Goal: Task Accomplishment & Management: Use online tool/utility

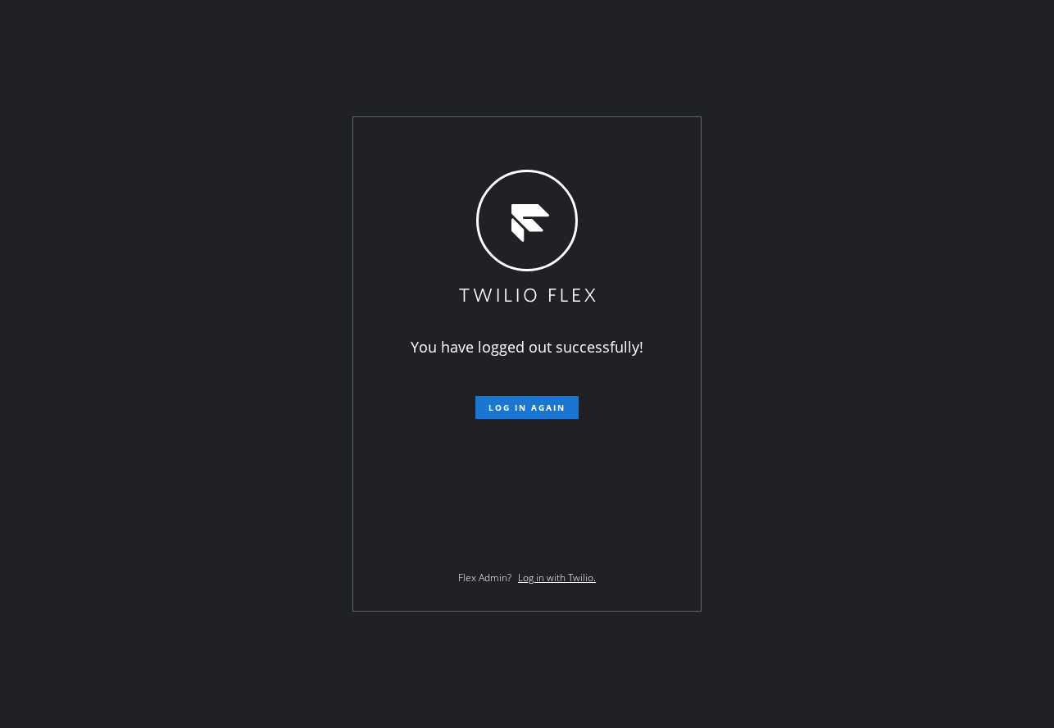
click at [470, 95] on div "You have logged out successfully! Log in again Flex Admin? Log in with Twilio." at bounding box center [527, 364] width 1054 height 728
click at [530, 410] on span "Log in again" at bounding box center [526, 407] width 77 height 11
click at [556, 411] on span "Log in again" at bounding box center [526, 407] width 77 height 11
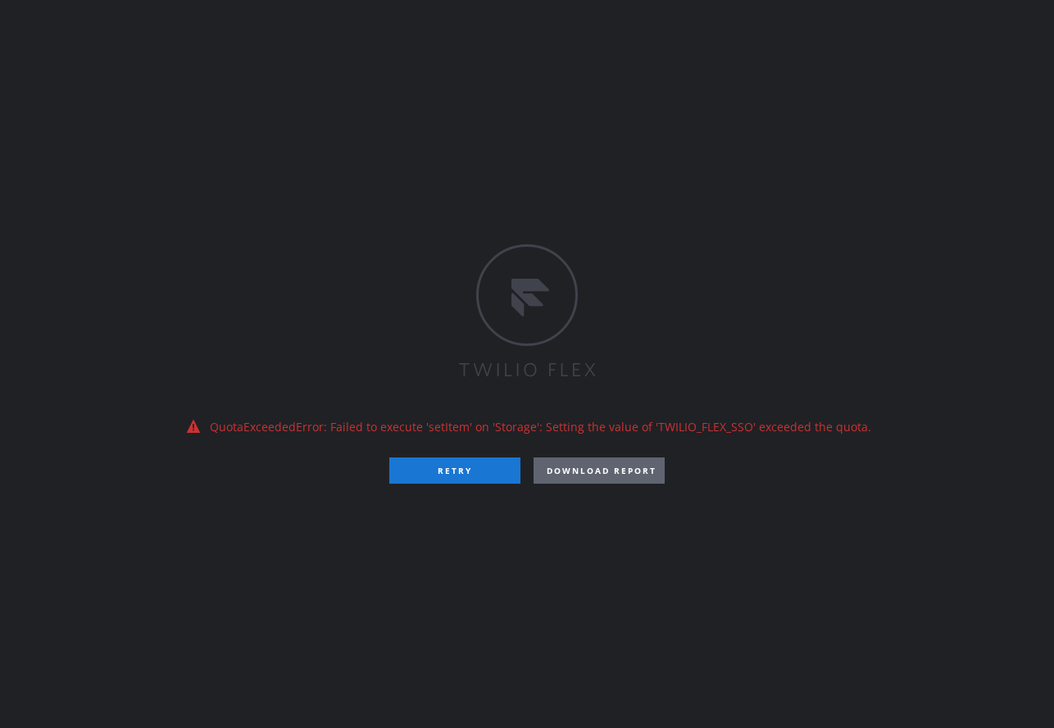
click at [447, 492] on div "QuotaExceededError: Failed to execute 'setItem' on 'Storage': Setting the value…" at bounding box center [527, 364] width 1054 height 728
click at [484, 485] on div "QuotaExceededError: Failed to execute 'setItem' on 'Storage': Setting the value…" at bounding box center [527, 364] width 1054 height 728
click at [479, 475] on button "RETRY" at bounding box center [454, 470] width 131 height 26
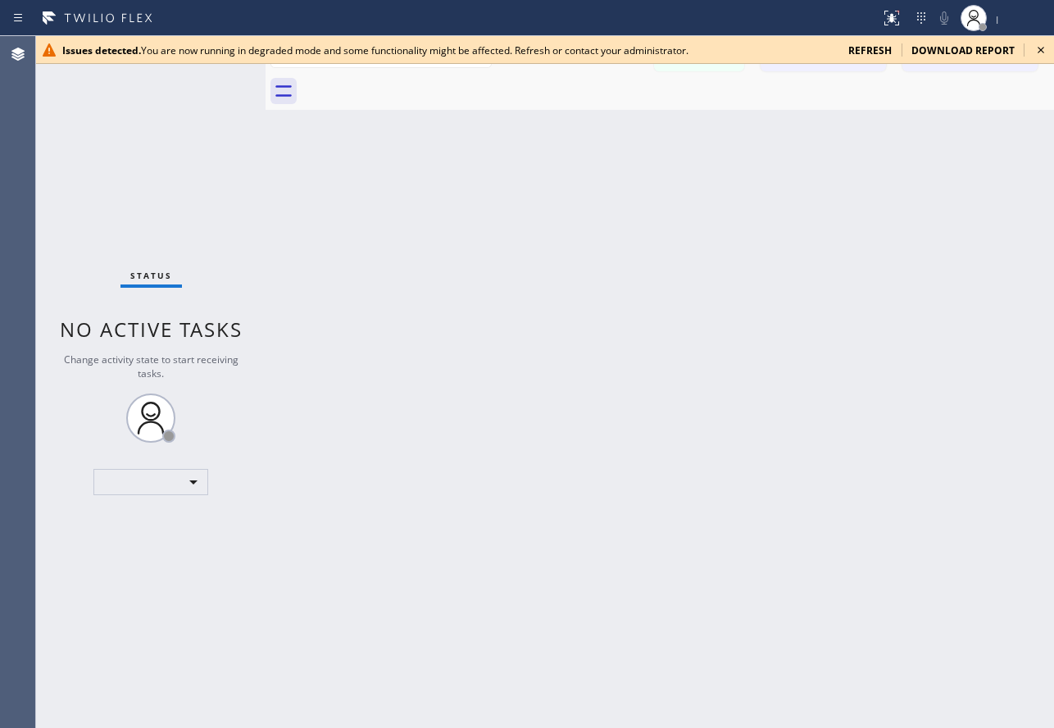
click at [354, 291] on div "Back to Dashboard Change Sender ID Customers Technicians Select a contact Outbo…" at bounding box center [660, 382] width 788 height 692
click at [870, 44] on span "refresh" at bounding box center [869, 50] width 43 height 14
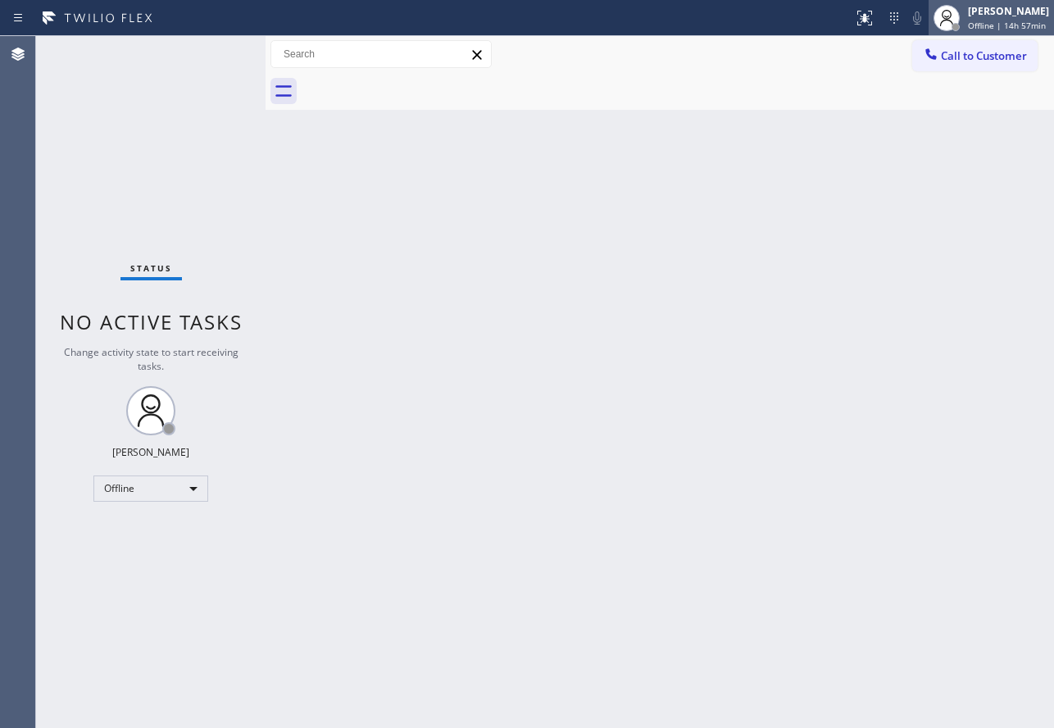
drag, startPoint x: 1013, startPoint y: 7, endPoint x: 1003, endPoint y: 19, distance: 15.7
click at [1013, 7] on div "[PERSON_NAME]" at bounding box center [1008, 11] width 81 height 14
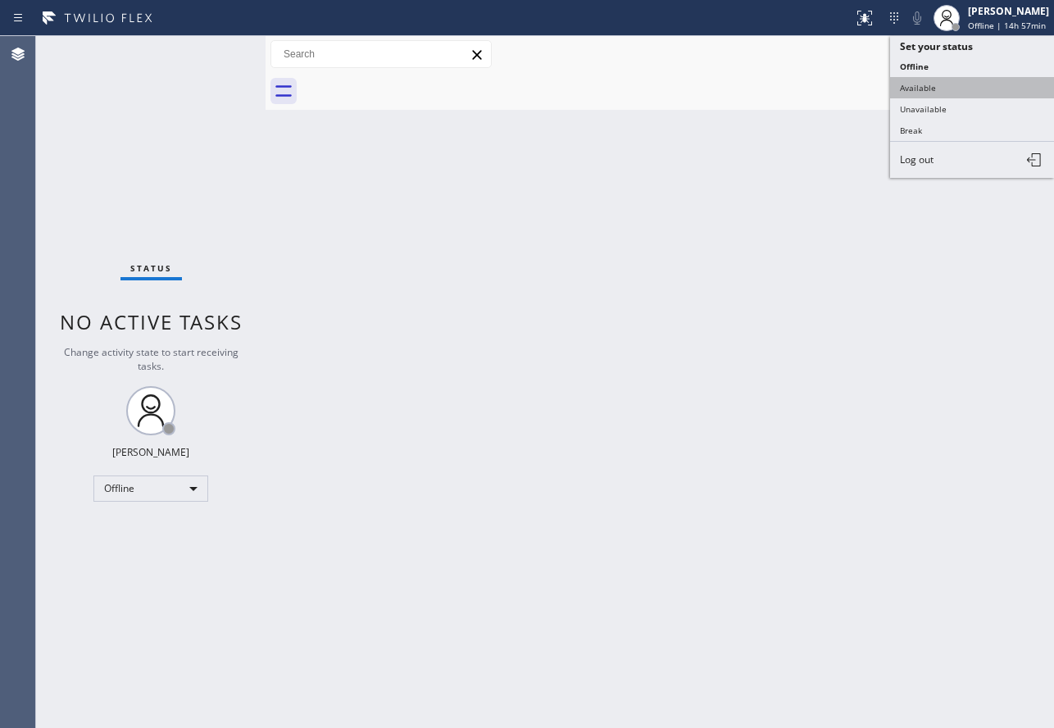
click at [914, 86] on button "Available" at bounding box center [972, 87] width 164 height 21
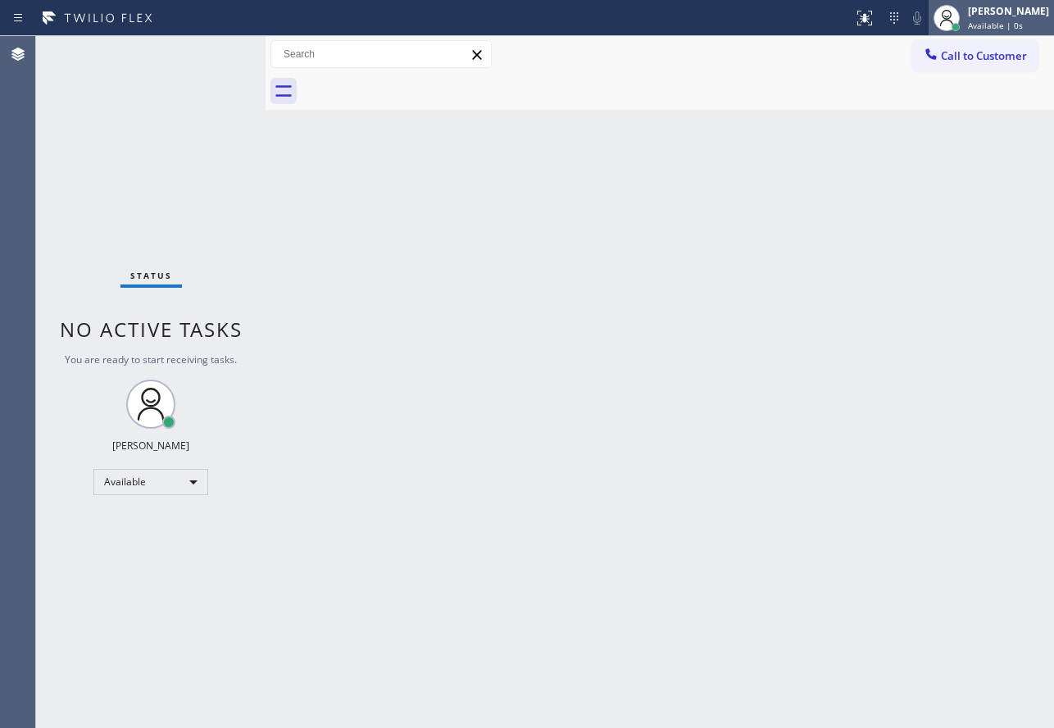
click at [992, 16] on div "[PERSON_NAME]" at bounding box center [1008, 11] width 81 height 14
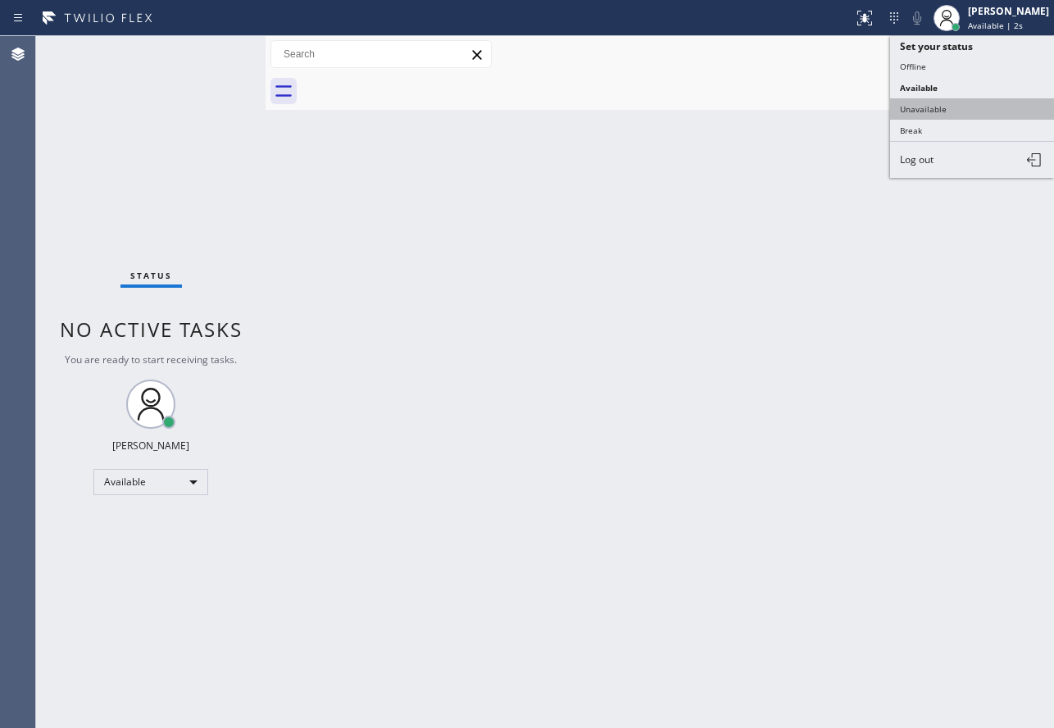
click at [928, 106] on button "Unavailable" at bounding box center [972, 108] width 164 height 21
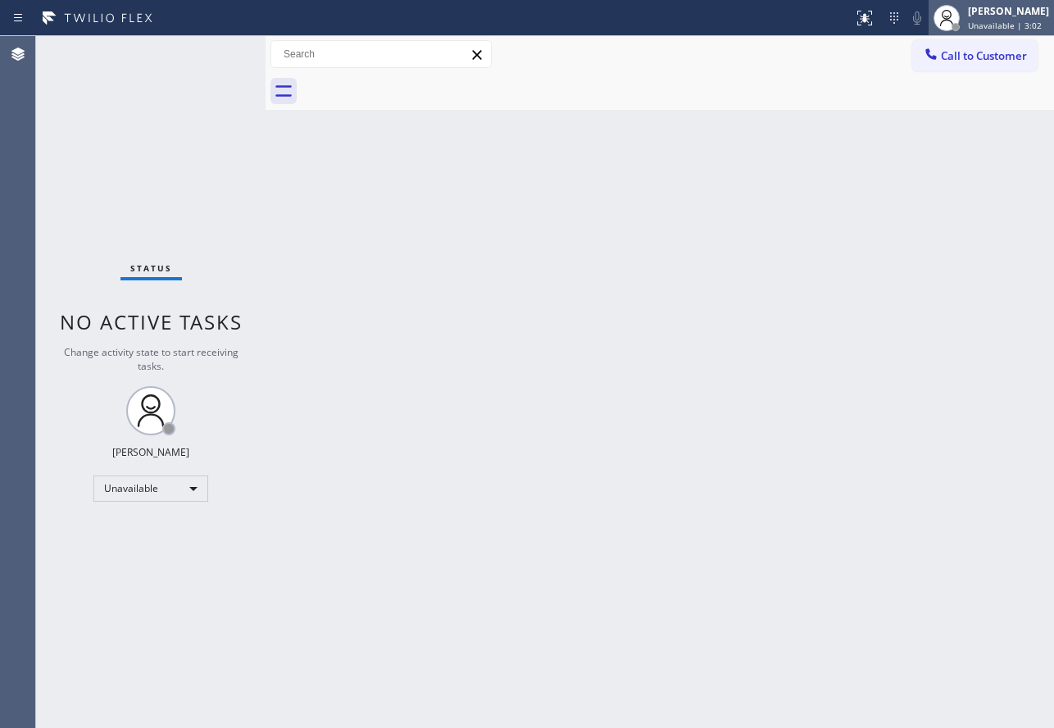
click at [992, 22] on span "Unavailable | 3:02" at bounding box center [1005, 25] width 74 height 11
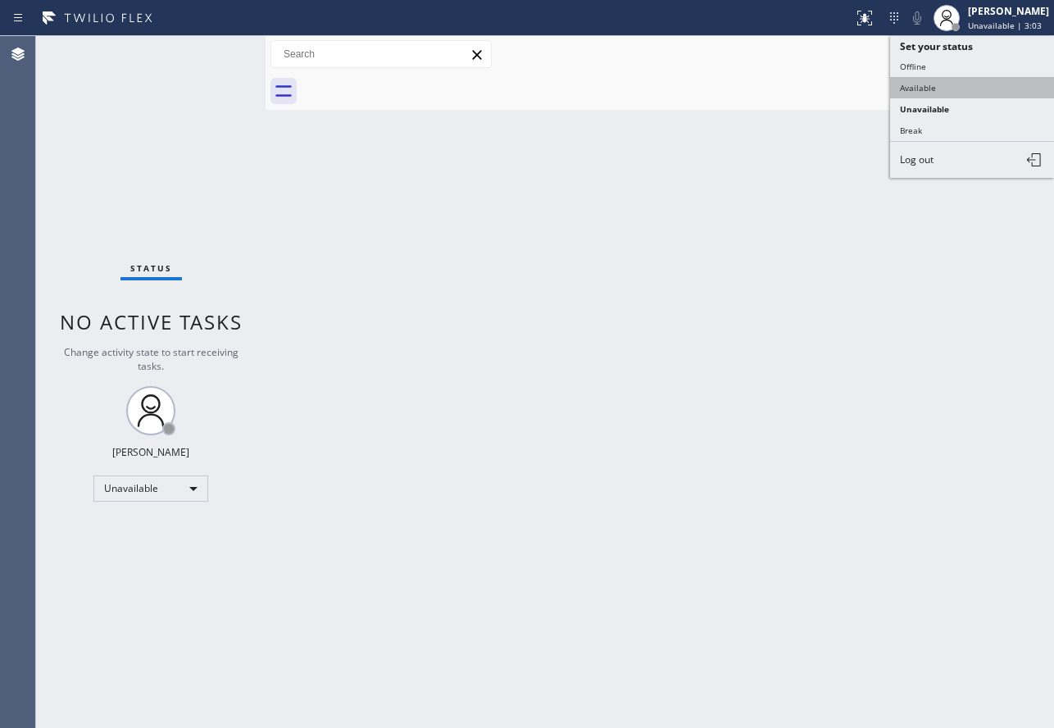
click at [955, 79] on button "Available" at bounding box center [972, 87] width 164 height 21
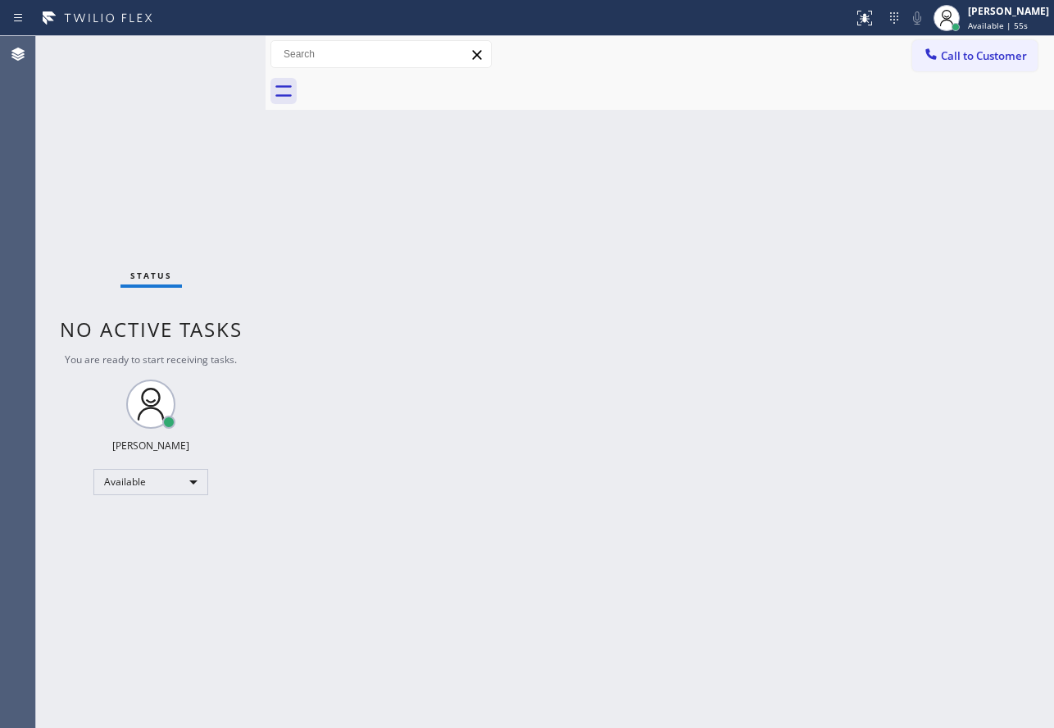
click at [911, 293] on div "Back to Dashboard Change Sender ID Customers Technicians Select a contact Outbo…" at bounding box center [660, 382] width 788 height 692
click at [748, 338] on div "Back to Dashboard Change Sender ID Customers Technicians Select a contact Outbo…" at bounding box center [660, 382] width 788 height 692
click at [911, 295] on div "Back to Dashboard Change Sender ID Customers Technicians Select a contact Outbo…" at bounding box center [660, 382] width 788 height 692
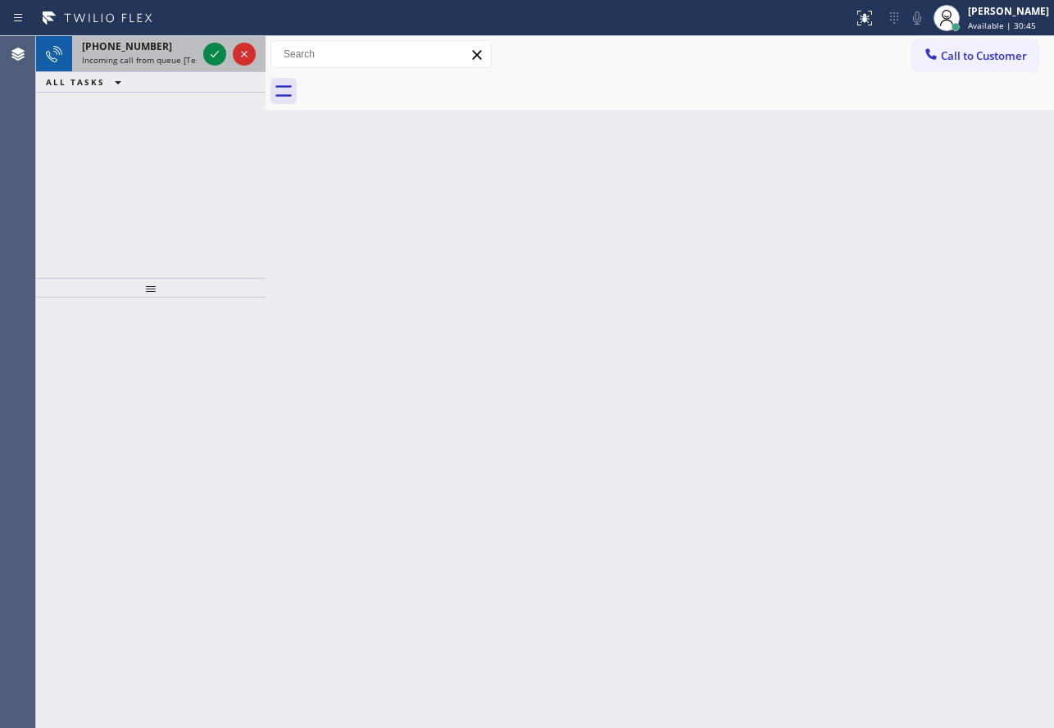
click at [122, 58] on span "Incoming call from queue [Test] All" at bounding box center [150, 59] width 136 height 11
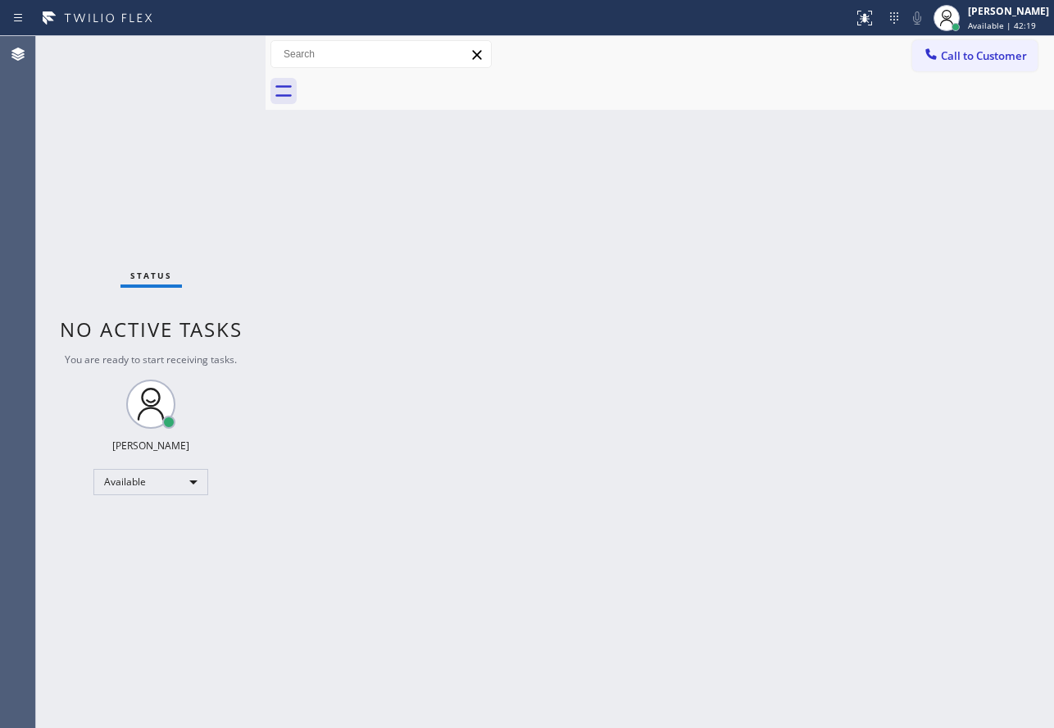
click at [610, 279] on div "Back to Dashboard Change Sender ID Customers Technicians Select a contact Outbo…" at bounding box center [660, 382] width 788 height 692
click at [1019, 2] on div "[PERSON_NAME] Available | 42:33" at bounding box center [990, 18] width 125 height 36
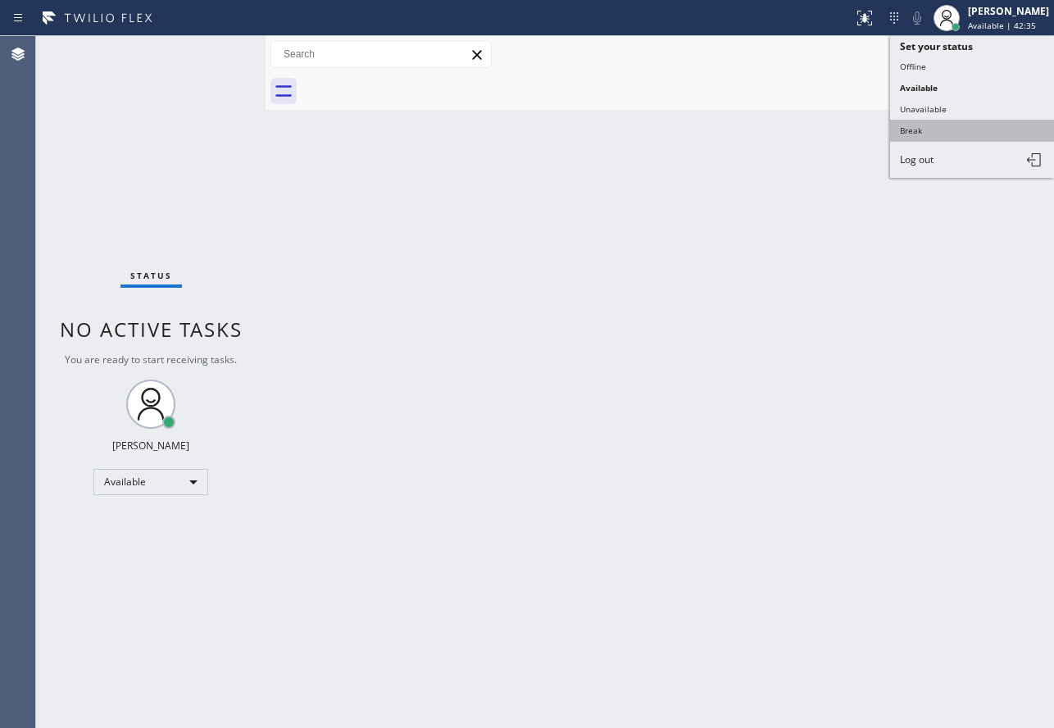
click at [938, 124] on button "Break" at bounding box center [972, 130] width 164 height 21
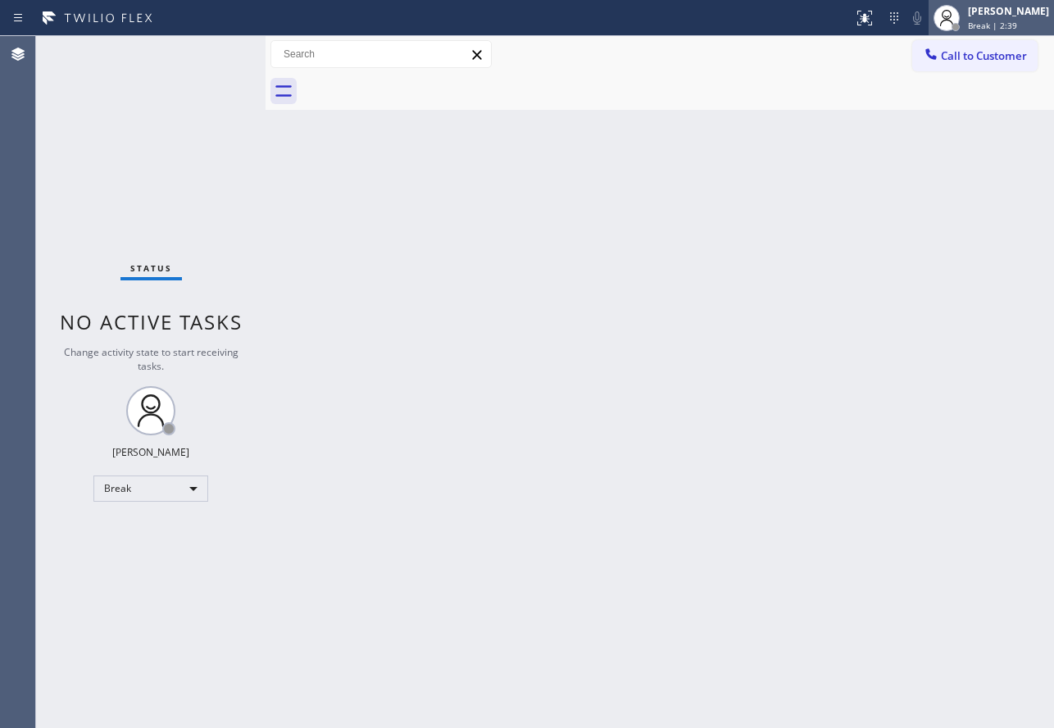
click at [1017, 29] on span "Break | 2:39" at bounding box center [992, 25] width 49 height 11
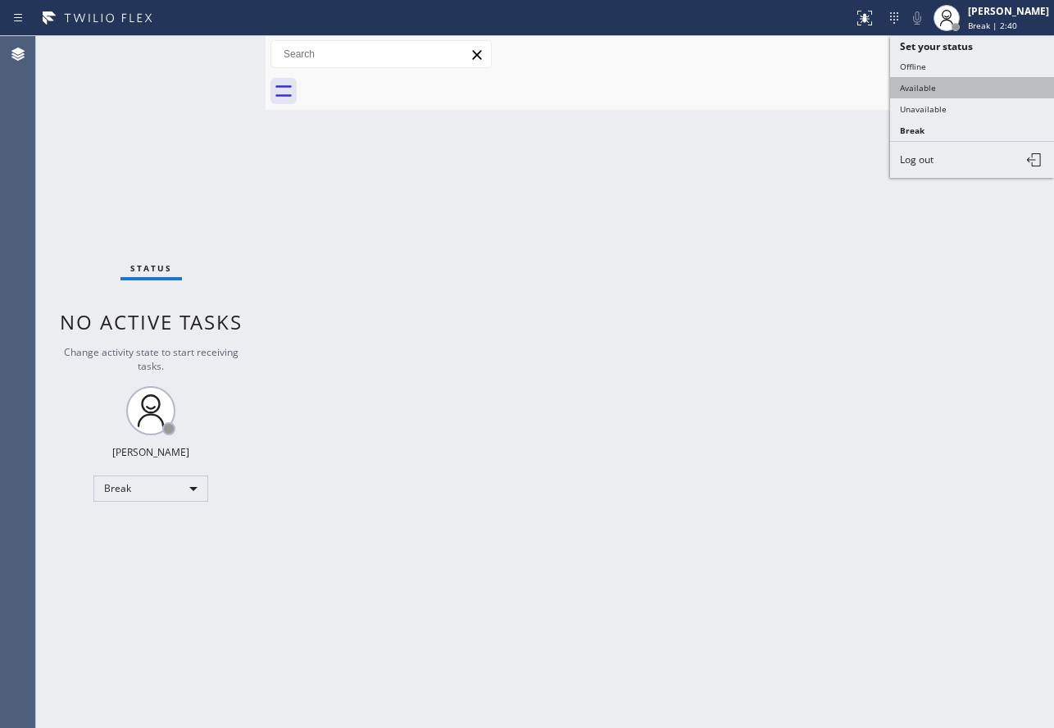
click at [974, 91] on button "Available" at bounding box center [972, 87] width 164 height 21
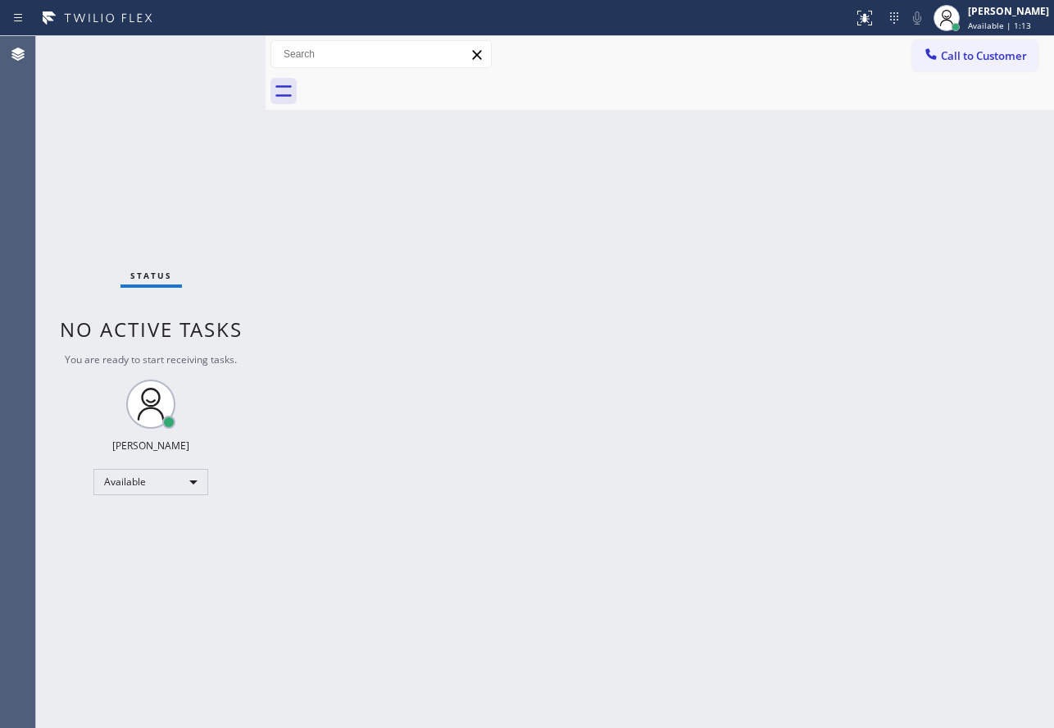
click at [154, 65] on div "Status No active tasks You are ready to start receiving tasks. [PERSON_NAME] Av…" at bounding box center [150, 382] width 229 height 692
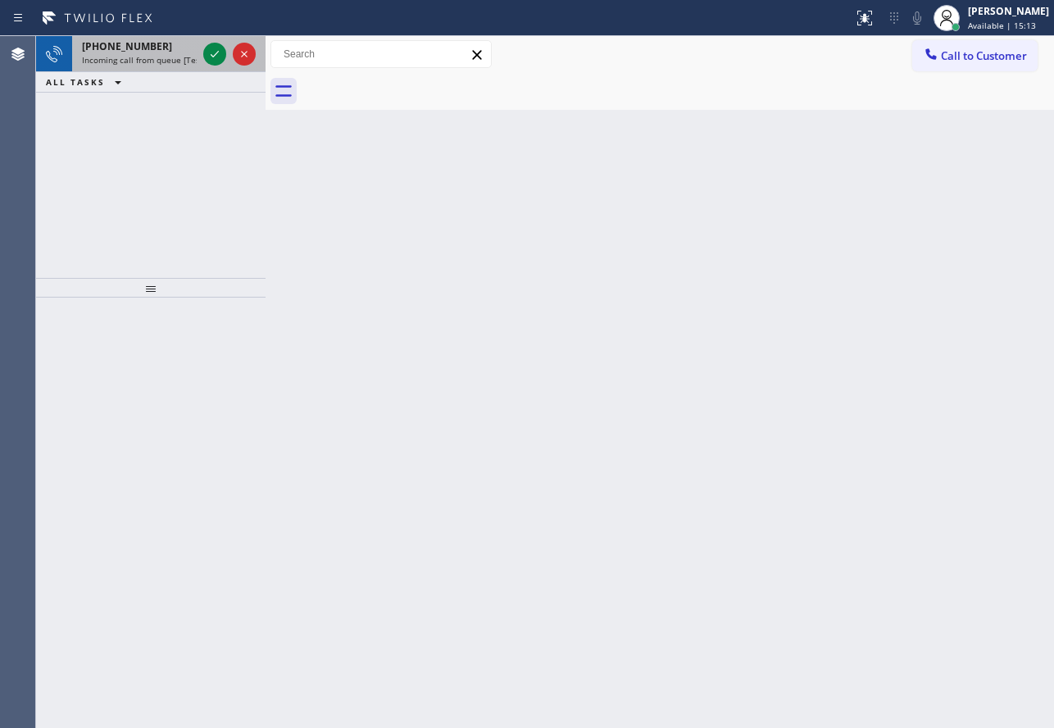
click at [130, 43] on span "[PHONE_NUMBER]" at bounding box center [127, 46] width 90 height 14
click at [138, 43] on span "[PHONE_NUMBER]" at bounding box center [127, 46] width 90 height 14
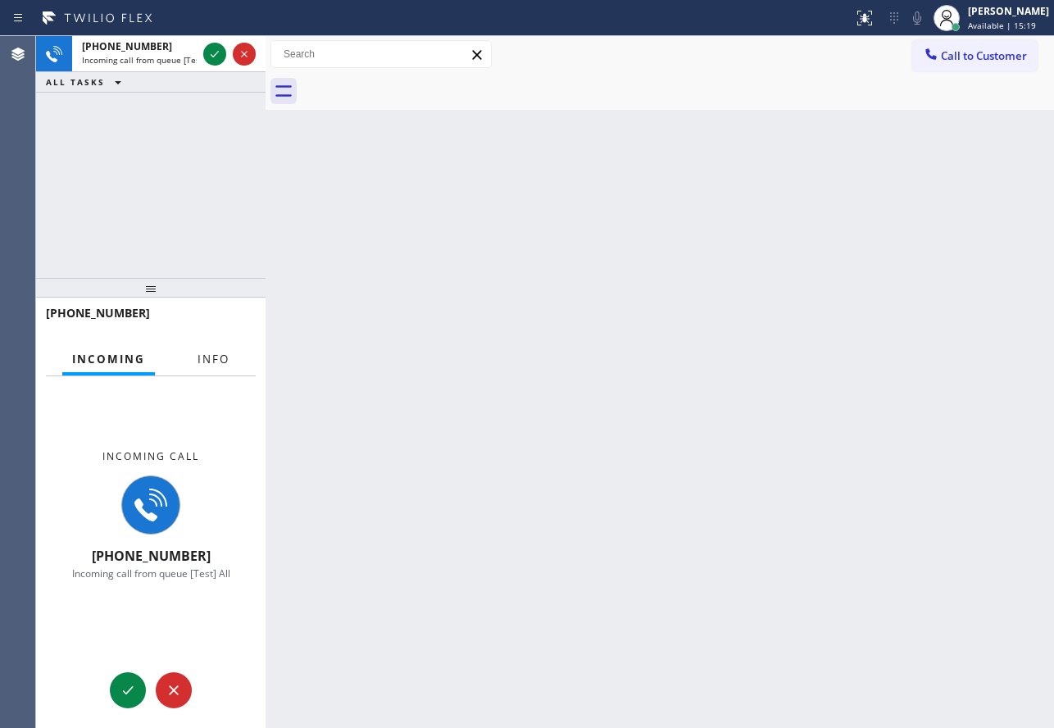
click at [229, 368] on button "Info" at bounding box center [214, 359] width 52 height 32
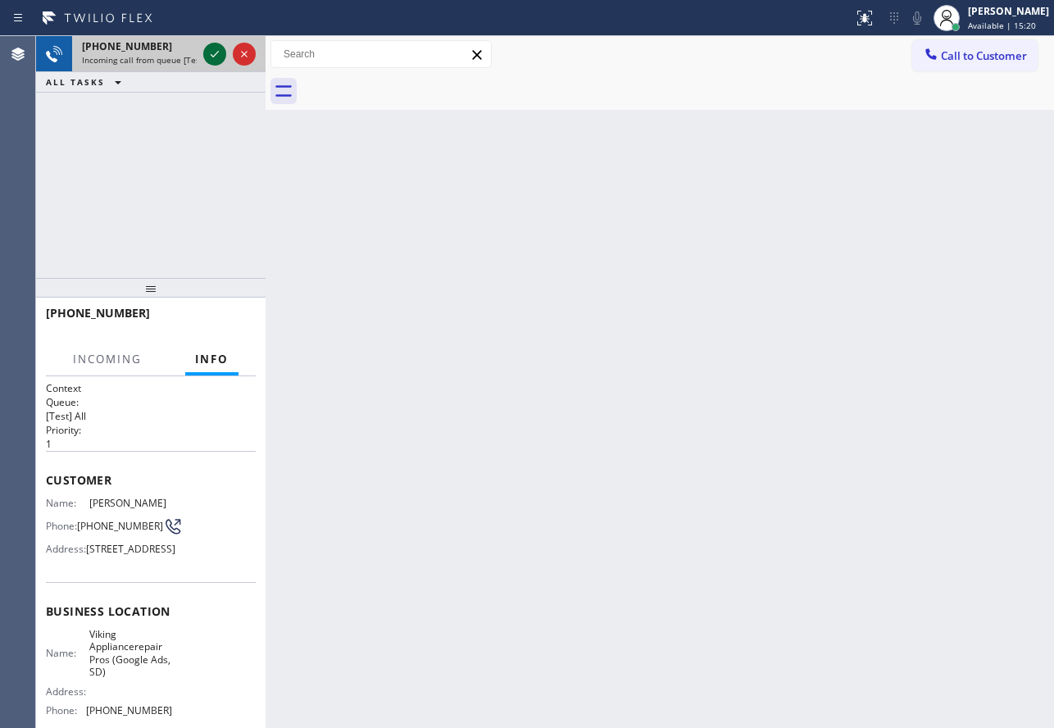
click at [214, 48] on icon at bounding box center [215, 54] width 20 height 20
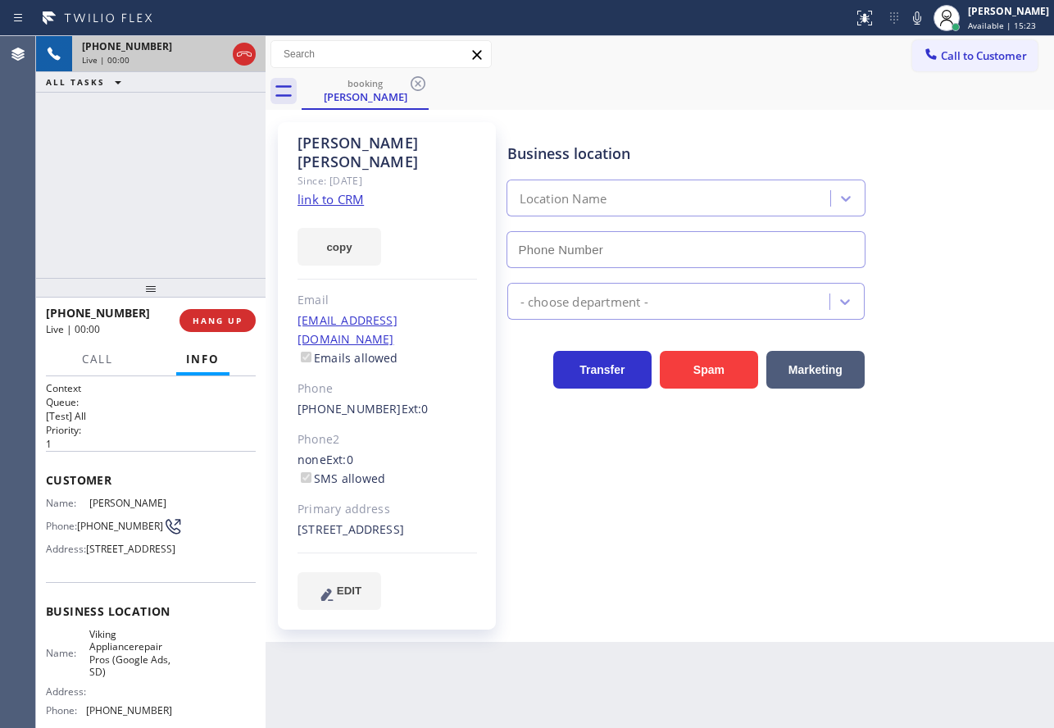
type input "[PHONE_NUMBER]"
click at [346, 191] on link "link to CRM" at bounding box center [330, 199] width 66 height 16
click at [248, 316] on button "HANG UP" at bounding box center [217, 320] width 76 height 23
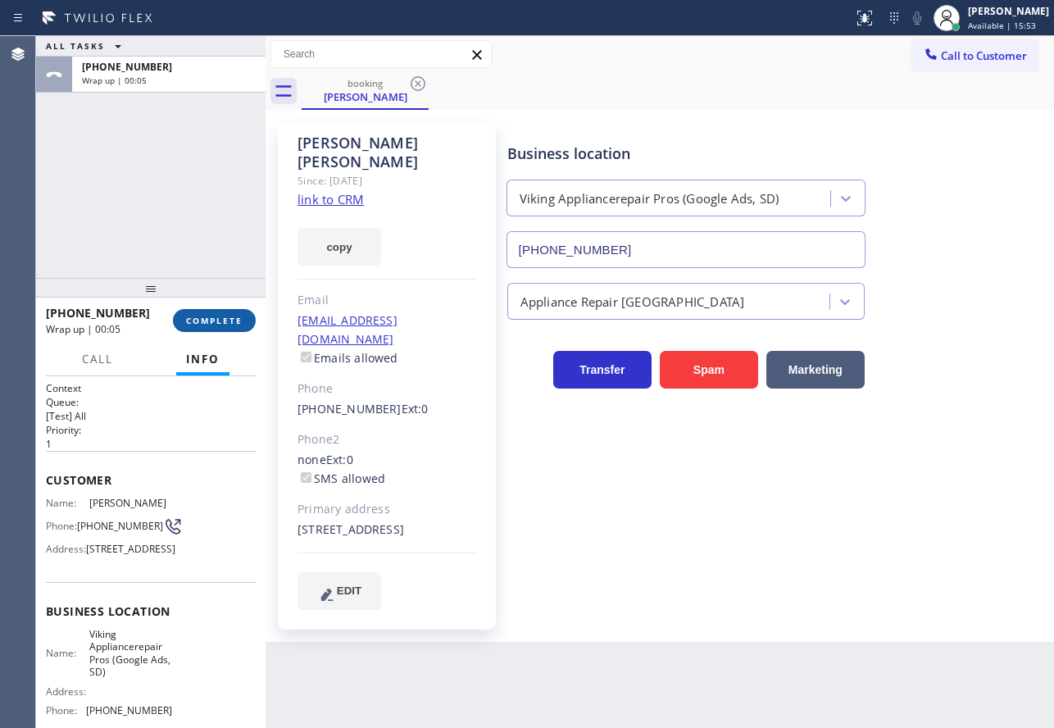
click at [243, 315] on button "COMPLETE" at bounding box center [214, 320] width 83 height 23
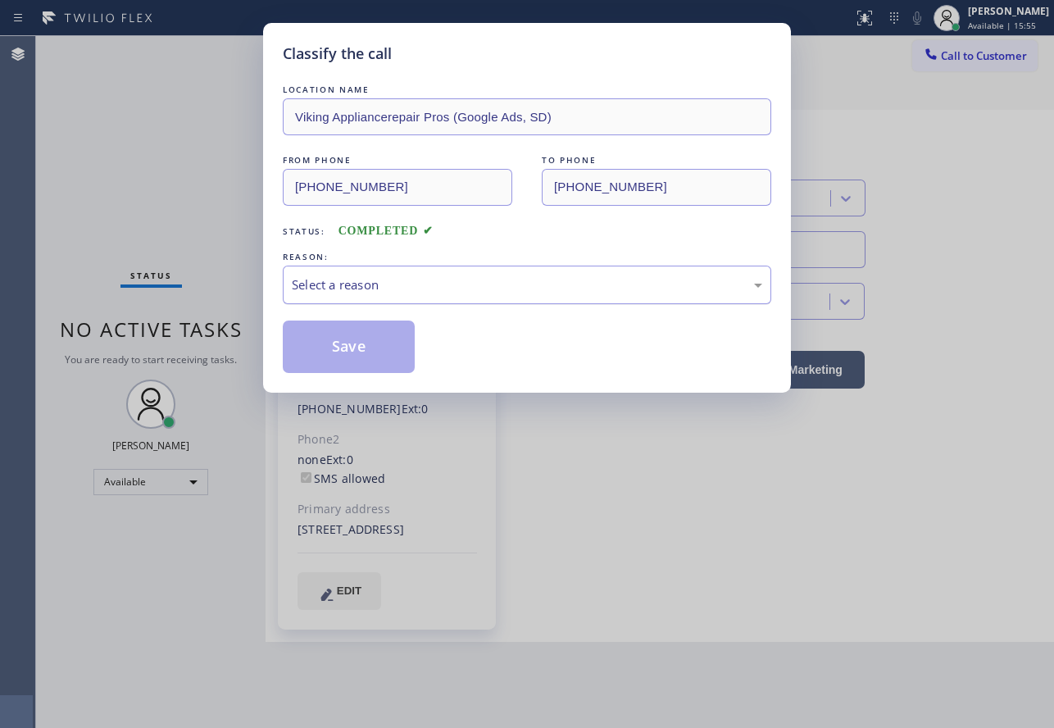
click at [364, 290] on div "Select a reason" at bounding box center [527, 284] width 470 height 19
click at [355, 353] on button "Save" at bounding box center [349, 346] width 132 height 52
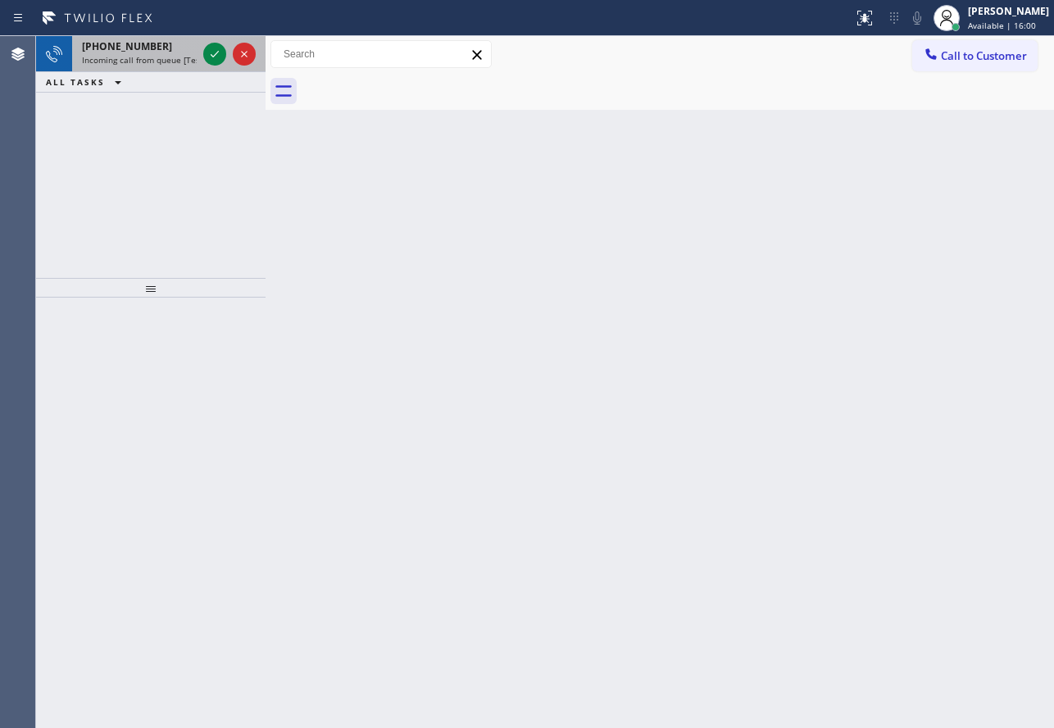
click at [129, 63] on span "Incoming call from queue [Test] All" at bounding box center [150, 59] width 136 height 11
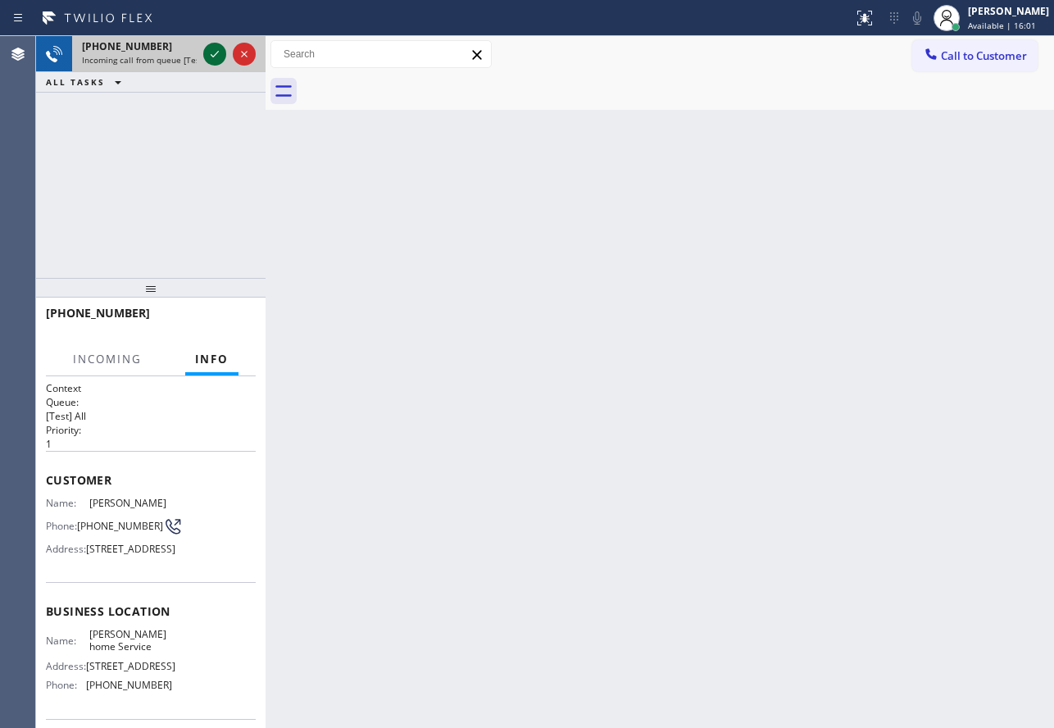
click at [211, 60] on icon at bounding box center [215, 54] width 20 height 20
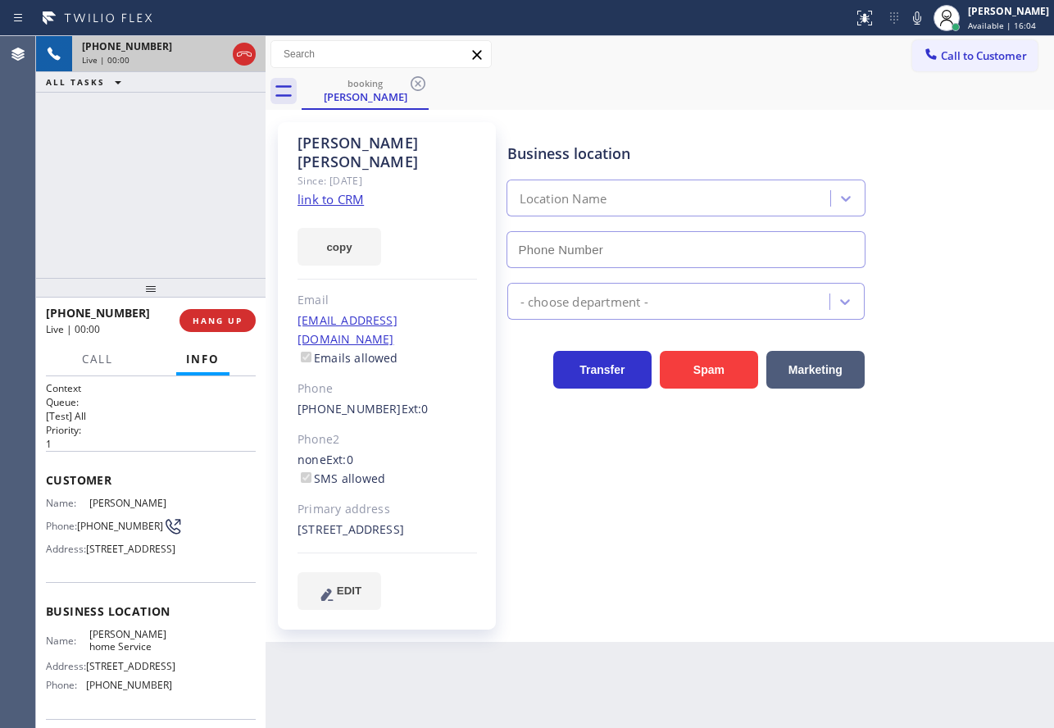
type input "[PHONE_NUMBER]"
click at [352, 191] on link "link to CRM" at bounding box center [330, 199] width 66 height 16
click at [927, 16] on icon at bounding box center [917, 18] width 20 height 20
click at [216, 63] on icon at bounding box center [215, 54] width 20 height 20
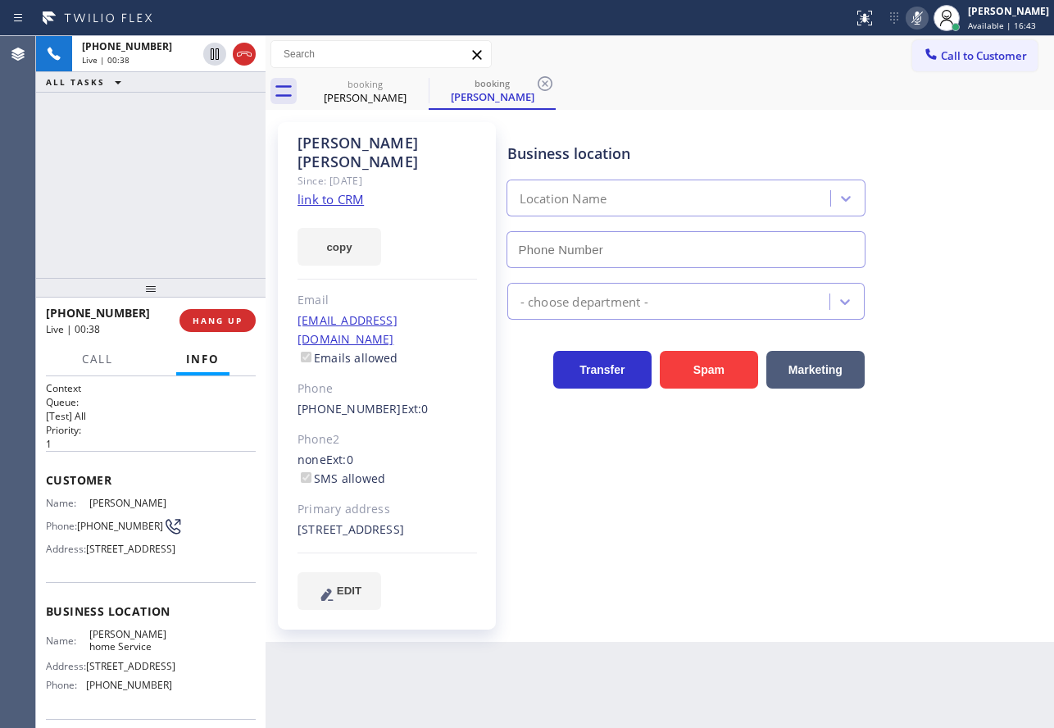
type input "[PHONE_NUMBER]"
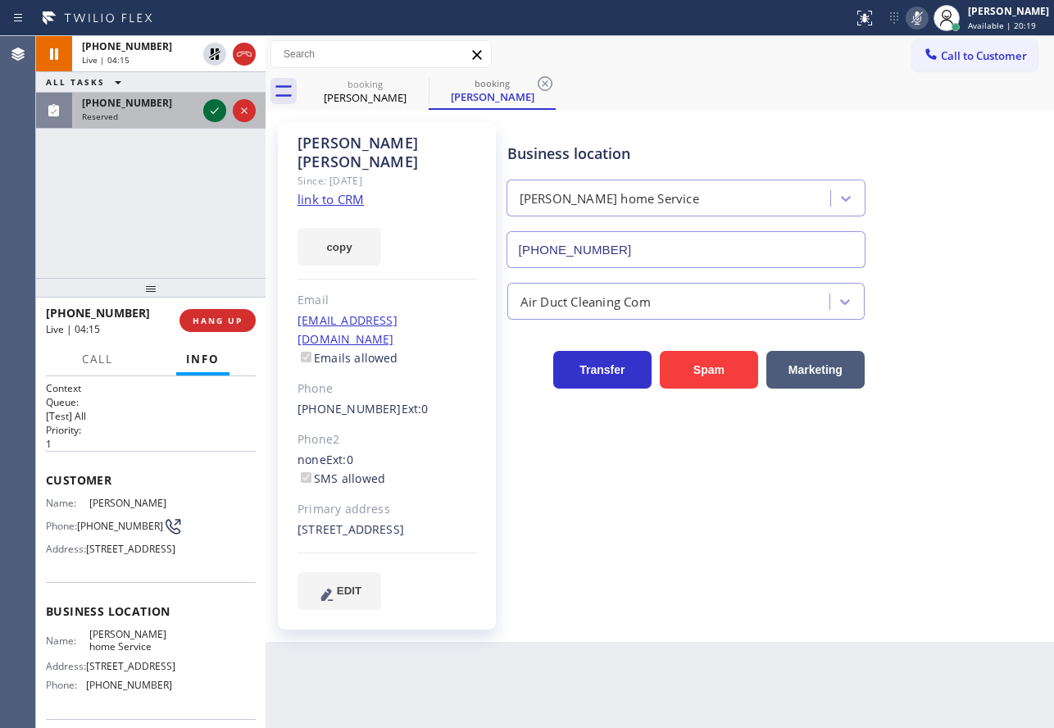
click at [217, 116] on icon at bounding box center [215, 111] width 20 height 20
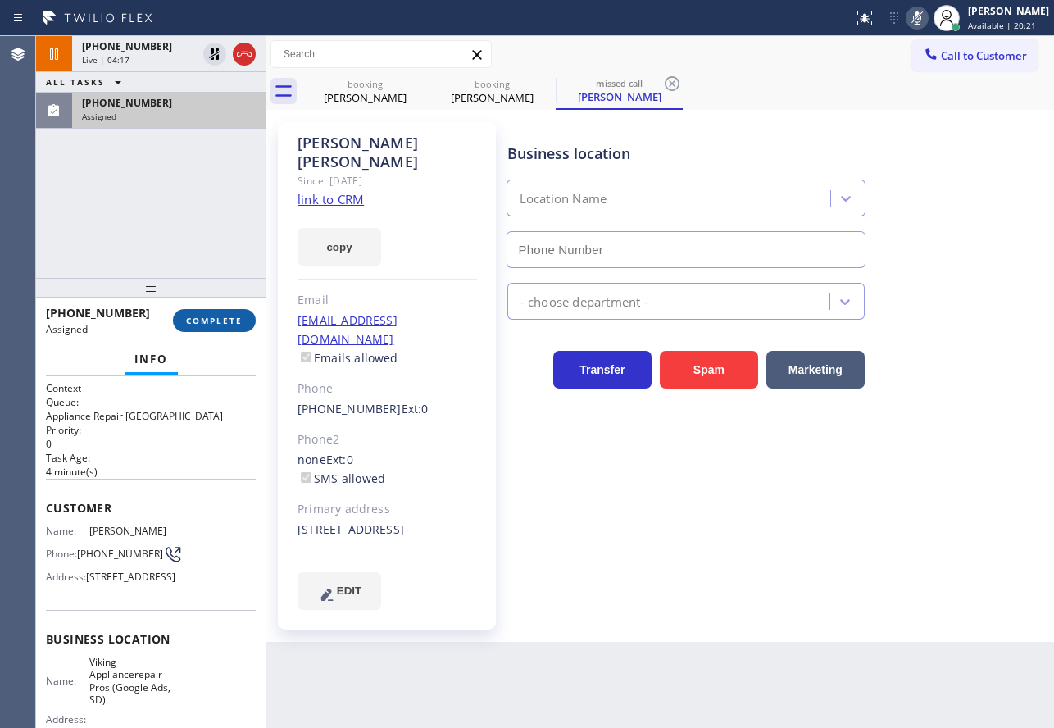
type input "[PHONE_NUMBER]"
click at [215, 330] on button "COMPLETE" at bounding box center [214, 320] width 83 height 23
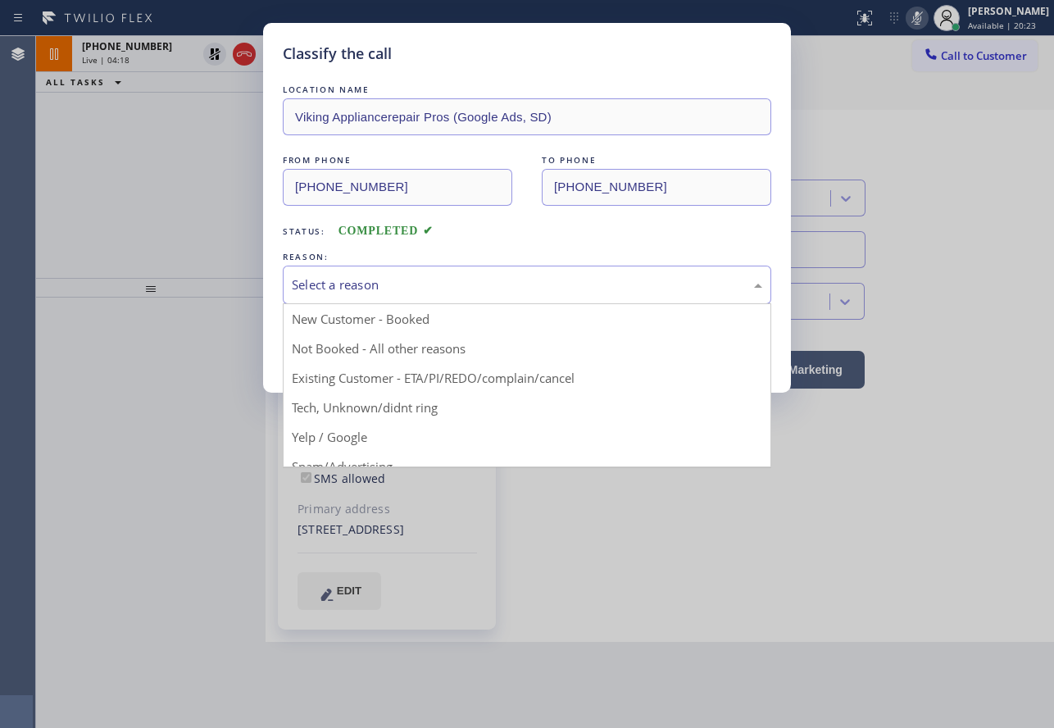
click at [455, 293] on div "Select a reason" at bounding box center [527, 284] width 470 height 19
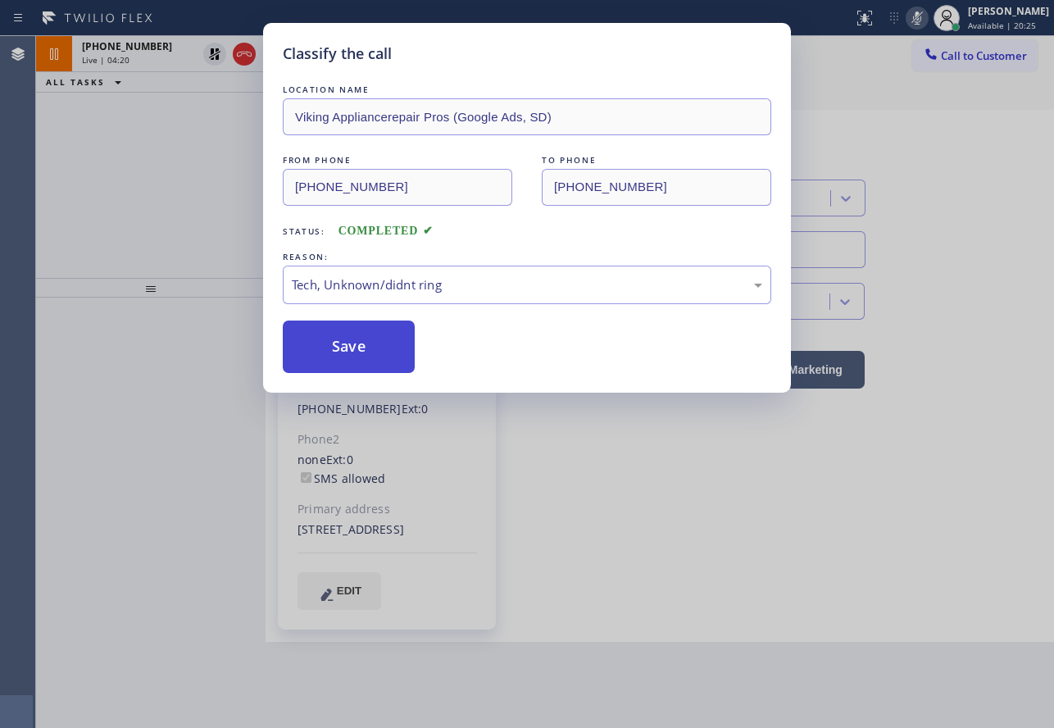
click at [356, 353] on button "Save" at bounding box center [349, 346] width 132 height 52
type input "[PHONE_NUMBER]"
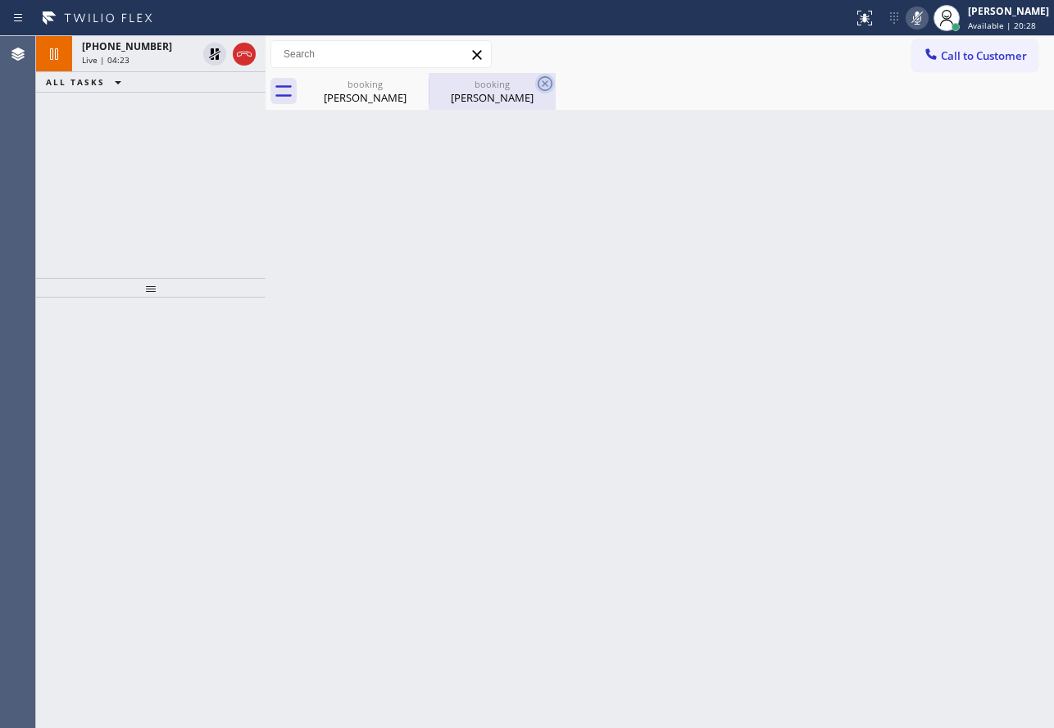
click at [545, 85] on icon at bounding box center [545, 84] width 20 height 20
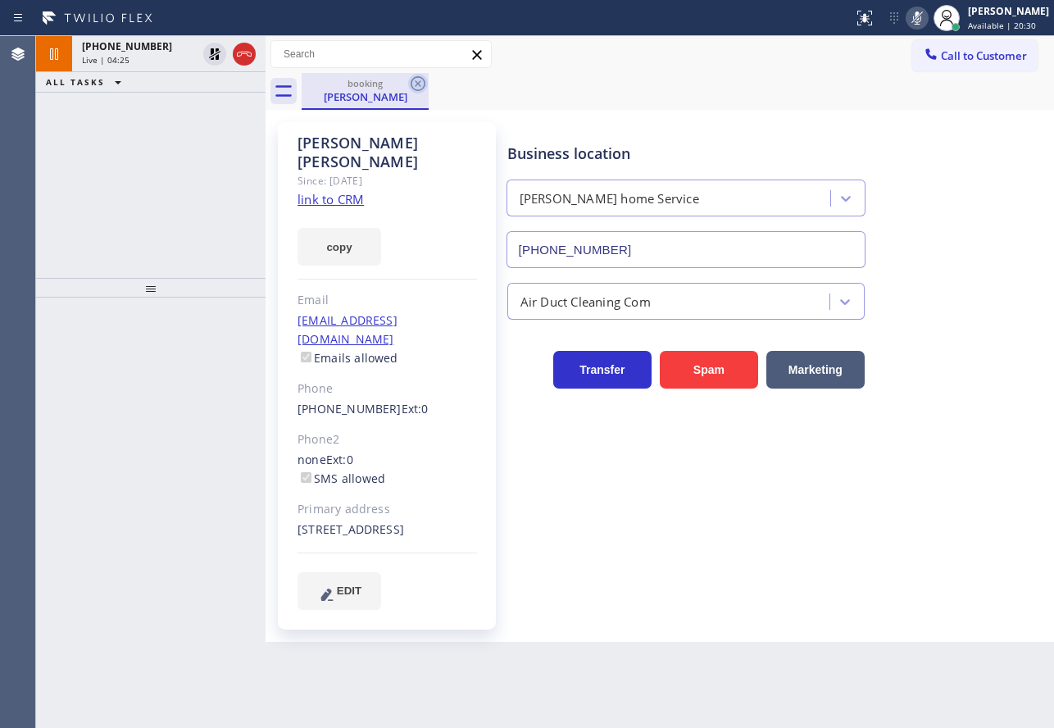
click at [417, 85] on icon at bounding box center [418, 83] width 15 height 15
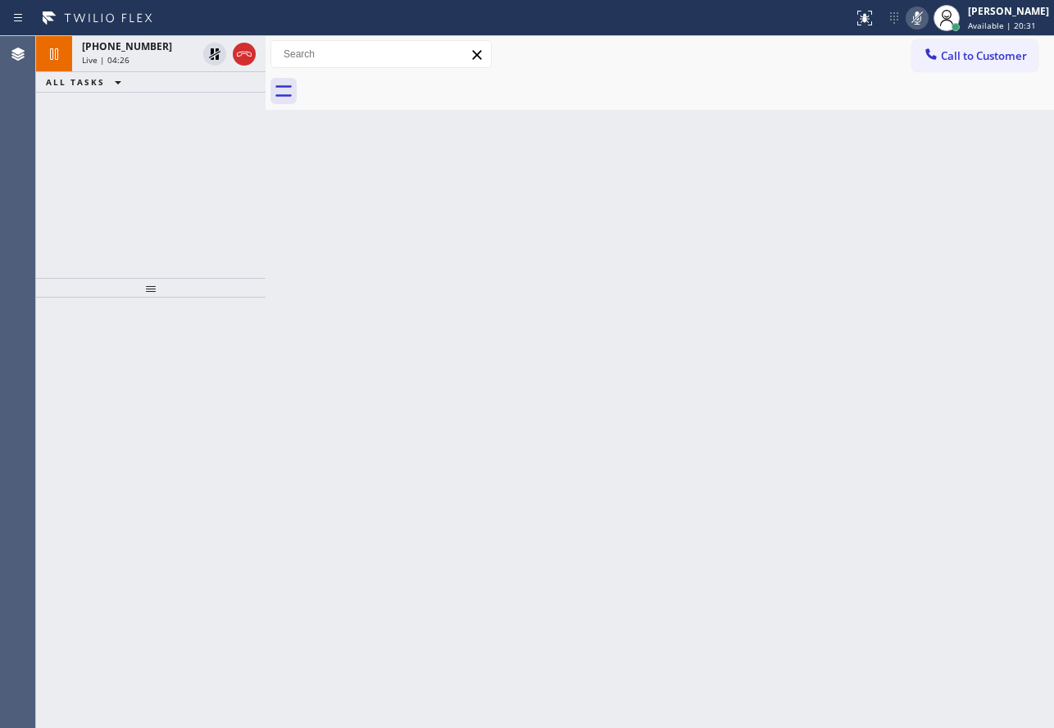
click at [923, 20] on rect at bounding box center [916, 16] width 11 height 11
click at [166, 51] on div "[PHONE_NUMBER]" at bounding box center [139, 46] width 115 height 14
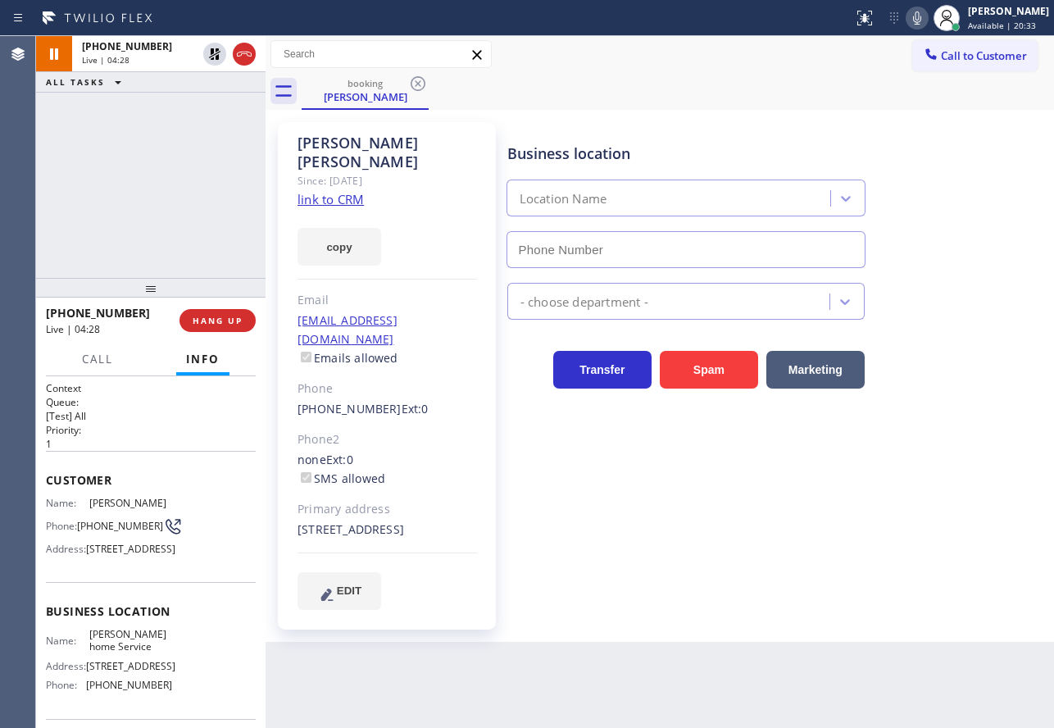
type input "[PHONE_NUMBER]"
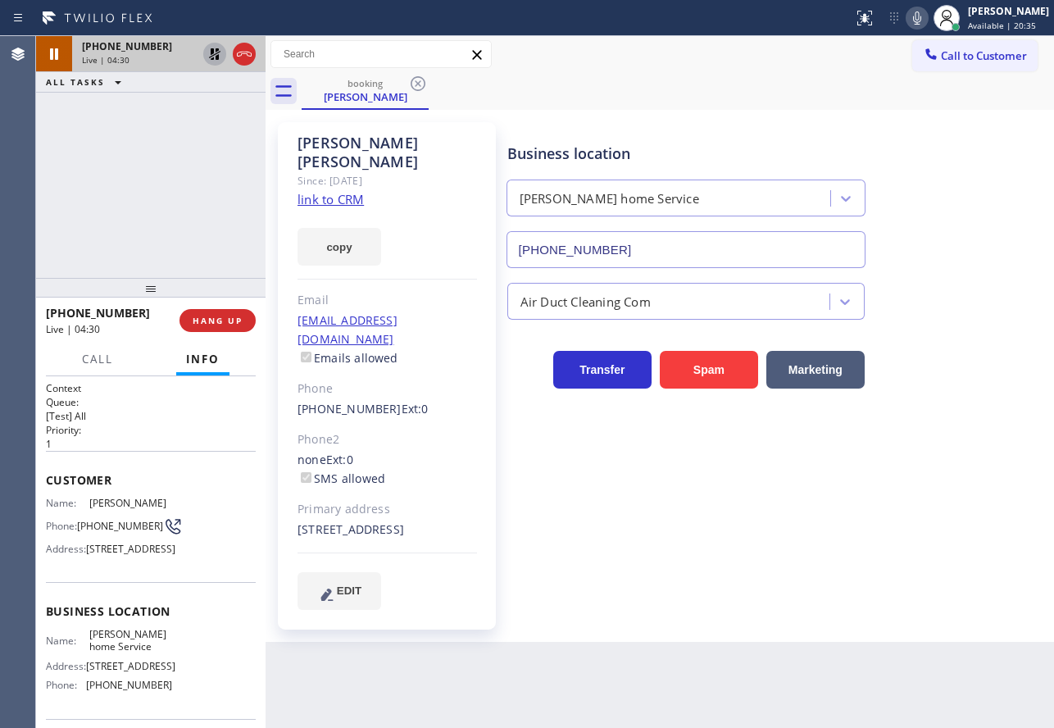
click at [212, 51] on icon at bounding box center [214, 53] width 11 height 11
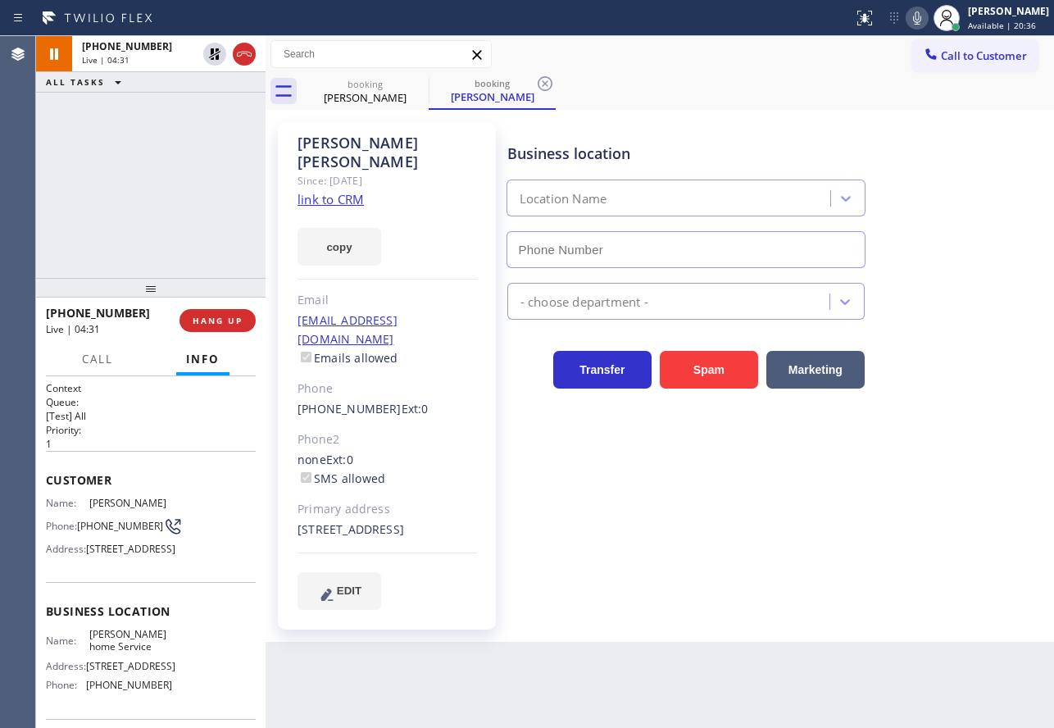
type input "[PHONE_NUMBER]"
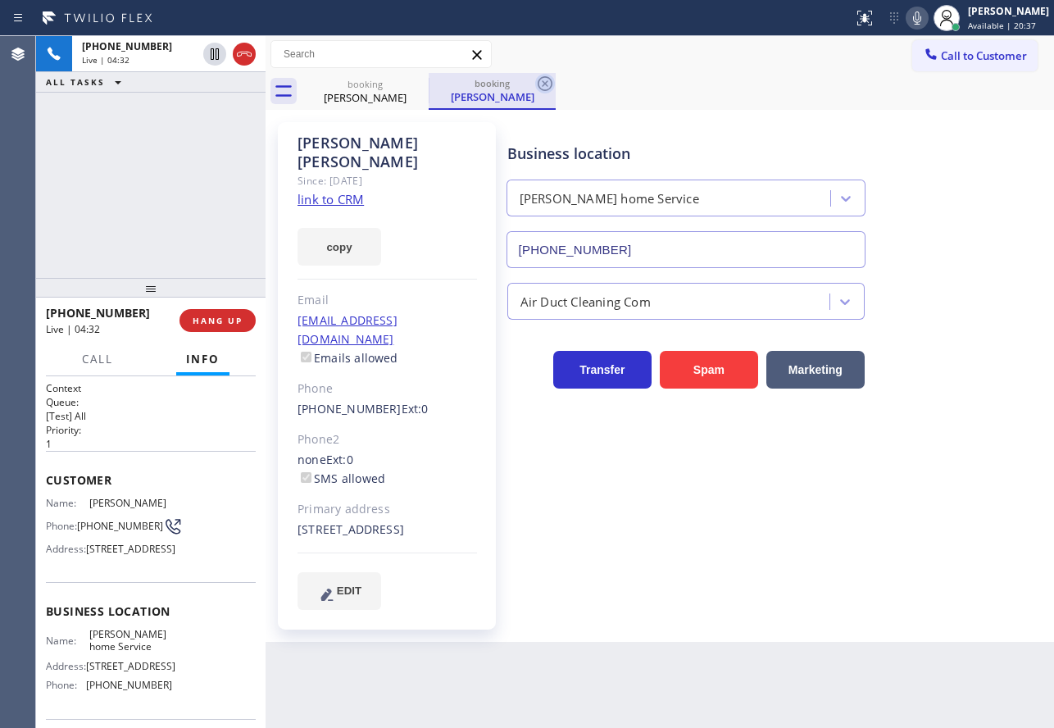
click at [542, 88] on icon at bounding box center [545, 84] width 20 height 20
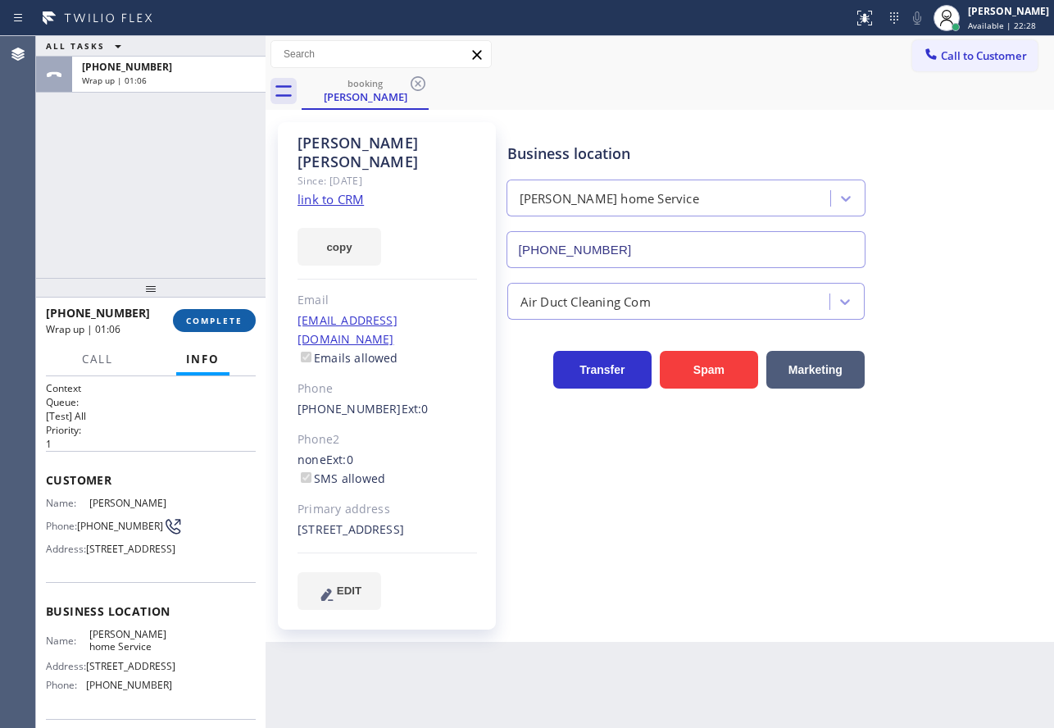
click at [222, 323] on span "COMPLETE" at bounding box center [214, 320] width 57 height 11
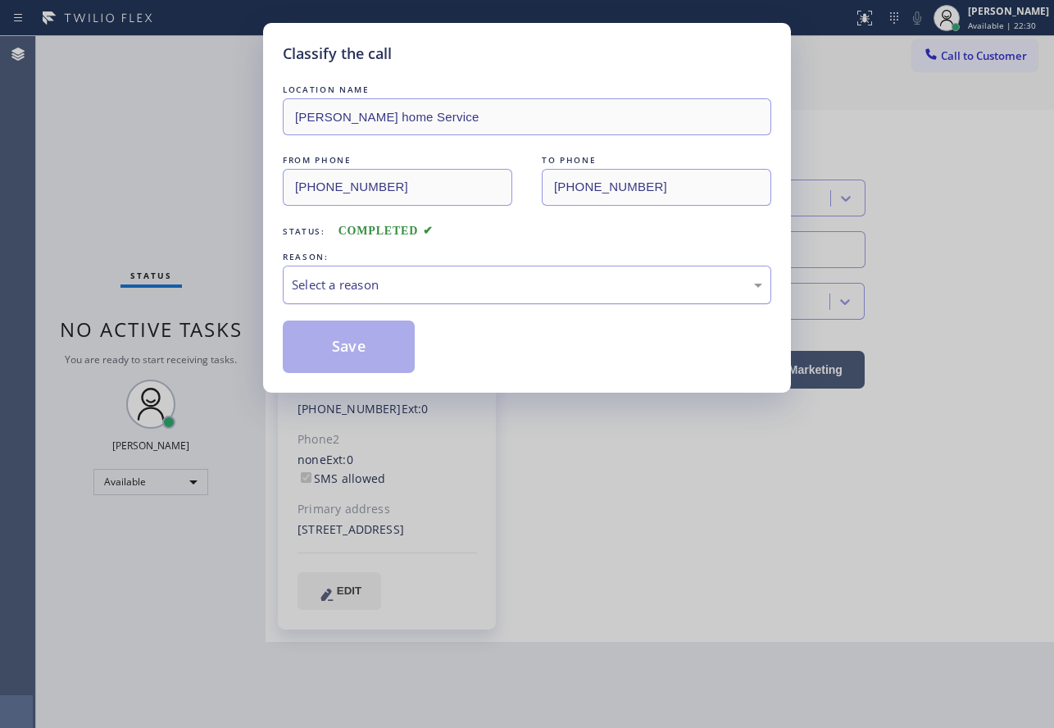
click at [453, 280] on div "Select a reason" at bounding box center [527, 284] width 470 height 19
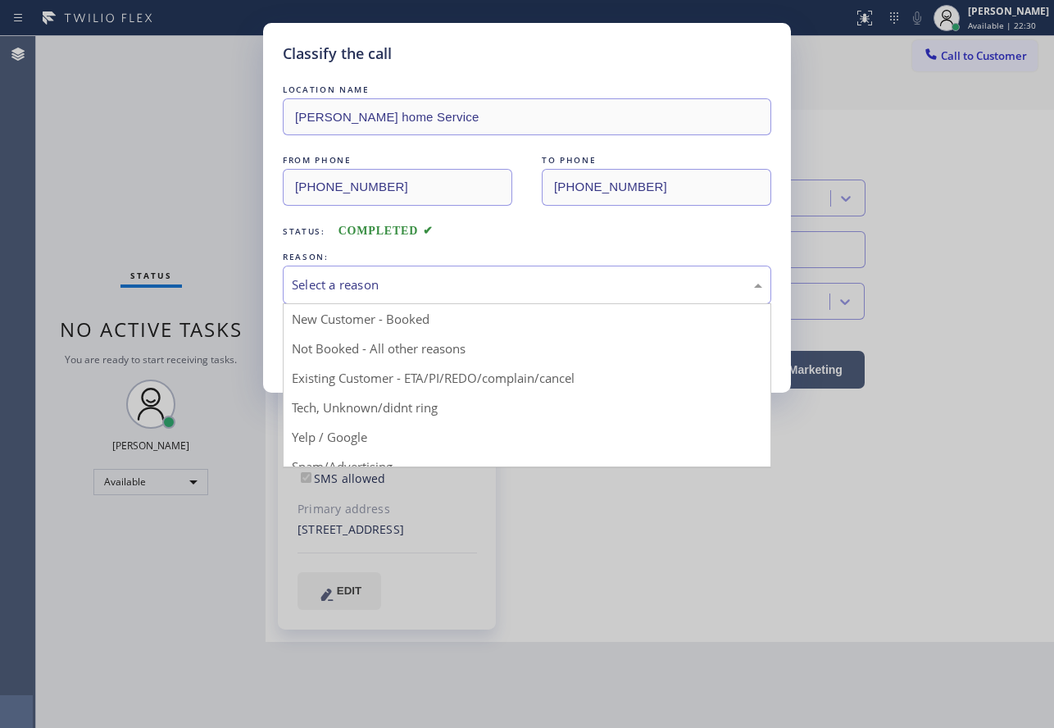
drag, startPoint x: 335, startPoint y: 379, endPoint x: 342, endPoint y: 328, distance: 52.0
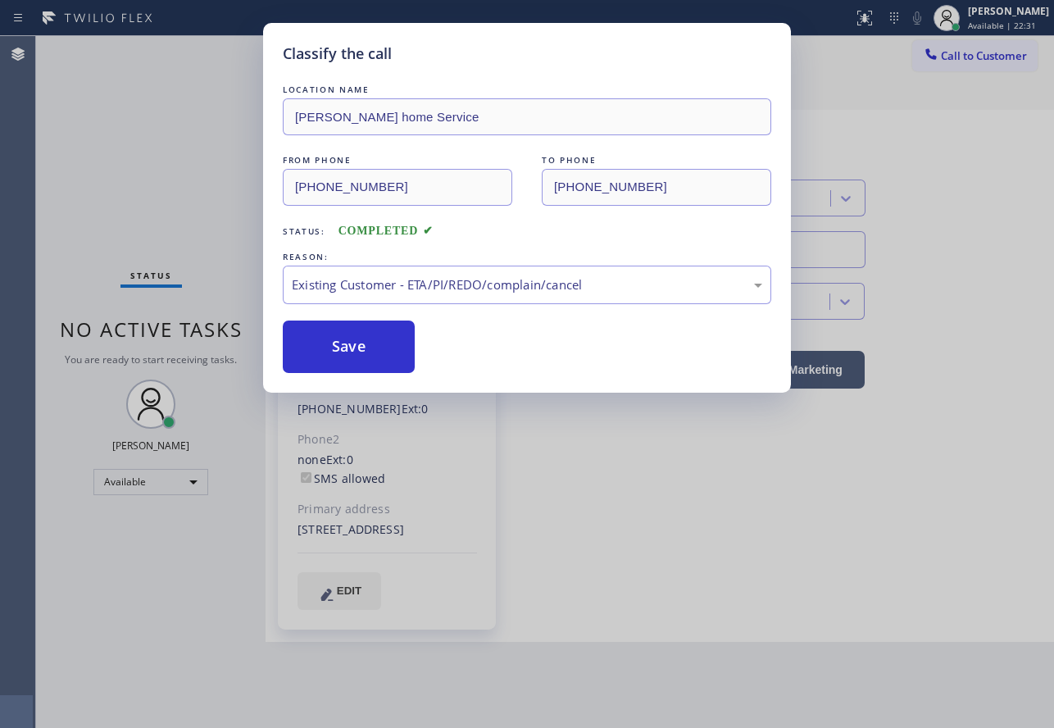
click at [343, 316] on div "LOCATION NAME [PERSON_NAME] home Service FROM PHONE [PHONE_NUMBER] TO PHONE [PH…" at bounding box center [527, 227] width 488 height 292
click at [340, 338] on button "Save" at bounding box center [349, 346] width 132 height 52
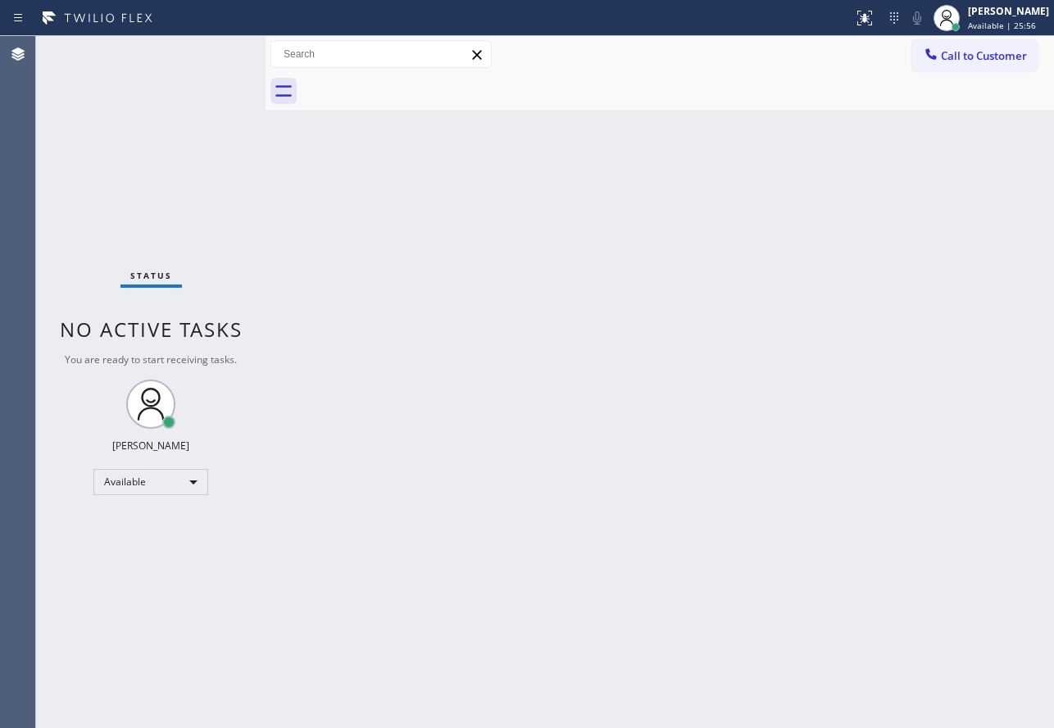
click at [820, 374] on div "Back to Dashboard Change Sender ID Customers Technicians Select a contact Outbo…" at bounding box center [660, 382] width 788 height 692
click at [820, 614] on div "Back to Dashboard Change Sender ID Customers Technicians Select a contact Outbo…" at bounding box center [660, 382] width 788 height 692
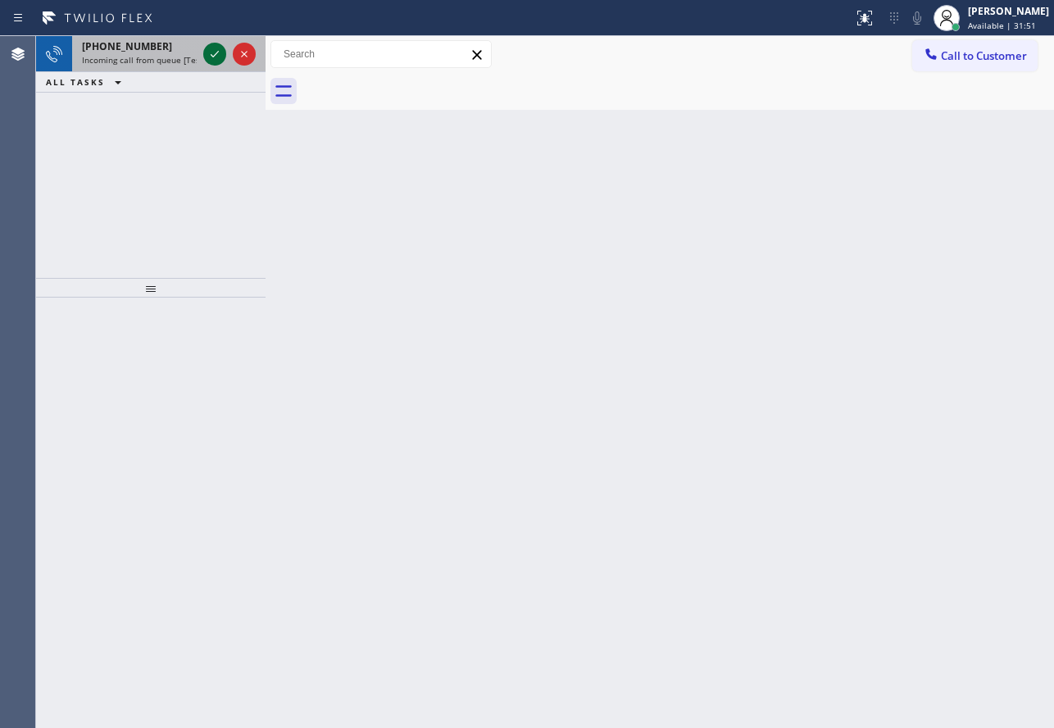
click at [209, 55] on icon at bounding box center [215, 54] width 20 height 20
click at [217, 61] on icon at bounding box center [215, 54] width 20 height 20
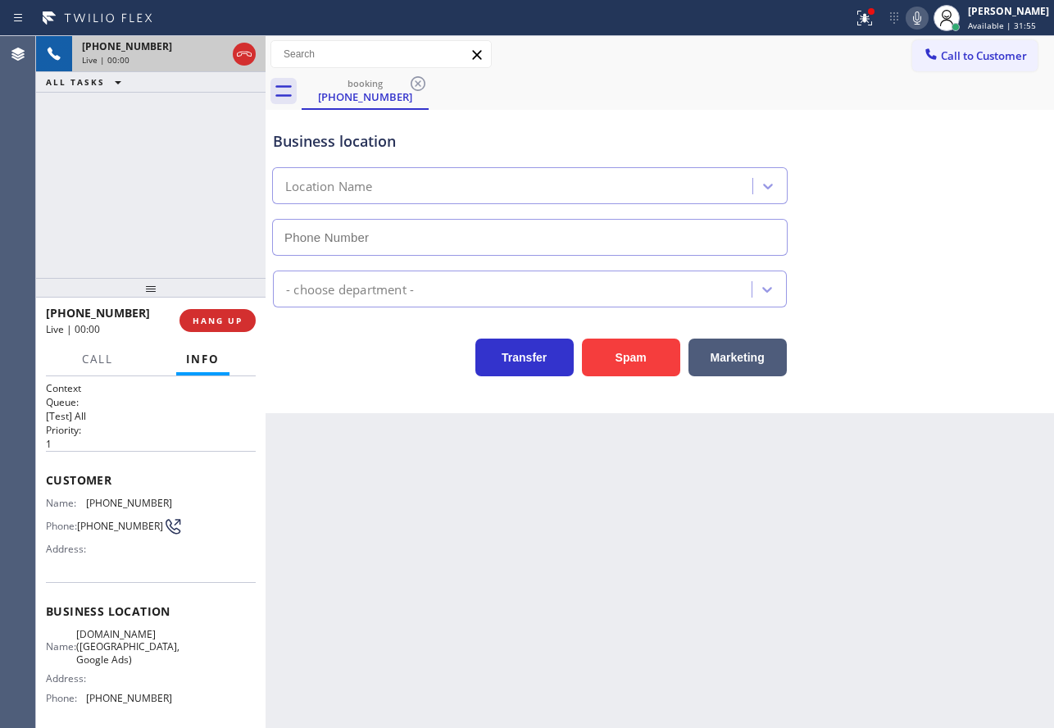
type input "[PHONE_NUMBER]"
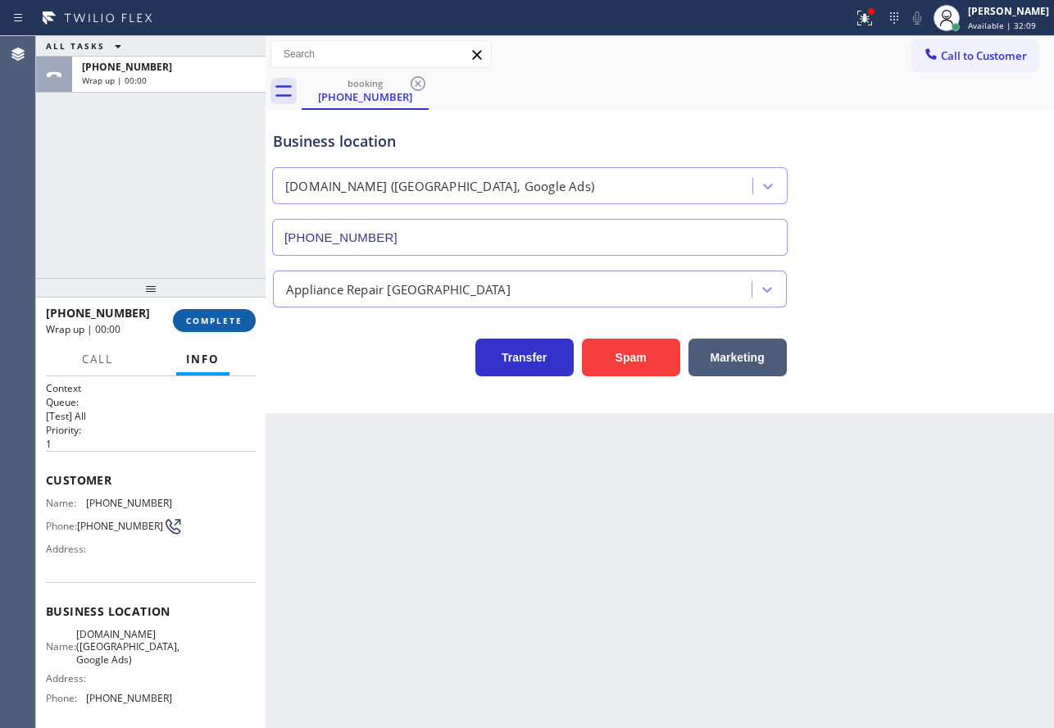
click at [229, 324] on span "COMPLETE" at bounding box center [214, 320] width 57 height 11
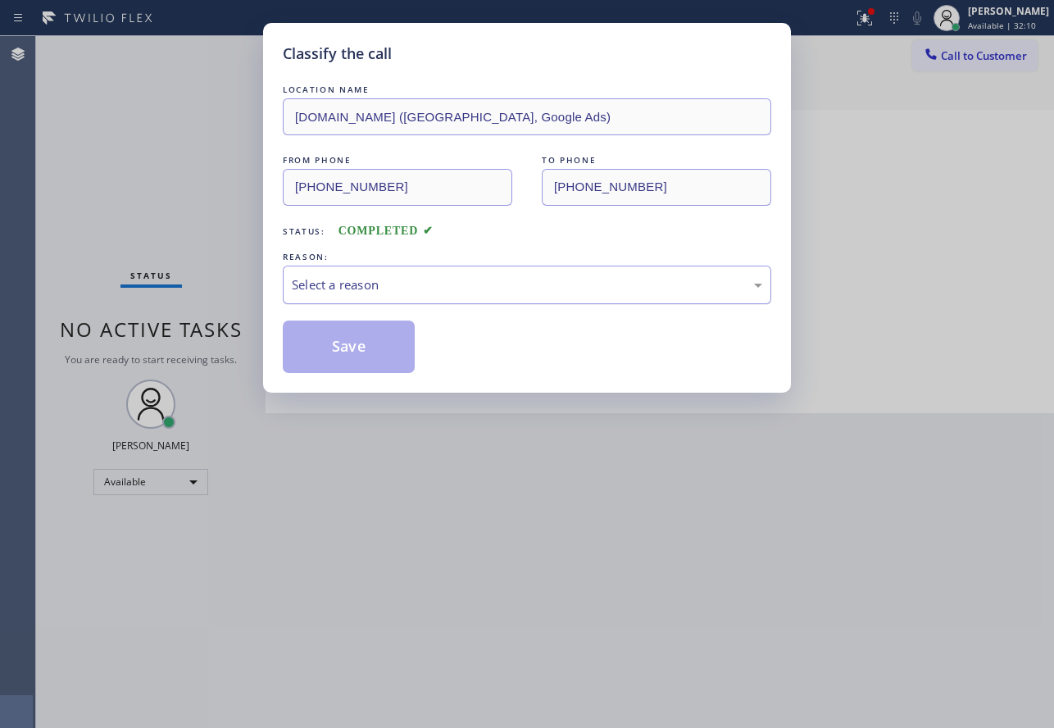
click at [401, 283] on div "Select a reason" at bounding box center [527, 284] width 470 height 19
click at [348, 347] on button "Save" at bounding box center [349, 346] width 132 height 52
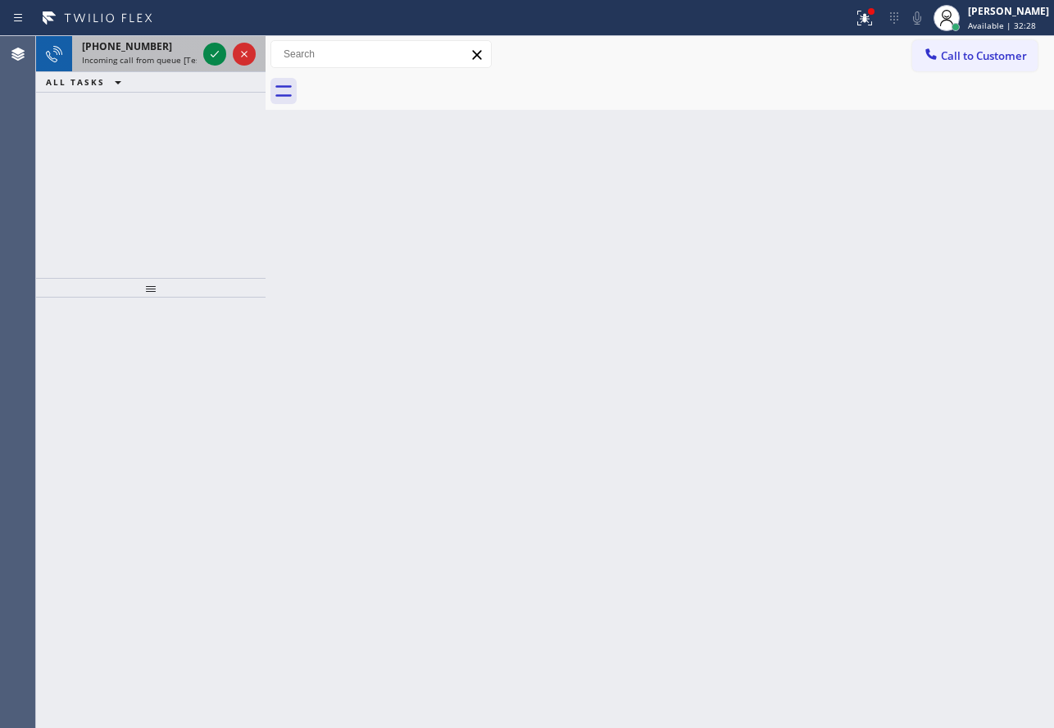
click at [181, 65] on span "Incoming call from queue [Test] All" at bounding box center [150, 59] width 136 height 11
click at [207, 57] on icon at bounding box center [215, 54] width 20 height 20
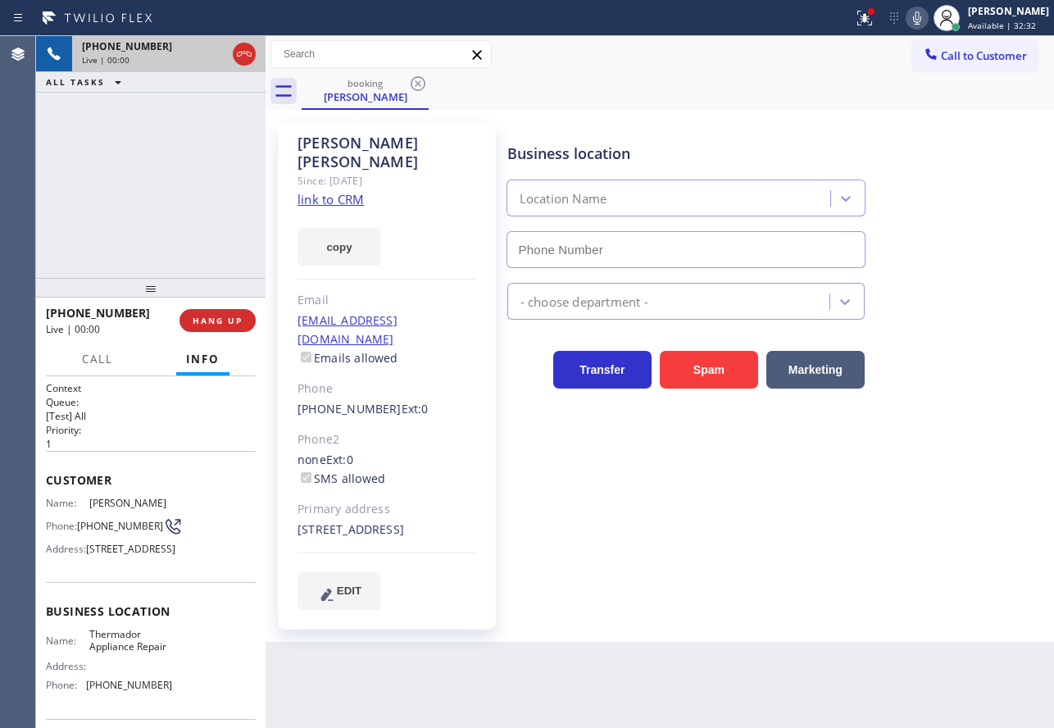
type input "[PHONE_NUMBER]"
click at [341, 191] on link "link to CRM" at bounding box center [330, 199] width 66 height 16
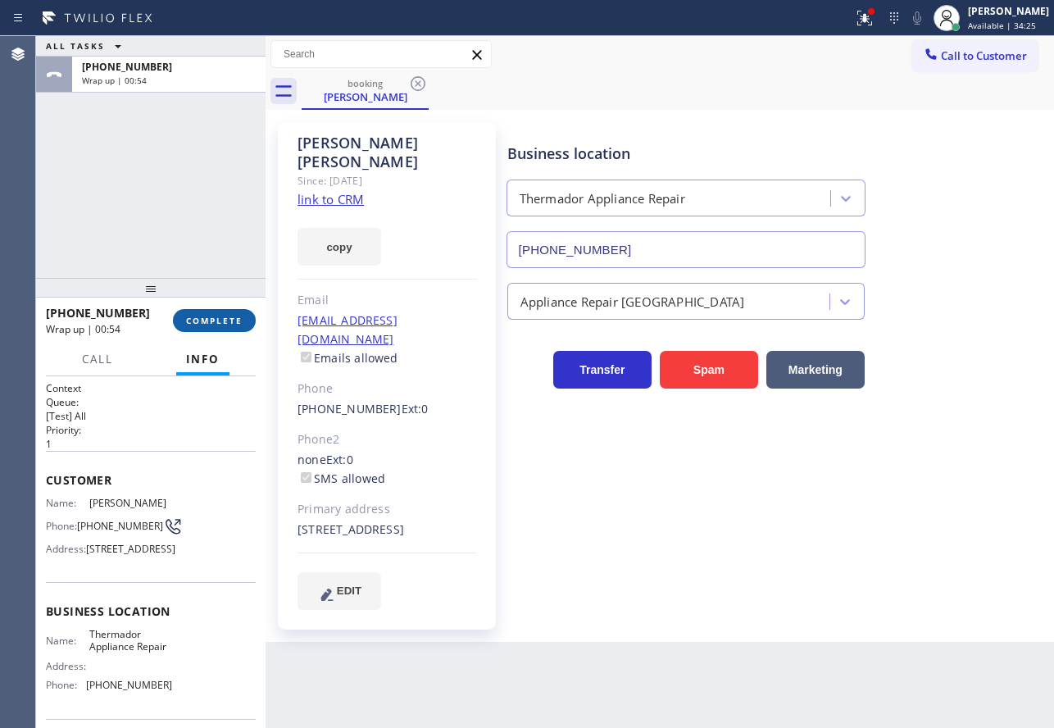
click at [225, 331] on button "COMPLETE" at bounding box center [214, 320] width 83 height 23
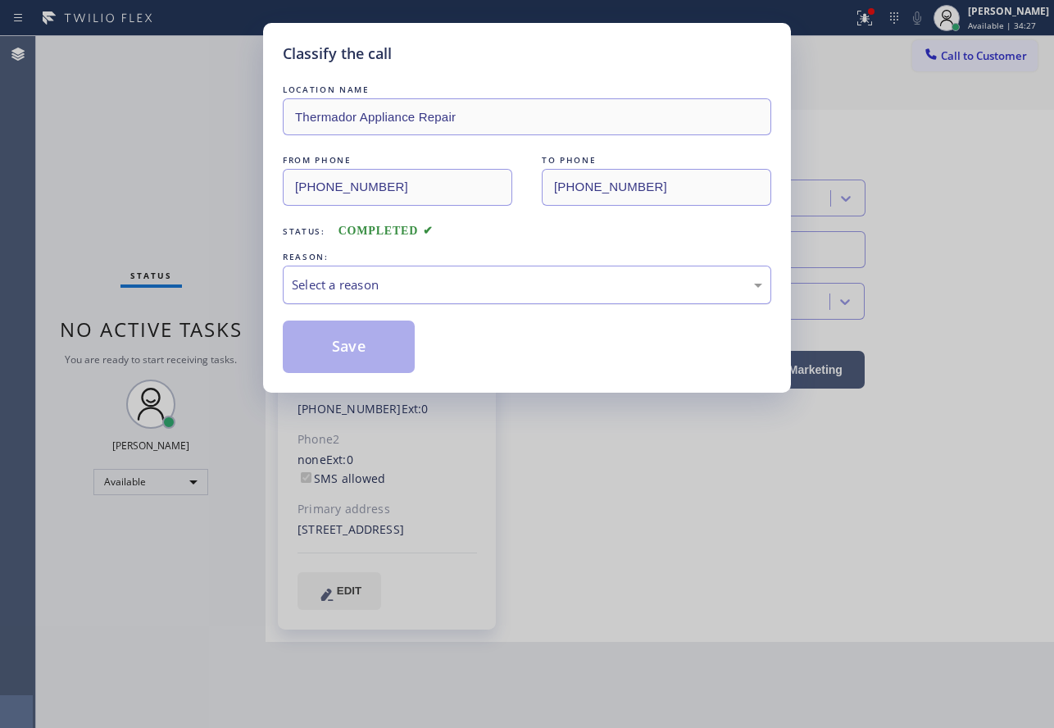
click at [411, 288] on div "Select a reason" at bounding box center [527, 284] width 470 height 19
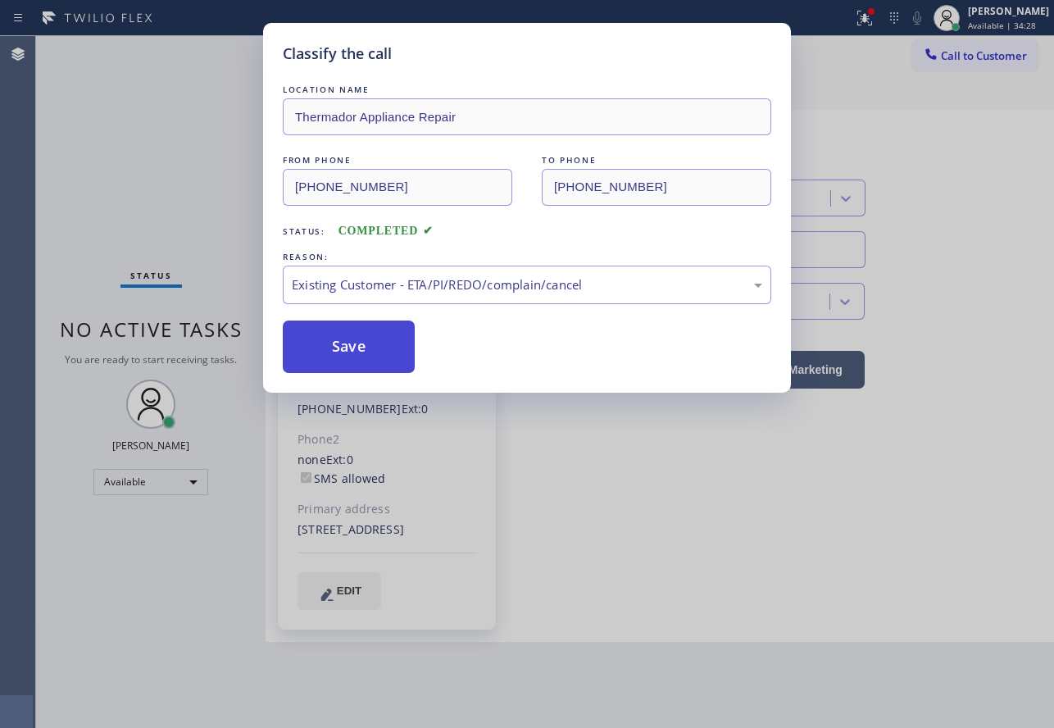
click at [352, 351] on button "Save" at bounding box center [349, 346] width 132 height 52
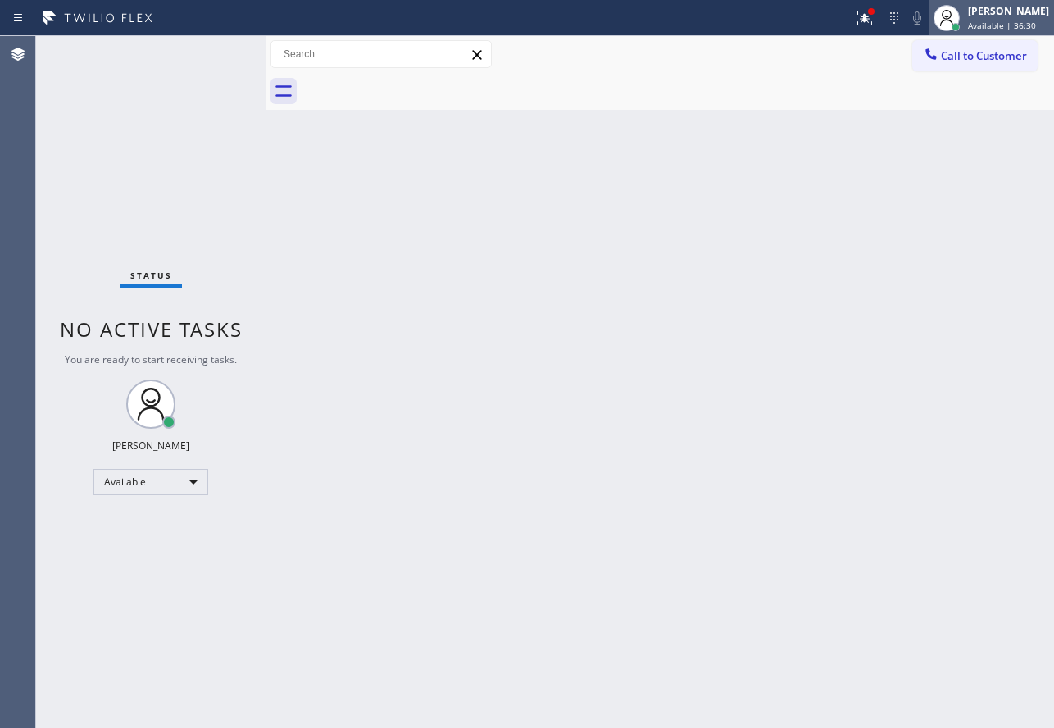
click at [998, 18] on div "[PERSON_NAME] Available | 36:30" at bounding box center [1009, 17] width 89 height 29
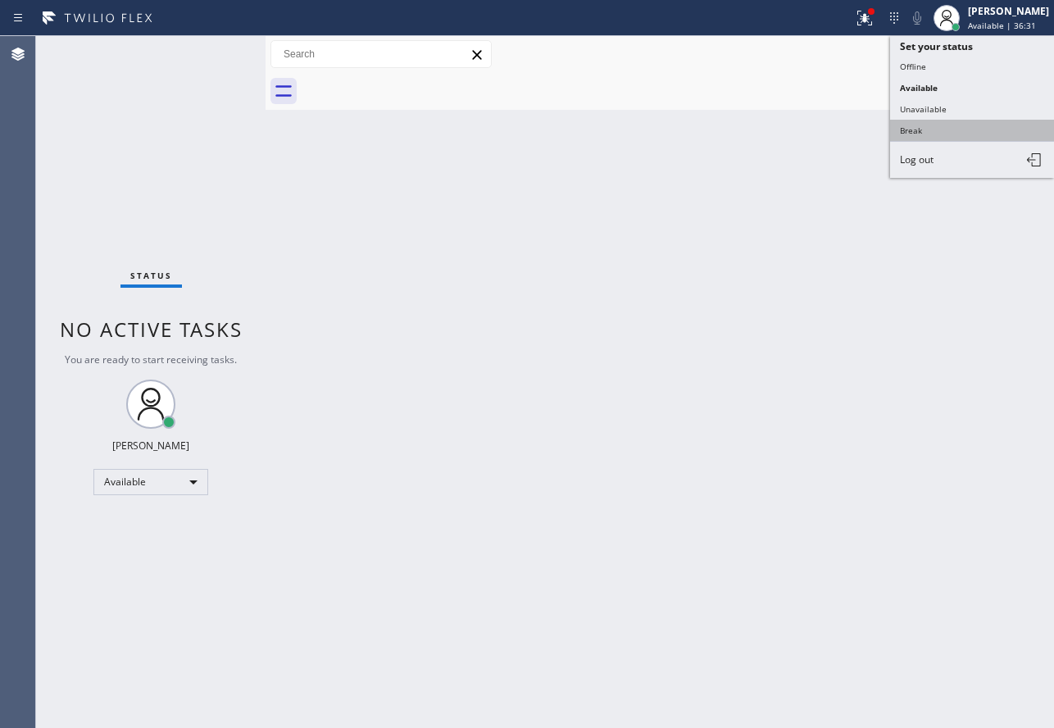
click at [931, 125] on button "Break" at bounding box center [972, 130] width 164 height 21
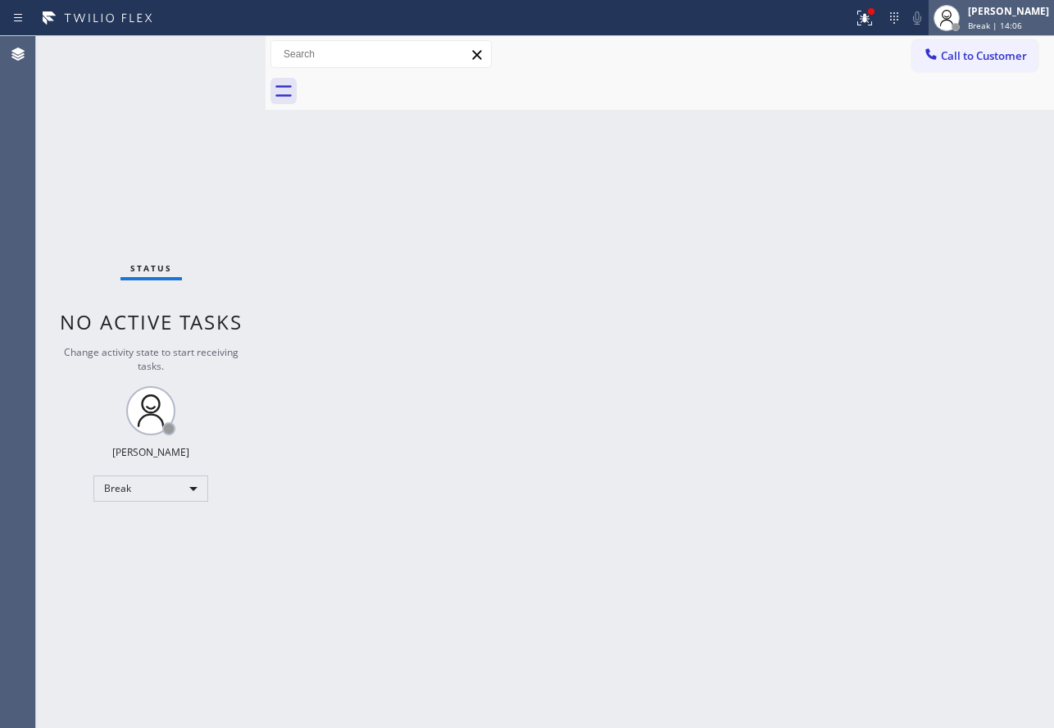
click at [998, 16] on div "[PERSON_NAME]" at bounding box center [1008, 11] width 81 height 14
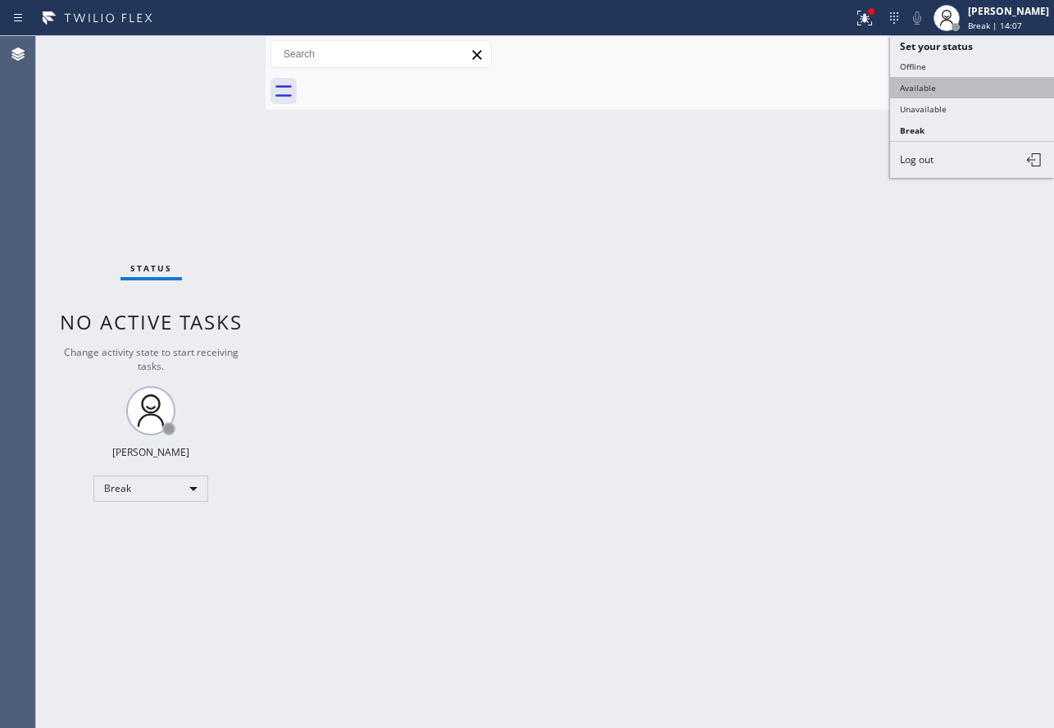
click at [928, 84] on button "Available" at bounding box center [972, 87] width 164 height 21
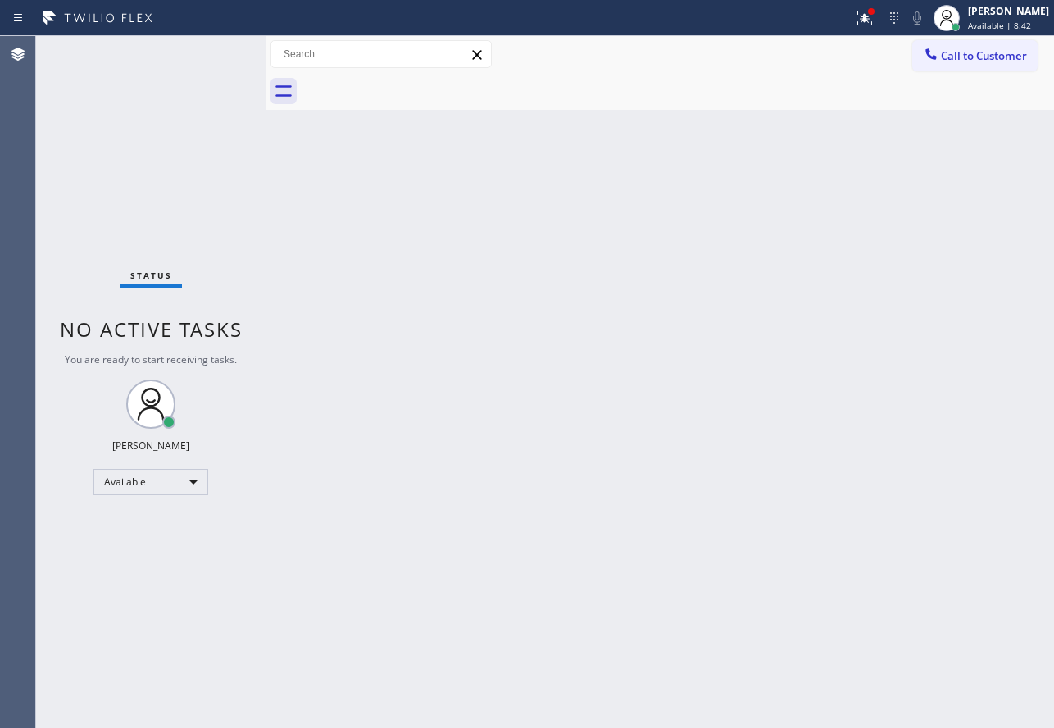
click at [543, 435] on div "Back to Dashboard Change Sender ID Customers Technicians Select a contact Outbo…" at bounding box center [660, 382] width 788 height 692
click at [433, 338] on div "Back to Dashboard Change Sender ID Customers Technicians Select a contact Outbo…" at bounding box center [660, 382] width 788 height 692
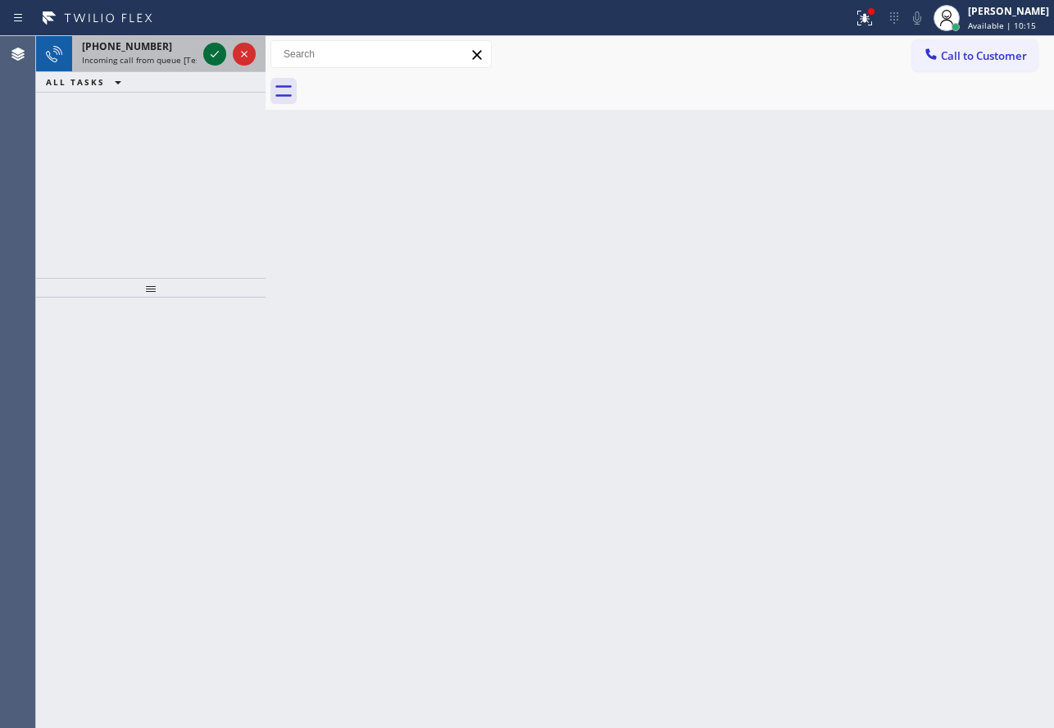
drag, startPoint x: 201, startPoint y: 63, endPoint x: 212, endPoint y: 52, distance: 16.2
click at [207, 56] on div at bounding box center [229, 54] width 59 height 36
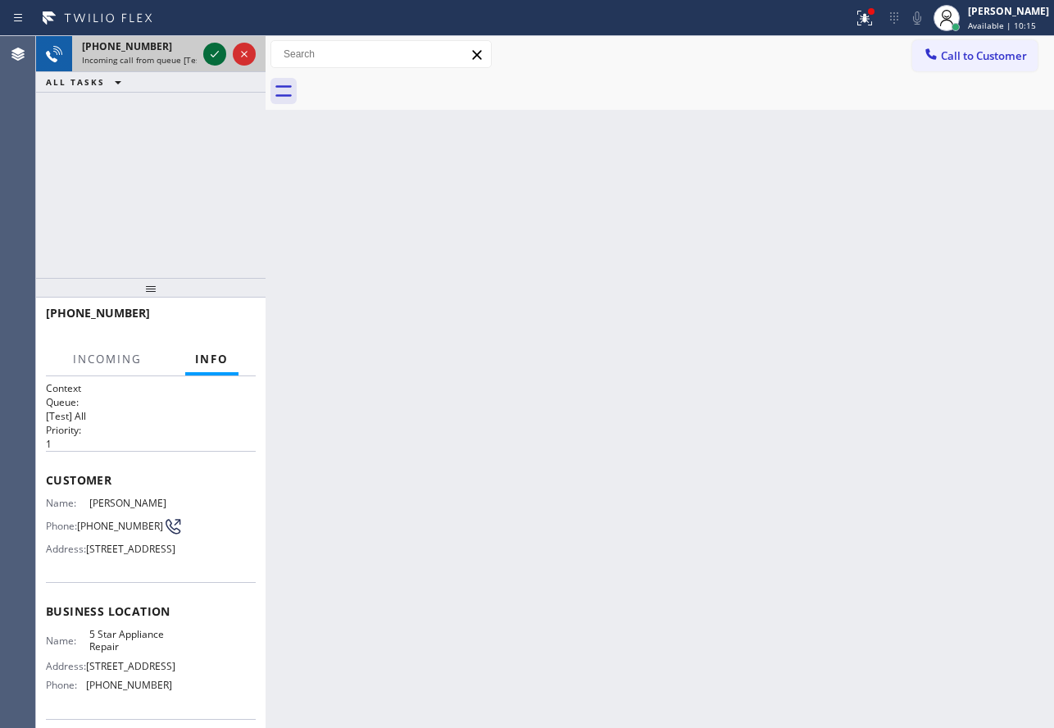
click at [214, 51] on icon at bounding box center [215, 54] width 20 height 20
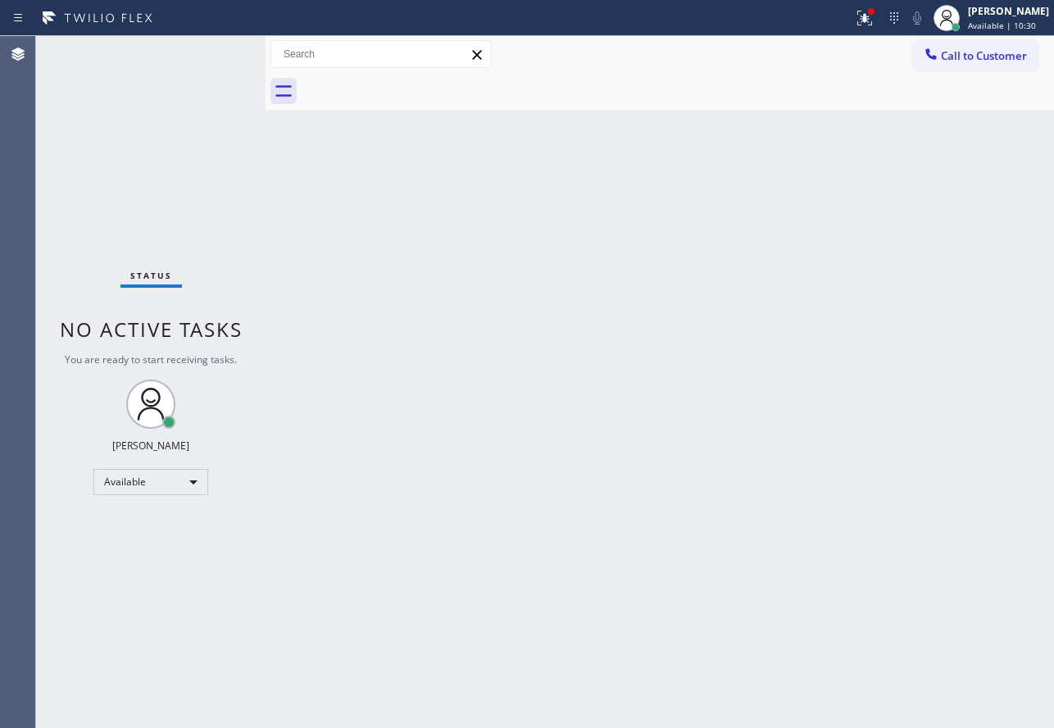
click at [675, 465] on div "Back to Dashboard Change Sender ID Customers Technicians Select a contact Outbo…" at bounding box center [660, 382] width 788 height 692
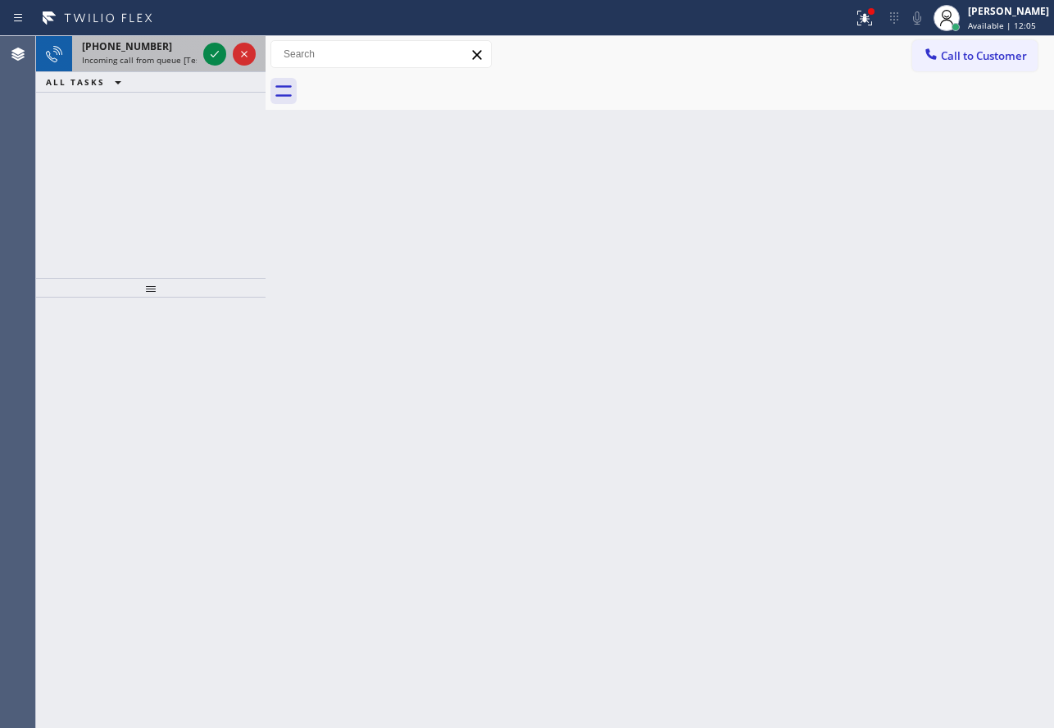
click at [197, 52] on div "[PHONE_NUMBER] Incoming call from queue [Test] All" at bounding box center [136, 54] width 128 height 36
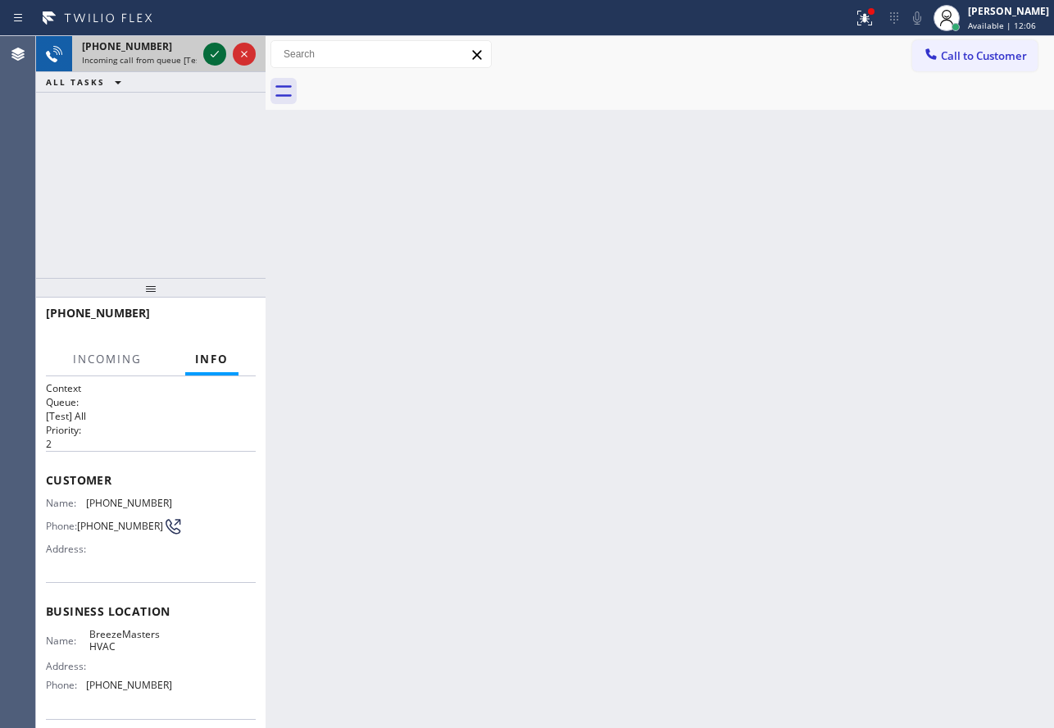
click at [211, 52] on icon at bounding box center [215, 54] width 20 height 20
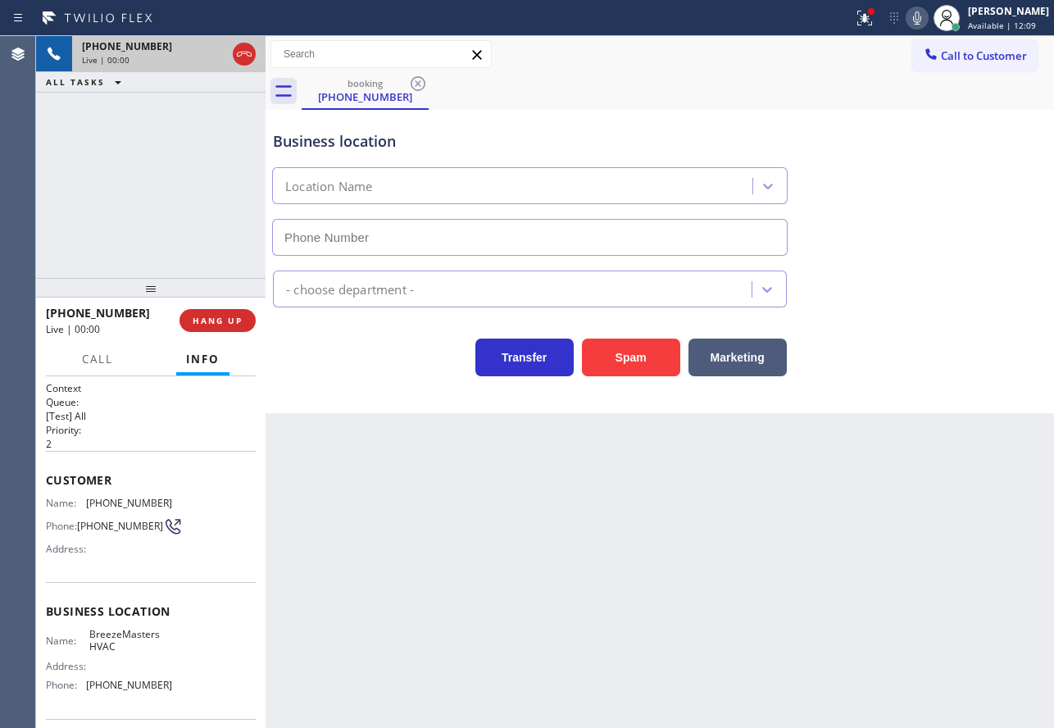
type input "[PHONE_NUMBER]"
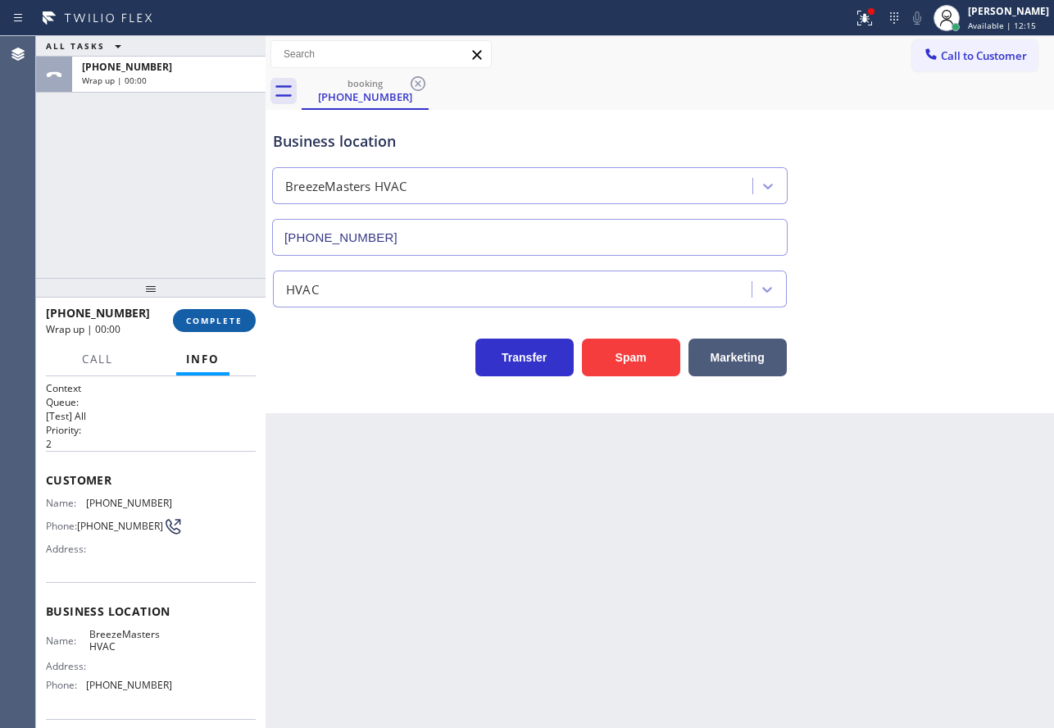
click at [237, 326] on span "COMPLETE" at bounding box center [214, 320] width 57 height 11
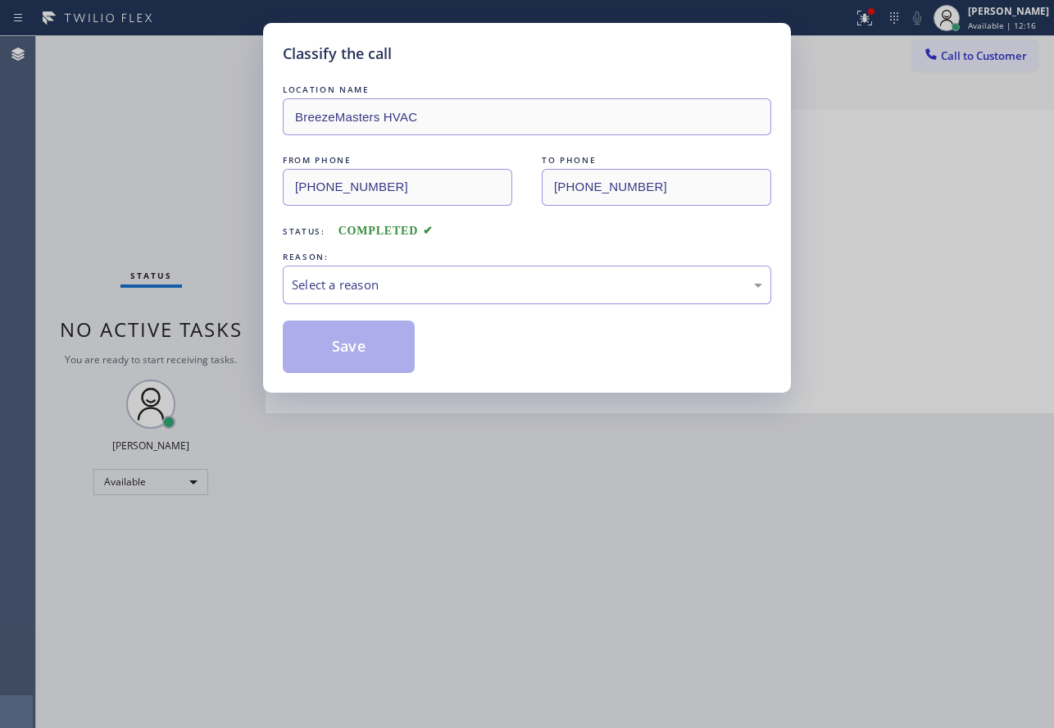
click at [397, 276] on div "Select a reason" at bounding box center [527, 284] width 470 height 19
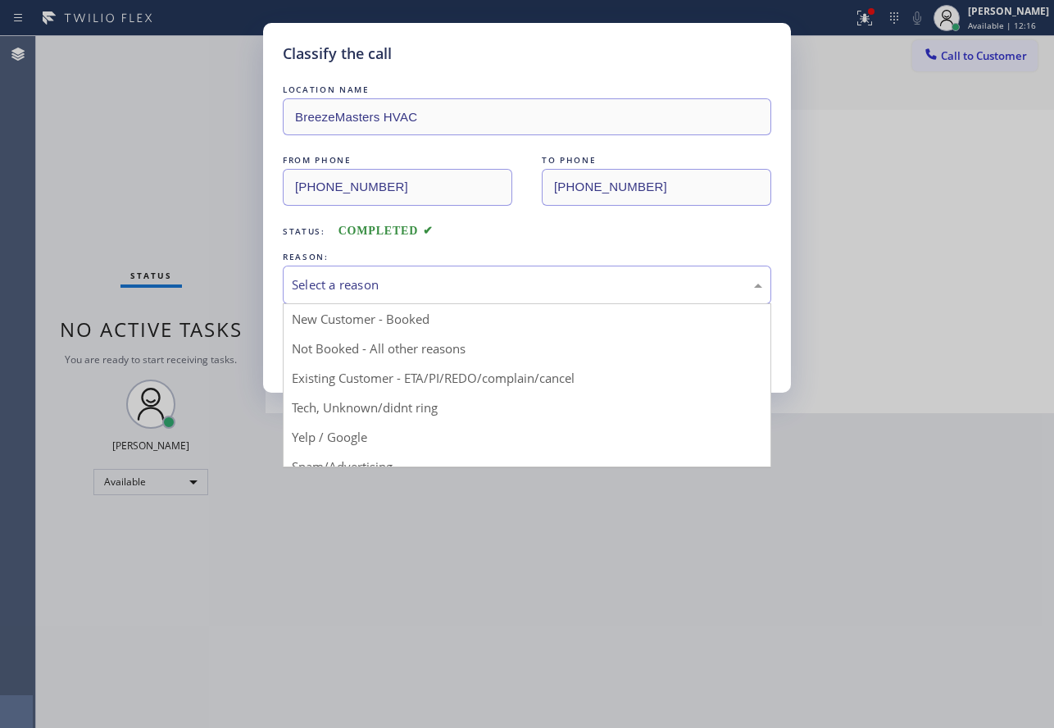
drag, startPoint x: 373, startPoint y: 463, endPoint x: 365, endPoint y: 441, distance: 23.6
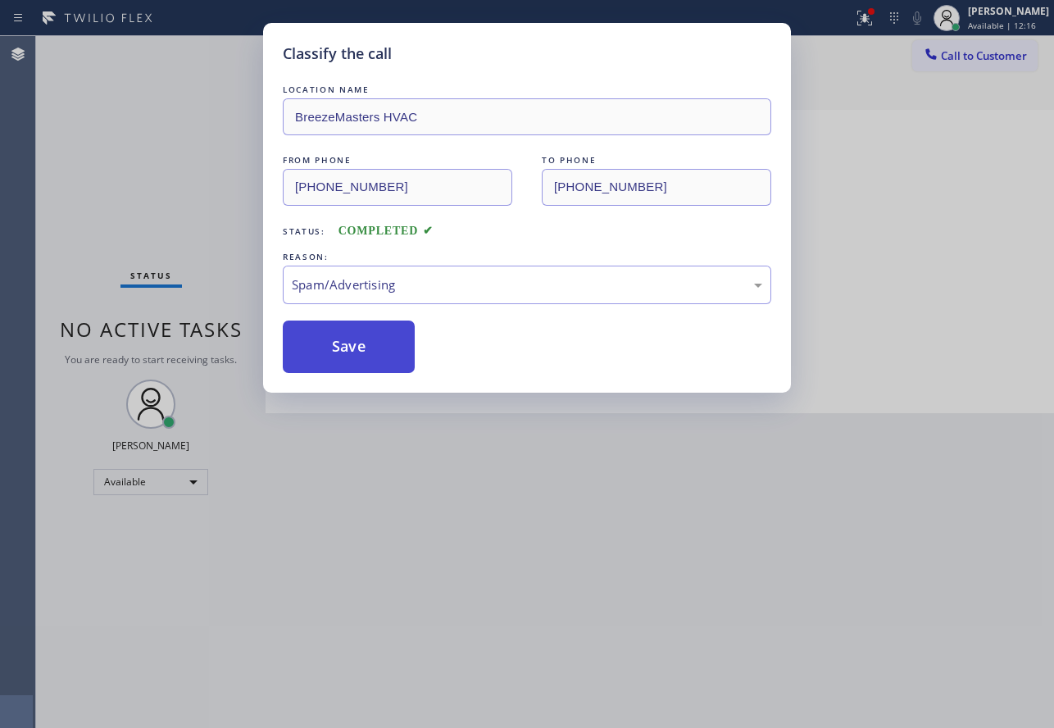
click at [338, 352] on button "Save" at bounding box center [349, 346] width 132 height 52
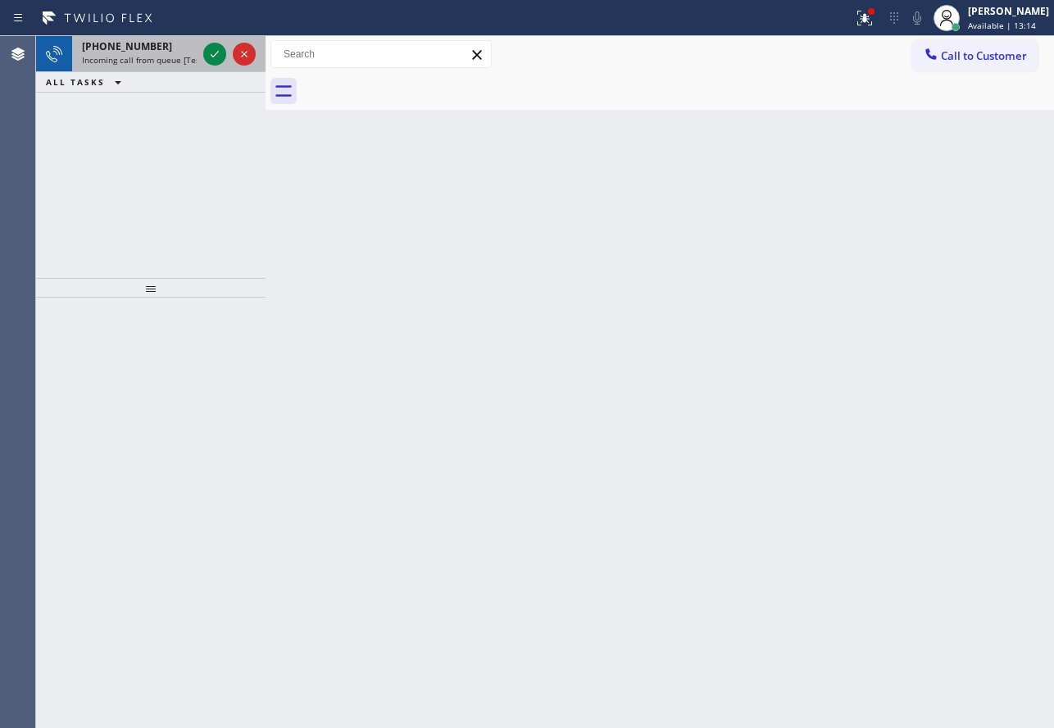
click at [191, 56] on span "Incoming call from queue [Test] All" at bounding box center [150, 59] width 136 height 11
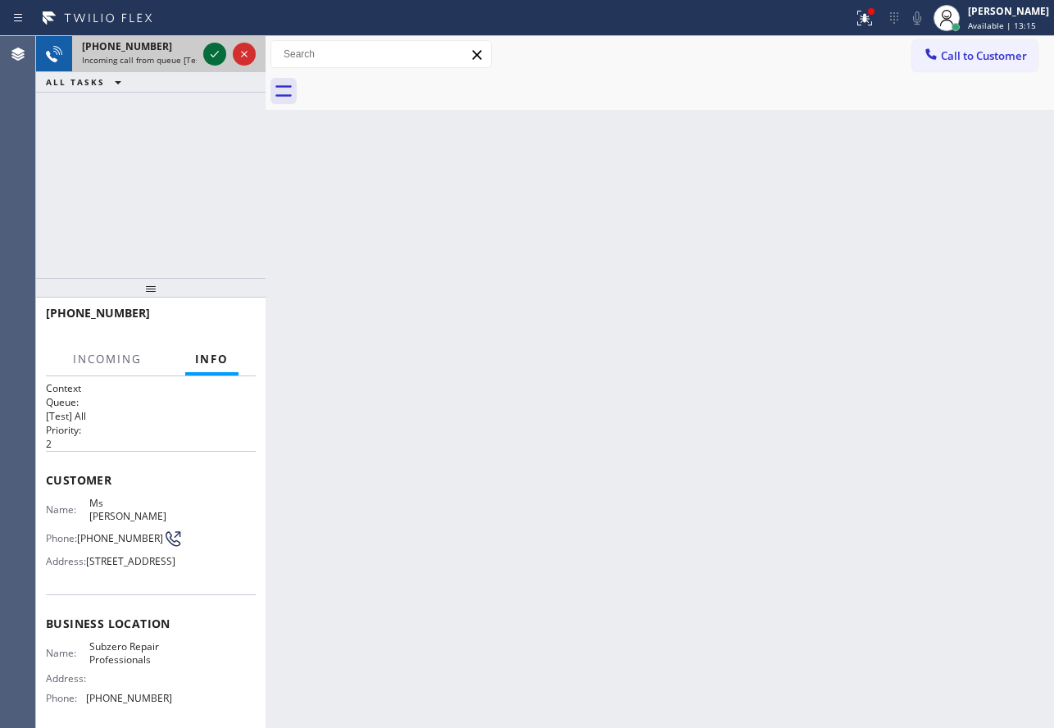
click at [212, 52] on icon at bounding box center [215, 54] width 20 height 20
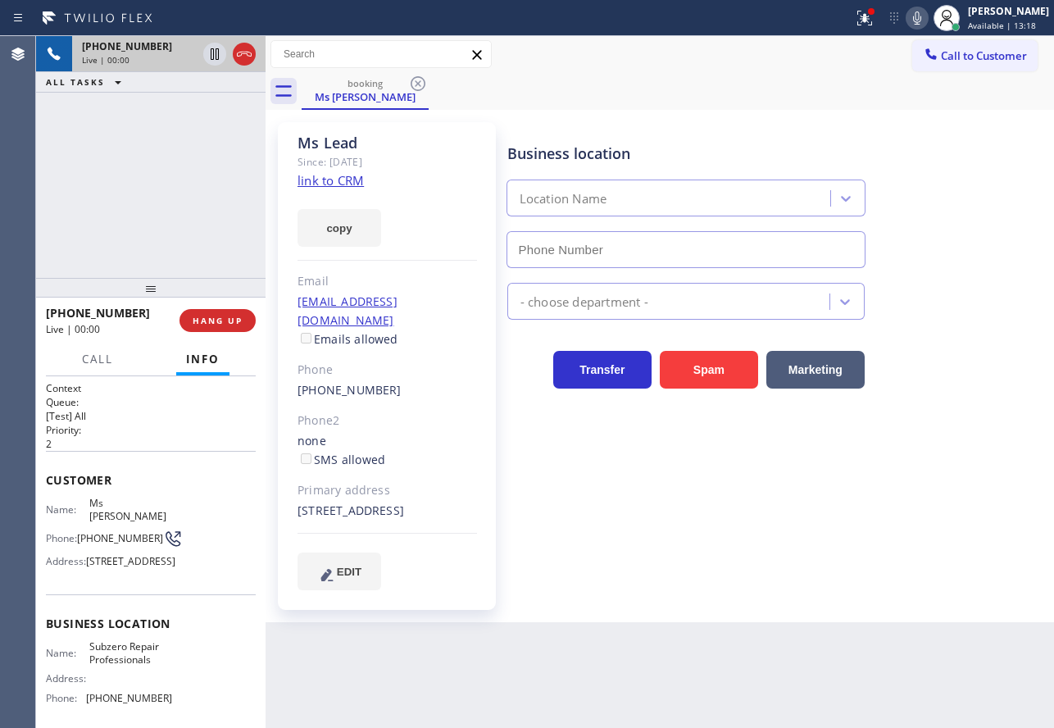
type input "[PHONE_NUMBER]"
click at [340, 177] on link "link to CRM" at bounding box center [330, 180] width 66 height 16
drag, startPoint x: 155, startPoint y: 693, endPoint x: 160, endPoint y: 704, distance: 11.7
click at [159, 703] on div "Name: Subzero Repair Professionals Address: Phone: [PHONE_NUMBER]" at bounding box center [109, 675] width 126 height 70
click at [160, 704] on span "[PHONE_NUMBER]" at bounding box center [129, 698] width 86 height 12
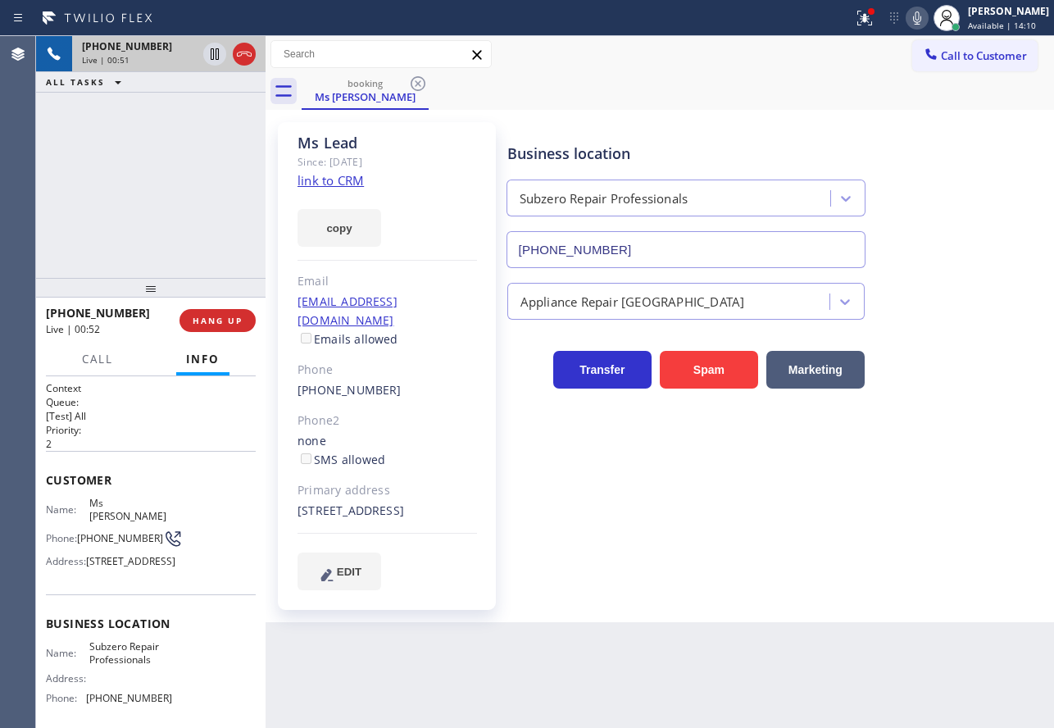
click at [160, 704] on span "[PHONE_NUMBER]" at bounding box center [129, 698] width 86 height 12
drag, startPoint x: 87, startPoint y: 698, endPoint x: 156, endPoint y: 695, distance: 68.9
click at [156, 695] on div "Name: Subzero Repair Professionals Address: Phone: [PHONE_NUMBER]" at bounding box center [109, 675] width 126 height 70
copy span "[PHONE_NUMBER]"
click at [927, 18] on icon at bounding box center [917, 18] width 20 height 20
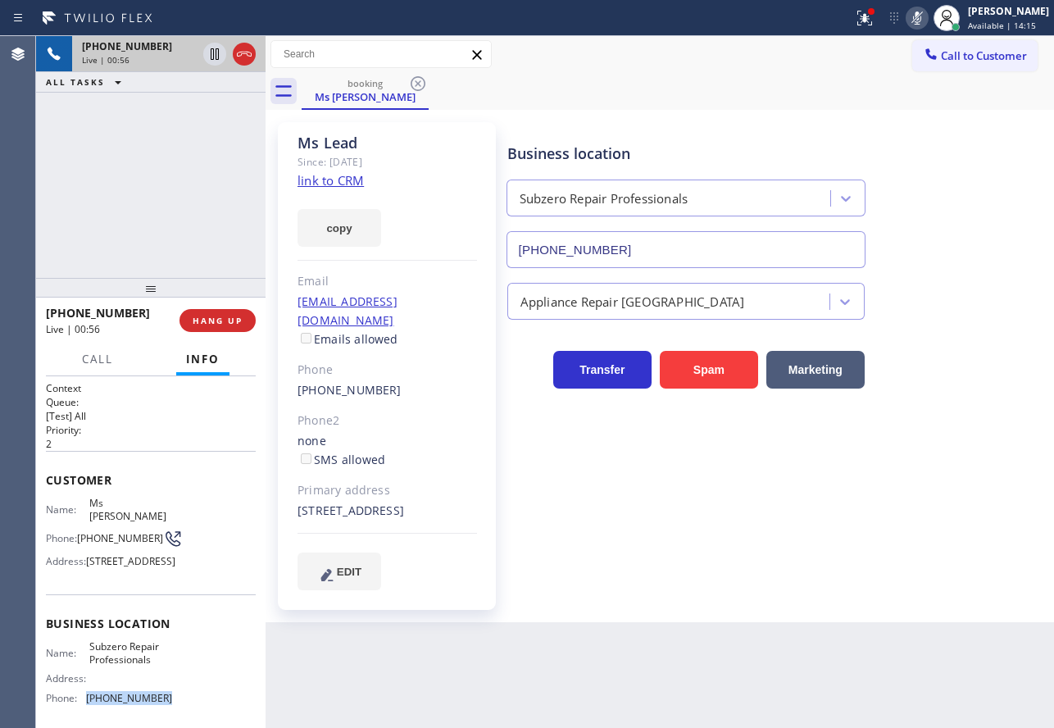
click at [927, 18] on icon at bounding box center [917, 18] width 20 height 20
click at [927, 27] on icon at bounding box center [917, 18] width 20 height 20
click at [733, 125] on div "Business location Subzero Repair Professionals [PHONE_NUMBER]" at bounding box center [777, 194] width 546 height 148
click at [225, 322] on span "HANG UP" at bounding box center [218, 320] width 50 height 11
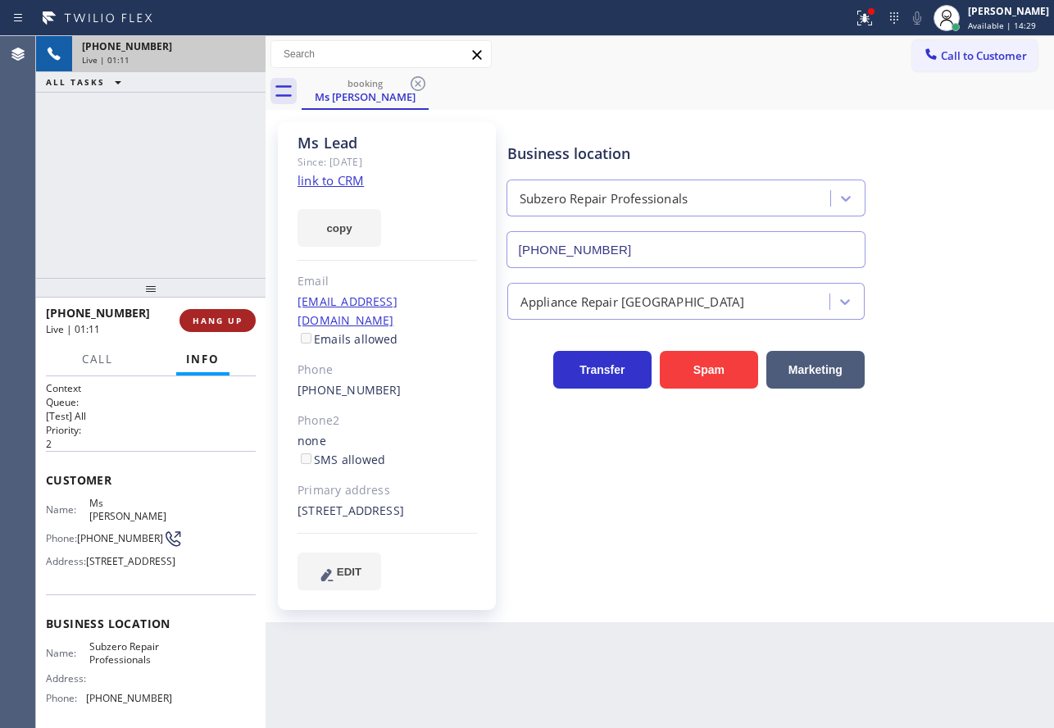
click at [225, 322] on span "HANG UP" at bounding box center [218, 320] width 50 height 11
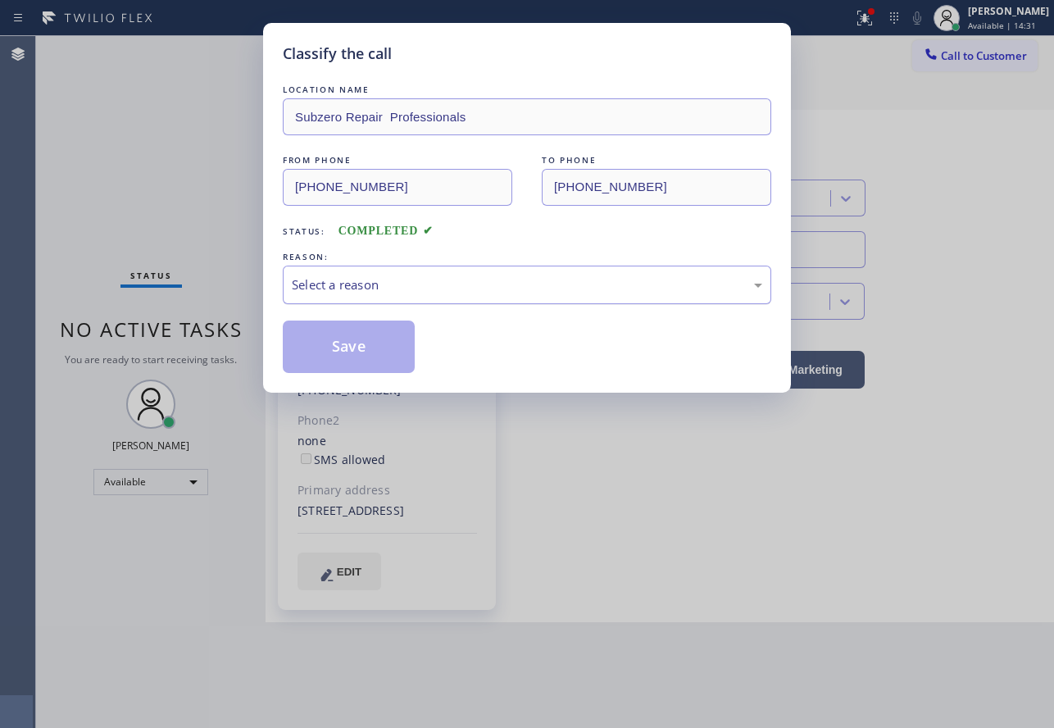
click at [459, 279] on div "Select a reason" at bounding box center [527, 284] width 470 height 19
click at [359, 350] on button "Save" at bounding box center [349, 346] width 132 height 52
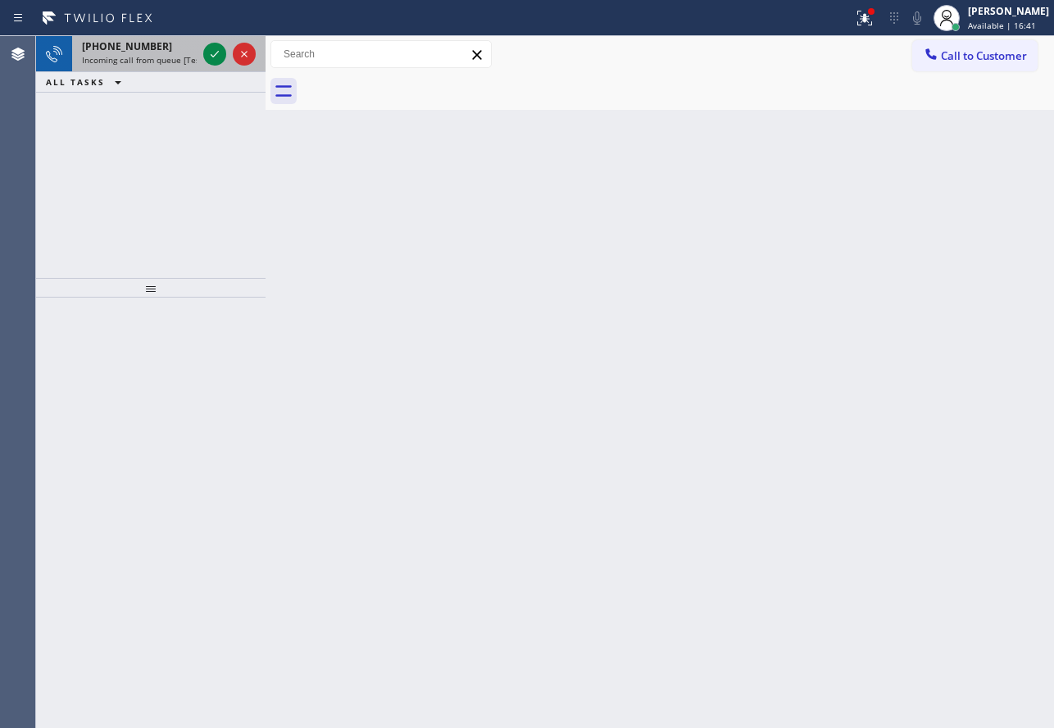
drag, startPoint x: 112, startPoint y: 54, endPoint x: 125, endPoint y: 58, distance: 13.7
click at [113, 54] on span "Incoming call from queue [Test] All" at bounding box center [150, 59] width 136 height 11
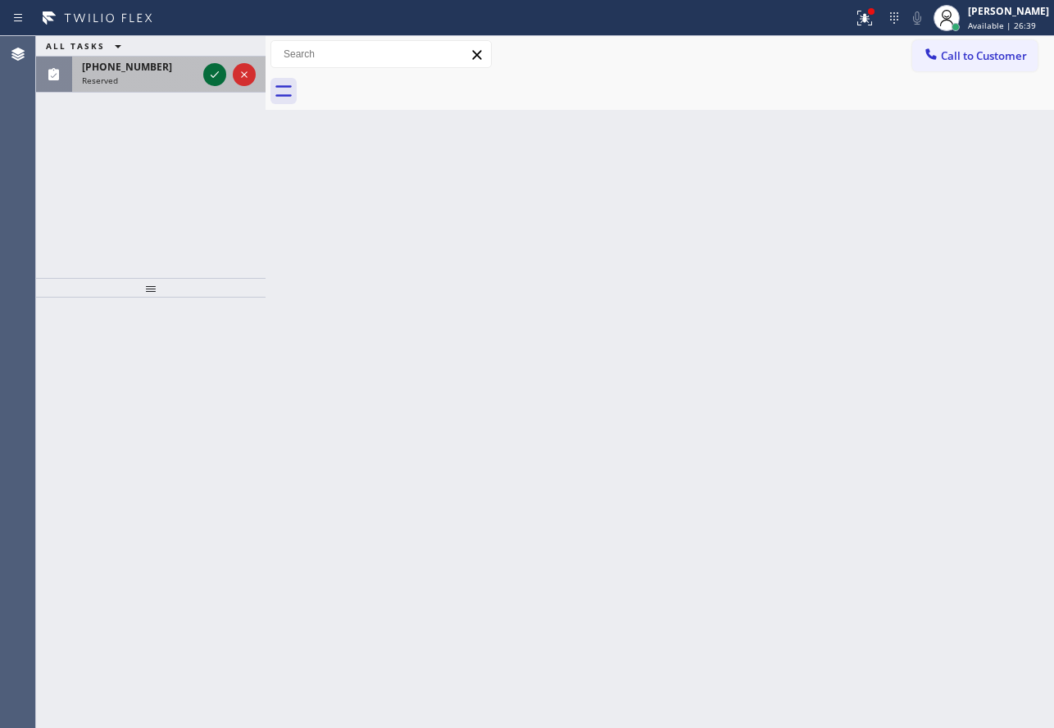
click at [210, 70] on icon at bounding box center [215, 75] width 20 height 20
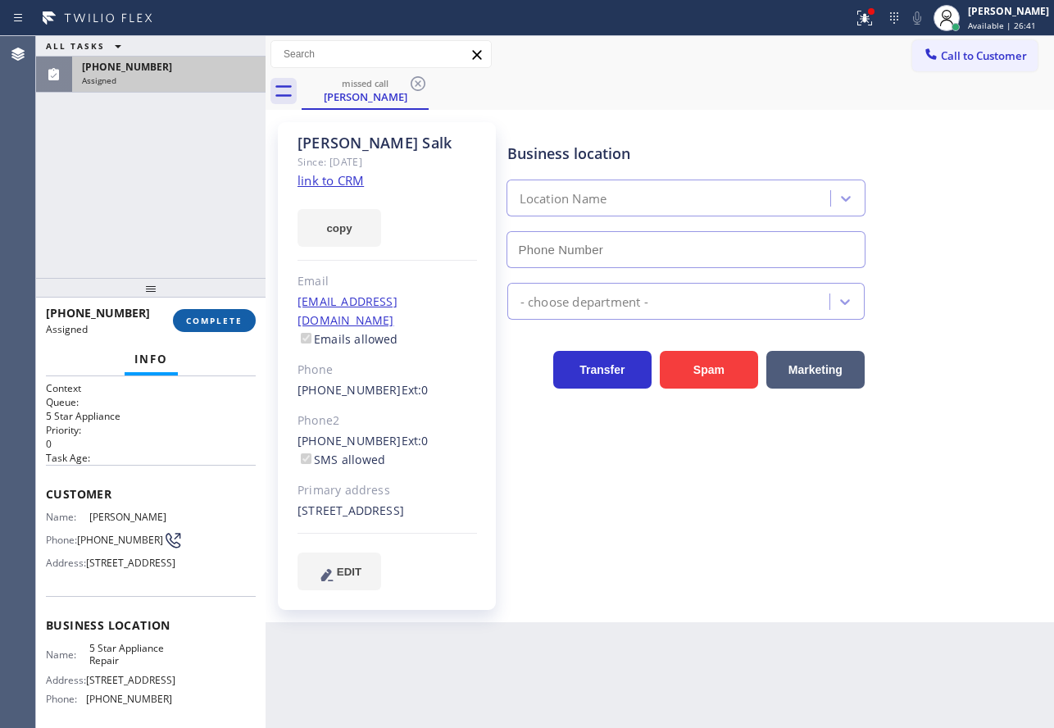
click at [228, 321] on span "COMPLETE" at bounding box center [214, 320] width 57 height 11
type input "[PHONE_NUMBER]"
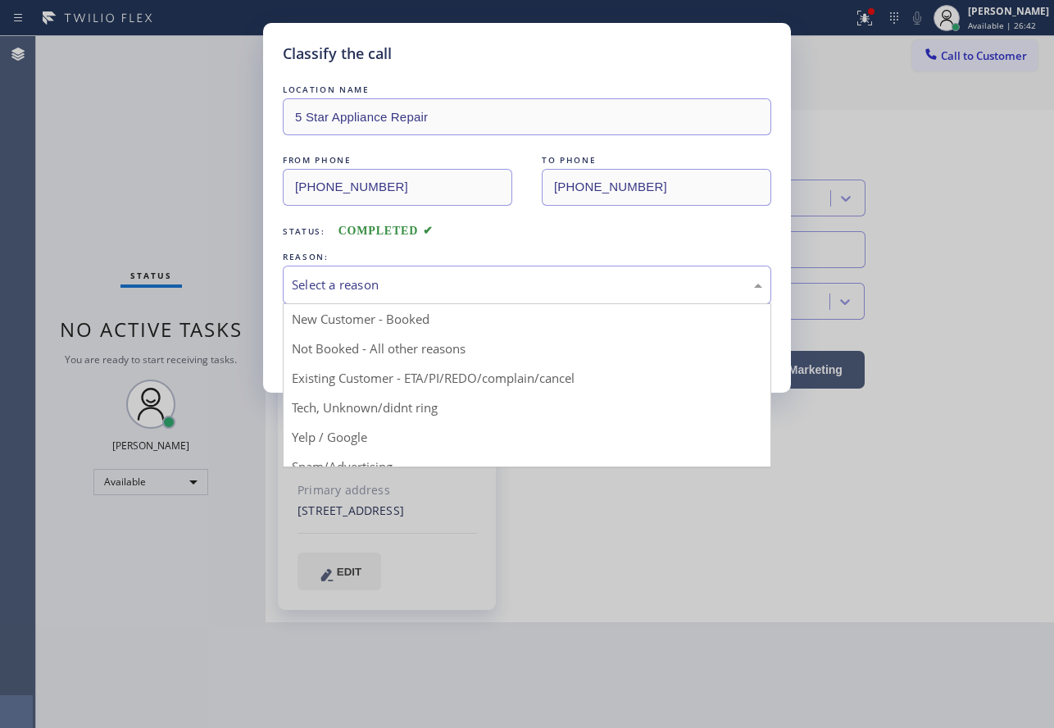
click at [394, 293] on div "Select a reason" at bounding box center [527, 284] width 470 height 19
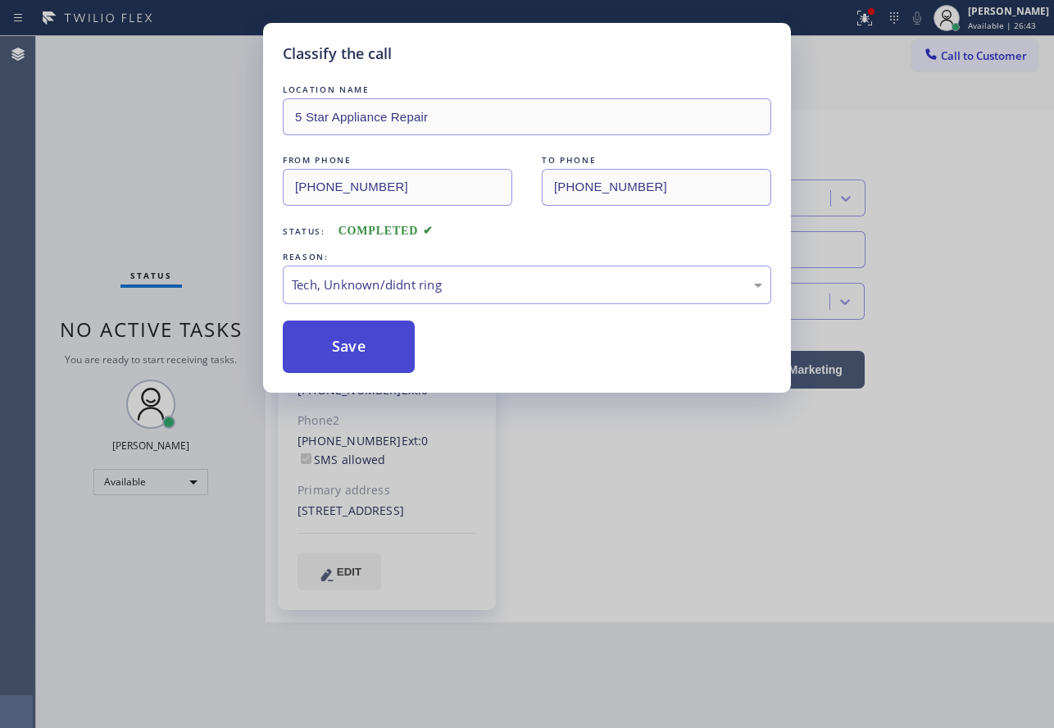
click at [389, 358] on button "Save" at bounding box center [349, 346] width 132 height 52
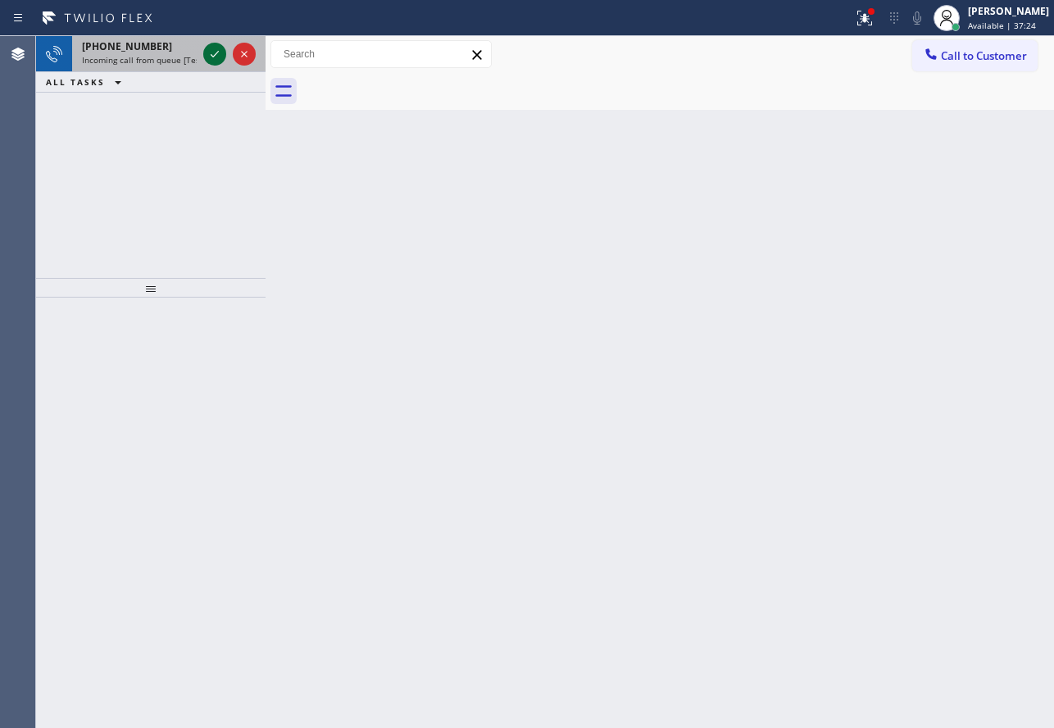
click at [217, 55] on icon at bounding box center [215, 54] width 20 height 20
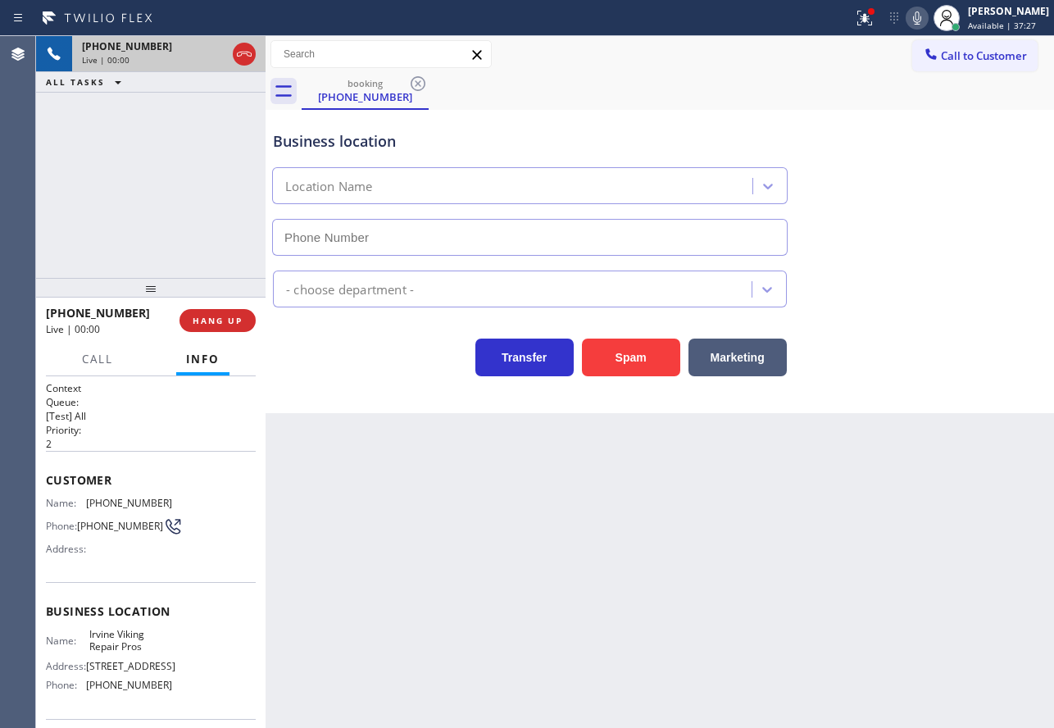
type input "[PHONE_NUMBER]"
click at [228, 328] on button "HANG UP" at bounding box center [217, 320] width 76 height 23
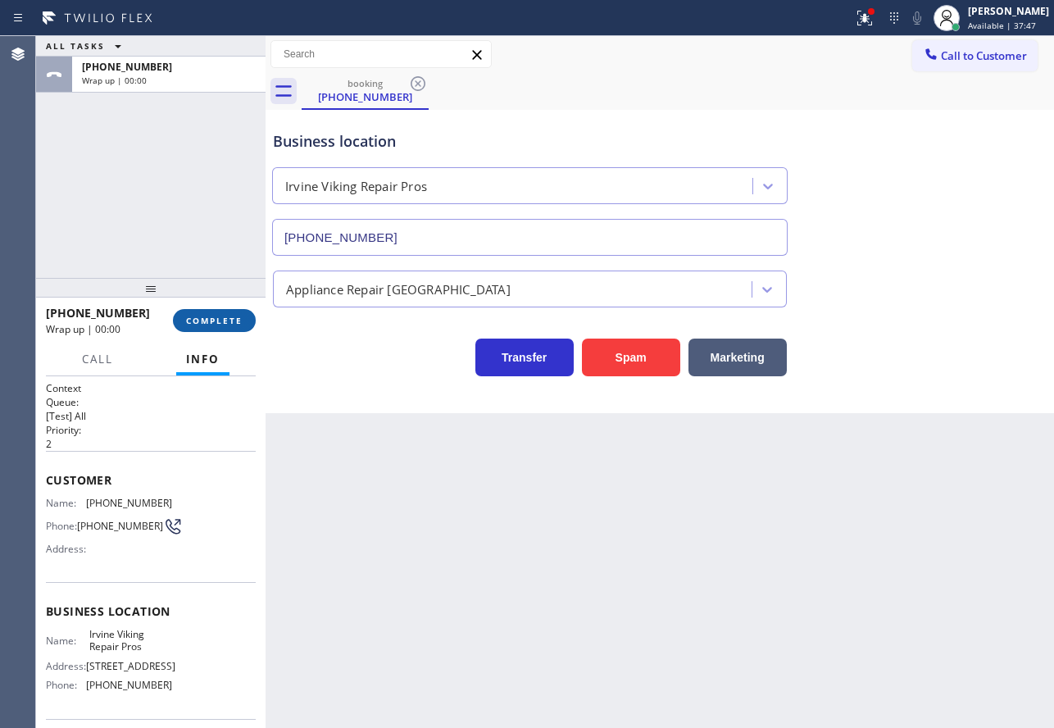
click at [227, 330] on button "COMPLETE" at bounding box center [214, 320] width 83 height 23
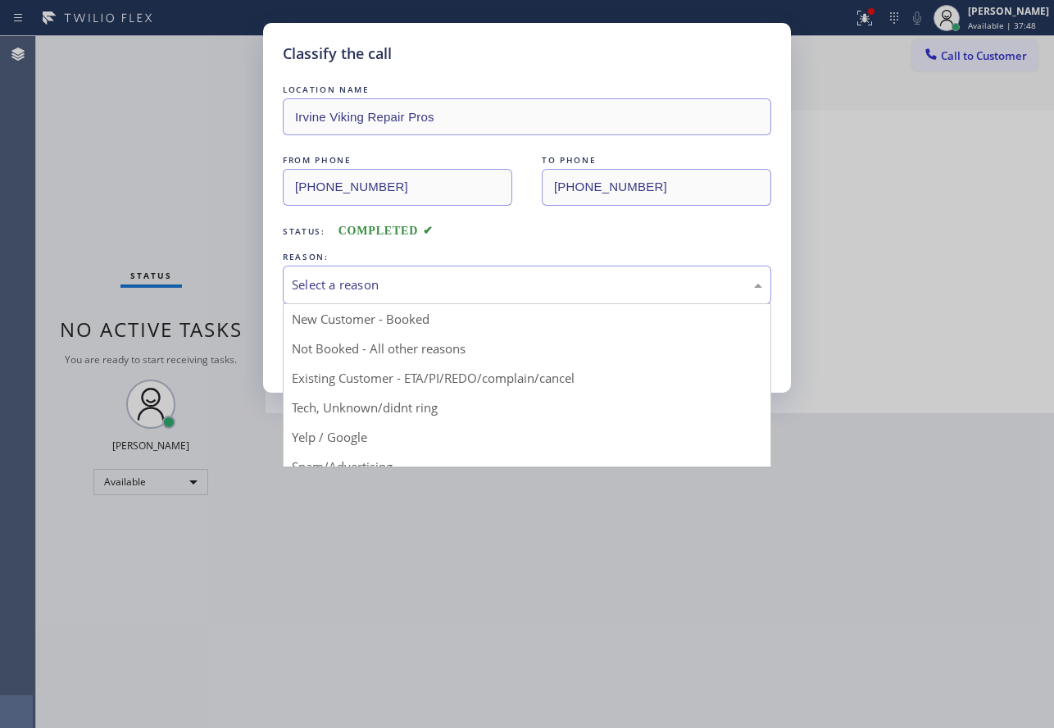
click at [411, 290] on div "Select a reason" at bounding box center [527, 284] width 470 height 19
drag, startPoint x: 356, startPoint y: 410, endPoint x: 361, endPoint y: 349, distance: 60.8
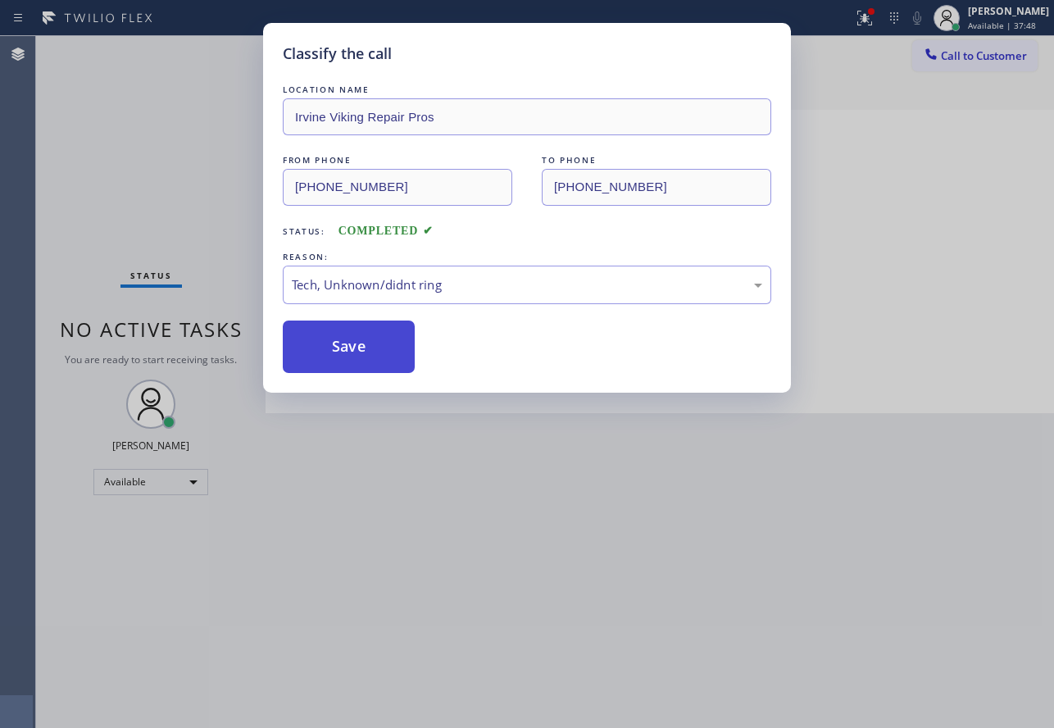
click at [361, 347] on button "Save" at bounding box center [349, 346] width 132 height 52
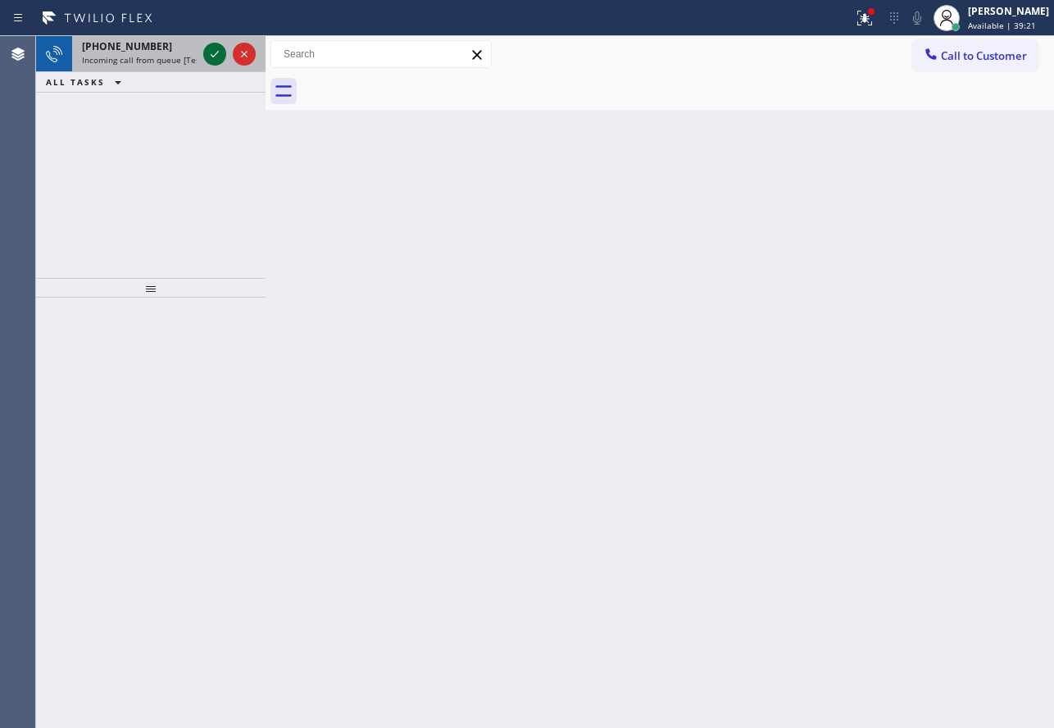
click at [213, 52] on icon at bounding box center [215, 54] width 20 height 20
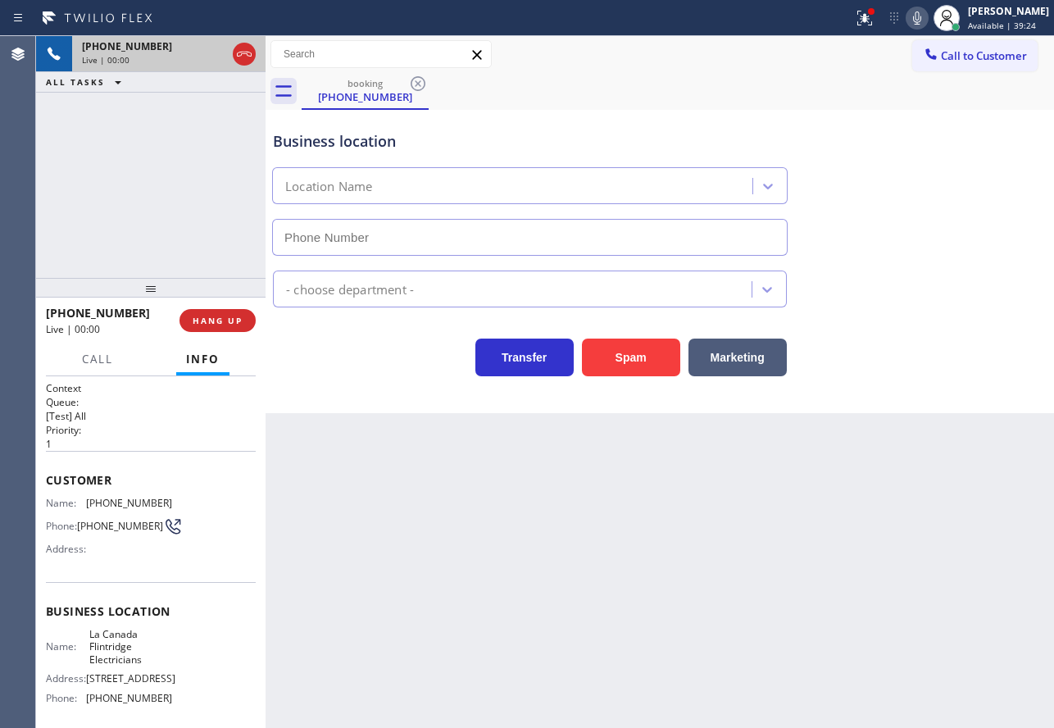
type input "[PHONE_NUMBER]"
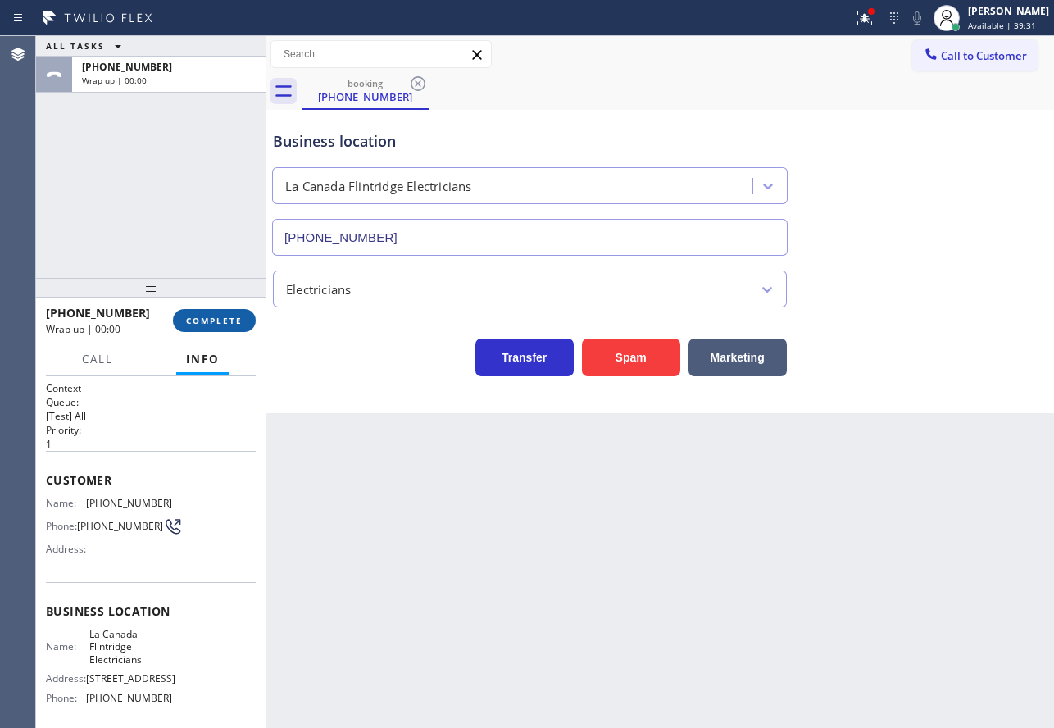
click at [242, 324] on span "COMPLETE" at bounding box center [214, 320] width 57 height 11
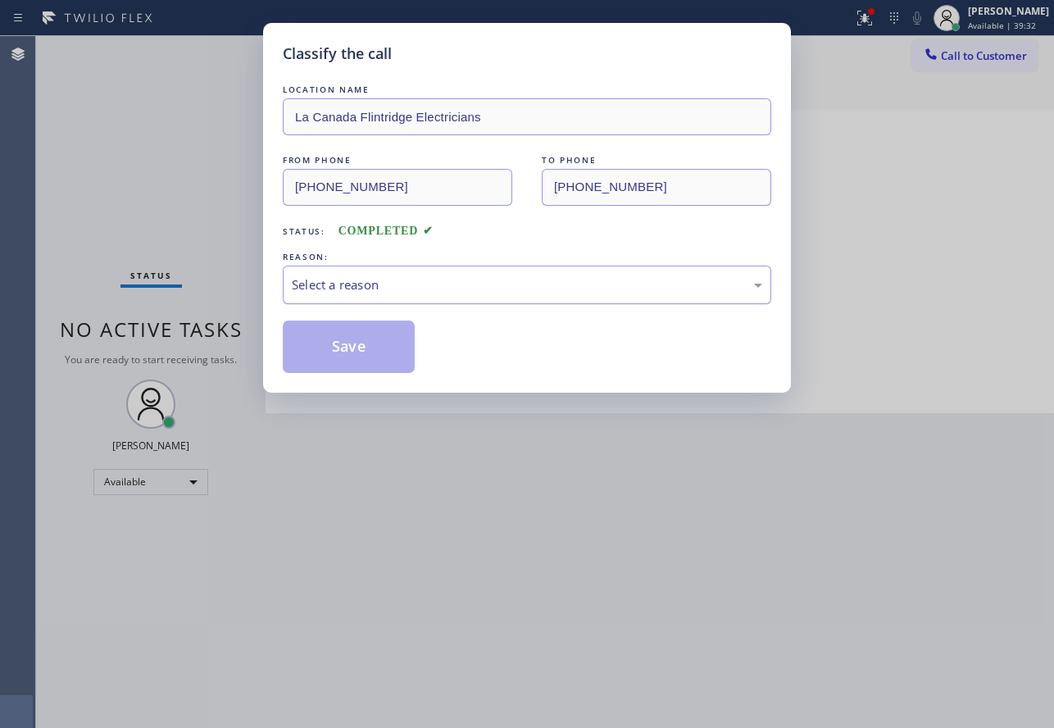
click at [459, 289] on div "Select a reason" at bounding box center [527, 284] width 470 height 19
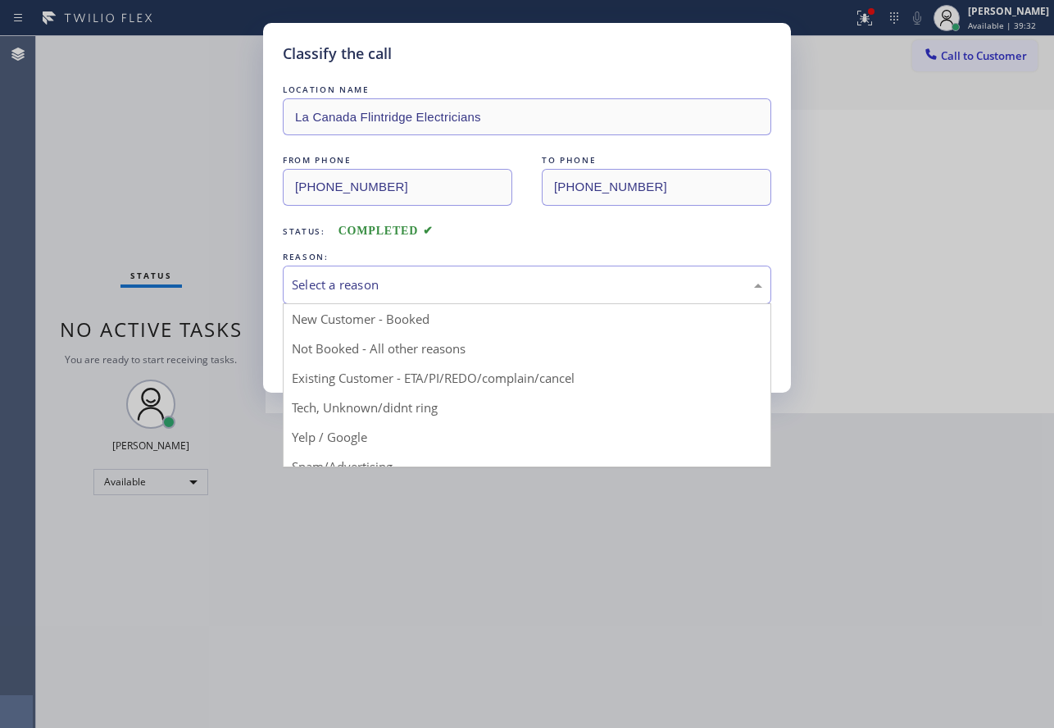
drag, startPoint x: 351, startPoint y: 469, endPoint x: 354, endPoint y: 433, distance: 36.2
click at [352, 463] on div "Classify the call LOCATION NAME [GEOGRAPHIC_DATA] Flintridge Electricians FROM …" at bounding box center [527, 364] width 1054 height 728
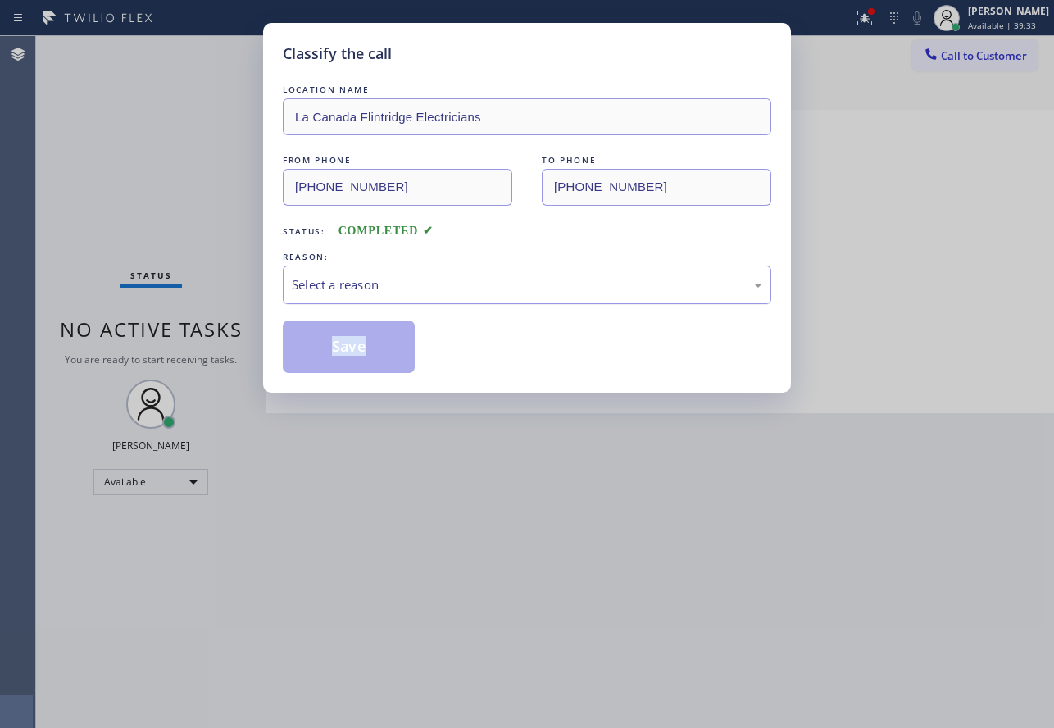
click at [408, 282] on div "Select a reason" at bounding box center [527, 284] width 470 height 19
click at [360, 349] on button "Save" at bounding box center [349, 346] width 132 height 52
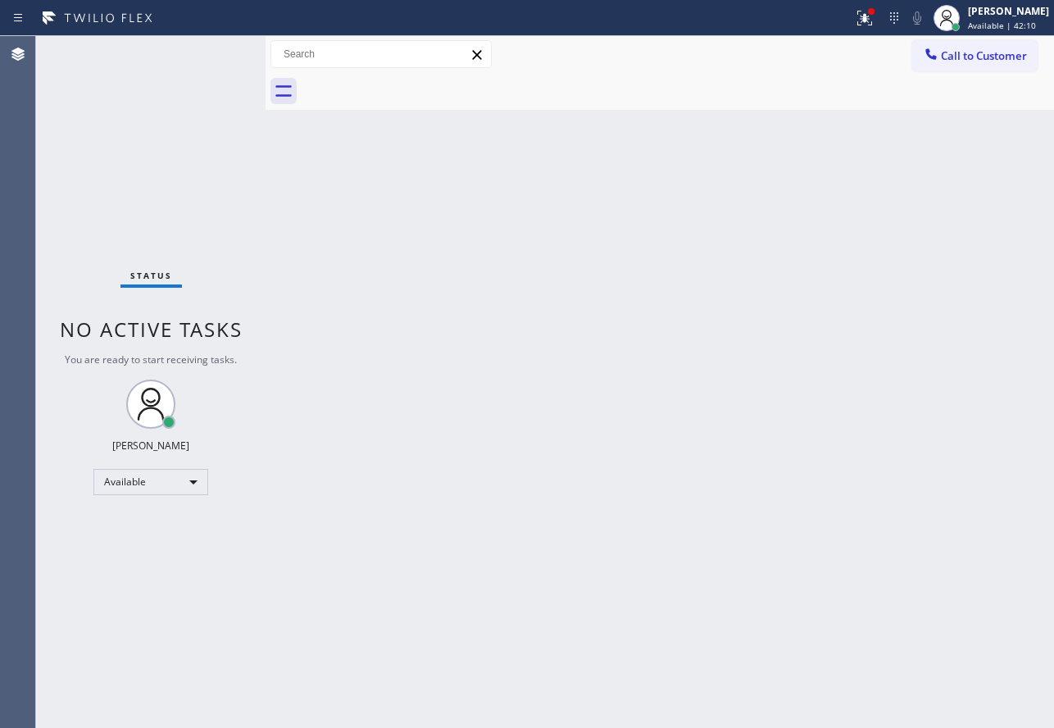
click at [207, 48] on div "Status No active tasks You are ready to start receiving tasks. [PERSON_NAME] Av…" at bounding box center [150, 382] width 229 height 692
click at [210, 57] on div "Status No active tasks You are ready to start receiving tasks. [PERSON_NAME] Av…" at bounding box center [150, 382] width 229 height 692
click at [570, 356] on div "Back to Dashboard Change Sender ID Customers Technicians Select a contact Outbo…" at bounding box center [660, 382] width 788 height 692
click at [758, 594] on div "Back to Dashboard Change Sender ID Customers Technicians Select a contact Outbo…" at bounding box center [660, 382] width 788 height 692
click at [570, 502] on div "Back to Dashboard Change Sender ID Customers Technicians Select a contact Outbo…" at bounding box center [660, 382] width 788 height 692
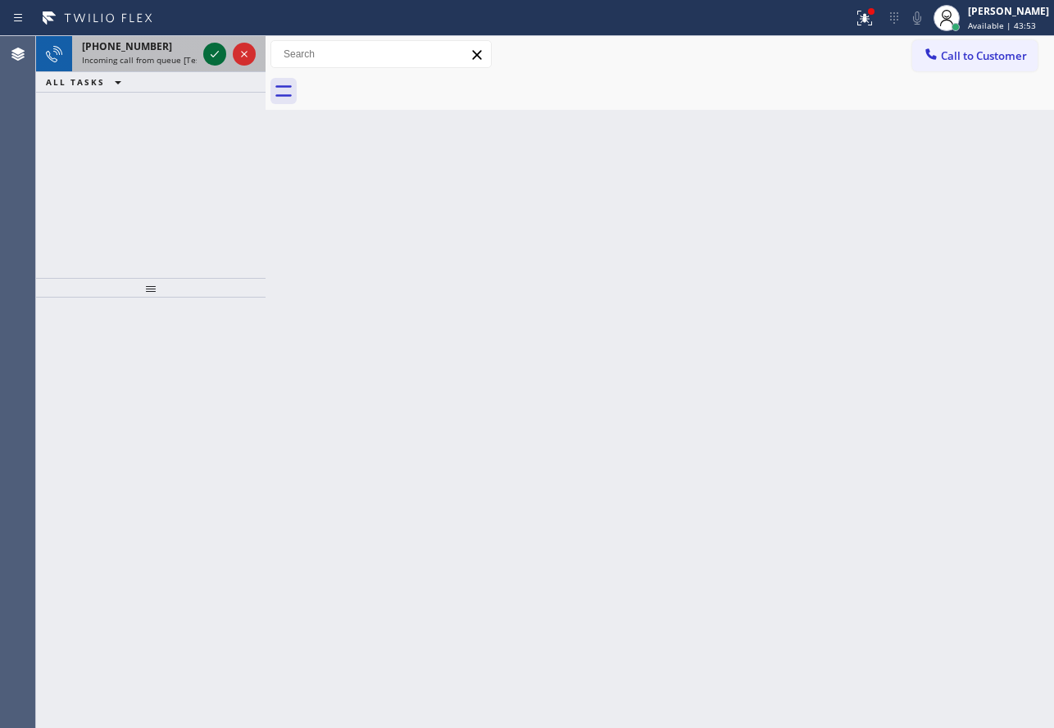
click at [219, 57] on icon at bounding box center [215, 54] width 20 height 20
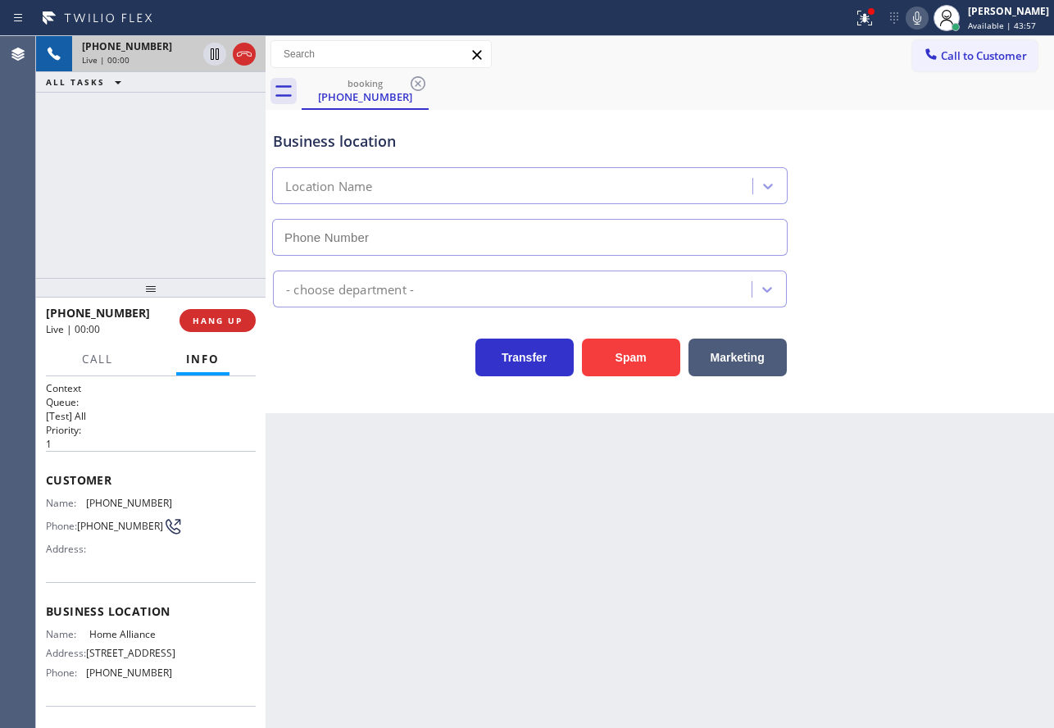
type input "[PHONE_NUMBER]"
click at [401, 348] on div "Transfer Spam Marketing" at bounding box center [530, 353] width 520 height 46
click at [266, 334] on div at bounding box center [266, 382] width 0 height 692
click at [245, 328] on button "HANG UP" at bounding box center [217, 320] width 76 height 23
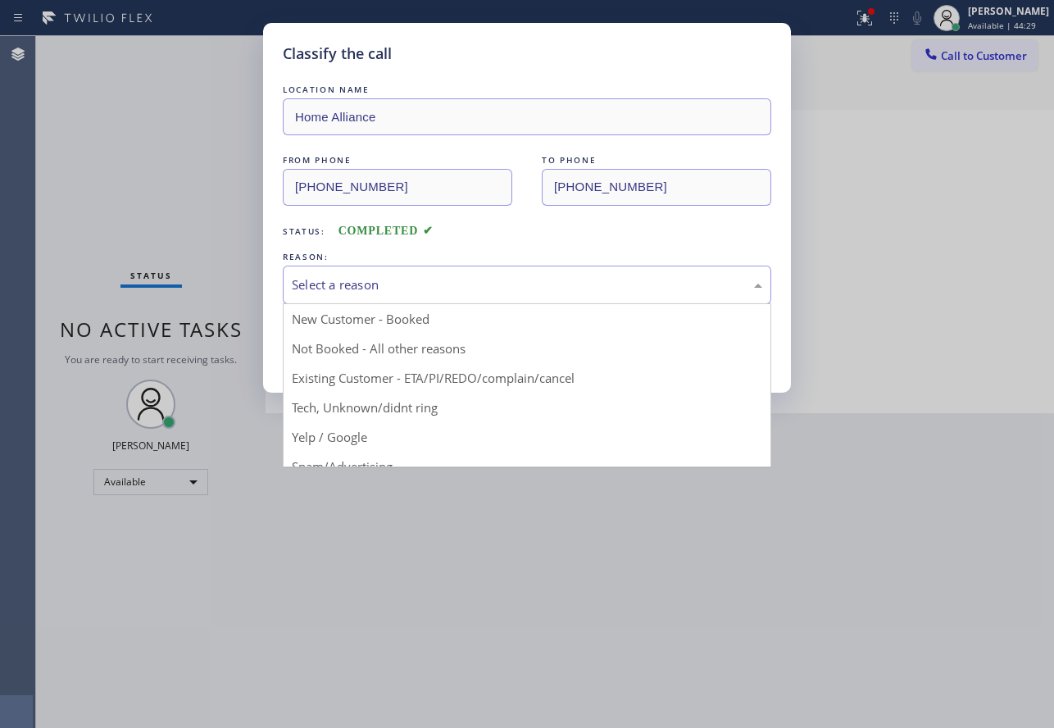
click at [380, 283] on div "Select a reason" at bounding box center [527, 284] width 470 height 19
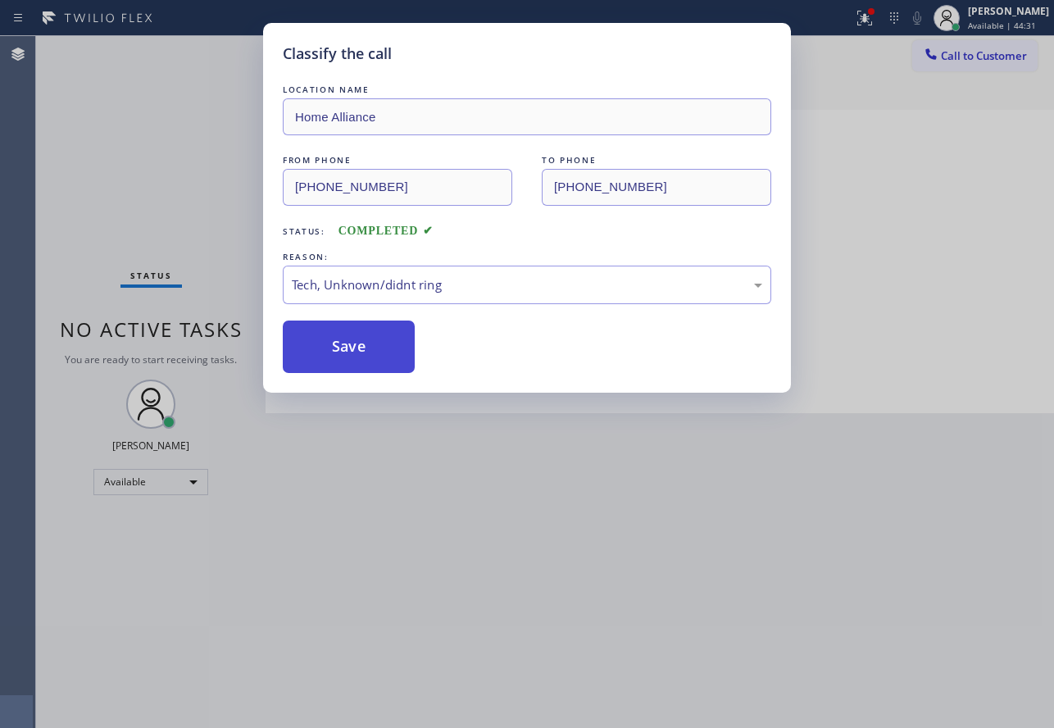
click at [352, 358] on button "Save" at bounding box center [349, 346] width 132 height 52
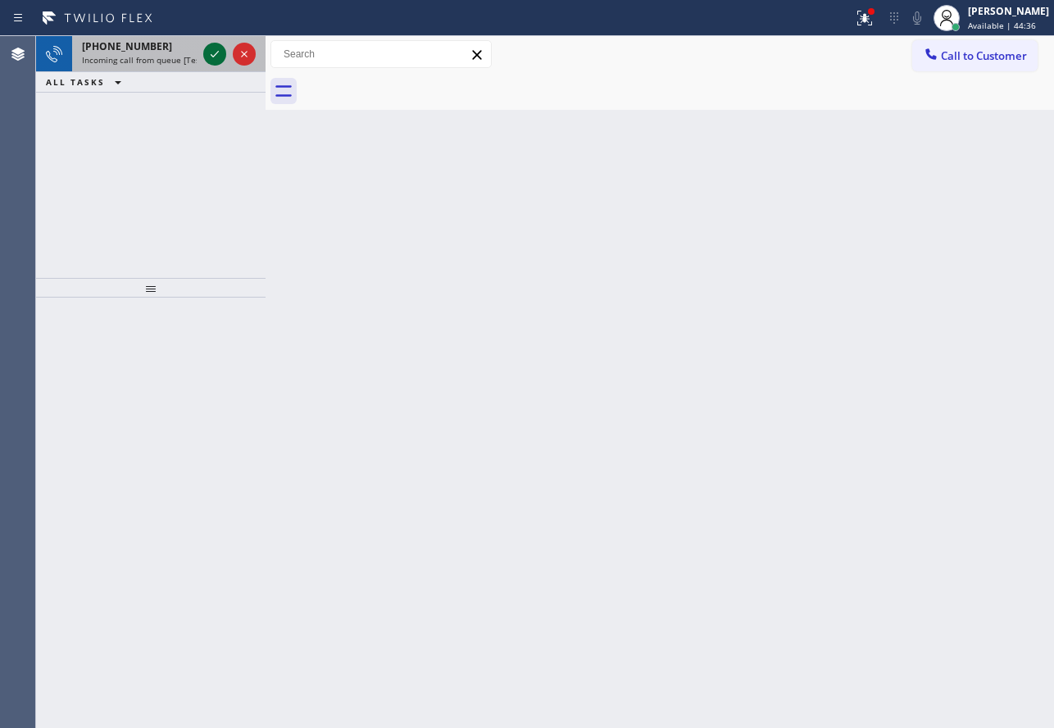
click at [213, 56] on icon at bounding box center [215, 54] width 20 height 20
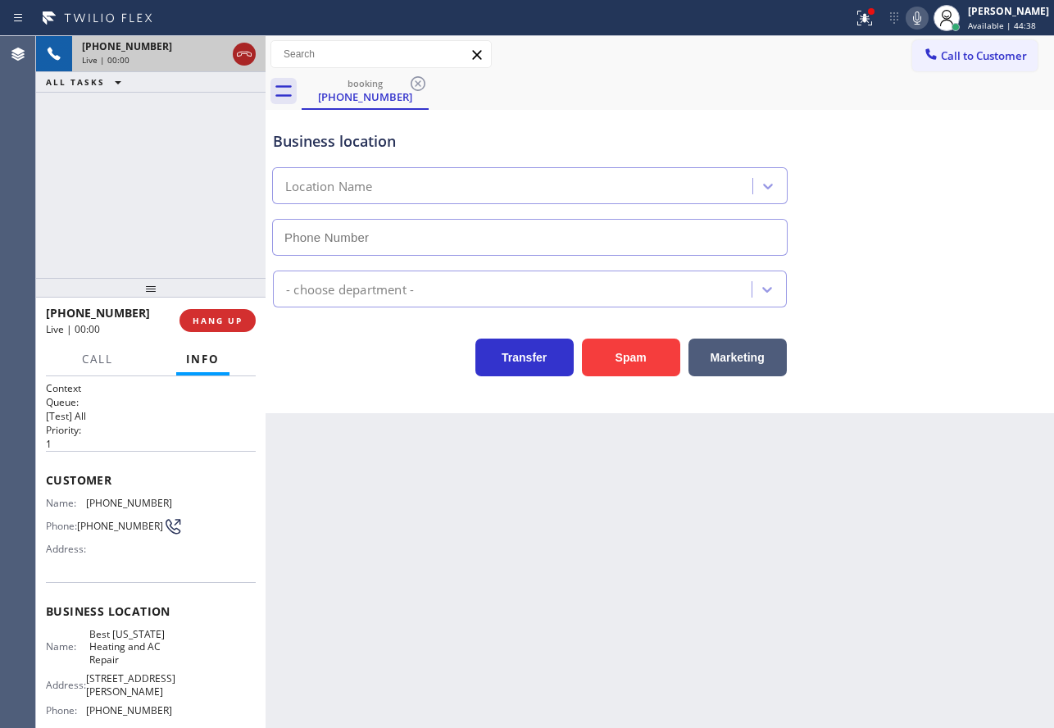
type input "[PHONE_NUMBER]"
click at [252, 51] on icon at bounding box center [244, 54] width 20 height 20
type input "[PHONE_NUMBER]"
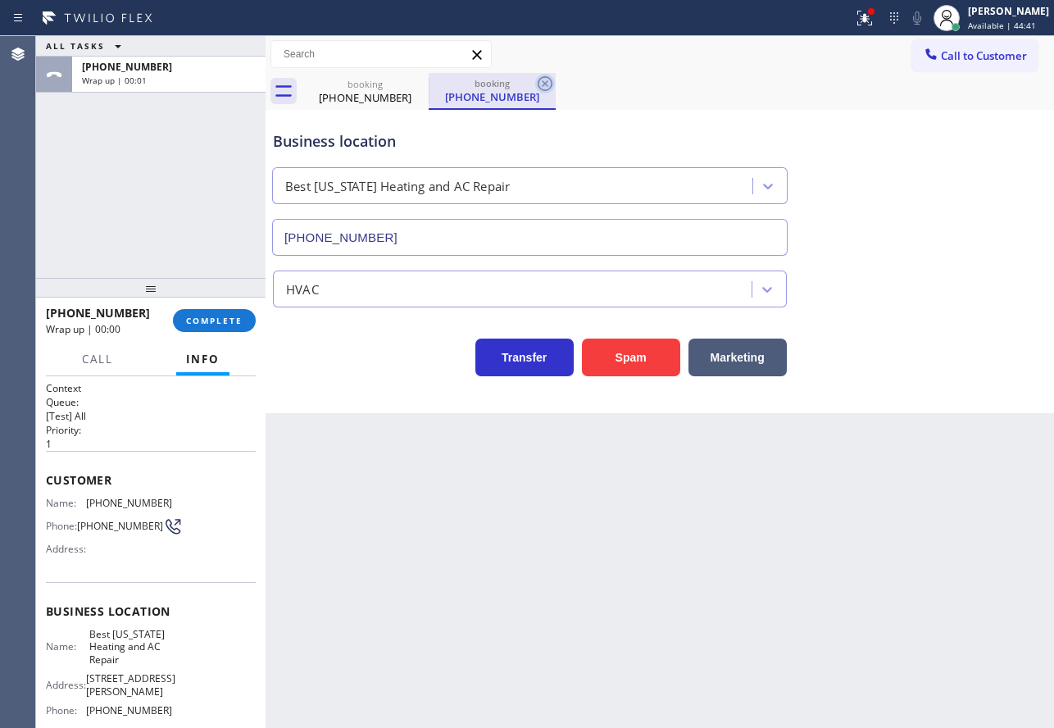
click at [535, 84] on icon at bounding box center [545, 84] width 20 height 20
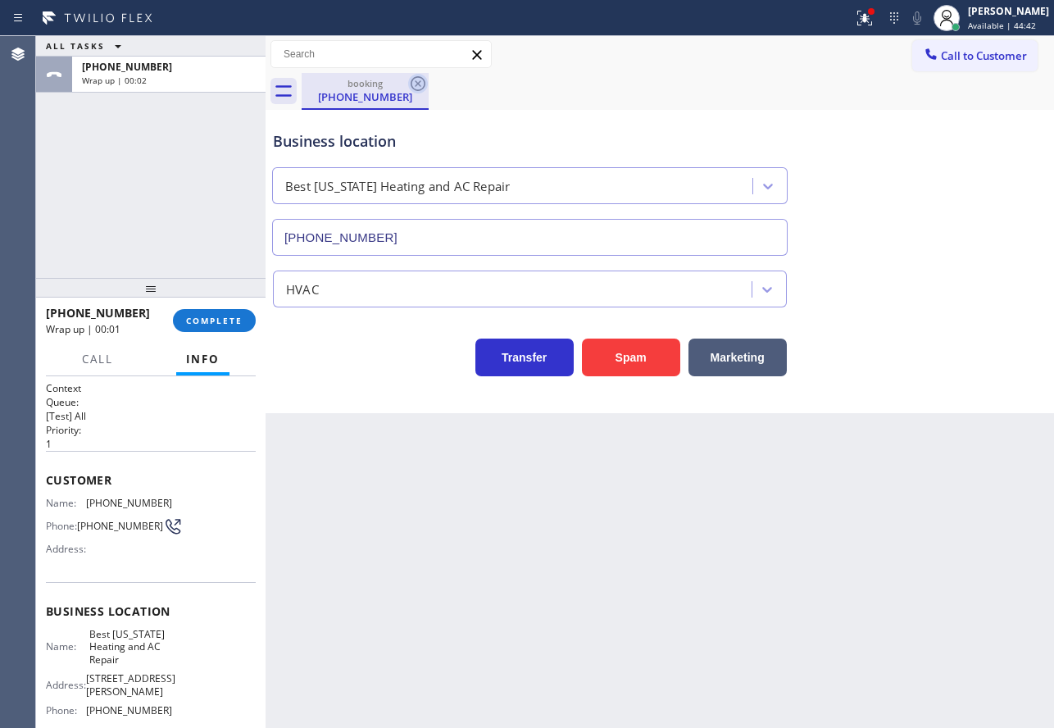
click at [422, 84] on icon at bounding box center [418, 84] width 20 height 20
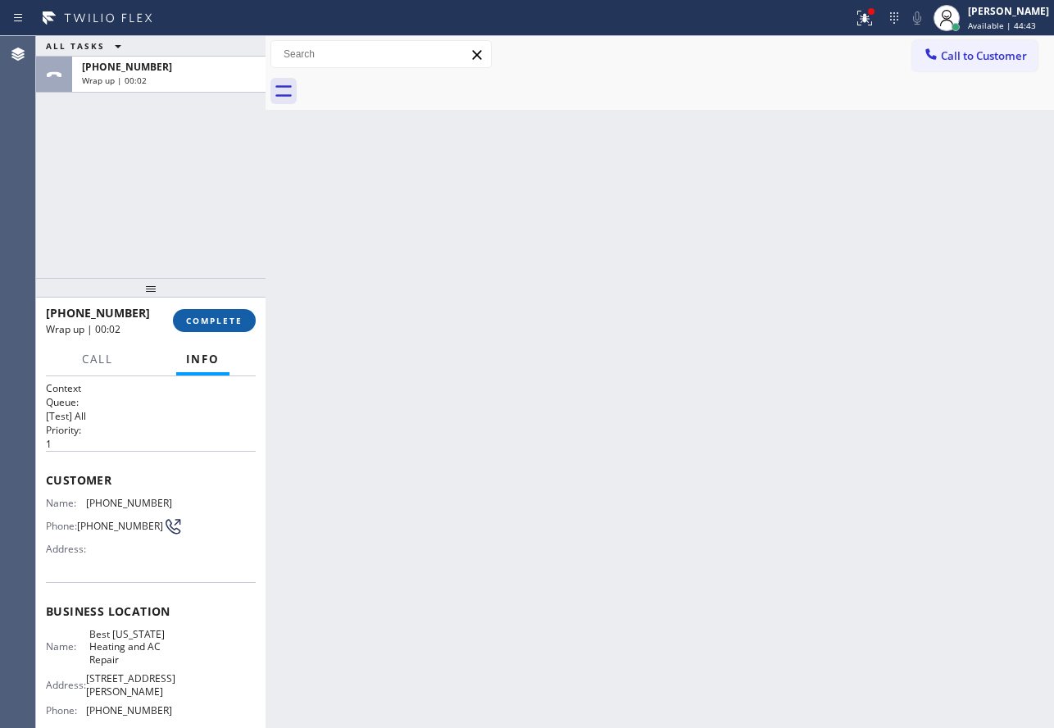
click at [209, 324] on span "COMPLETE" at bounding box center [214, 320] width 57 height 11
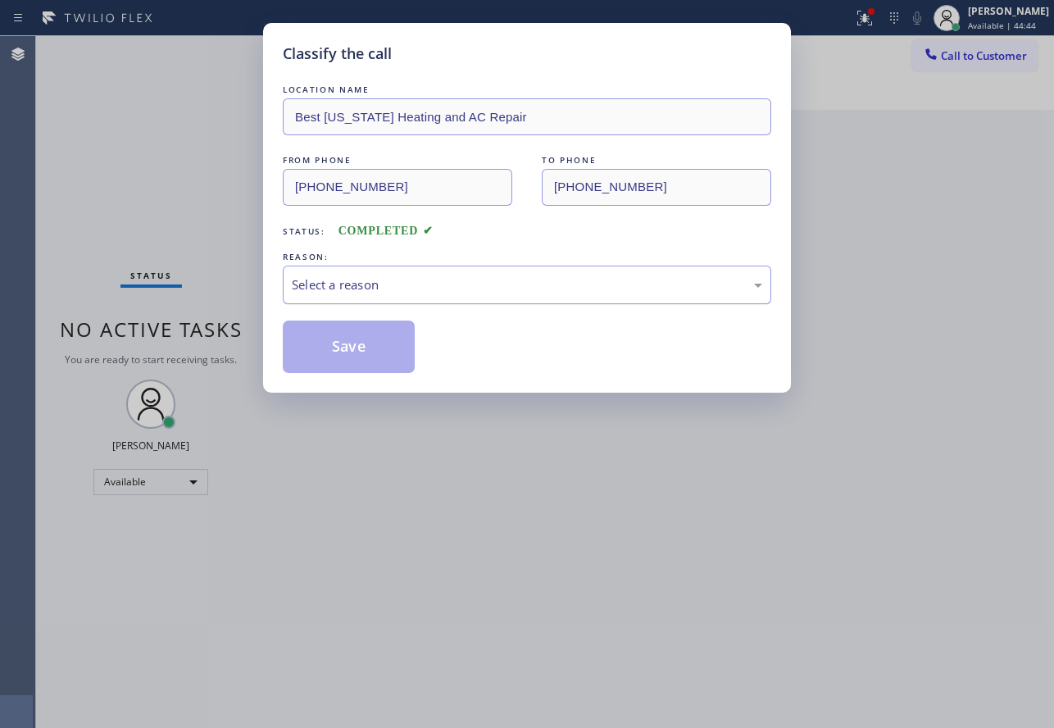
click at [452, 269] on div "Select a reason" at bounding box center [527, 285] width 488 height 39
click at [375, 354] on button "Save" at bounding box center [349, 346] width 132 height 52
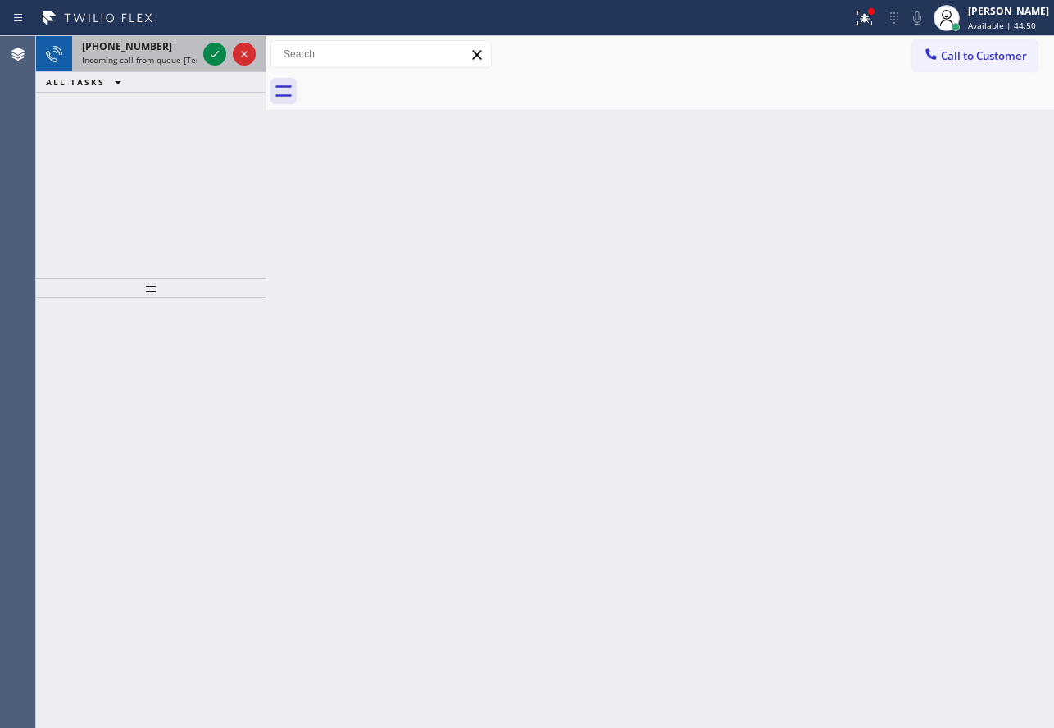
click at [156, 56] on span "Incoming call from queue [Test] All" at bounding box center [150, 59] width 136 height 11
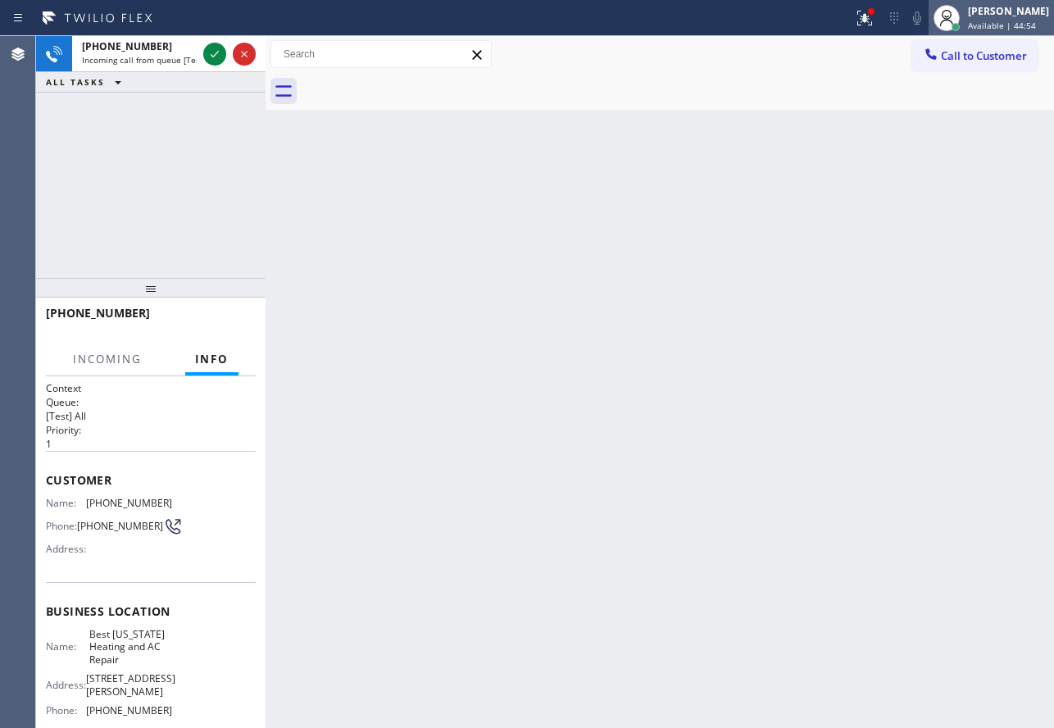
click at [998, 25] on span "Available | 44:54" at bounding box center [1002, 25] width 68 height 11
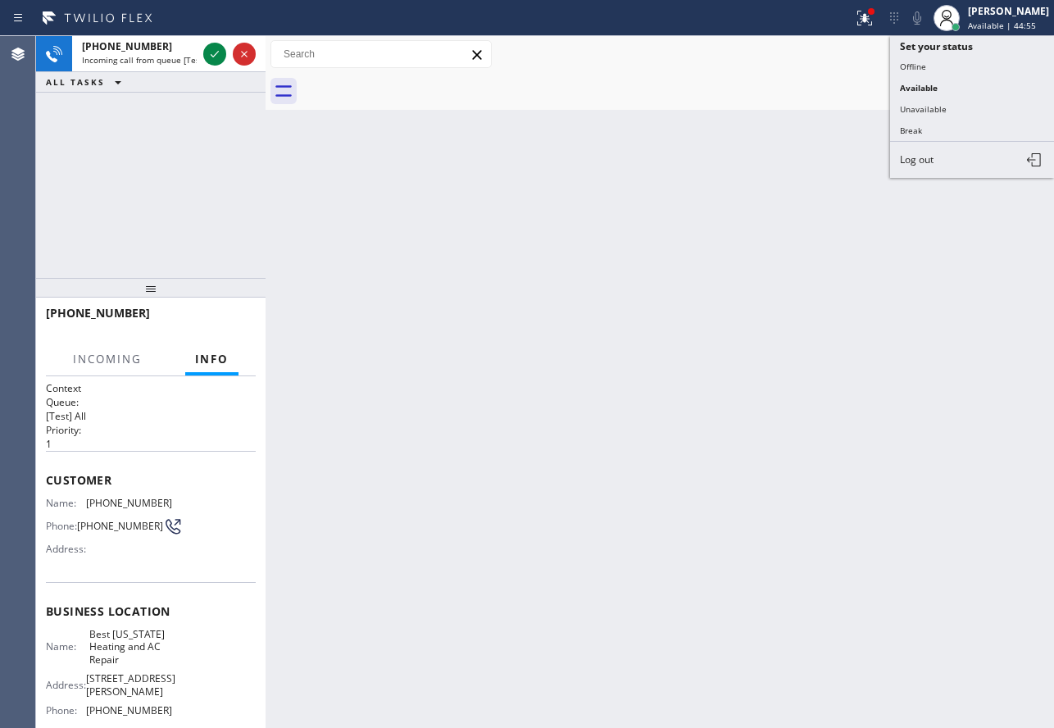
drag, startPoint x: 306, startPoint y: 161, endPoint x: 282, endPoint y: 146, distance: 29.1
click at [301, 155] on div "Back to Dashboard Change Sender ID Customers Technicians Select a contact Outbo…" at bounding box center [660, 382] width 788 height 692
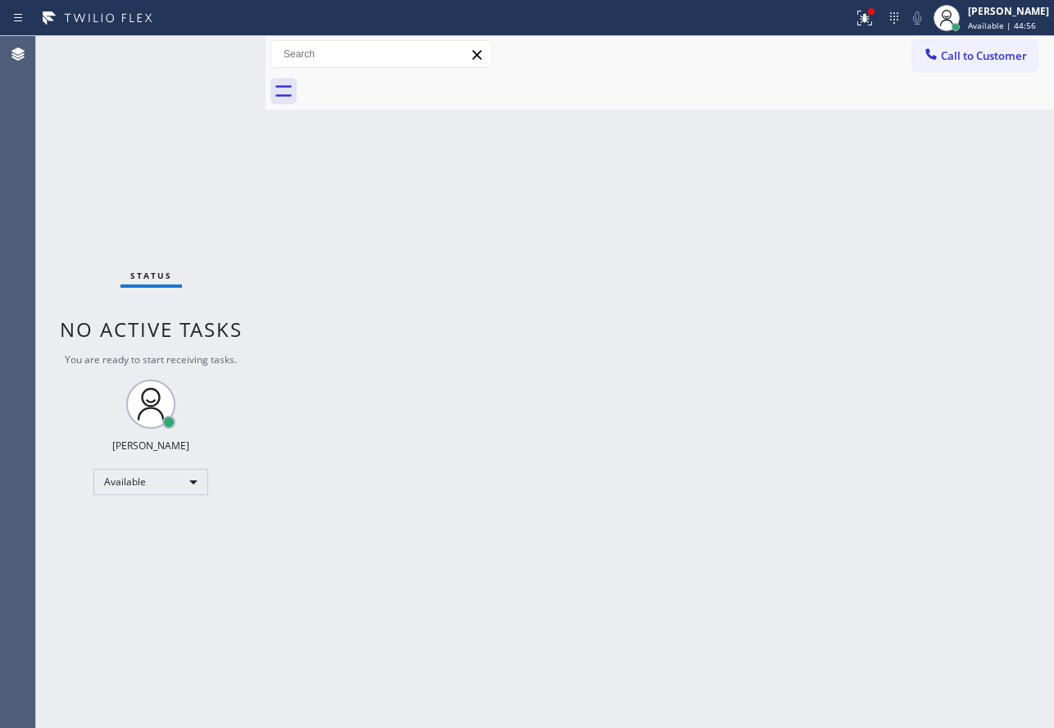
click at [790, 297] on div "Back to Dashboard Change Sender ID Customers Technicians Select a contact Outbo…" at bounding box center [660, 382] width 788 height 692
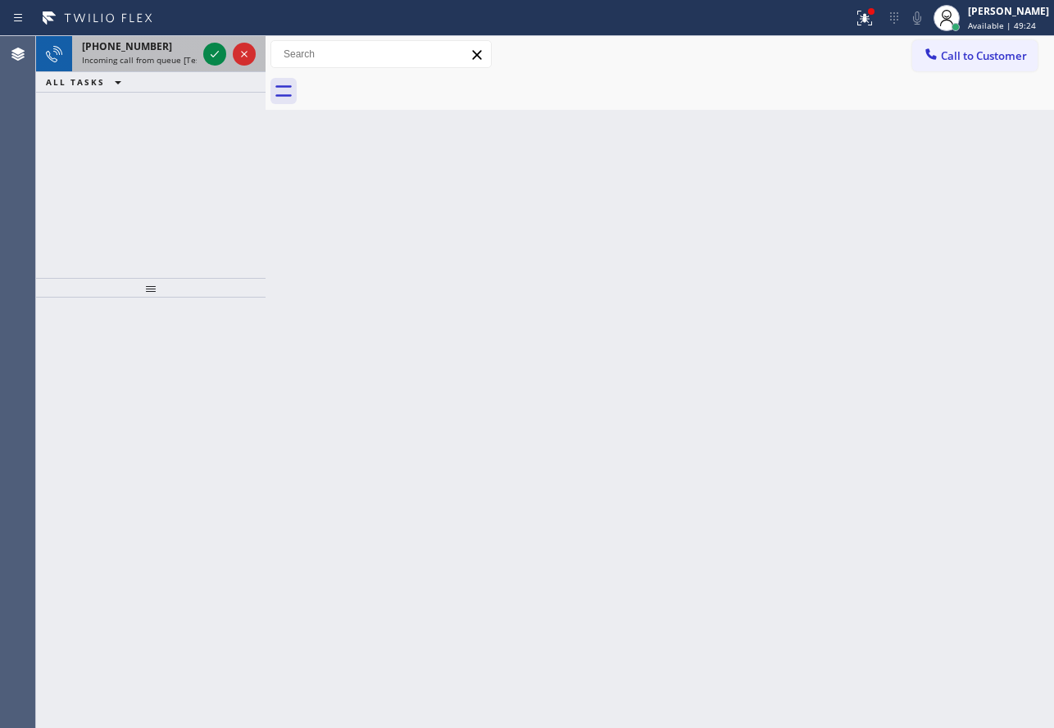
click at [195, 61] on span "Incoming call from queue [Test] All" at bounding box center [150, 59] width 136 height 11
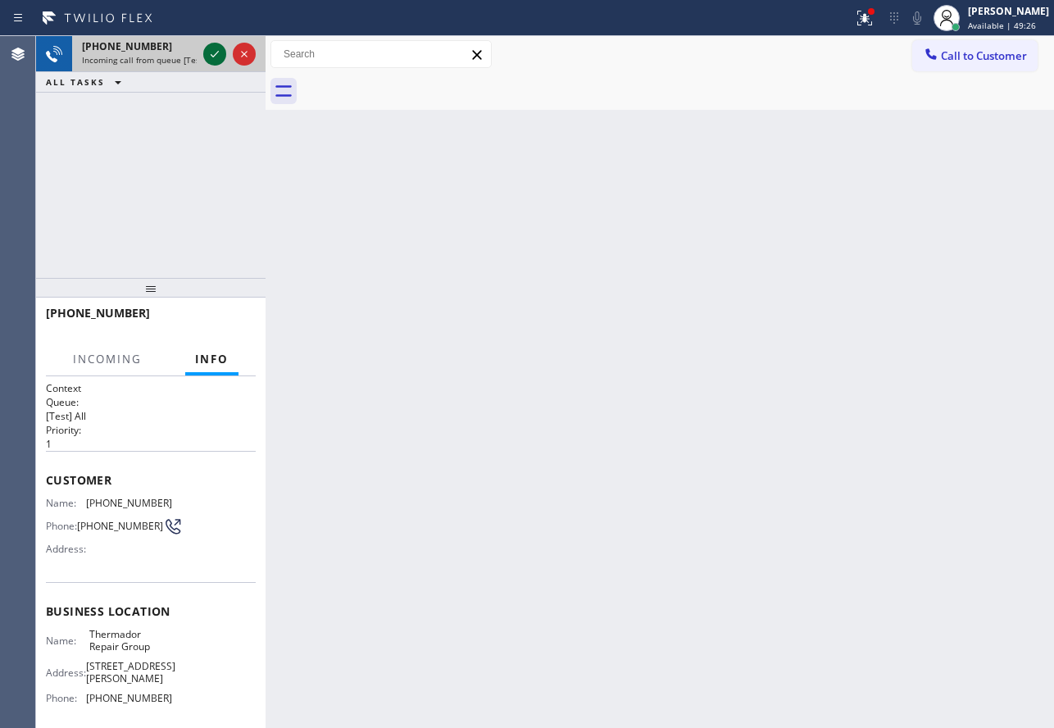
click at [216, 55] on icon at bounding box center [215, 54] width 20 height 20
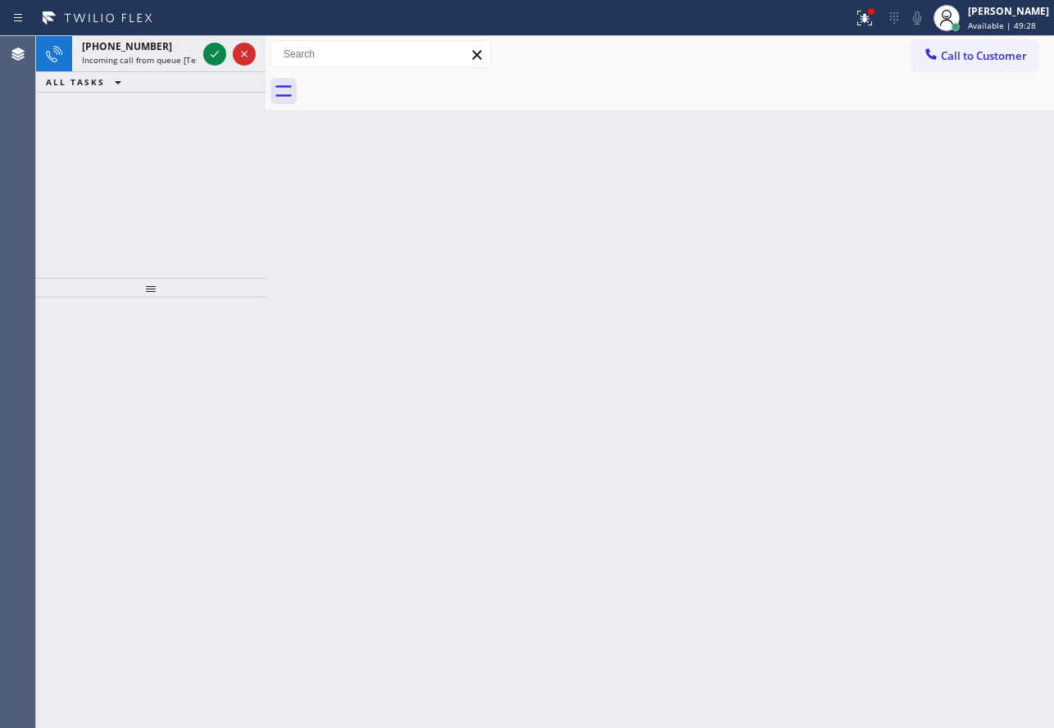
click at [216, 55] on icon at bounding box center [215, 54] width 20 height 20
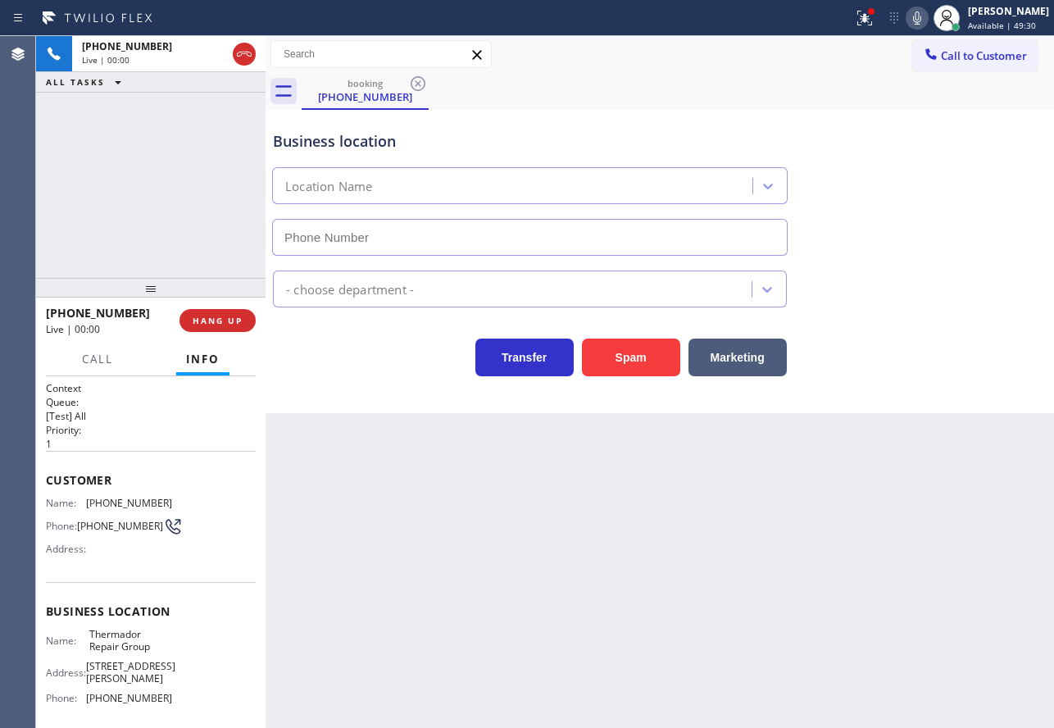
type input "[PHONE_NUMBER]"
click at [247, 320] on button "HANG UP" at bounding box center [217, 320] width 76 height 23
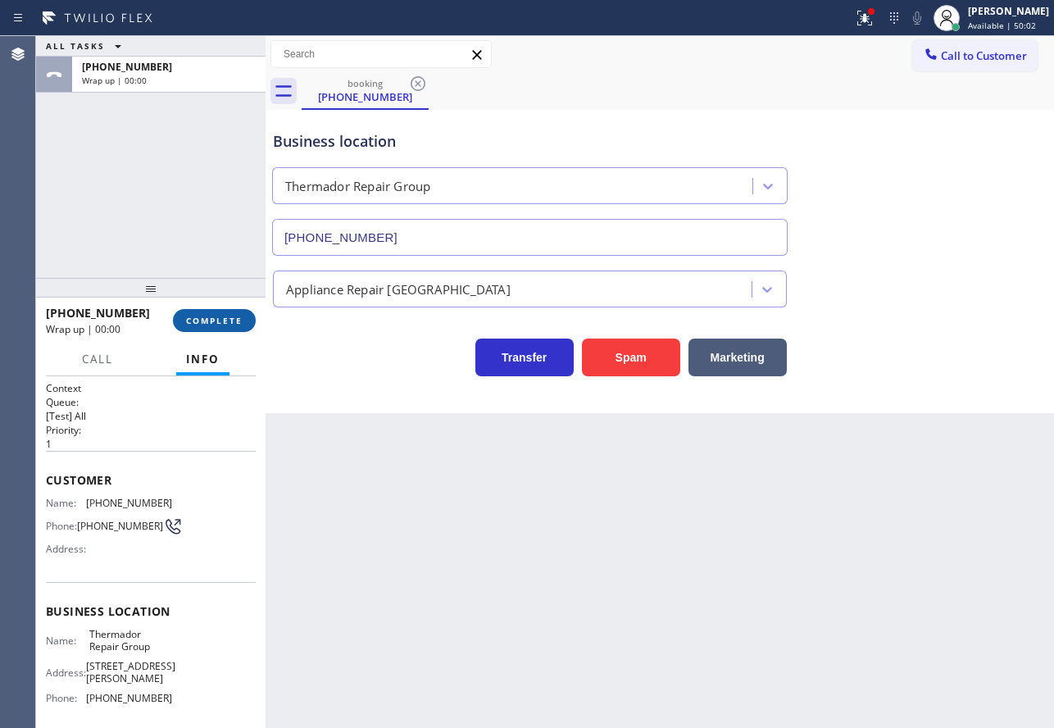
click at [246, 320] on button "COMPLETE" at bounding box center [214, 320] width 83 height 23
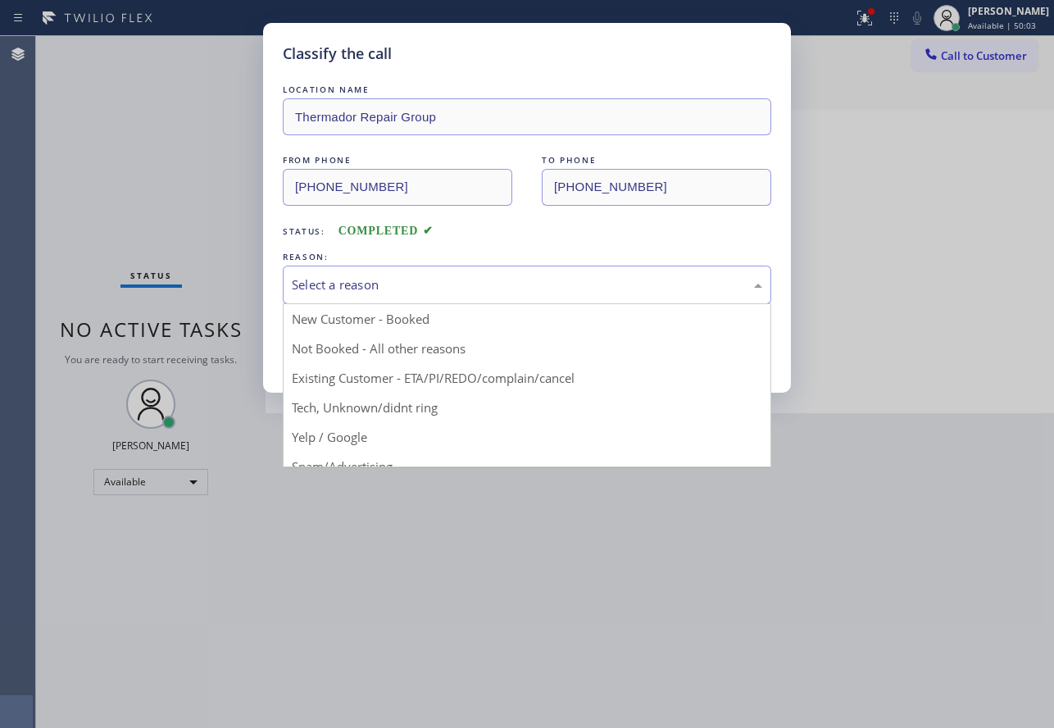
click at [398, 279] on div "Select a reason" at bounding box center [527, 284] width 470 height 19
drag, startPoint x: 372, startPoint y: 410, endPoint x: 358, endPoint y: 374, distance: 37.9
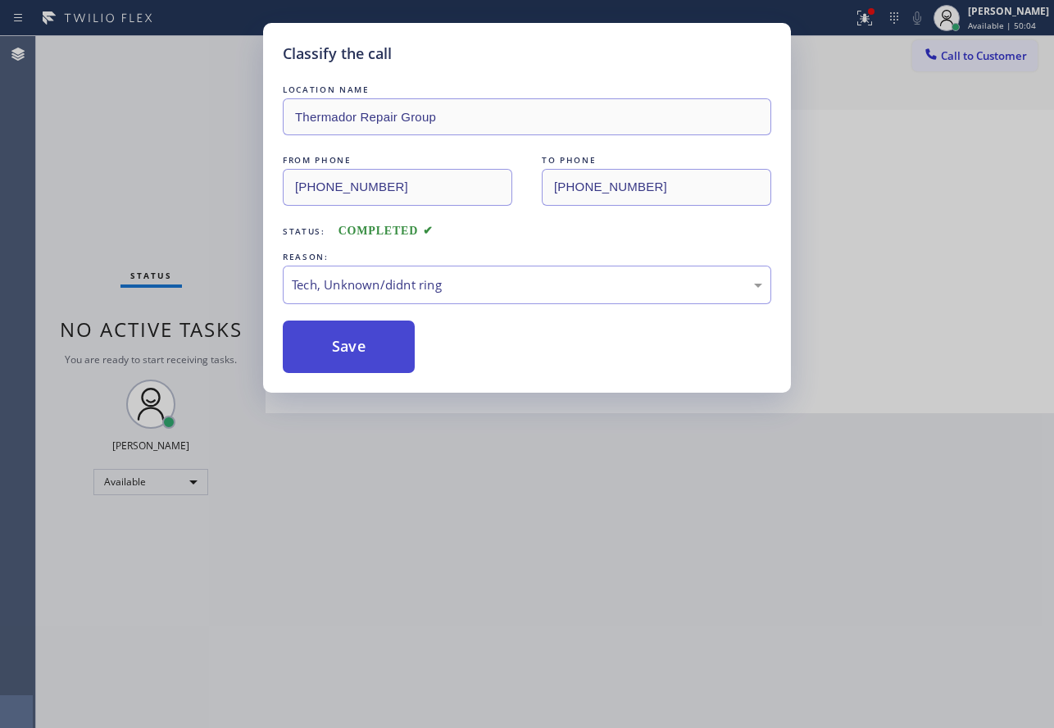
click at [357, 369] on button "Save" at bounding box center [349, 346] width 132 height 52
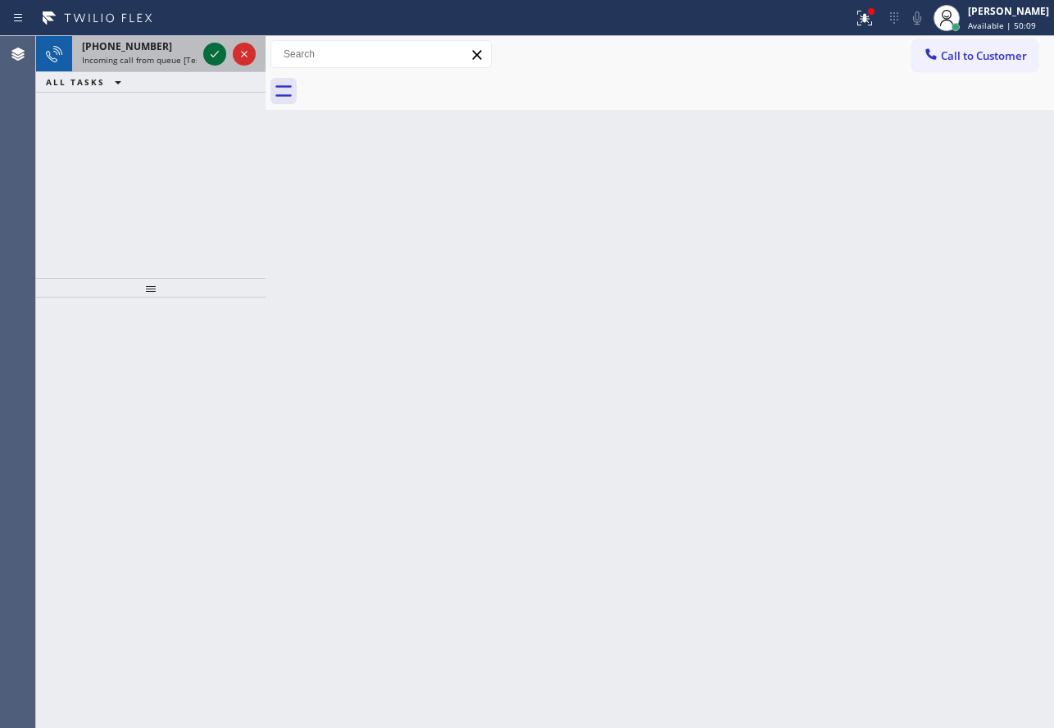
click at [207, 55] on icon at bounding box center [215, 54] width 20 height 20
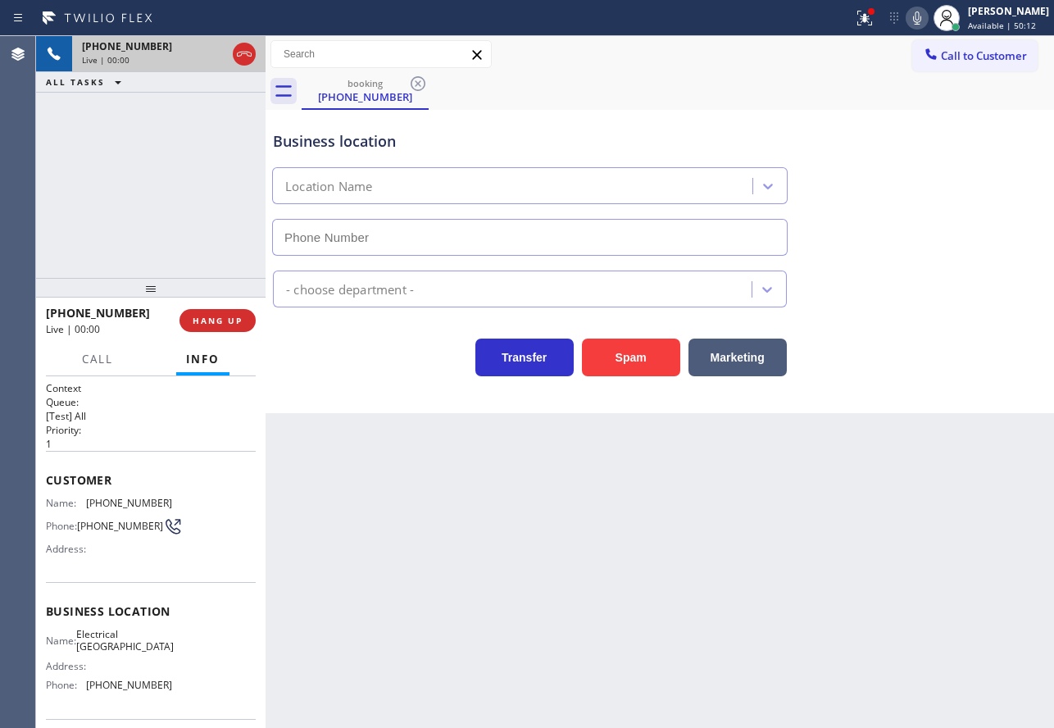
type input "[PHONE_NUMBER]"
click at [927, 16] on icon at bounding box center [917, 18] width 20 height 20
click at [211, 56] on icon at bounding box center [215, 53] width 8 height 11
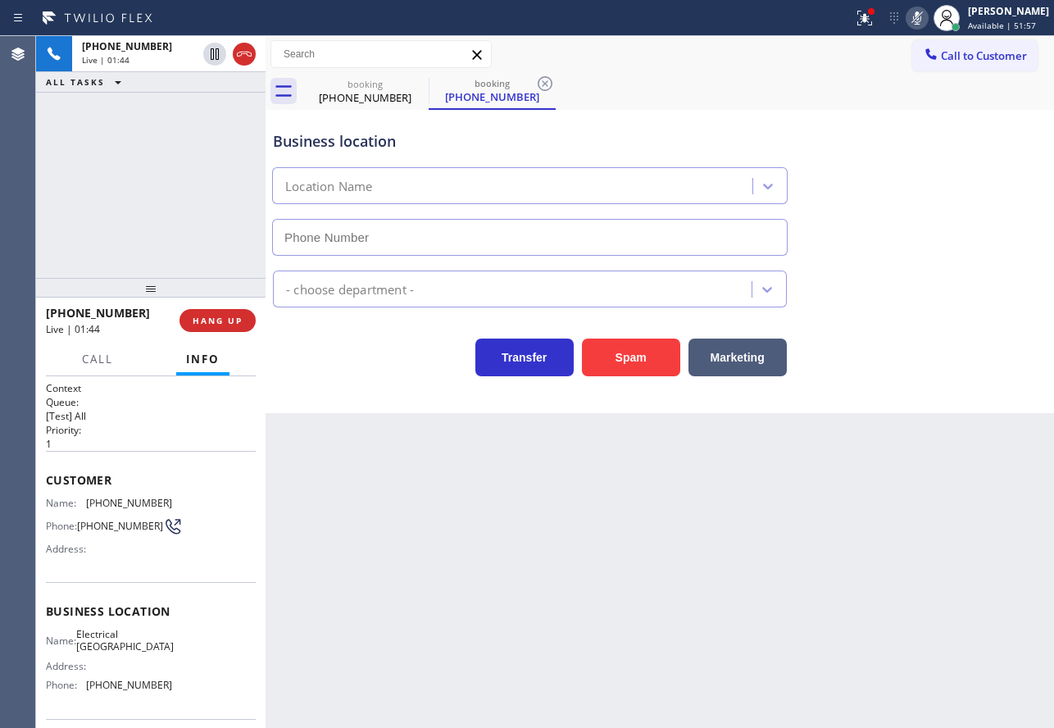
type input "[PHONE_NUMBER]"
click at [111, 500] on span "[PHONE_NUMBER]" at bounding box center [129, 503] width 86 height 12
copy span "[PHONE_NUMBER]"
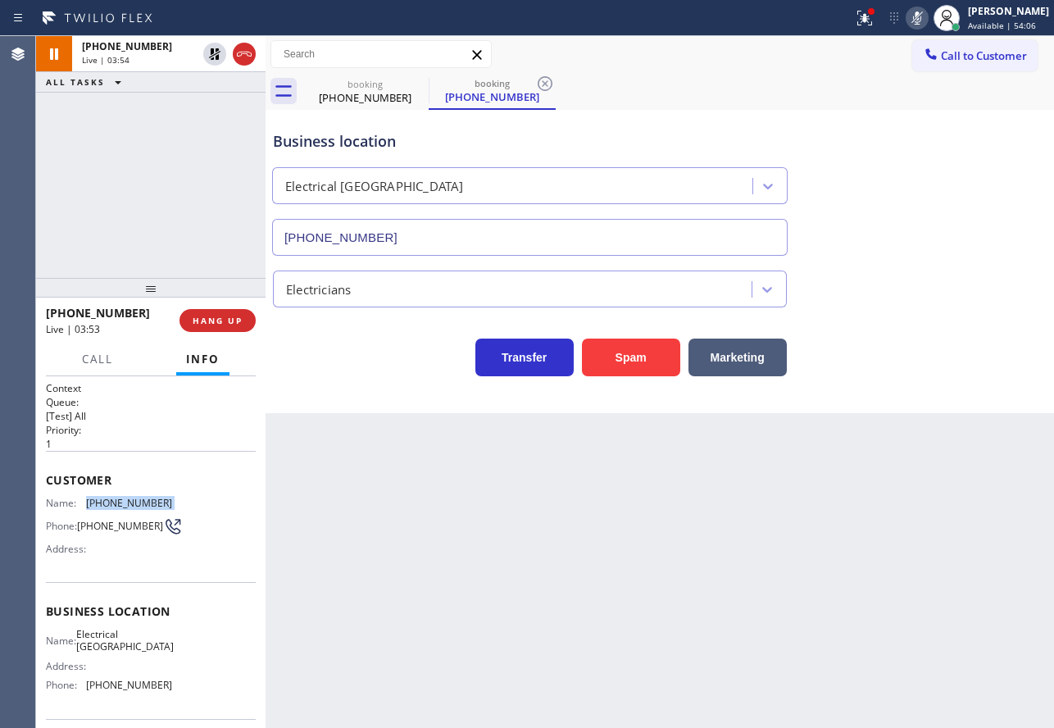
click at [927, 17] on icon at bounding box center [917, 18] width 20 height 20
click at [210, 52] on icon at bounding box center [215, 54] width 20 height 20
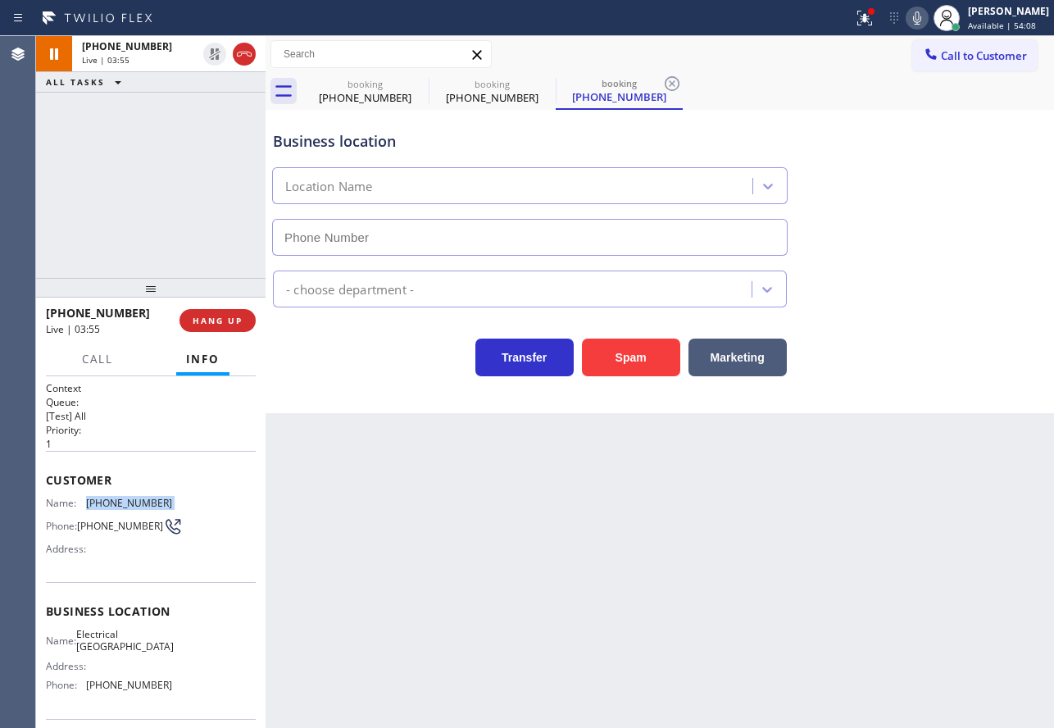
type input "[PHONE_NUMBER]"
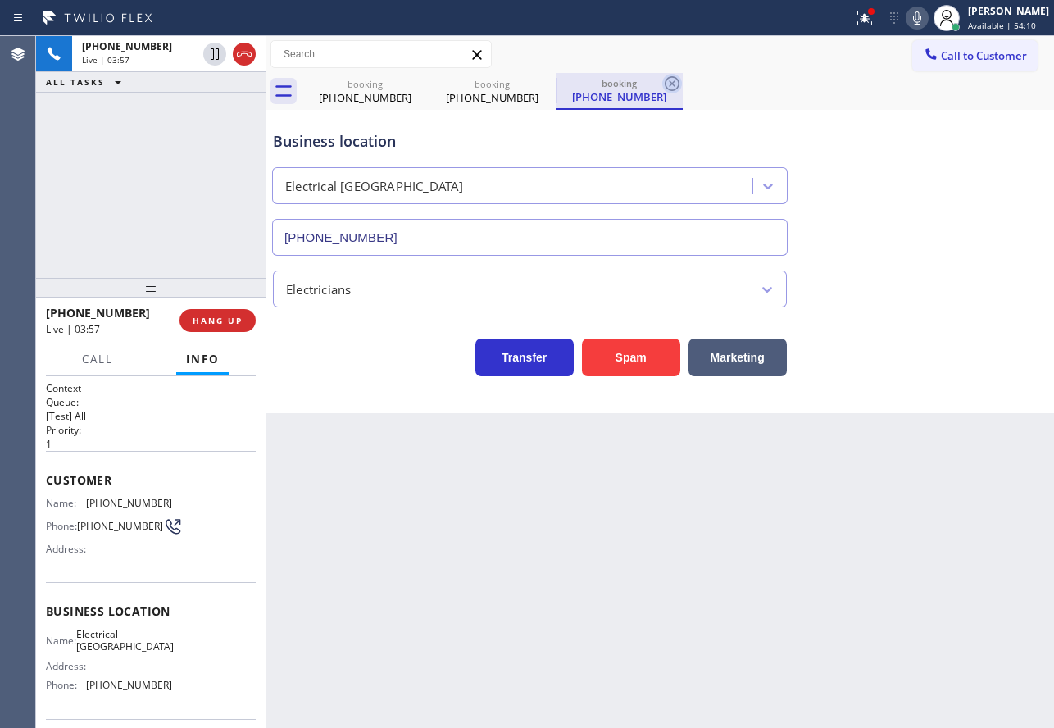
click at [674, 79] on icon at bounding box center [672, 84] width 20 height 20
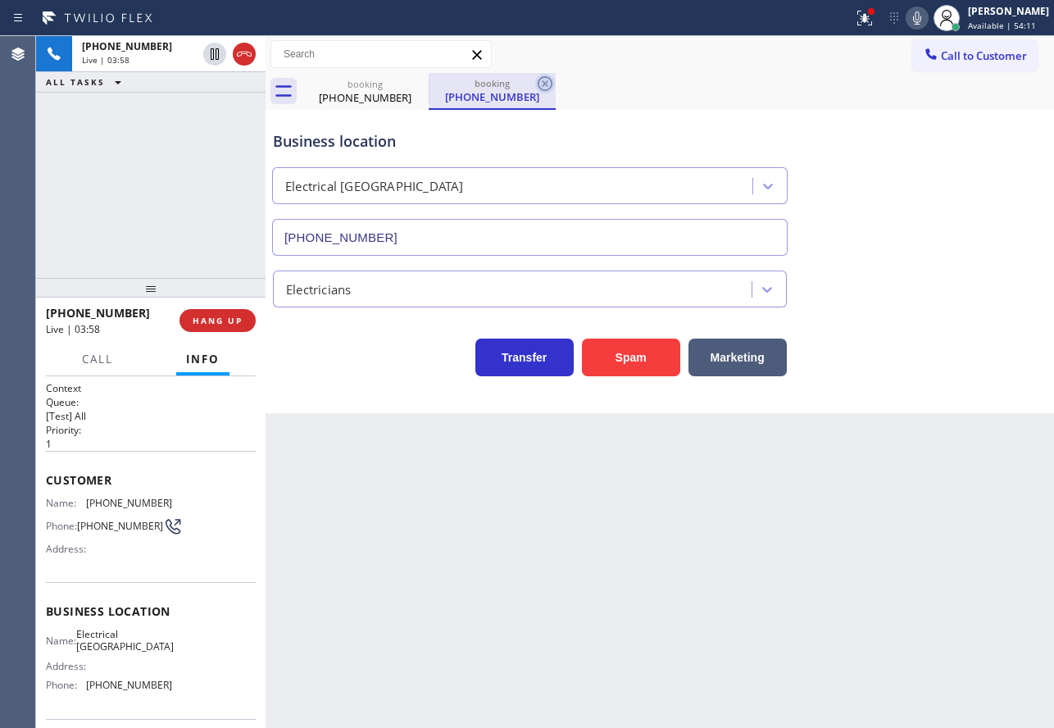
click at [552, 87] on icon at bounding box center [545, 84] width 20 height 20
click at [926, 22] on icon at bounding box center [917, 18] width 20 height 20
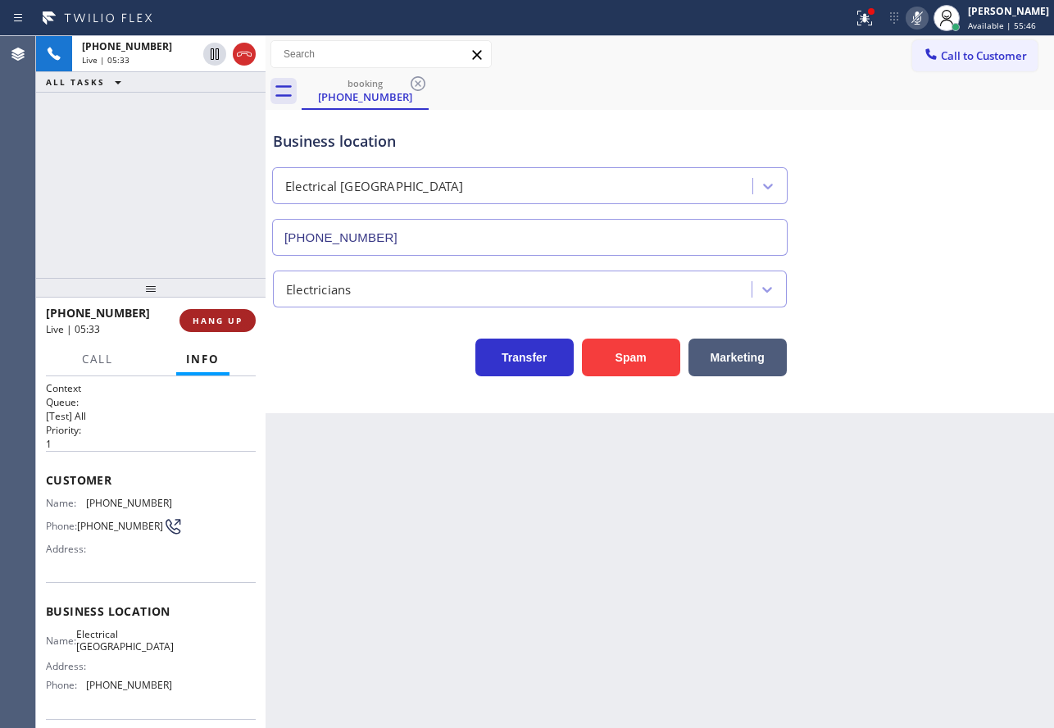
click at [234, 319] on span "HANG UP" at bounding box center [218, 320] width 50 height 11
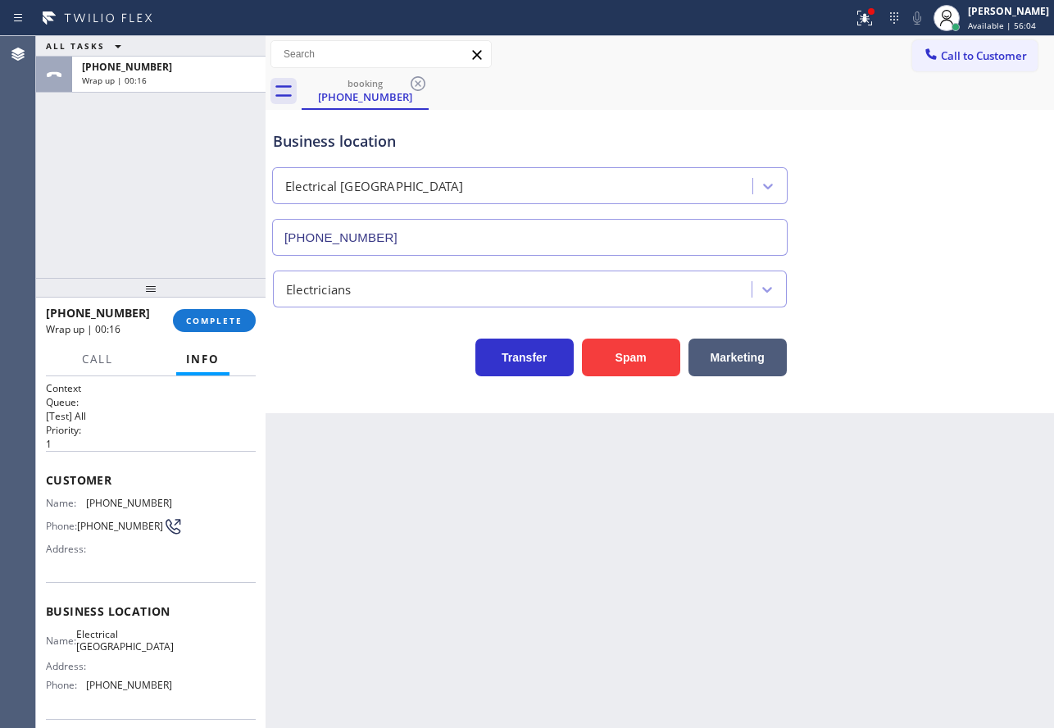
click at [121, 691] on span "[PHONE_NUMBER]" at bounding box center [129, 685] width 86 height 12
click at [122, 691] on span "[PHONE_NUMBER]" at bounding box center [129, 685] width 86 height 12
copy span "[PHONE_NUMBER]"
click at [120, 653] on span "Electrical [GEOGRAPHIC_DATA]" at bounding box center [125, 640] width 98 height 25
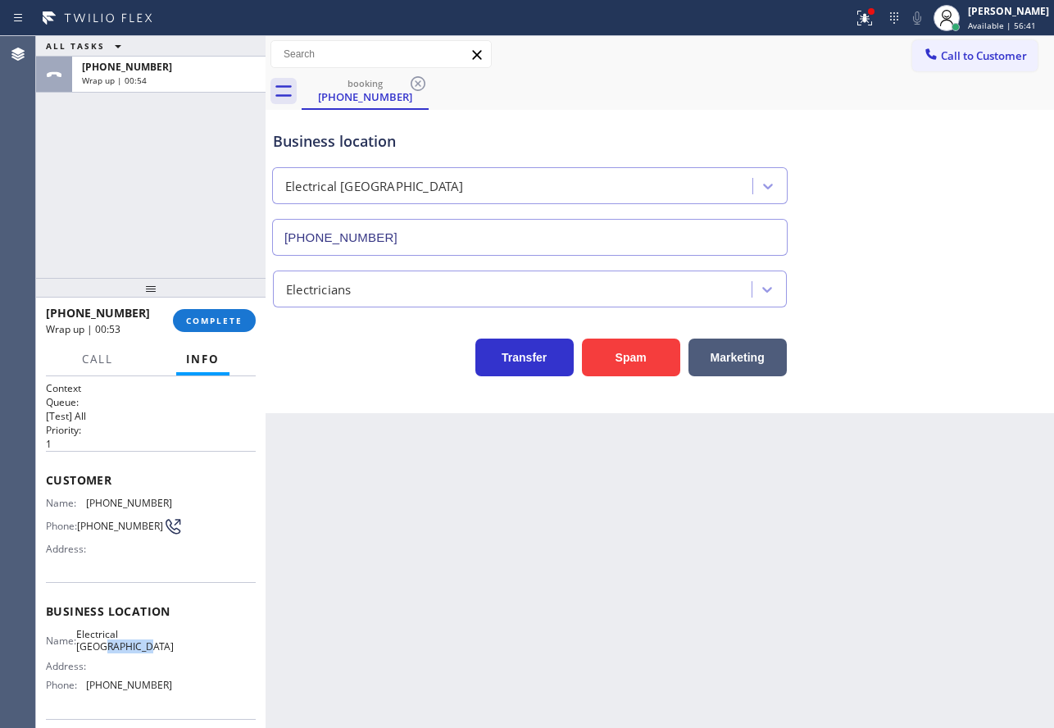
click at [120, 653] on span "Electrical [GEOGRAPHIC_DATA]" at bounding box center [125, 640] width 98 height 25
copy span "Electrical [GEOGRAPHIC_DATA]"
click at [204, 324] on span "COMPLETE" at bounding box center [214, 320] width 57 height 11
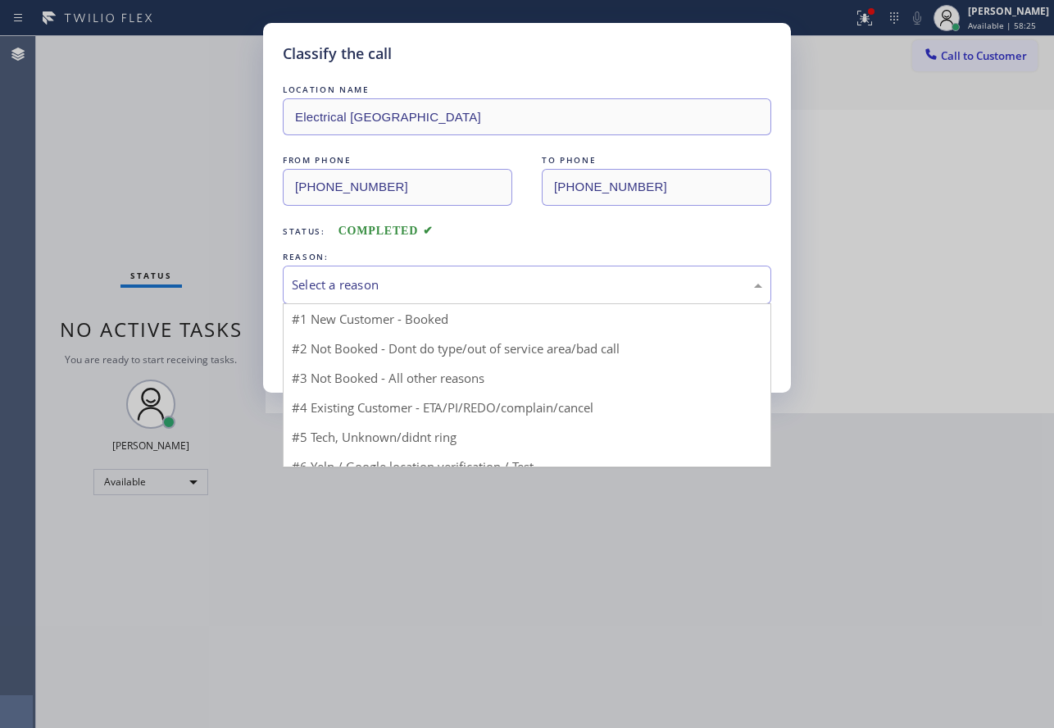
click at [406, 281] on div "Select a reason" at bounding box center [527, 284] width 470 height 19
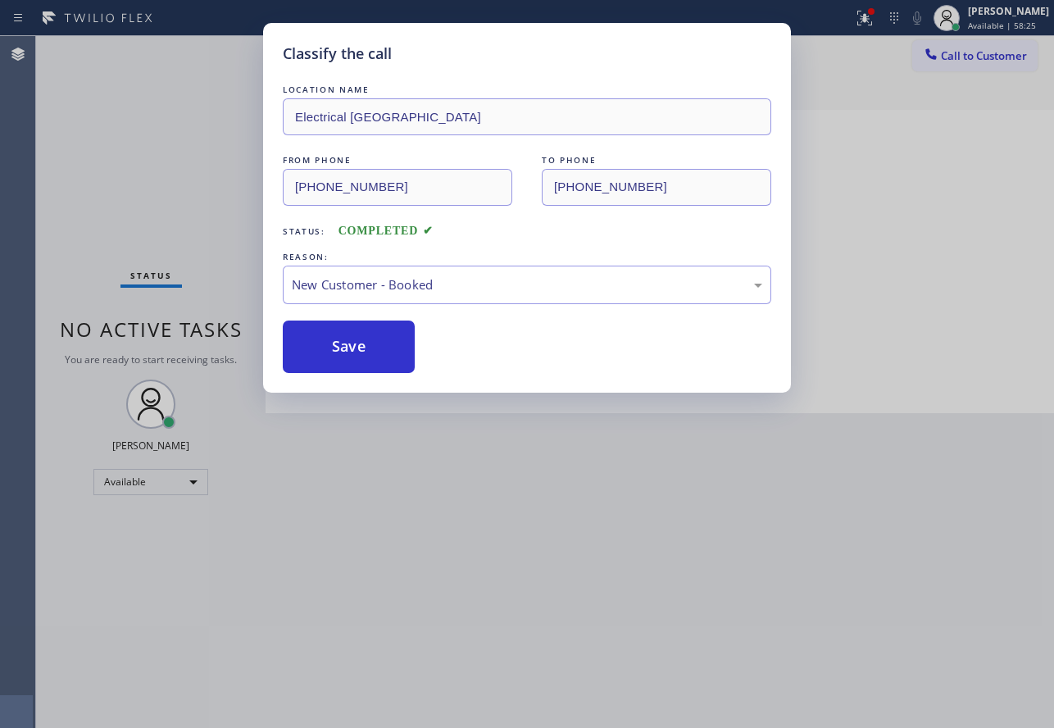
click at [362, 342] on button "Save" at bounding box center [349, 346] width 132 height 52
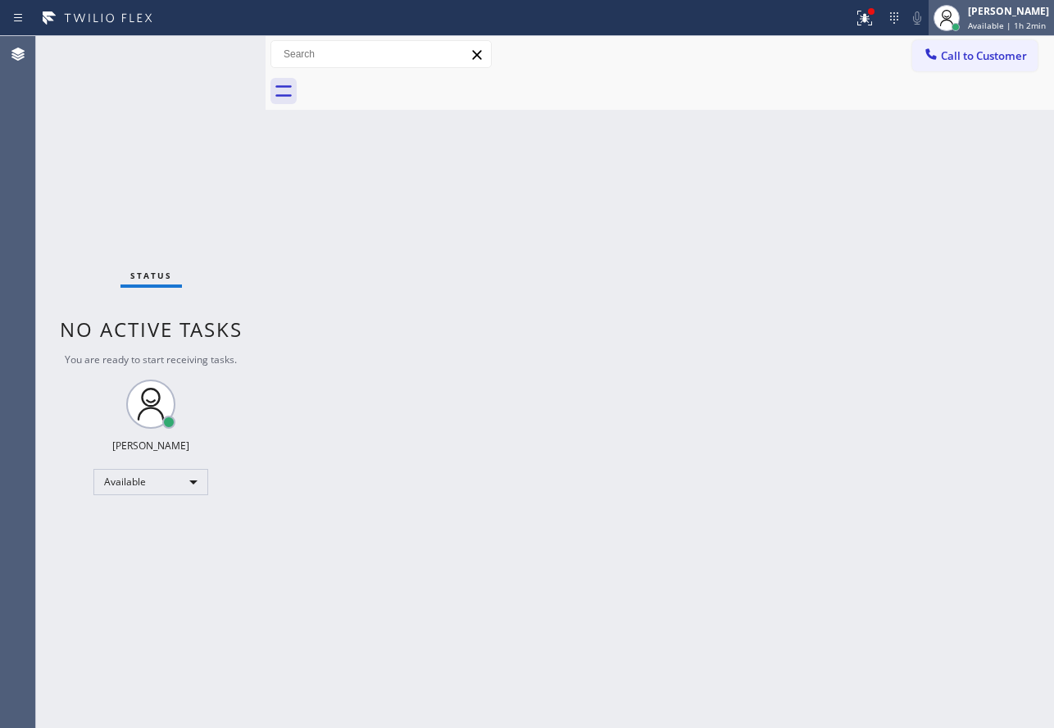
click at [965, 17] on div at bounding box center [946, 18] width 36 height 36
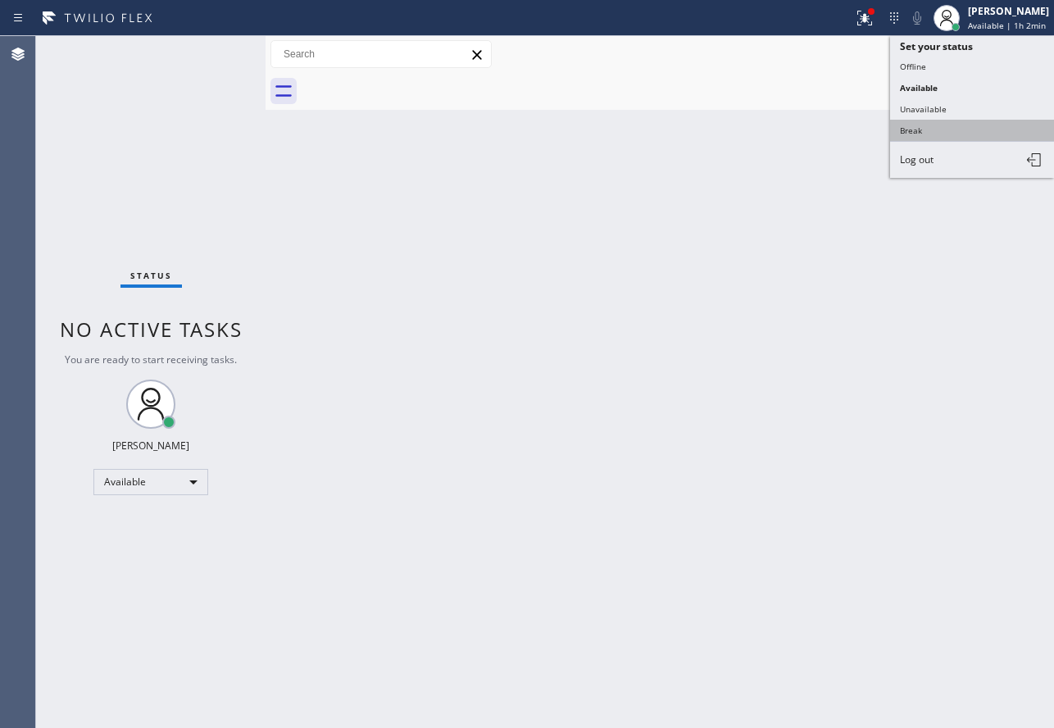
click at [925, 124] on button "Break" at bounding box center [972, 130] width 164 height 21
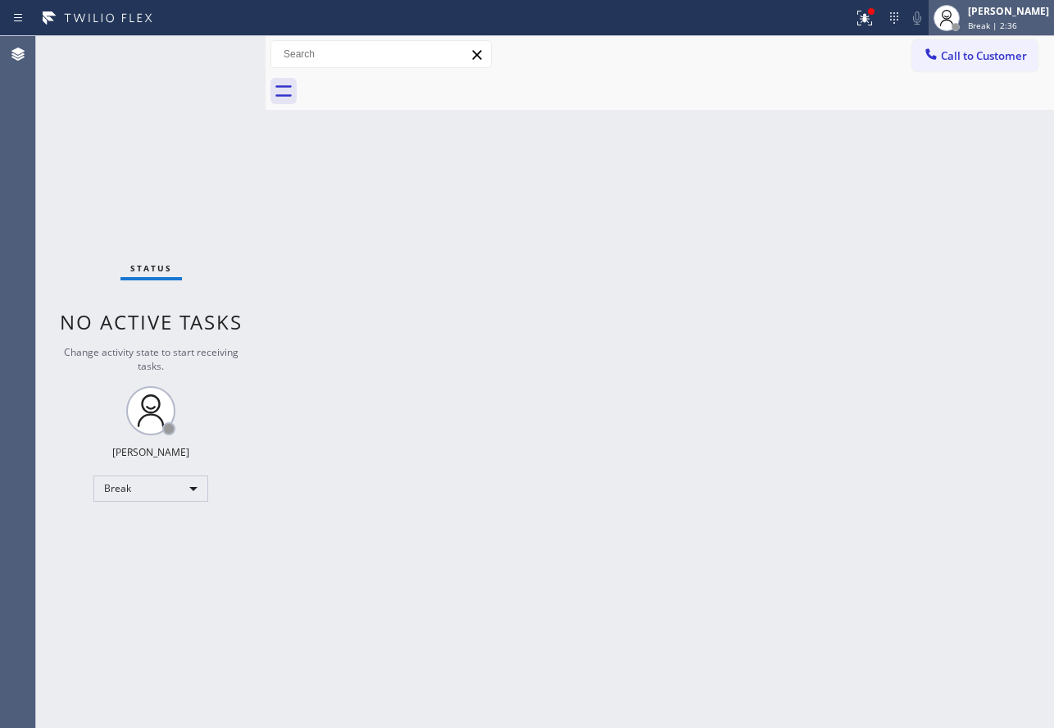
click at [956, 10] on icon at bounding box center [947, 18] width 20 height 20
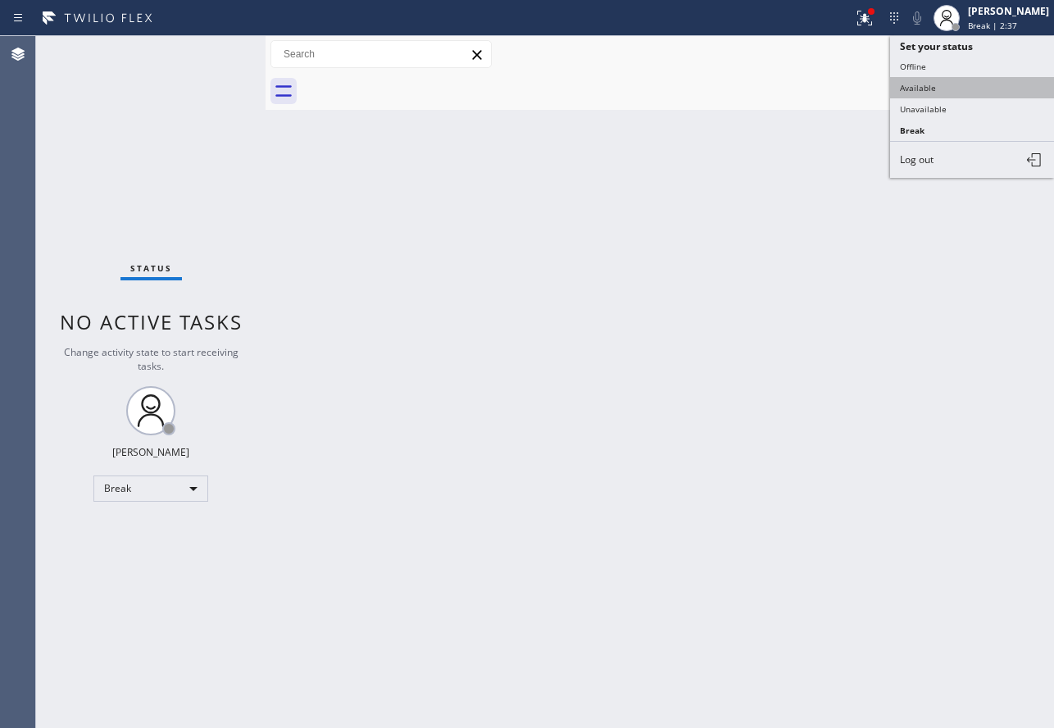
click at [937, 89] on button "Available" at bounding box center [972, 87] width 164 height 21
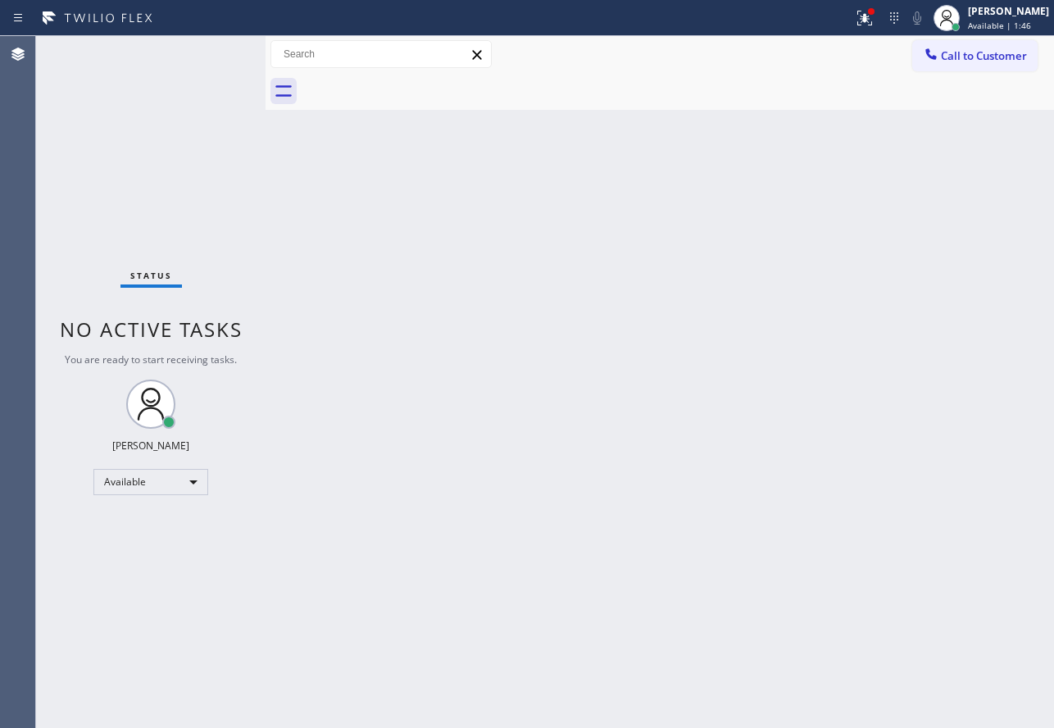
click at [214, 50] on div "Status No active tasks You are ready to start receiving tasks. [PERSON_NAME] Av…" at bounding box center [150, 382] width 229 height 692
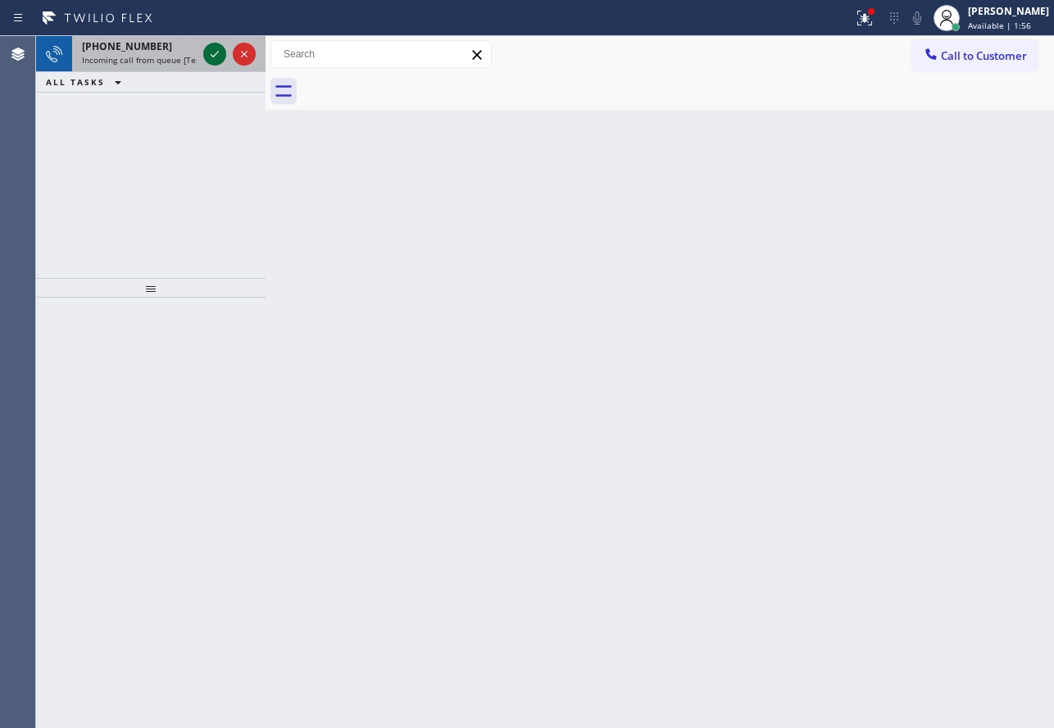
click at [222, 59] on icon at bounding box center [215, 54] width 20 height 20
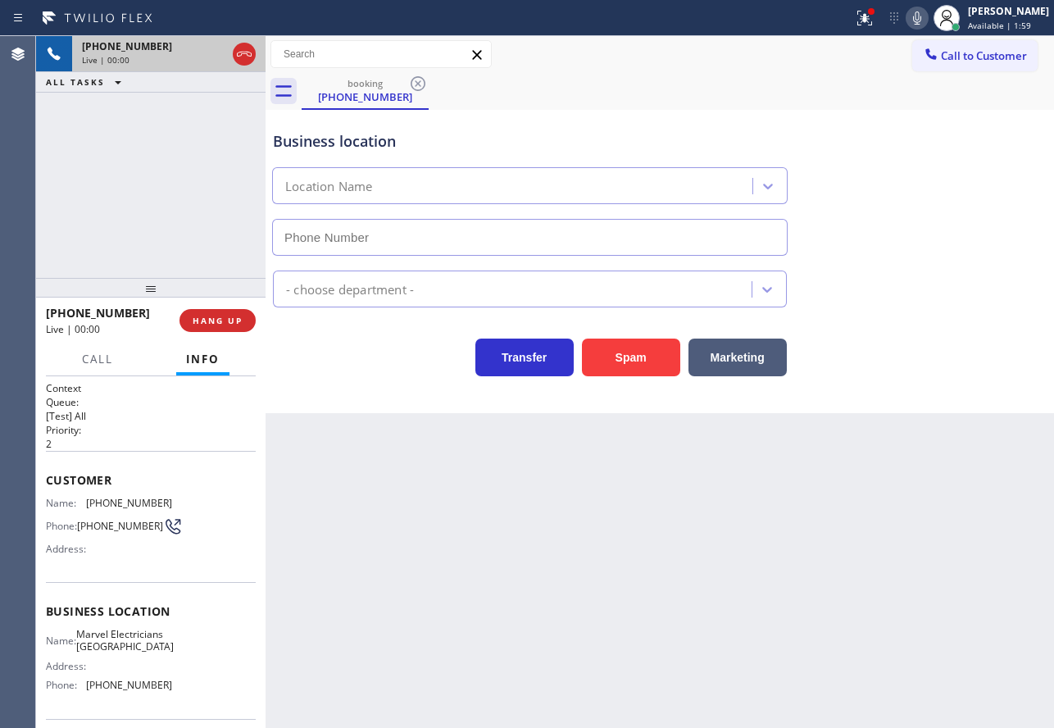
type input "[PHONE_NUMBER]"
click at [225, 320] on span "HANG UP" at bounding box center [218, 320] width 50 height 11
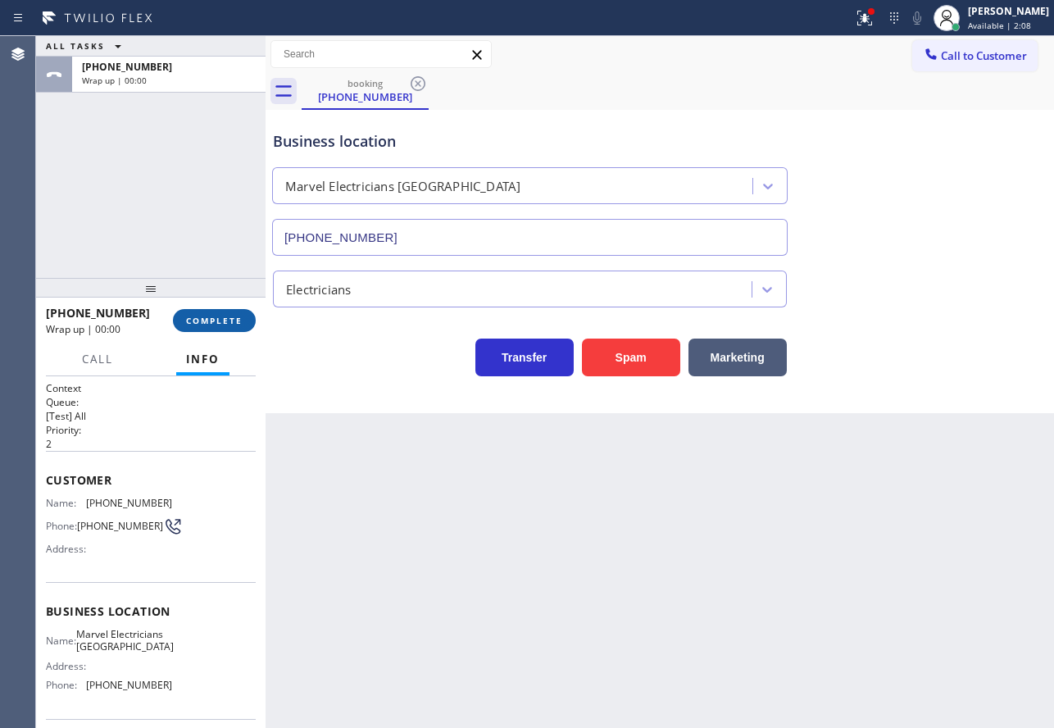
click at [216, 320] on span "COMPLETE" at bounding box center [214, 320] width 57 height 11
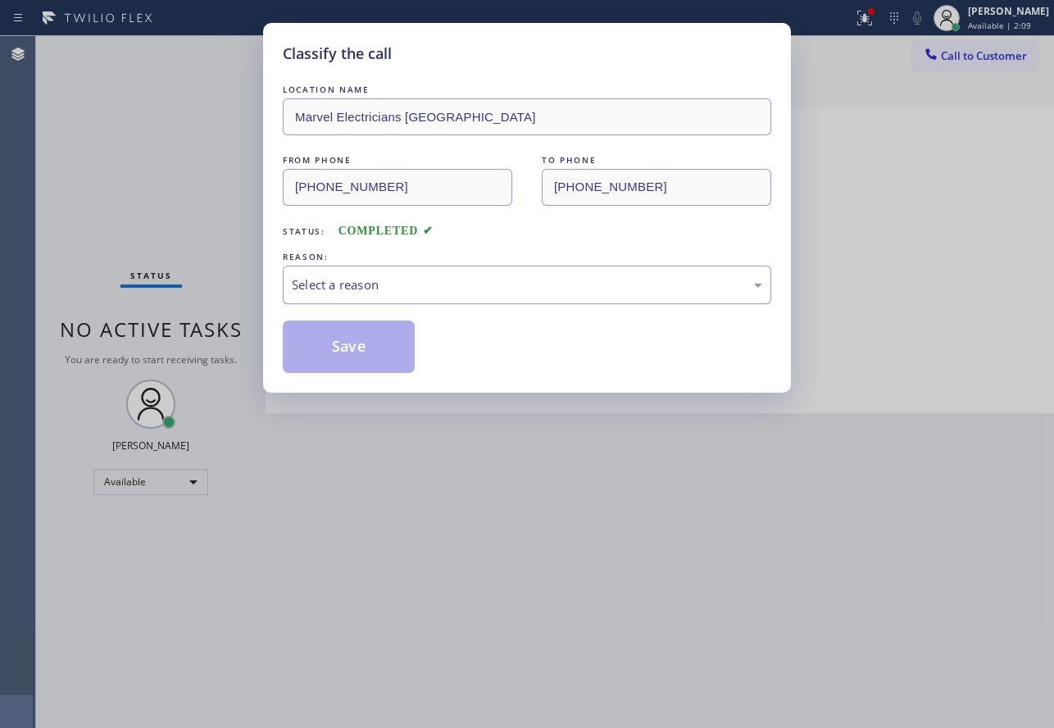
click at [454, 293] on div "Select a reason" at bounding box center [527, 284] width 470 height 19
click at [374, 351] on button "Save" at bounding box center [349, 346] width 132 height 52
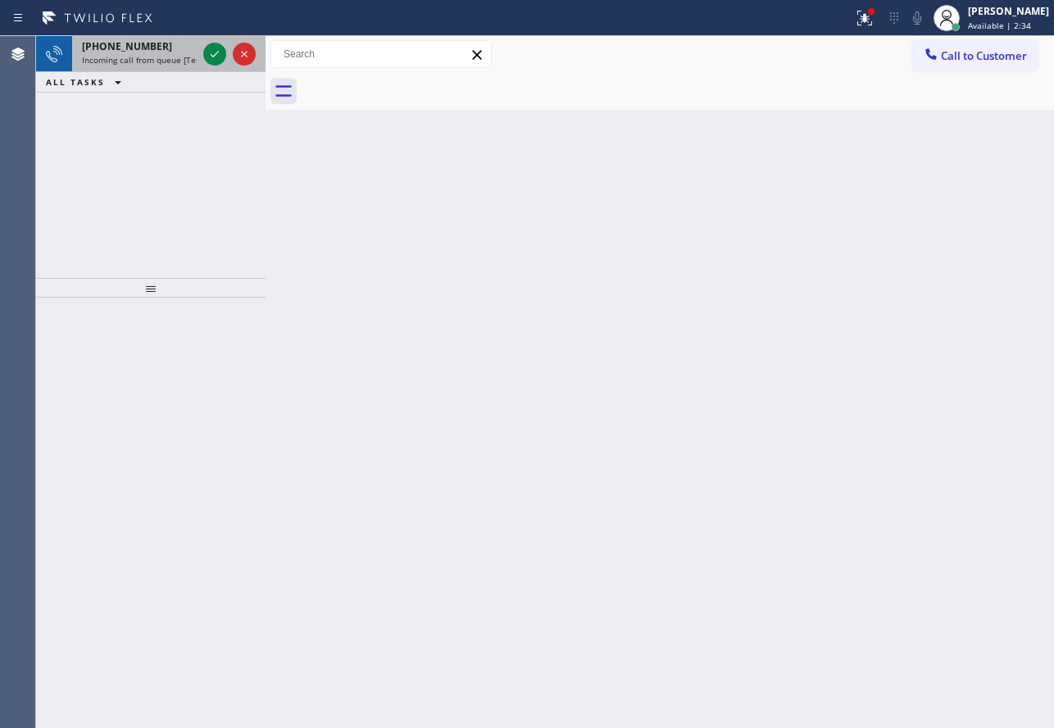
click at [176, 62] on span "Incoming call from queue [Test] All" at bounding box center [150, 59] width 136 height 11
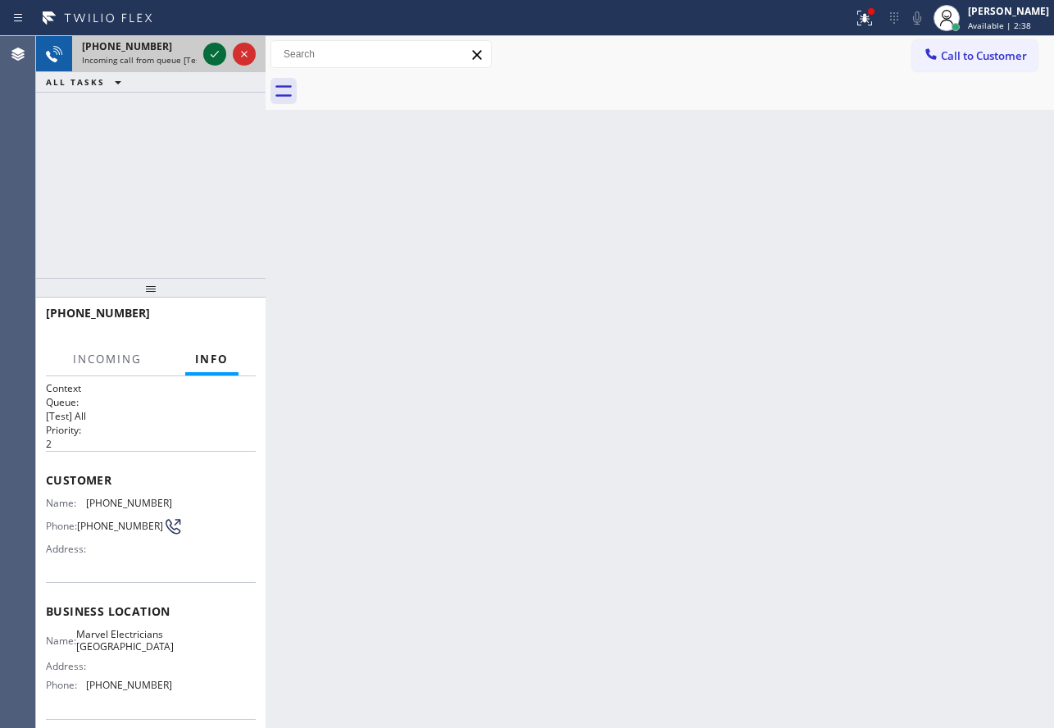
click at [216, 60] on icon at bounding box center [215, 54] width 20 height 20
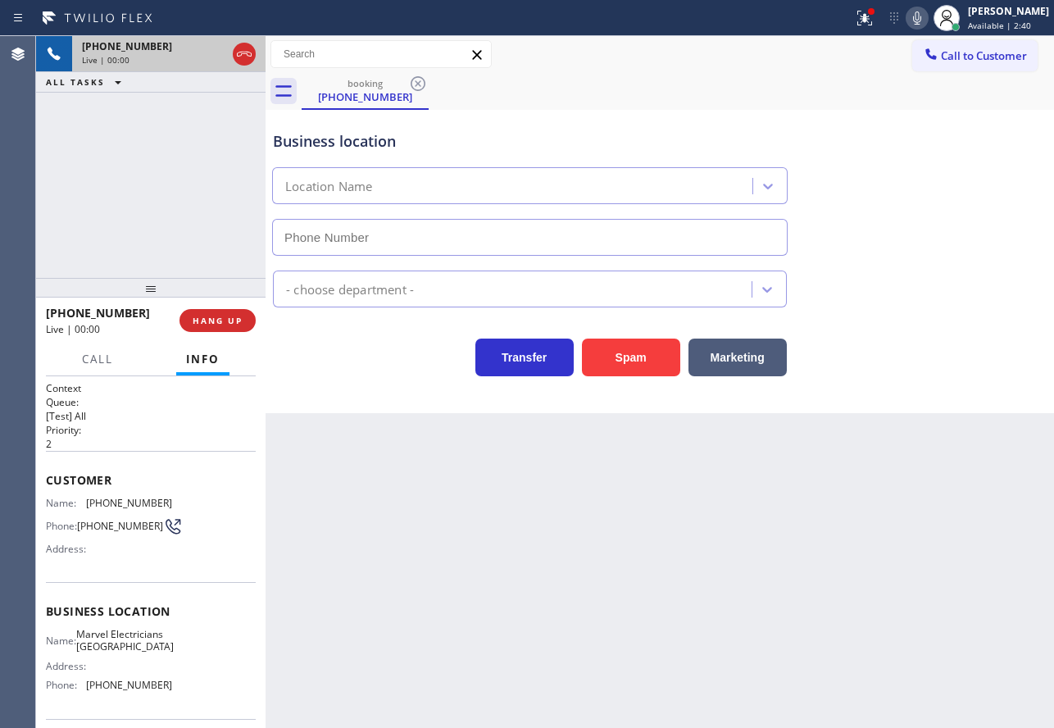
type input "[PHONE_NUMBER]"
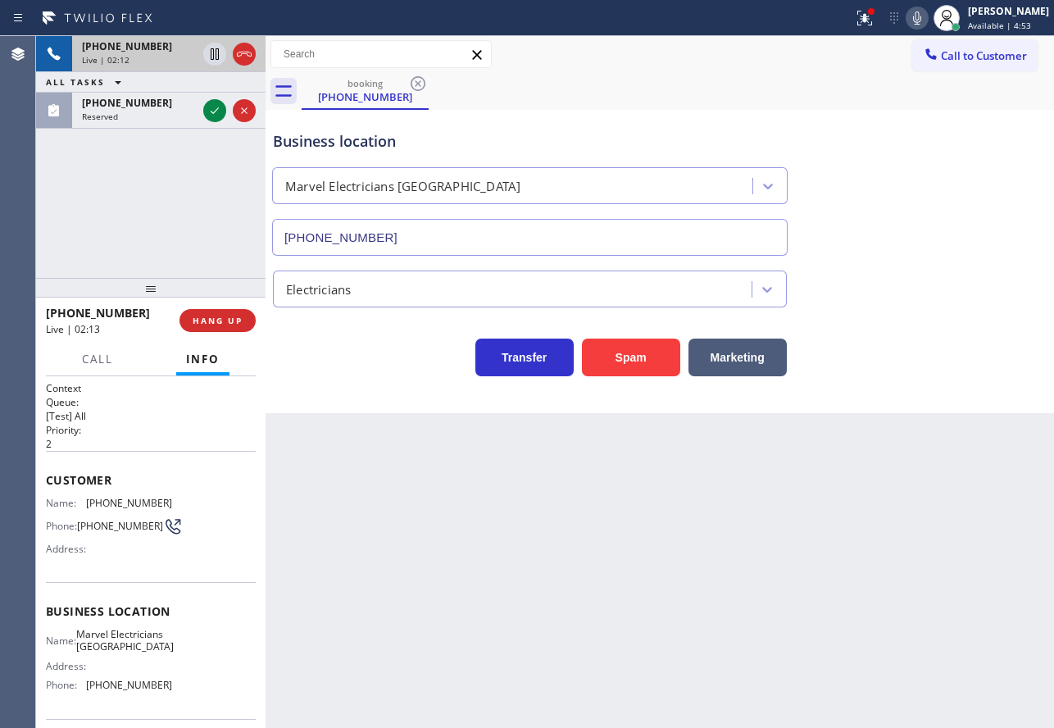
click at [927, 20] on icon at bounding box center [917, 18] width 20 height 20
click at [212, 56] on icon at bounding box center [215, 54] width 20 height 20
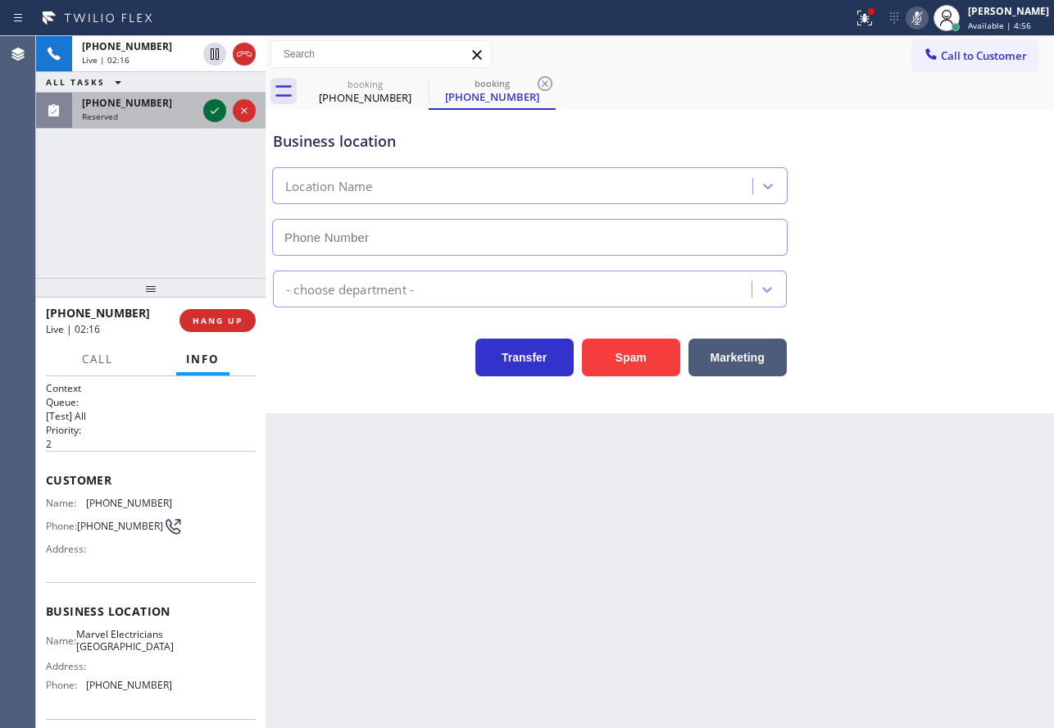
type input "[PHONE_NUMBER]"
click at [216, 112] on icon at bounding box center [215, 111] width 20 height 20
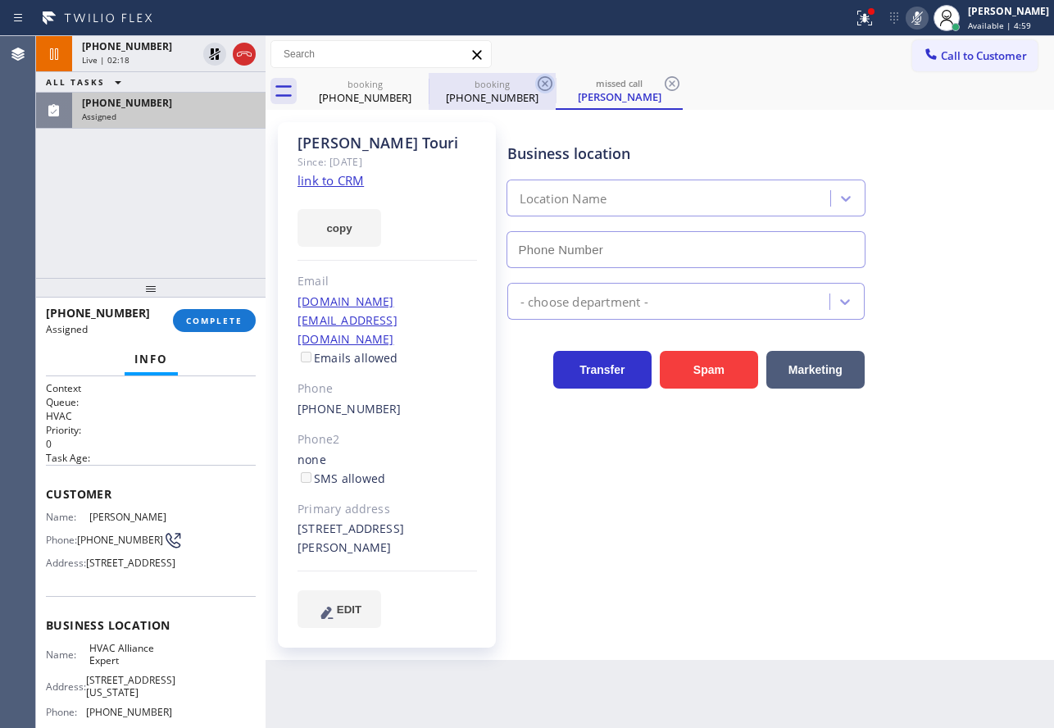
type input "[PHONE_NUMBER]"
click at [546, 83] on icon at bounding box center [545, 83] width 15 height 15
click at [228, 329] on button "COMPLETE" at bounding box center [214, 320] width 83 height 23
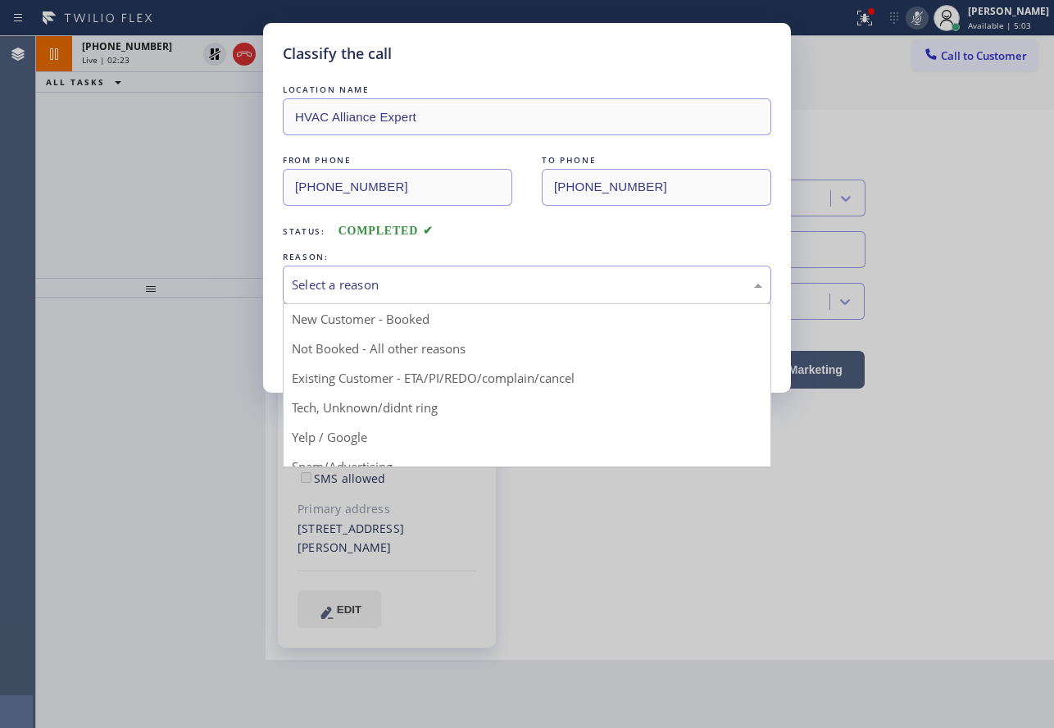
click at [406, 295] on div "Select a reason" at bounding box center [527, 285] width 488 height 39
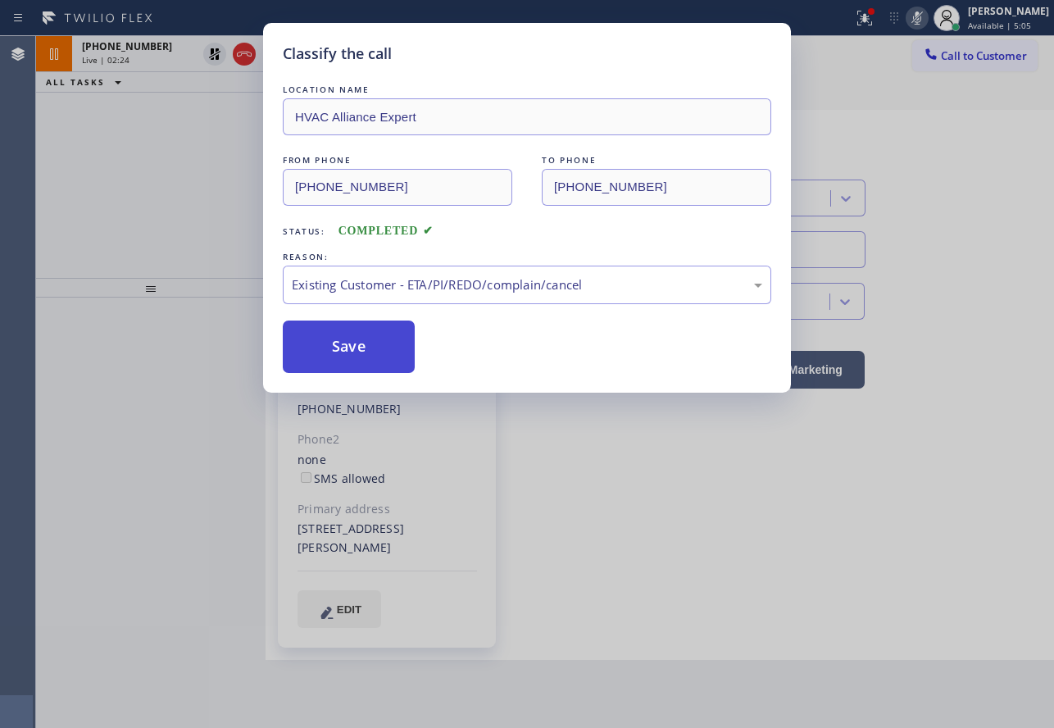
click at [361, 351] on button "Save" at bounding box center [349, 346] width 132 height 52
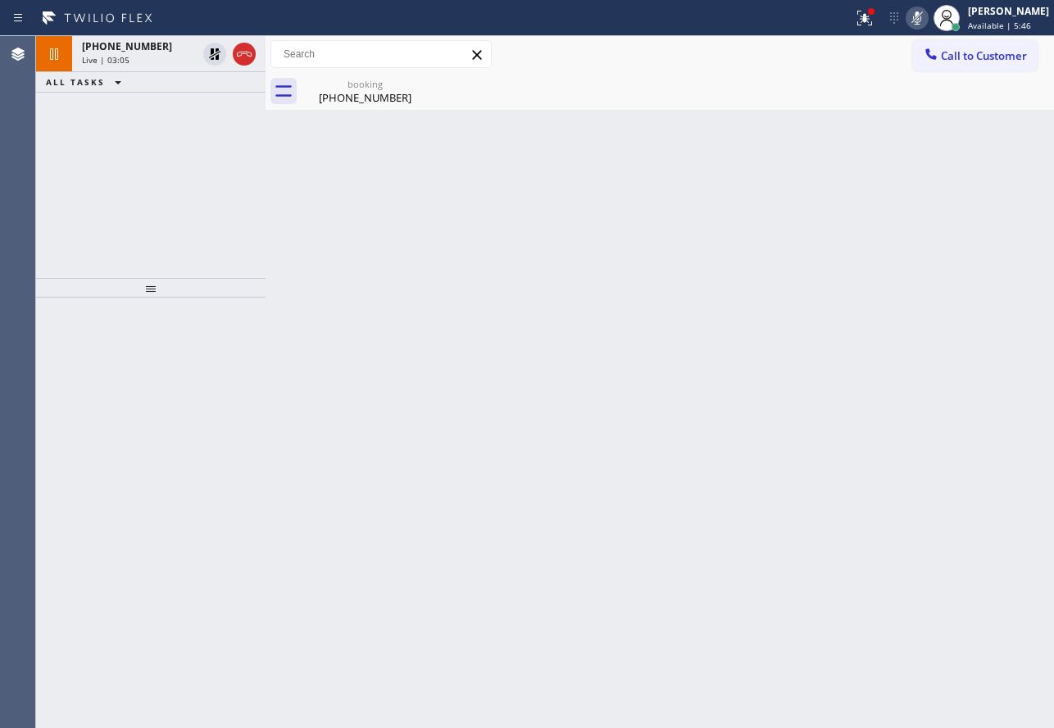
drag, startPoint x: 143, startPoint y: 40, endPoint x: 138, endPoint y: 72, distance: 32.3
click at [143, 40] on span "[PHONE_NUMBER]" at bounding box center [127, 46] width 90 height 14
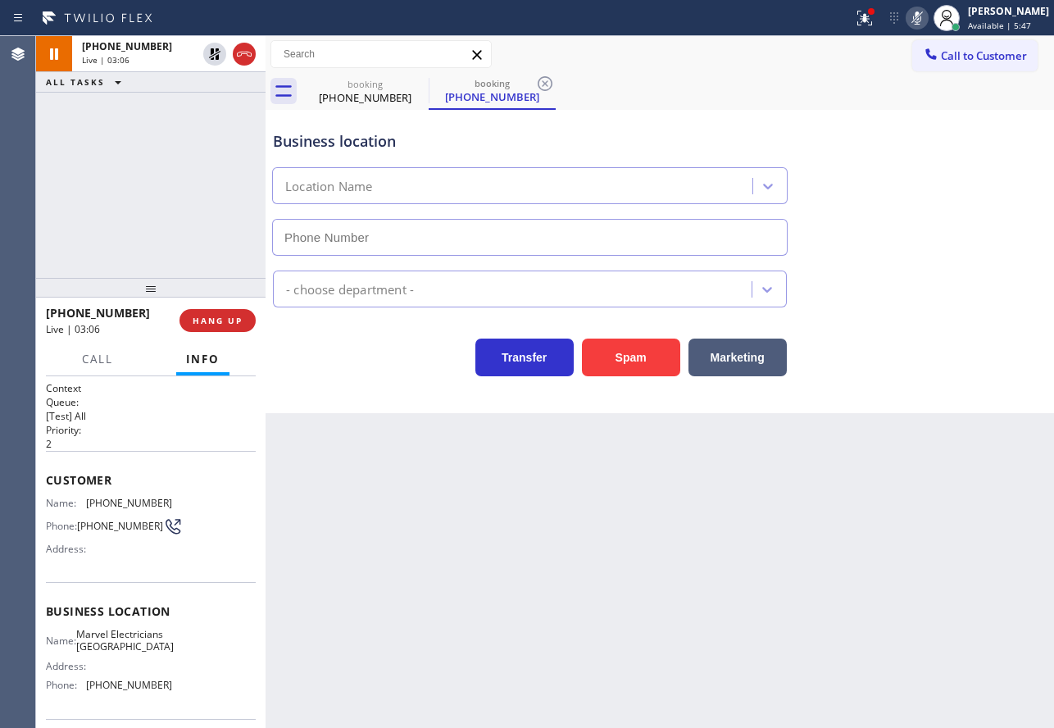
type input "[PHONE_NUMBER]"
click at [122, 642] on span "Marvel Electricians [GEOGRAPHIC_DATA]" at bounding box center [125, 640] width 98 height 25
copy span "Marvel Electricians [GEOGRAPHIC_DATA]"
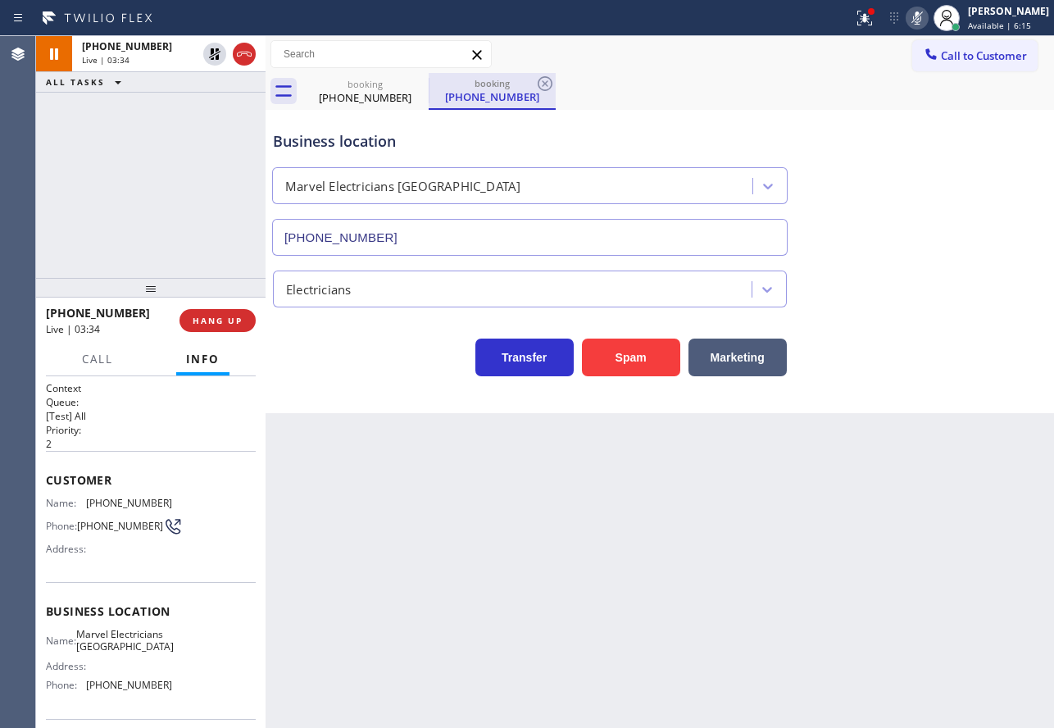
drag, startPoint x: 461, startPoint y: 109, endPoint x: 496, endPoint y: 98, distance: 36.0
click at [461, 109] on div "Business location Marvel Electricians [GEOGRAPHIC_DATA] [PHONE_NUMBER]" at bounding box center [660, 181] width 780 height 148
click at [543, 82] on icon at bounding box center [545, 83] width 15 height 15
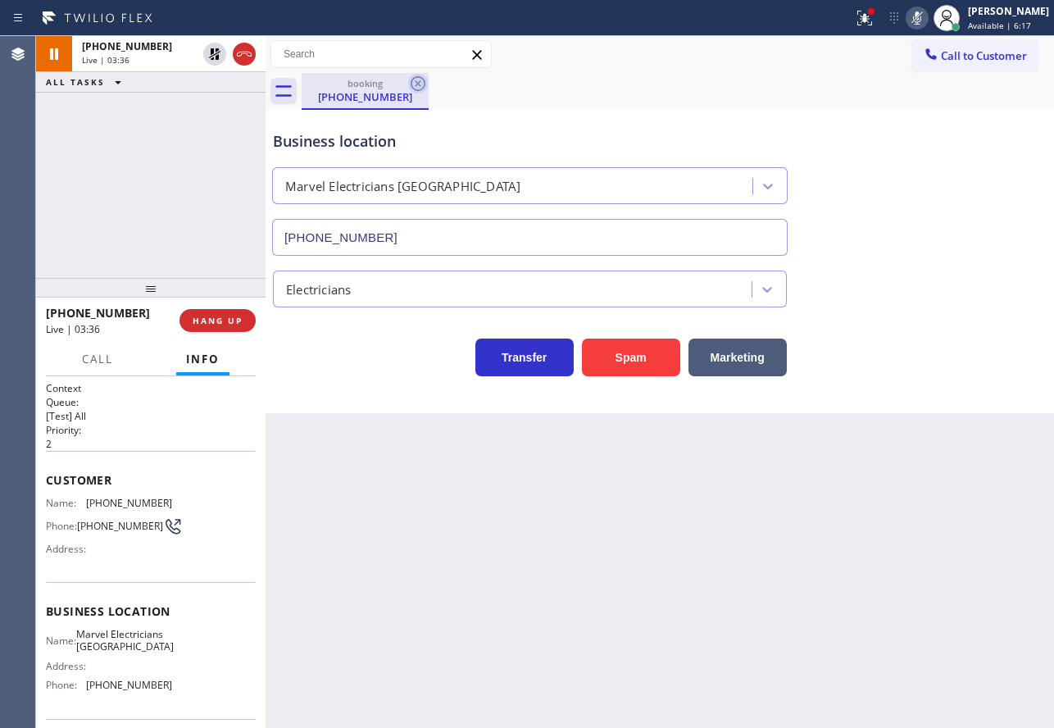
click at [420, 79] on icon at bounding box center [418, 84] width 20 height 20
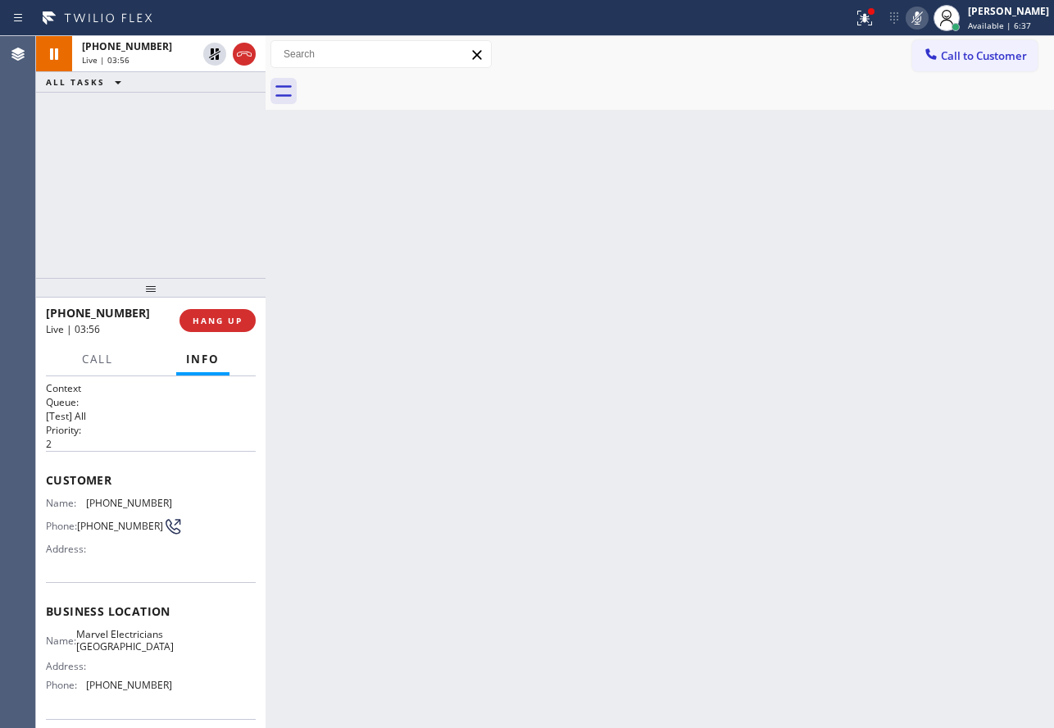
click at [124, 500] on span "[PHONE_NUMBER]" at bounding box center [129, 503] width 86 height 12
copy span "[PHONE_NUMBER]"
click at [923, 21] on rect at bounding box center [916, 16] width 11 height 11
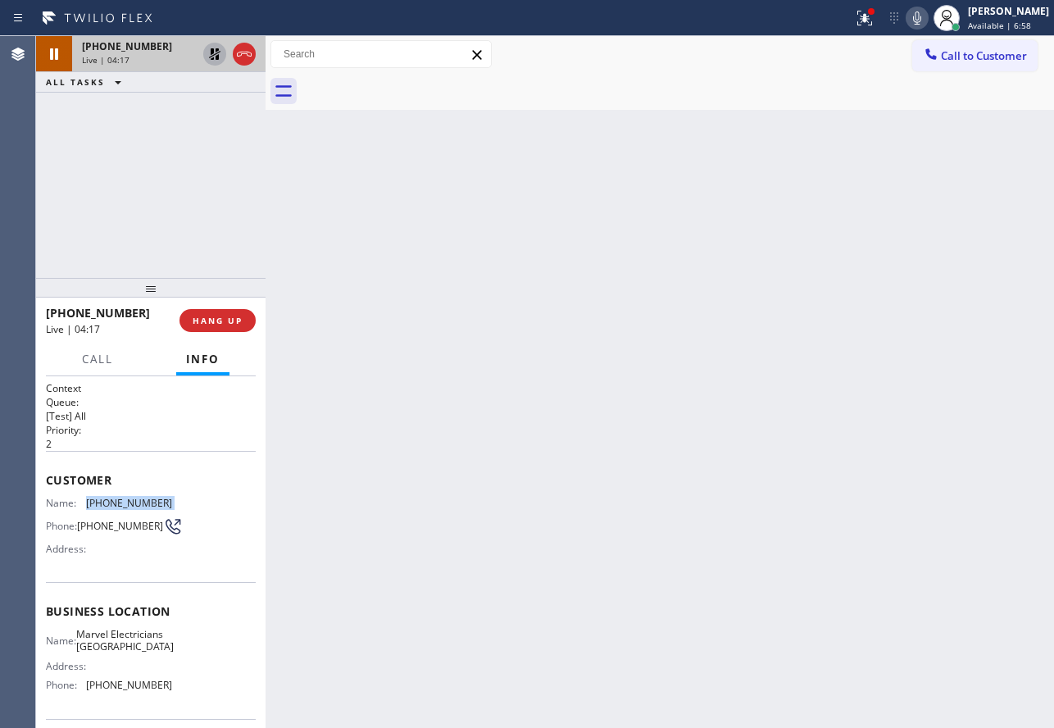
click at [214, 61] on icon at bounding box center [215, 54] width 20 height 20
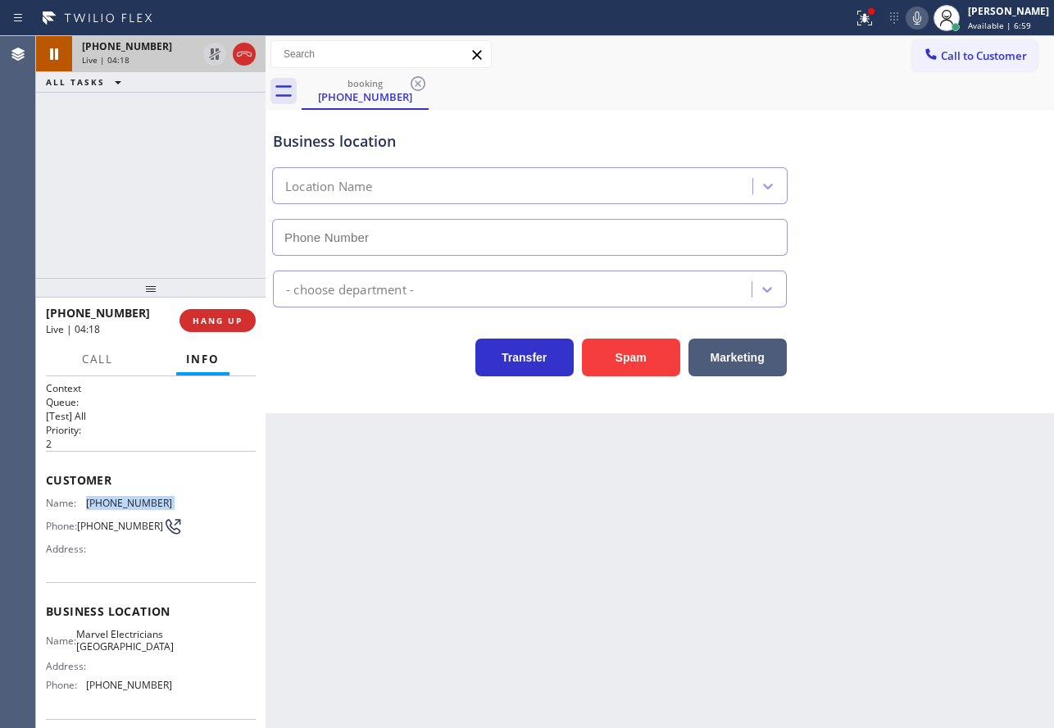
type input "[PHONE_NUMBER]"
click at [927, 20] on icon at bounding box center [917, 18] width 20 height 20
click at [211, 48] on icon at bounding box center [215, 54] width 20 height 20
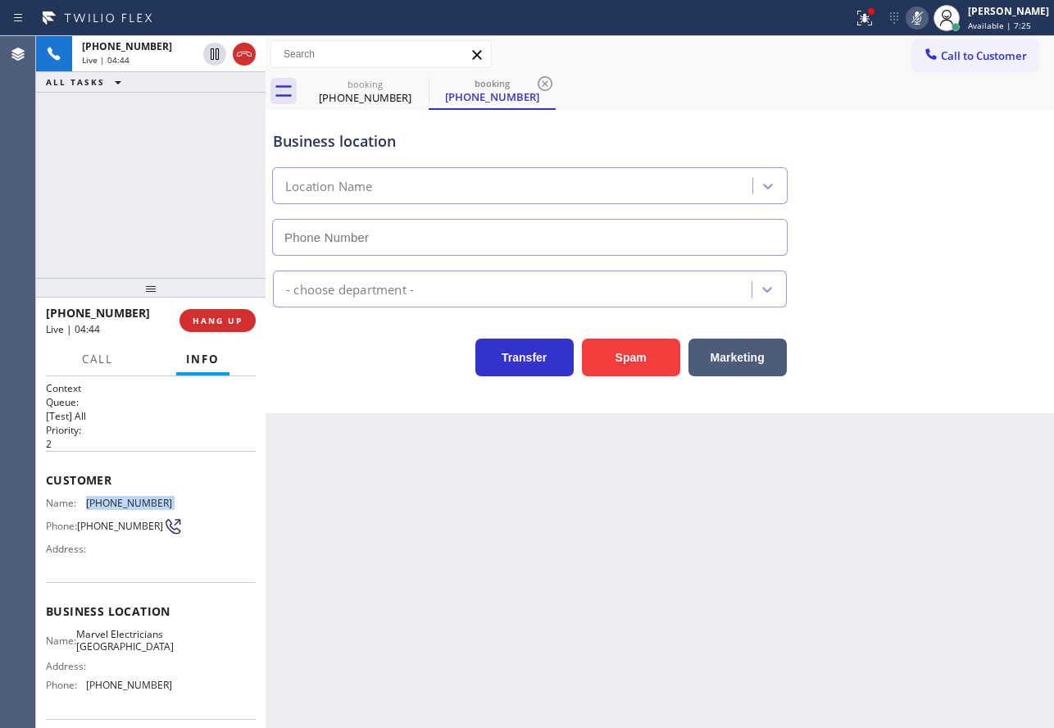
type input "[PHONE_NUMBER]"
click at [923, 13] on rect at bounding box center [916, 16] width 11 height 11
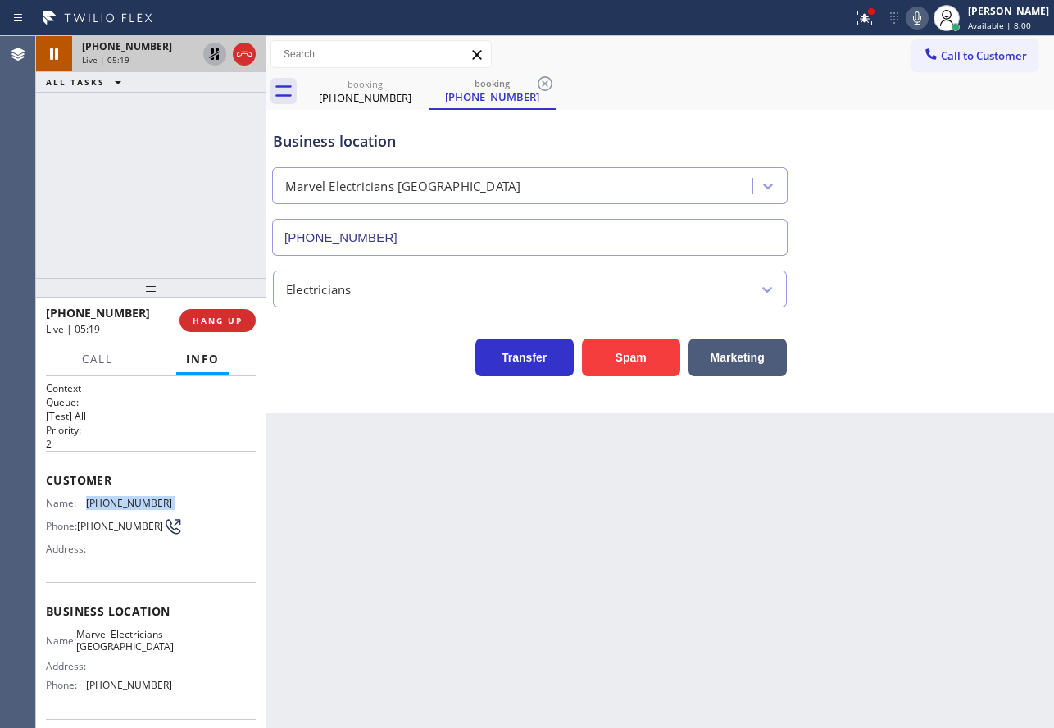
click at [215, 52] on icon at bounding box center [215, 54] width 20 height 20
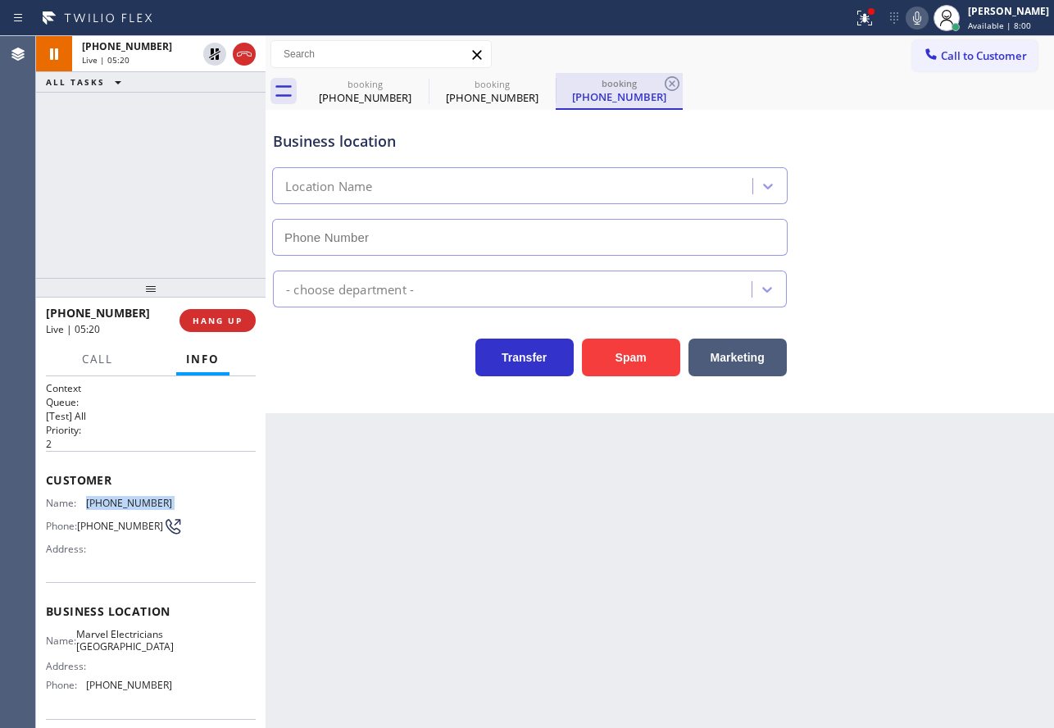
type input "[PHONE_NUMBER]"
click at [677, 79] on icon at bounding box center [672, 83] width 15 height 15
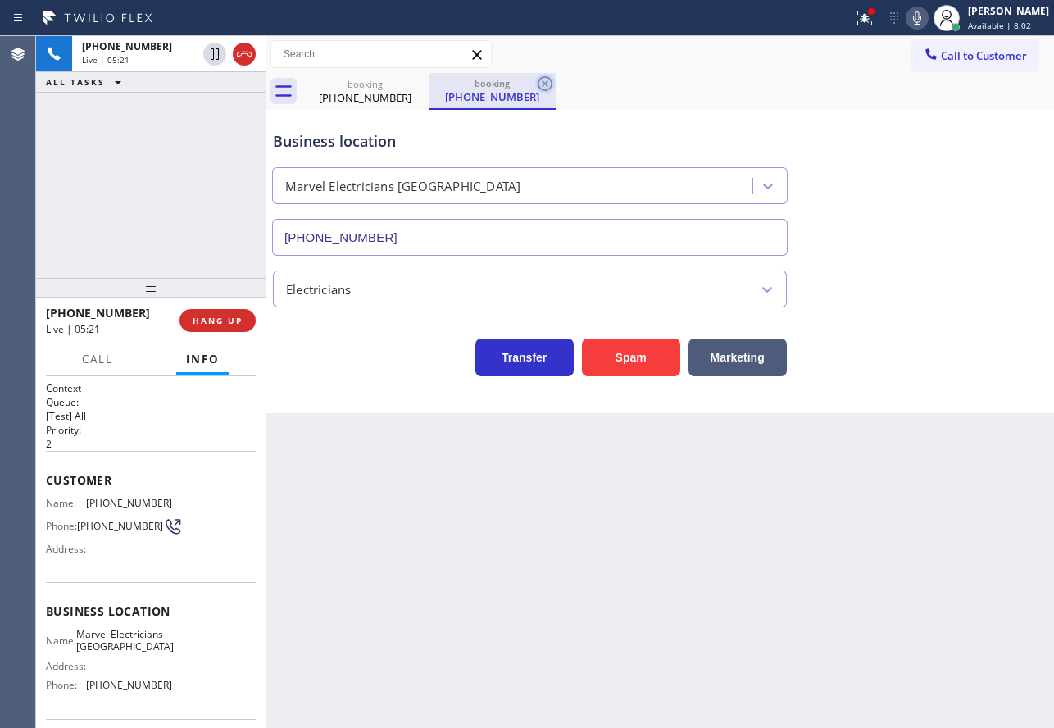
click at [545, 83] on icon at bounding box center [545, 83] width 15 height 15
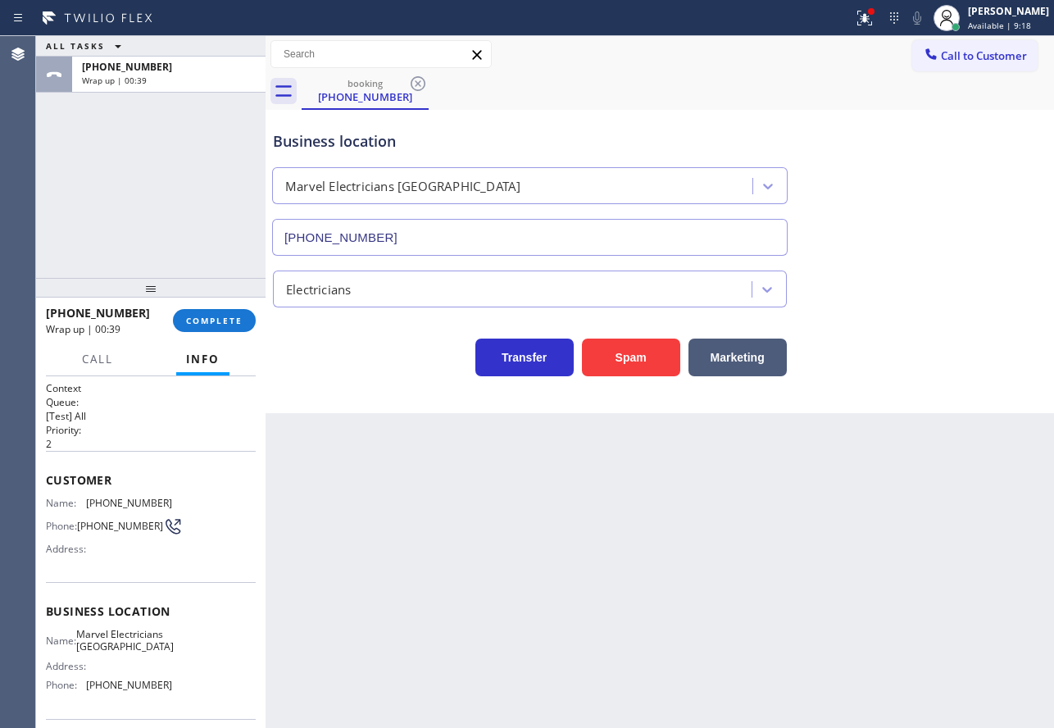
click at [117, 691] on span "[PHONE_NUMBER]" at bounding box center [129, 685] width 86 height 12
copy span "[PHONE_NUMBER]"
click at [132, 502] on span "[PHONE_NUMBER]" at bounding box center [129, 503] width 86 height 12
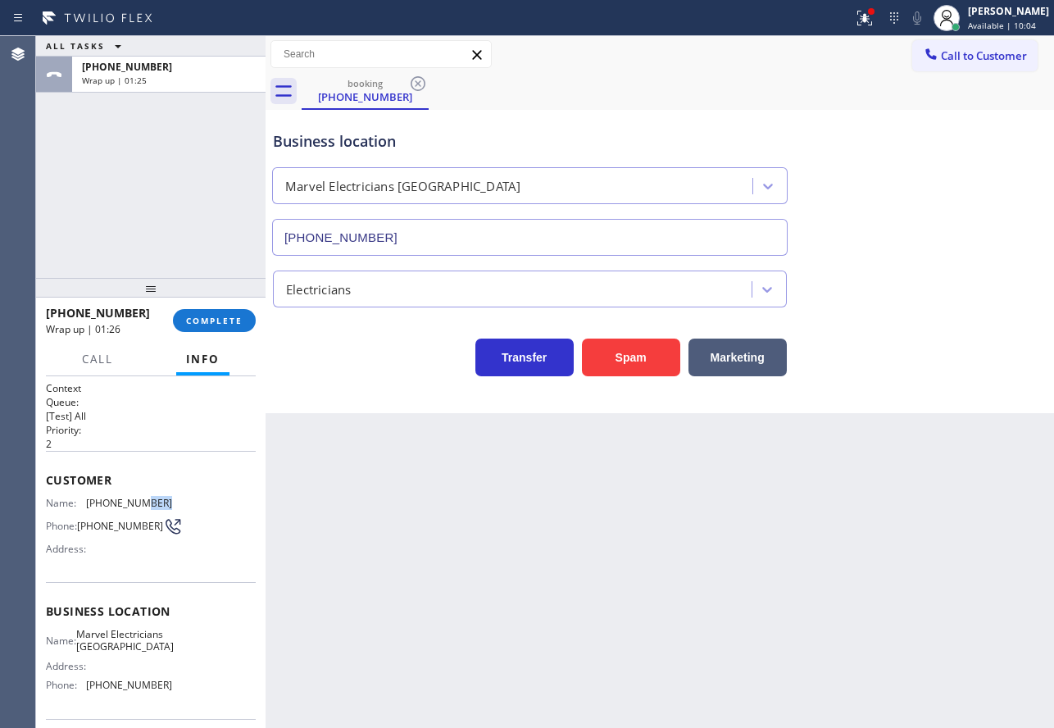
click at [132, 502] on span "[PHONE_NUMBER]" at bounding box center [129, 503] width 86 height 12
copy span "[PHONE_NUMBER]"
click at [210, 323] on span "COMPLETE" at bounding box center [214, 320] width 57 height 11
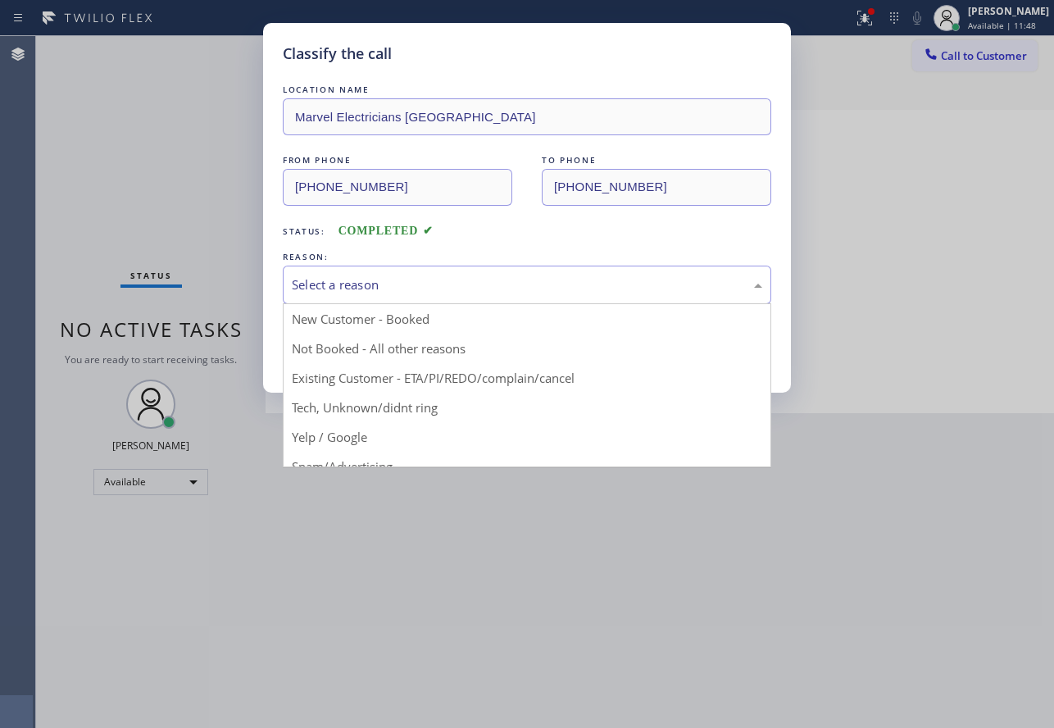
click at [306, 275] on div "Select a reason" at bounding box center [527, 284] width 470 height 19
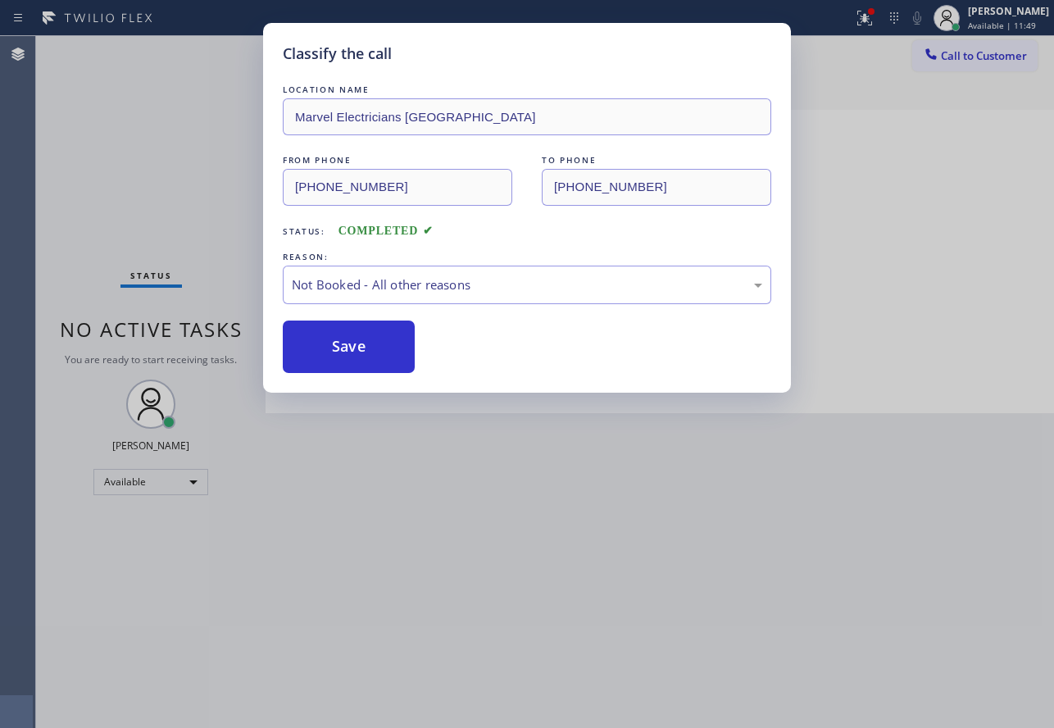
click at [319, 347] on button "Save" at bounding box center [349, 346] width 132 height 52
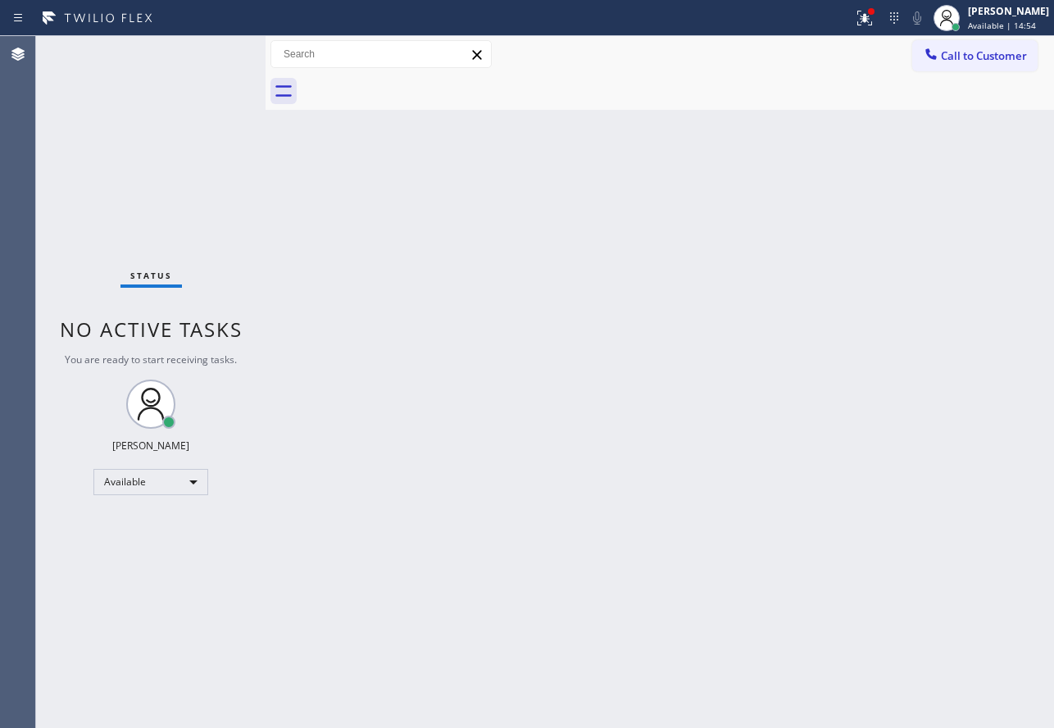
click at [892, 250] on div "Back to Dashboard Change Sender ID Customers Technicians Select a contact Outbo…" at bounding box center [660, 382] width 788 height 692
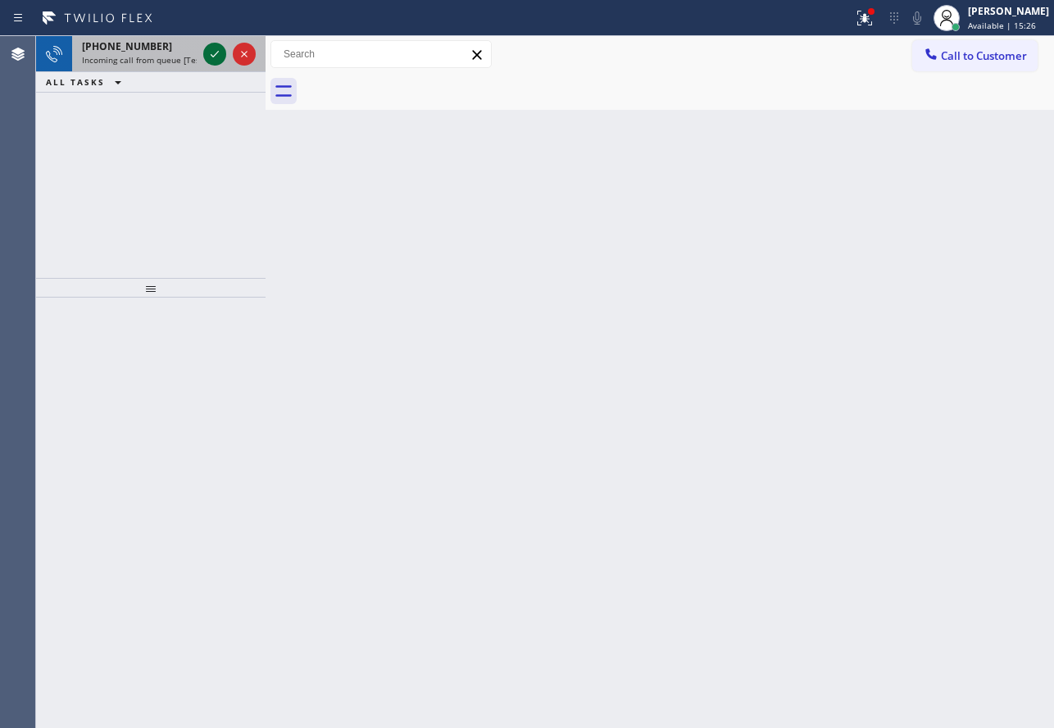
click at [209, 51] on icon at bounding box center [215, 54] width 20 height 20
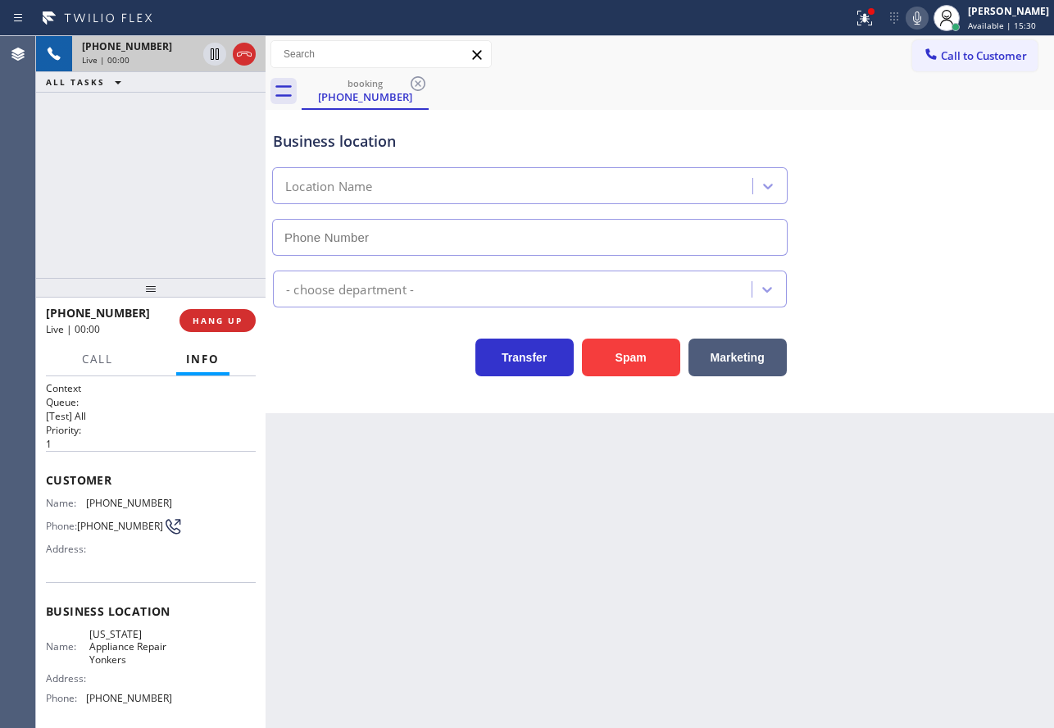
type input "[PHONE_NUMBER]"
click at [847, 128] on div "Business location [US_STATE] Appliance Repair [GEOGRAPHIC_DATA] [PHONE_NUMBER]" at bounding box center [660, 181] width 780 height 148
click at [921, 19] on icon at bounding box center [917, 17] width 8 height 13
click at [923, 19] on rect at bounding box center [916, 16] width 11 height 11
click at [921, 18] on icon at bounding box center [917, 17] width 8 height 13
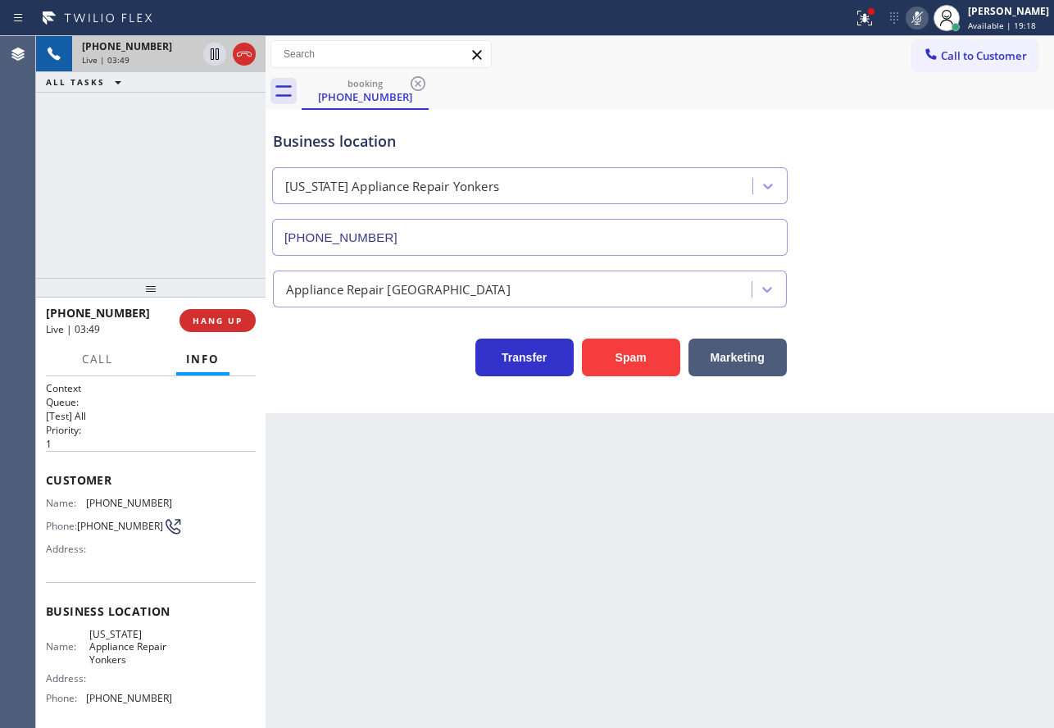
click at [923, 18] on rect at bounding box center [916, 16] width 11 height 11
click at [927, 18] on icon at bounding box center [917, 18] width 20 height 20
click at [923, 17] on rect at bounding box center [916, 16] width 11 height 11
click at [925, 247] on div "Business location [US_STATE] Appliance Repair [GEOGRAPHIC_DATA] [PHONE_NUMBER]" at bounding box center [660, 181] width 780 height 148
click at [118, 503] on span "[PHONE_NUMBER]" at bounding box center [129, 503] width 86 height 12
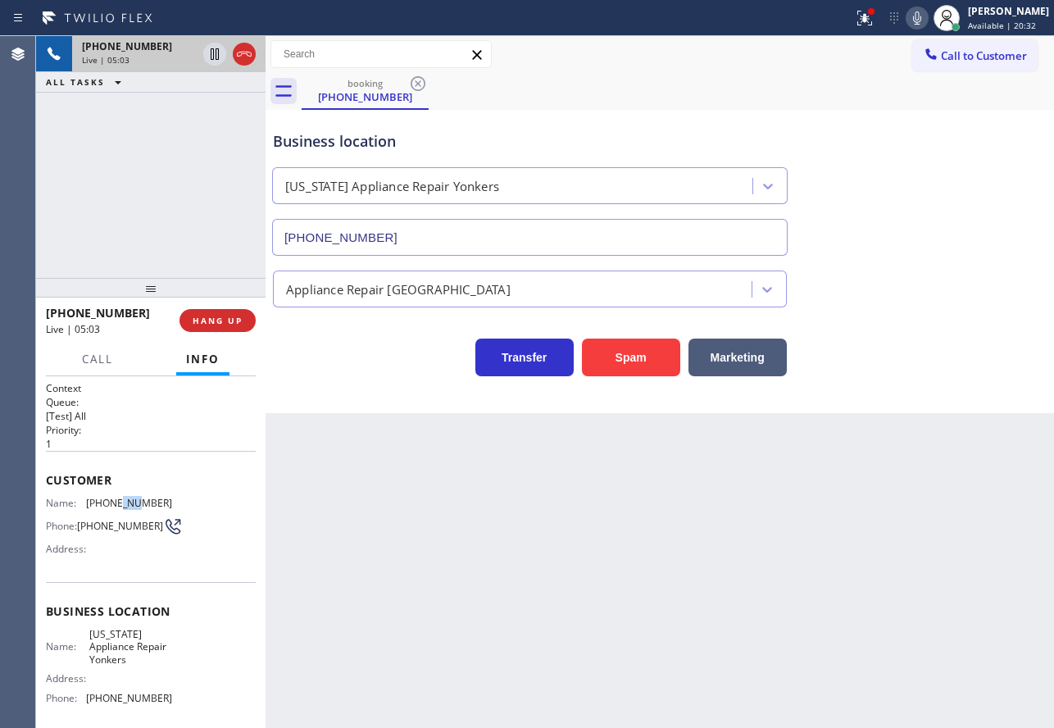
click at [118, 503] on span "[PHONE_NUMBER]" at bounding box center [129, 503] width 86 height 12
copy span "[PHONE_NUMBER]"
click at [139, 702] on span "[PHONE_NUMBER]" at bounding box center [129, 698] width 86 height 12
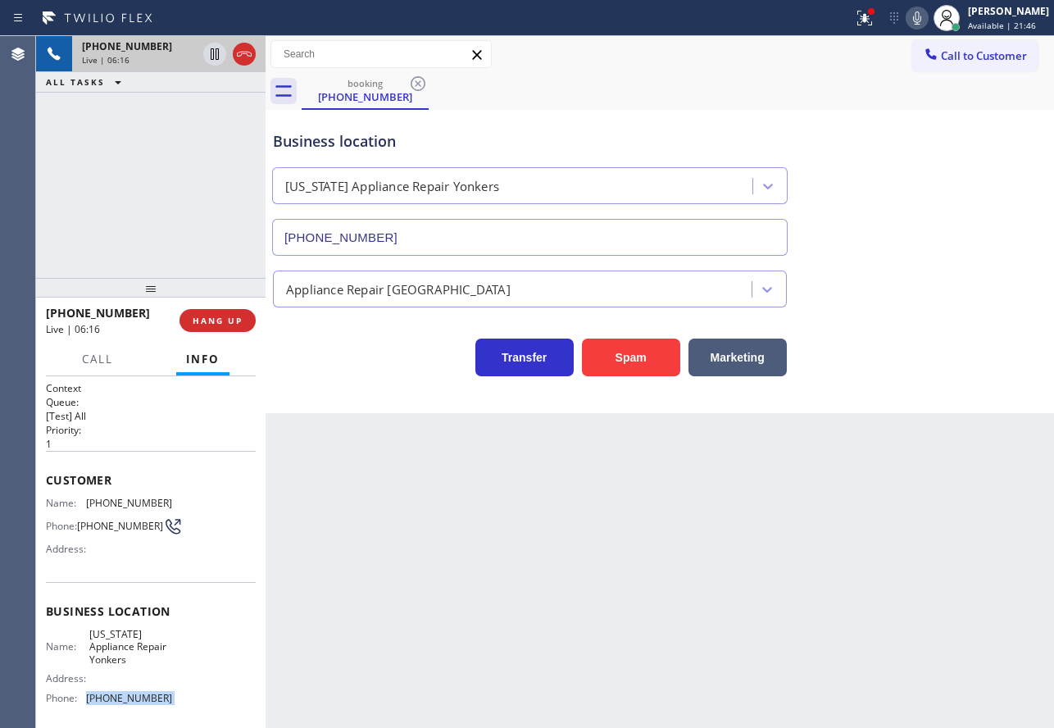
click at [139, 702] on span "[PHONE_NUMBER]" at bounding box center [129, 698] width 86 height 12
copy span "[PHONE_NUMBER]"
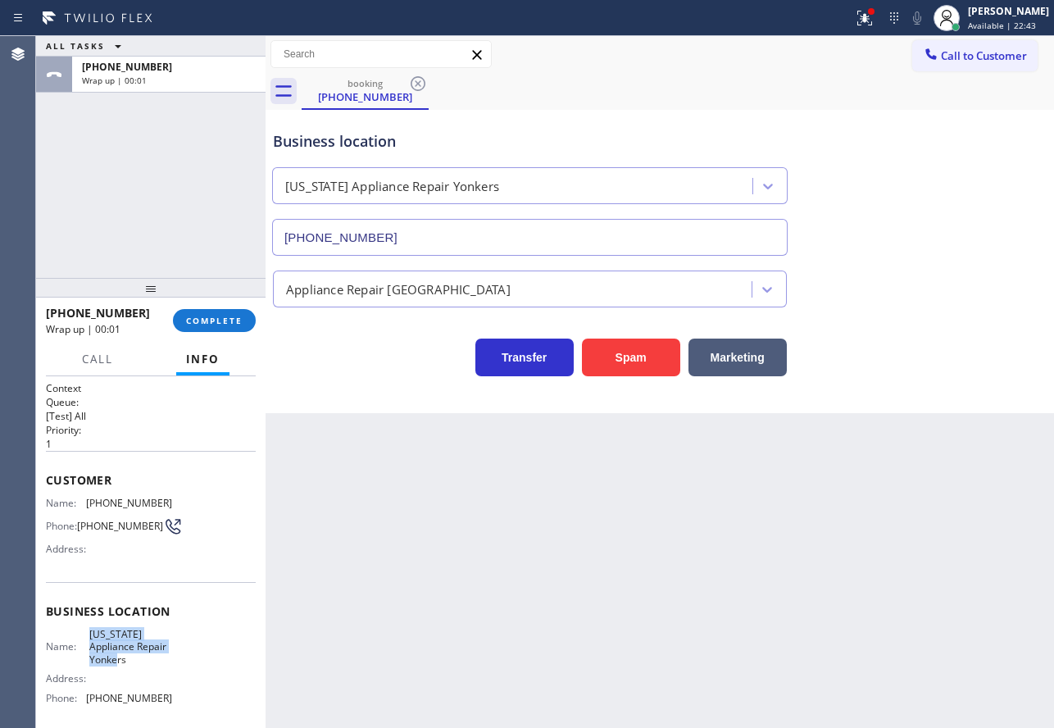
drag, startPoint x: 127, startPoint y: 662, endPoint x: 85, endPoint y: 637, distance: 48.9
click at [85, 637] on div "Name: [US_STATE] Appliance Repair Yonkers" at bounding box center [109, 647] width 126 height 38
click at [221, 321] on span "COMPLETE" at bounding box center [214, 320] width 57 height 11
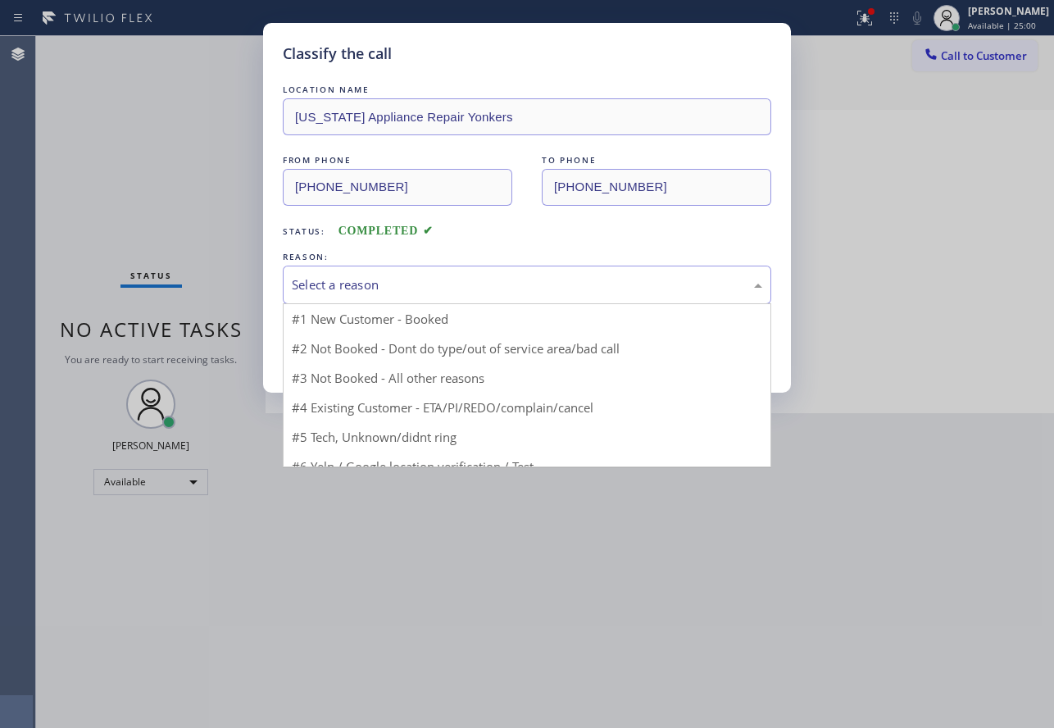
click at [383, 289] on div "Select a reason" at bounding box center [527, 284] width 470 height 19
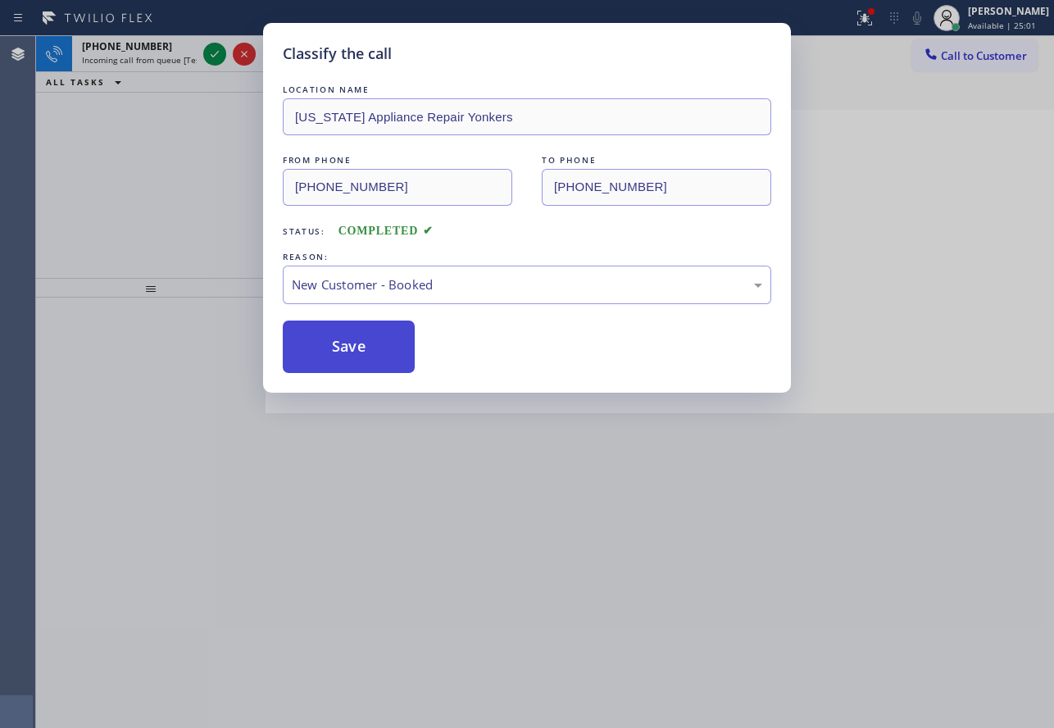
click at [352, 355] on button "Save" at bounding box center [349, 346] width 132 height 52
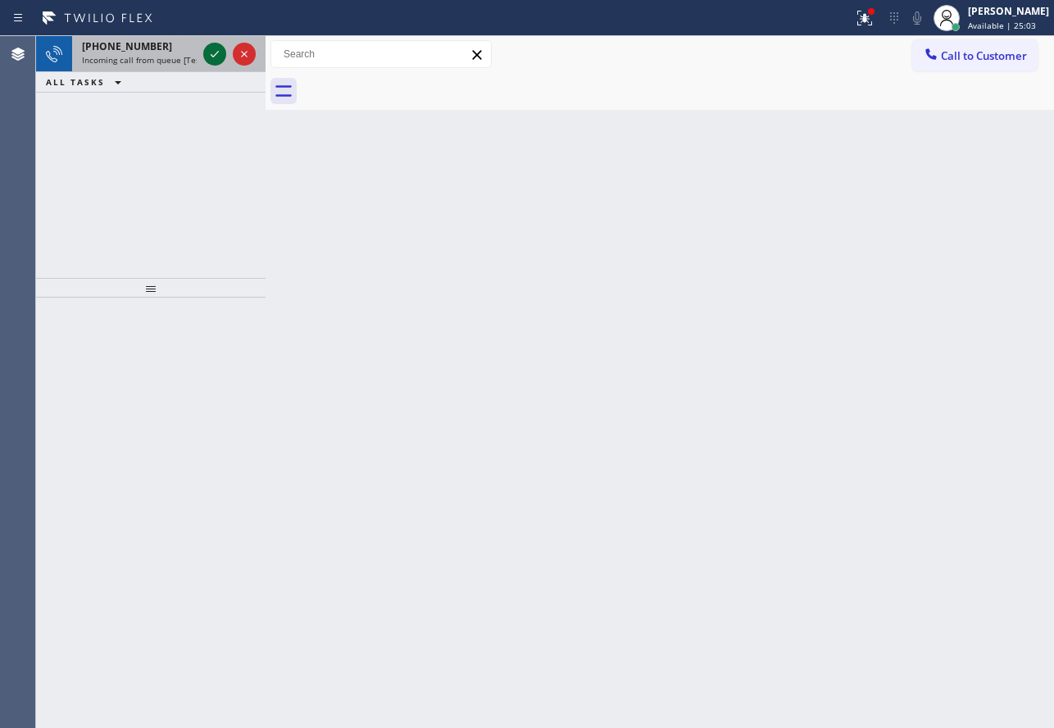
click at [218, 53] on icon at bounding box center [215, 54] width 20 height 20
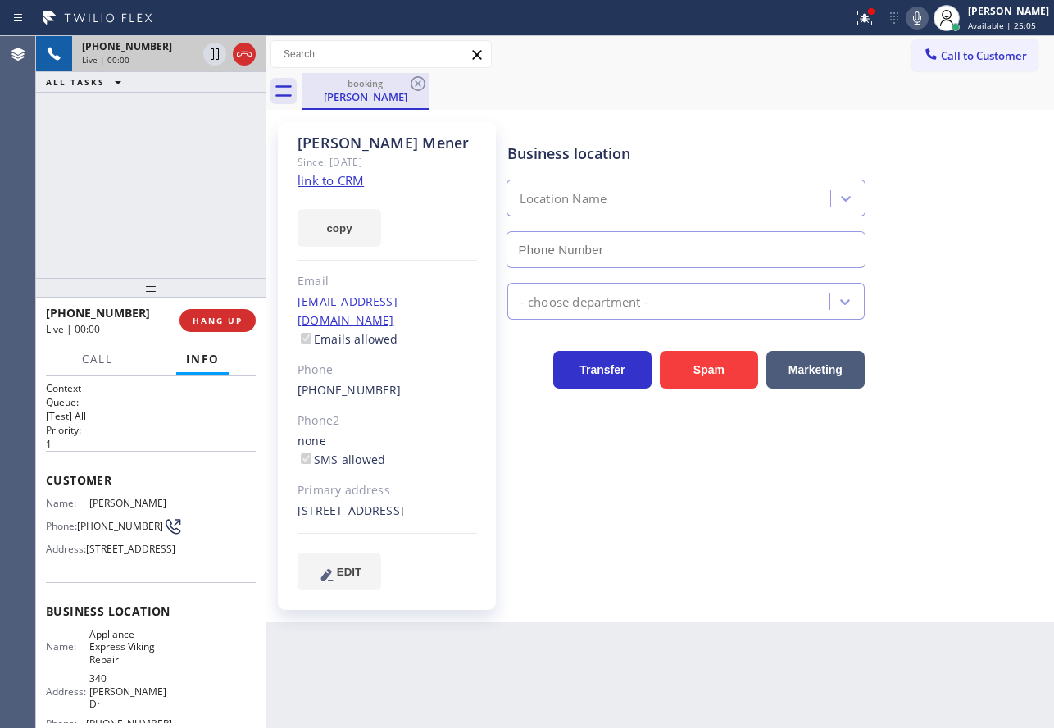
type input "[PHONE_NUMBER]"
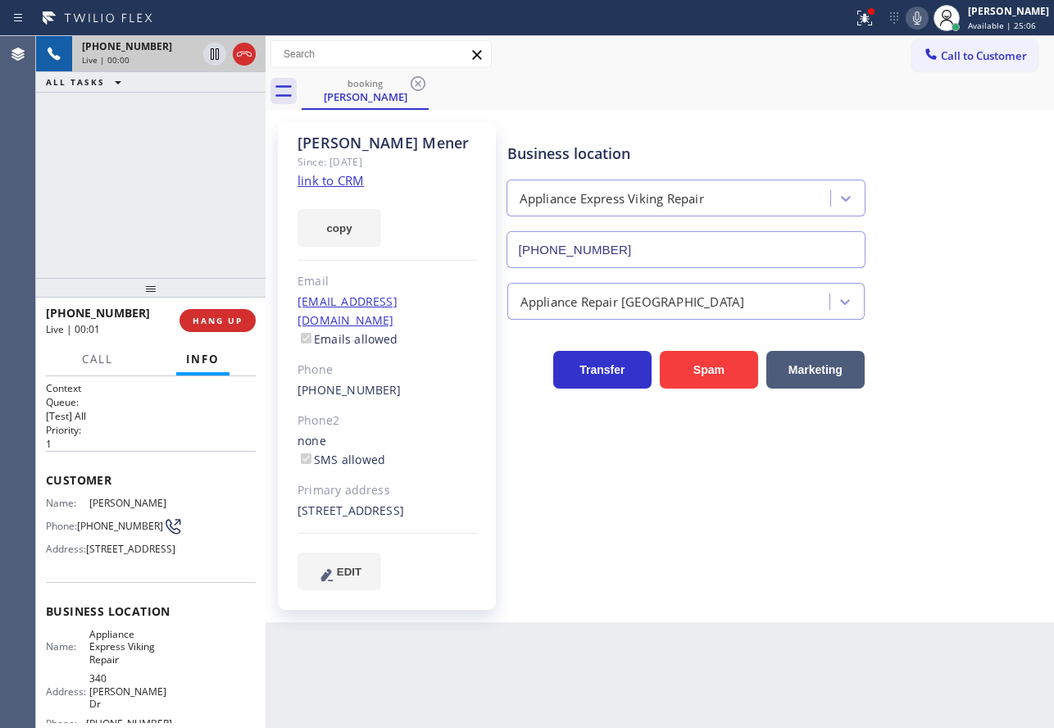
click at [328, 177] on link "link to CRM" at bounding box center [330, 180] width 66 height 16
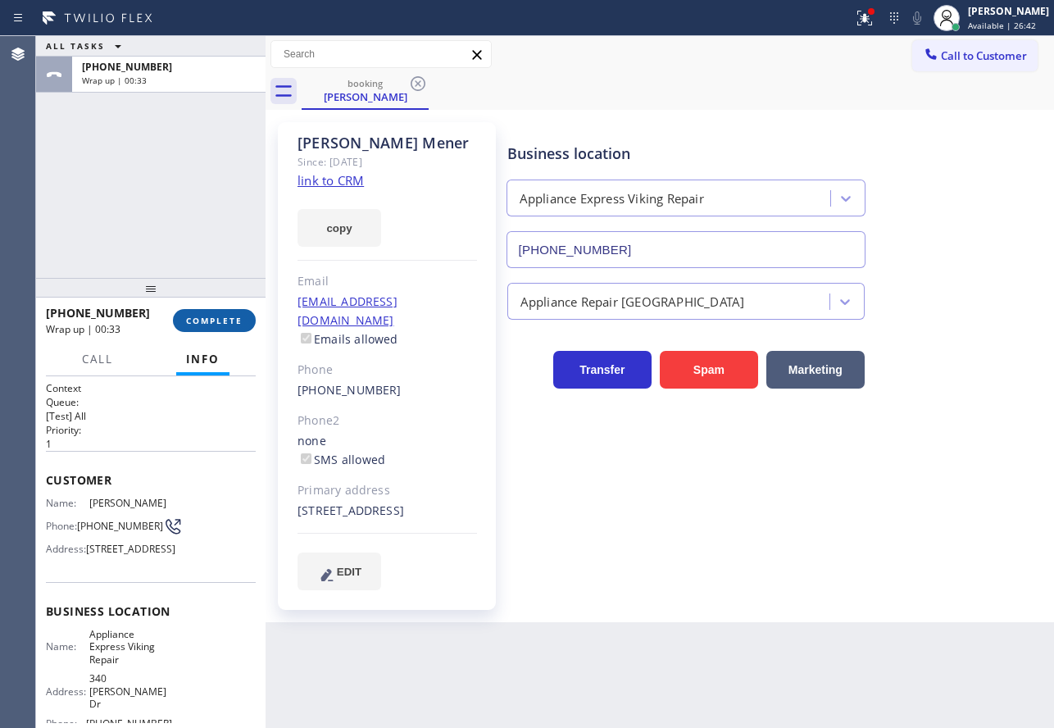
click at [197, 329] on button "COMPLETE" at bounding box center [214, 320] width 83 height 23
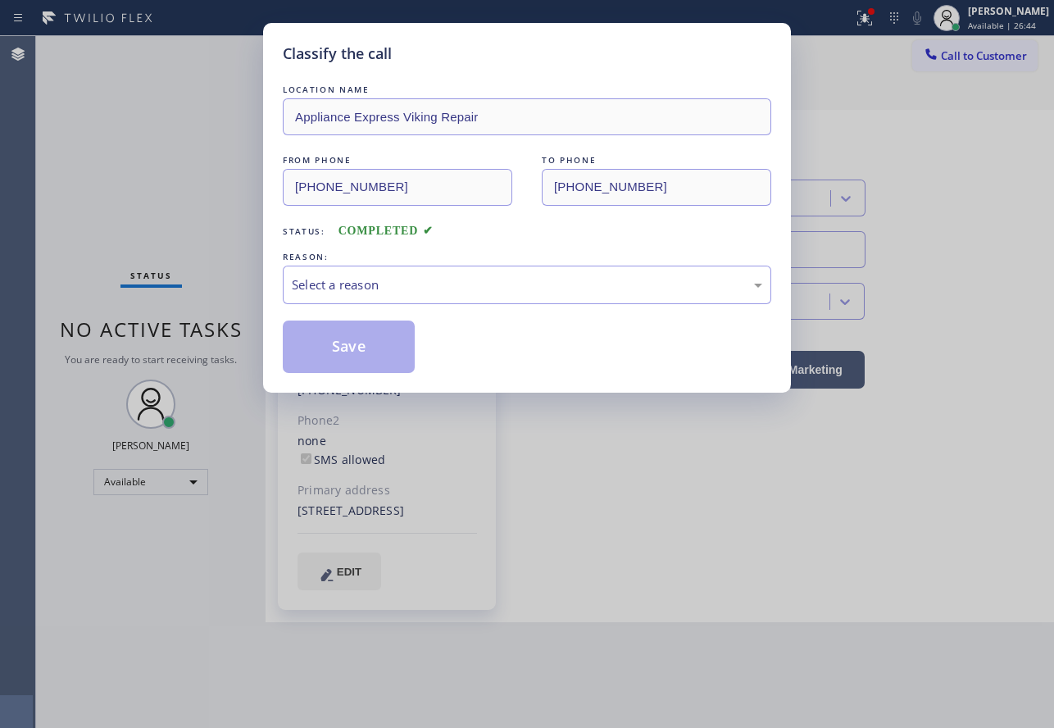
click at [520, 279] on div "Select a reason" at bounding box center [527, 284] width 470 height 19
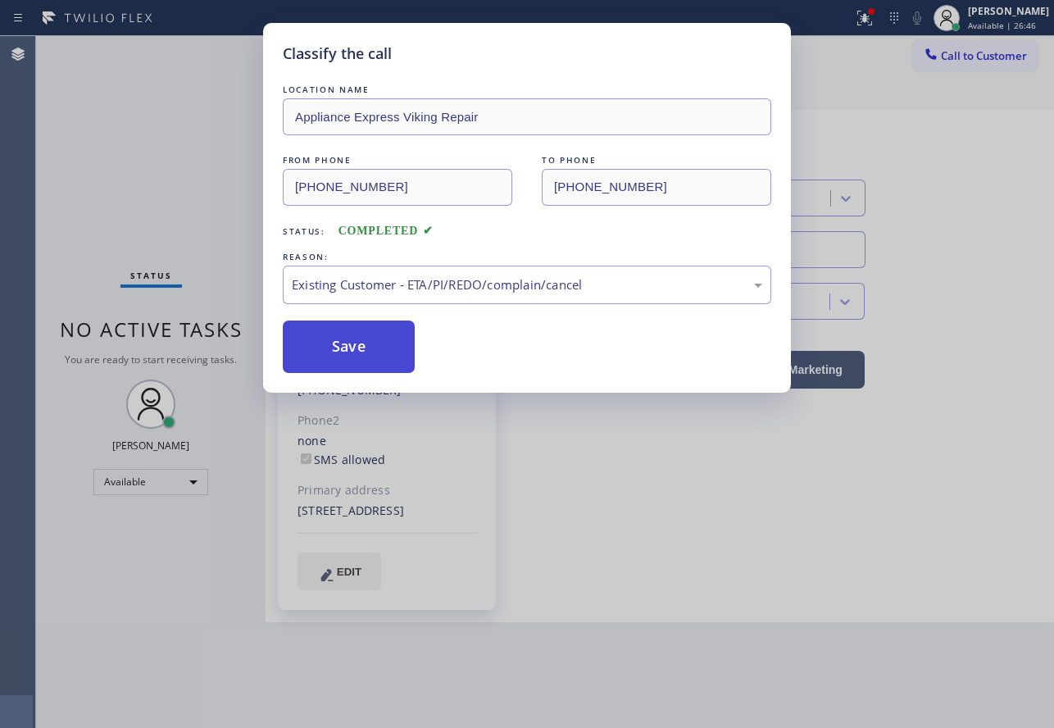
click at [354, 352] on button "Save" at bounding box center [349, 346] width 132 height 52
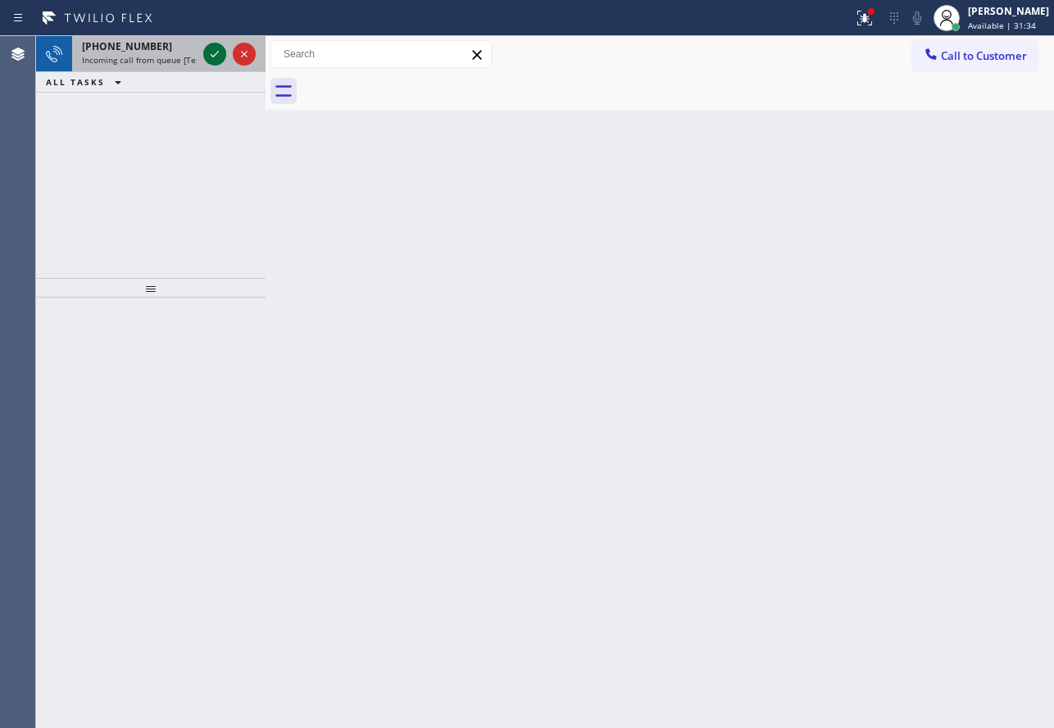
click at [207, 57] on icon at bounding box center [215, 54] width 20 height 20
click at [215, 60] on icon at bounding box center [215, 54] width 20 height 20
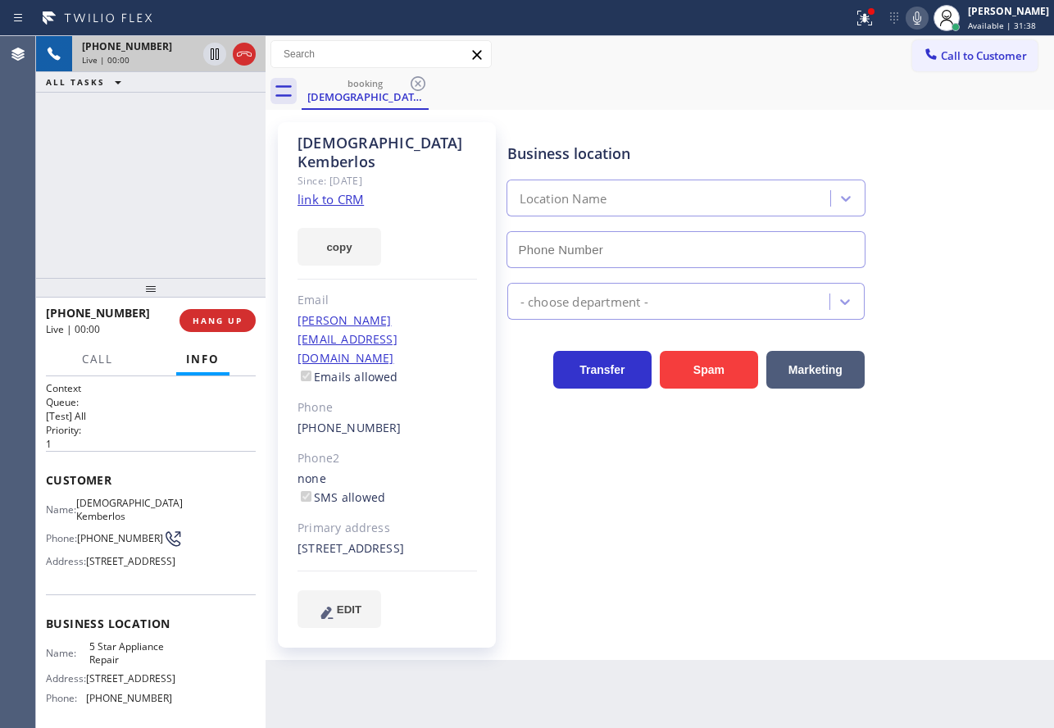
type input "[PHONE_NUMBER]"
click at [338, 191] on link "link to CRM" at bounding box center [330, 199] width 66 height 16
click at [927, 23] on icon at bounding box center [917, 18] width 20 height 20
click at [227, 52] on div at bounding box center [229, 54] width 59 height 36
click at [213, 48] on icon at bounding box center [215, 53] width 8 height 11
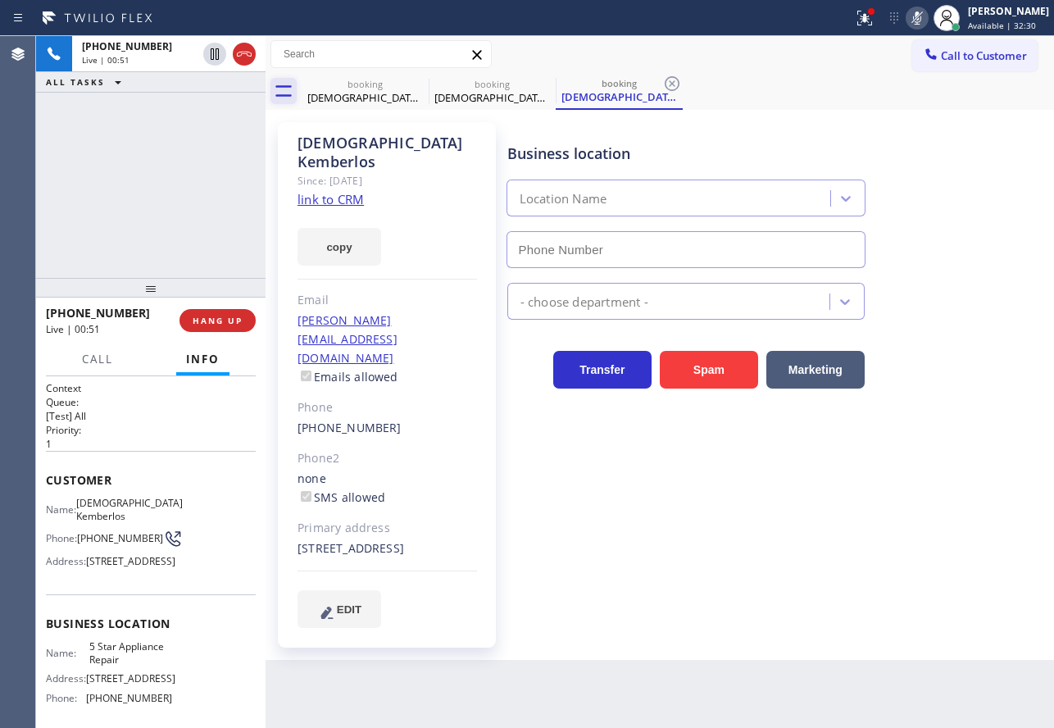
type input "[PHONE_NUMBER]"
click at [679, 86] on icon at bounding box center [672, 83] width 15 height 15
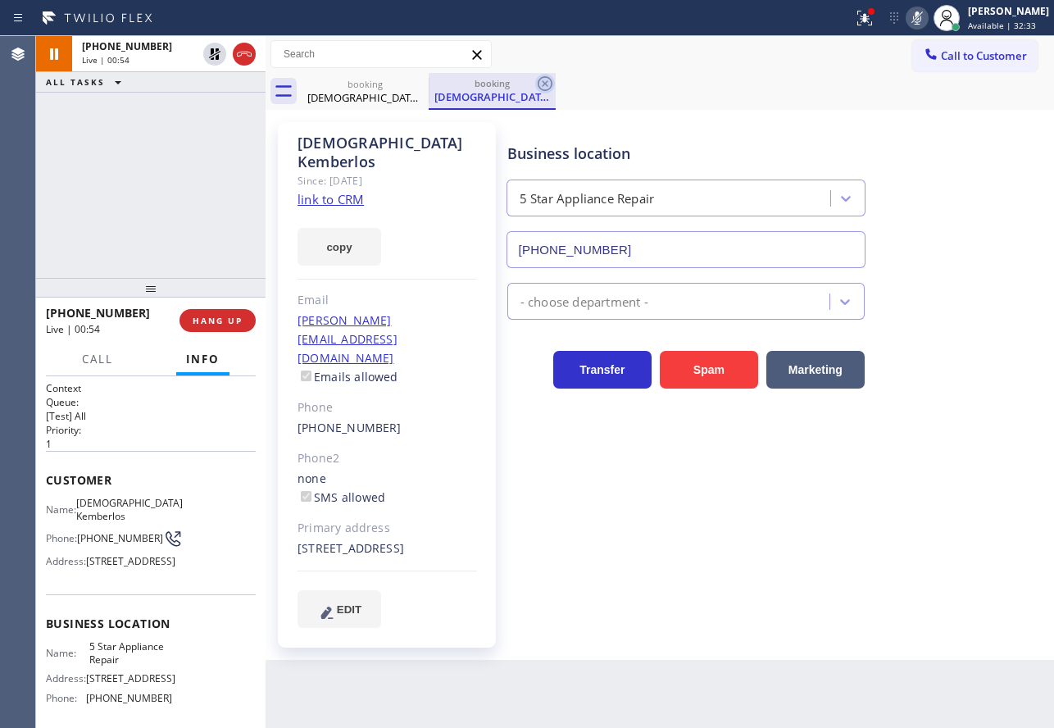
click at [539, 89] on icon at bounding box center [545, 84] width 20 height 20
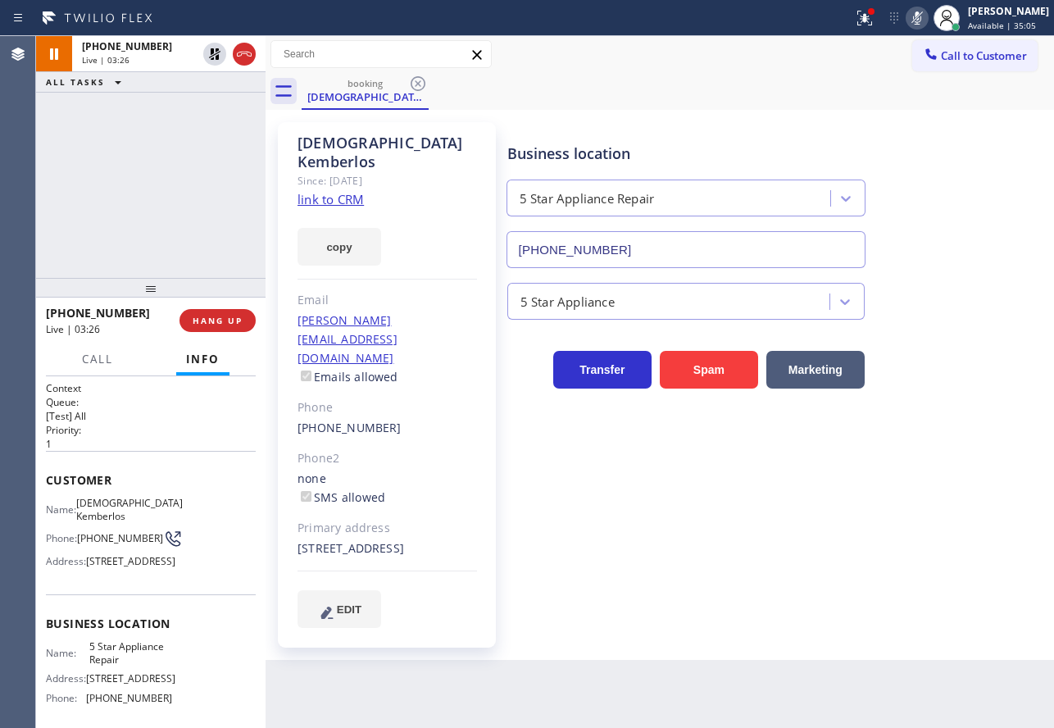
click at [927, 16] on icon at bounding box center [917, 18] width 20 height 20
click at [215, 58] on icon at bounding box center [215, 54] width 20 height 20
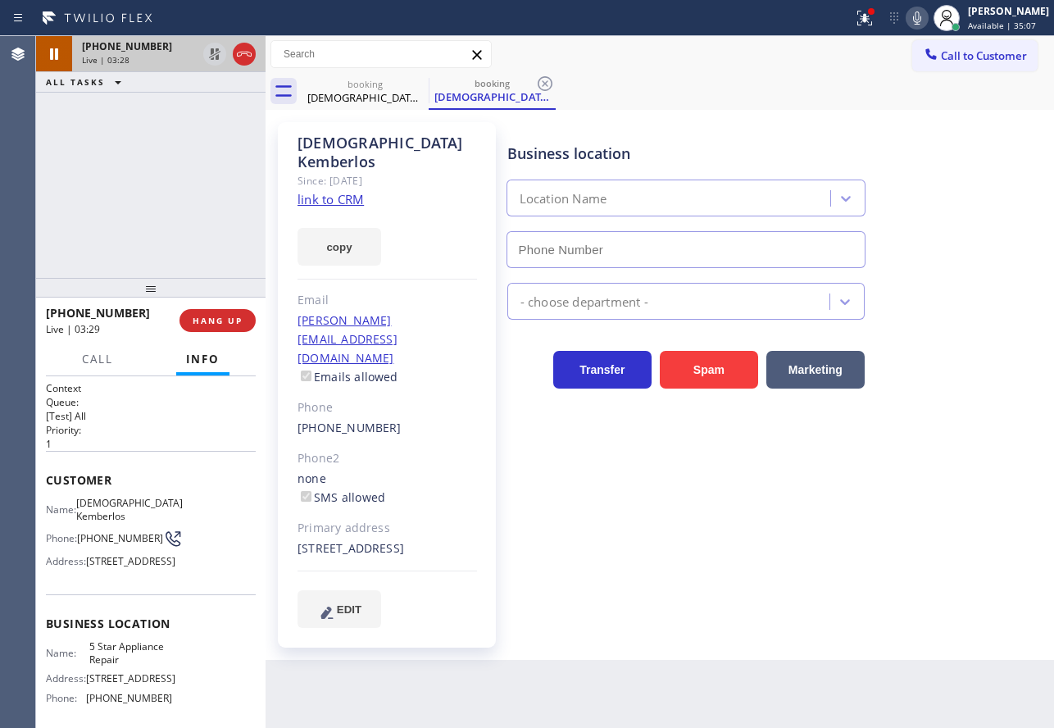
type input "[PHONE_NUMBER]"
click at [547, 87] on icon at bounding box center [545, 84] width 20 height 20
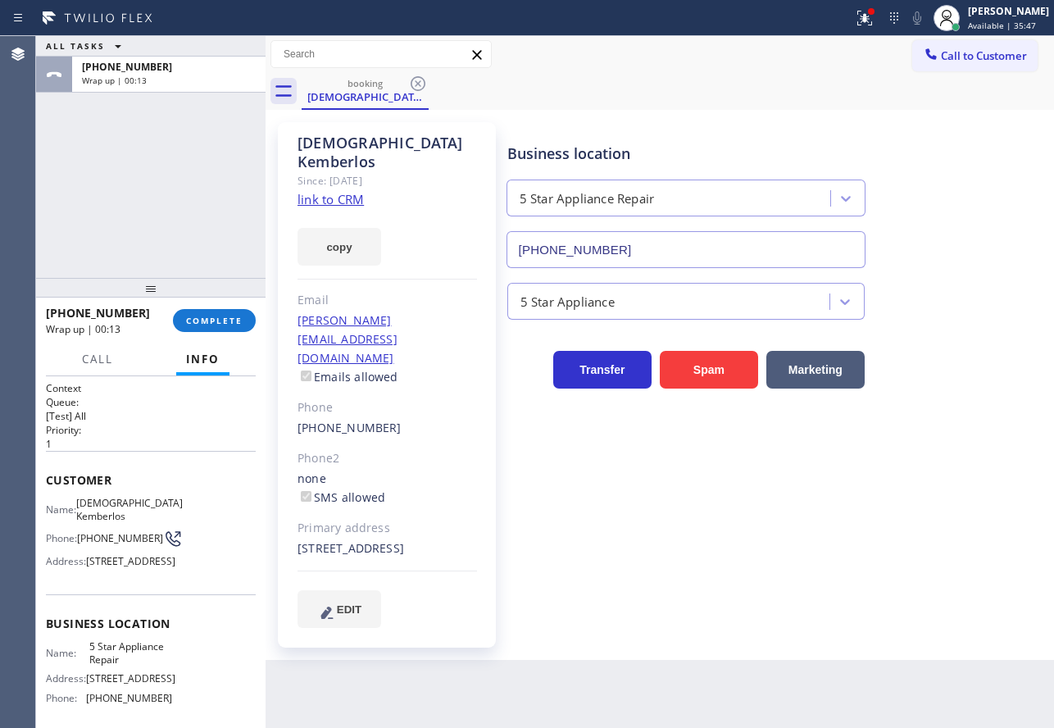
click at [220, 543] on div "Name: [PERSON_NAME] Phone: [PHONE_NUMBER] Address: [STREET_ADDRESS]" at bounding box center [151, 535] width 210 height 77
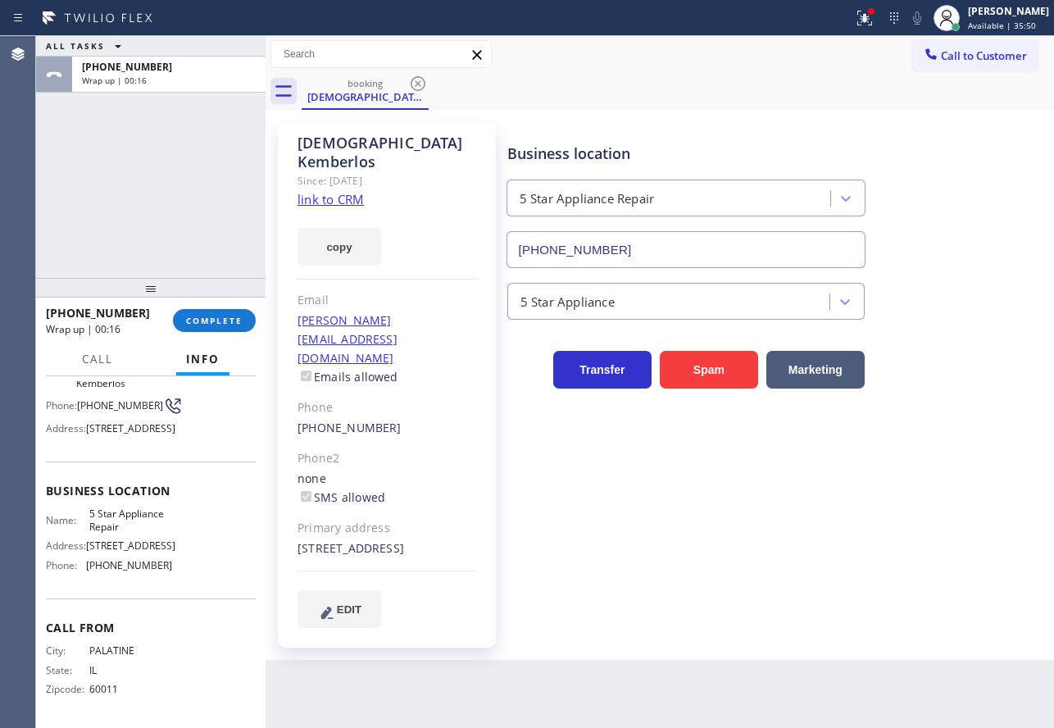
scroll to position [82, 0]
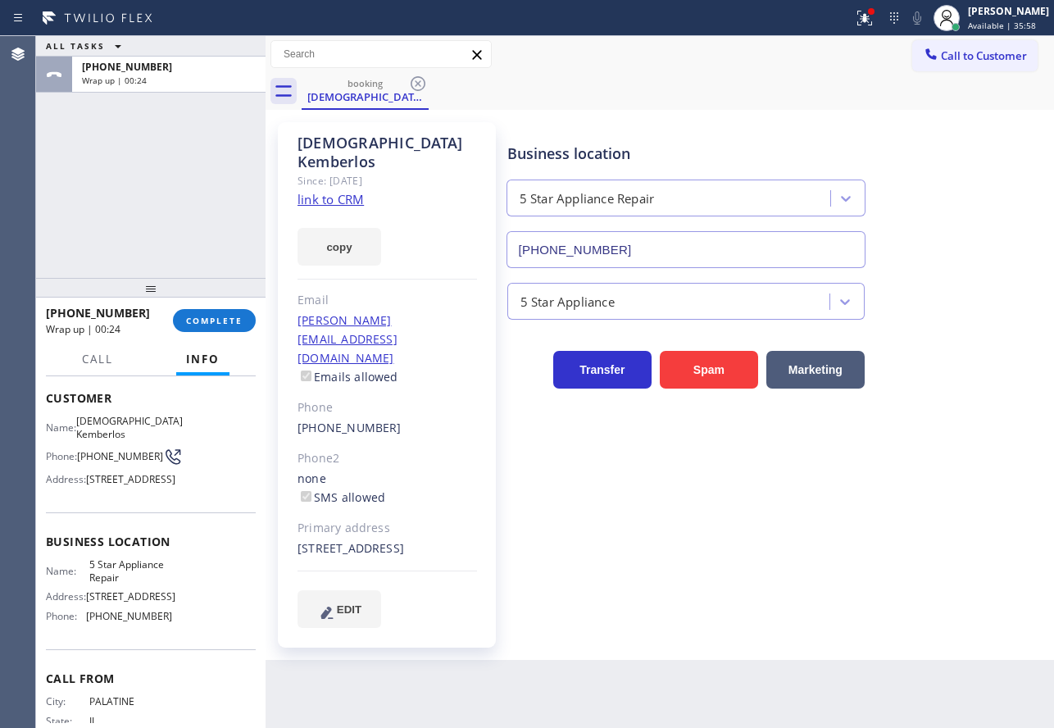
click at [89, 452] on span "[PHONE_NUMBER]" at bounding box center [120, 456] width 86 height 12
click at [206, 316] on span "COMPLETE" at bounding box center [214, 320] width 57 height 11
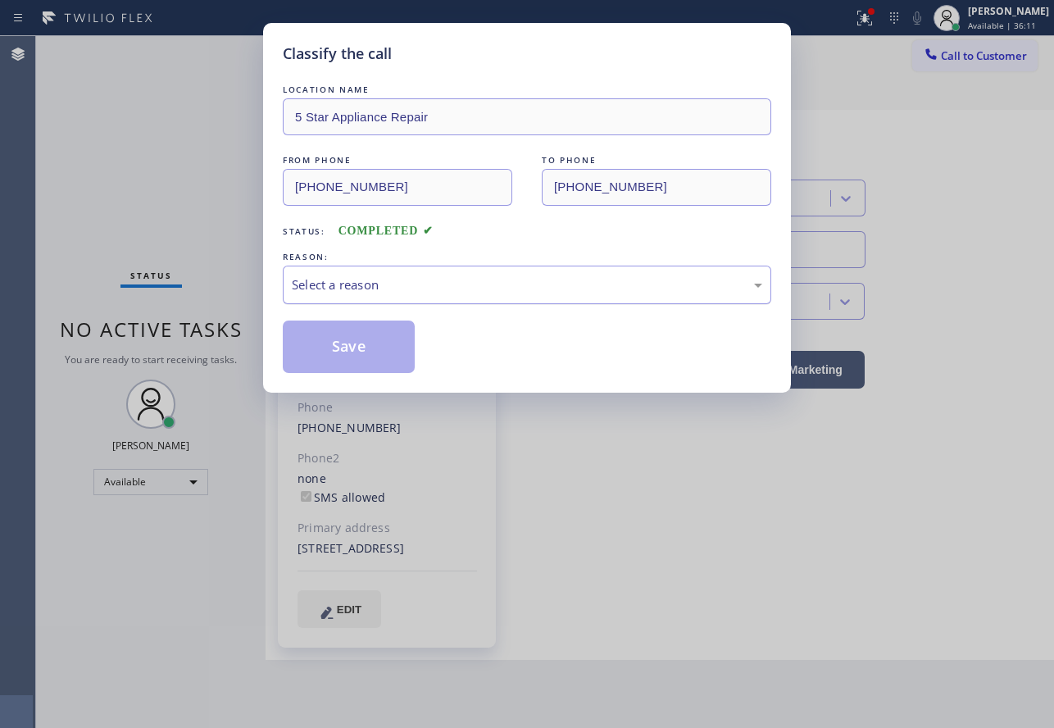
click at [363, 288] on div "Select a reason" at bounding box center [527, 284] width 470 height 19
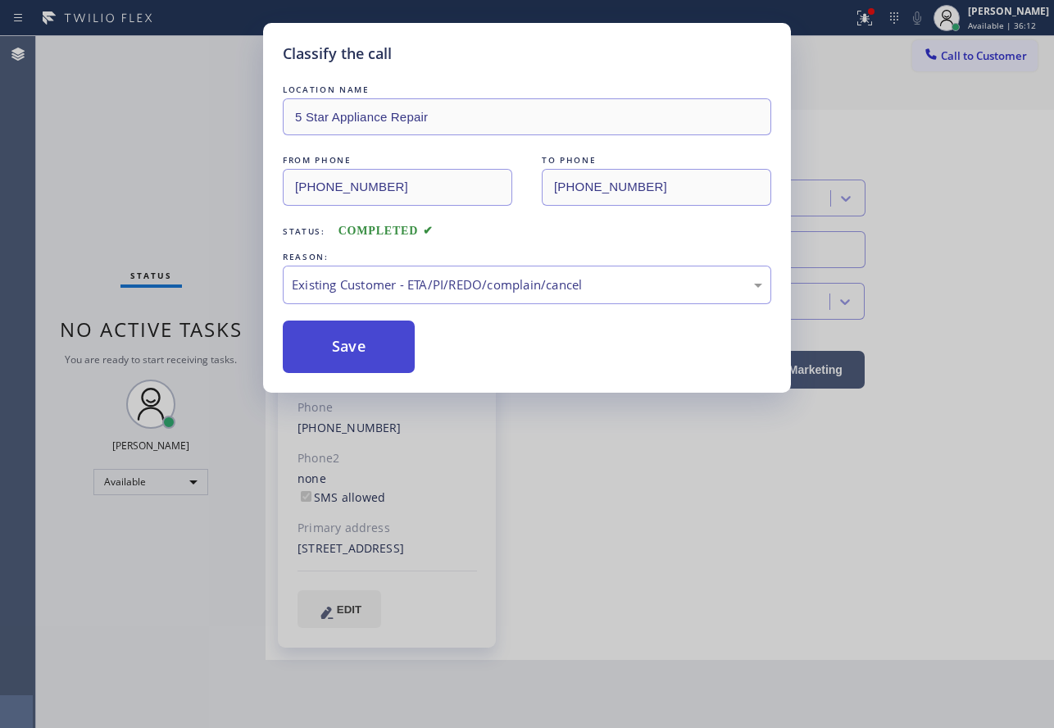
click at [349, 350] on button "Save" at bounding box center [349, 346] width 132 height 52
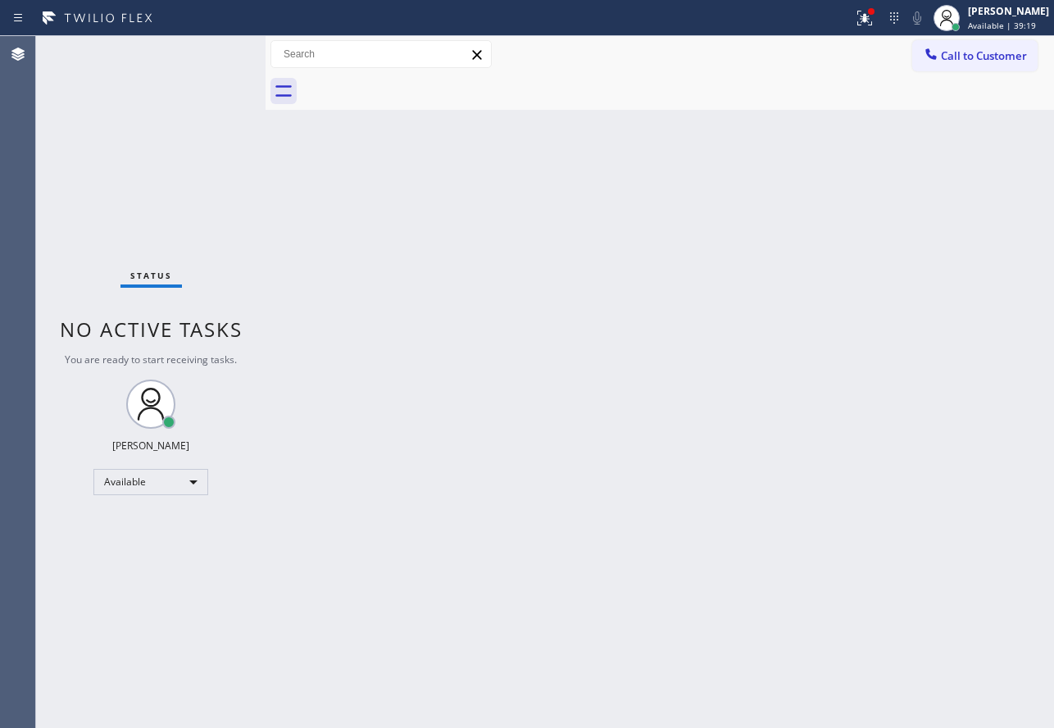
click at [524, 417] on div "Back to Dashboard Change Sender ID Customers Technicians Select a contact Outbo…" at bounding box center [660, 382] width 788 height 692
click at [788, 429] on div "Back to Dashboard Change Sender ID Customers Technicians Select a contact Outbo…" at bounding box center [660, 382] width 788 height 692
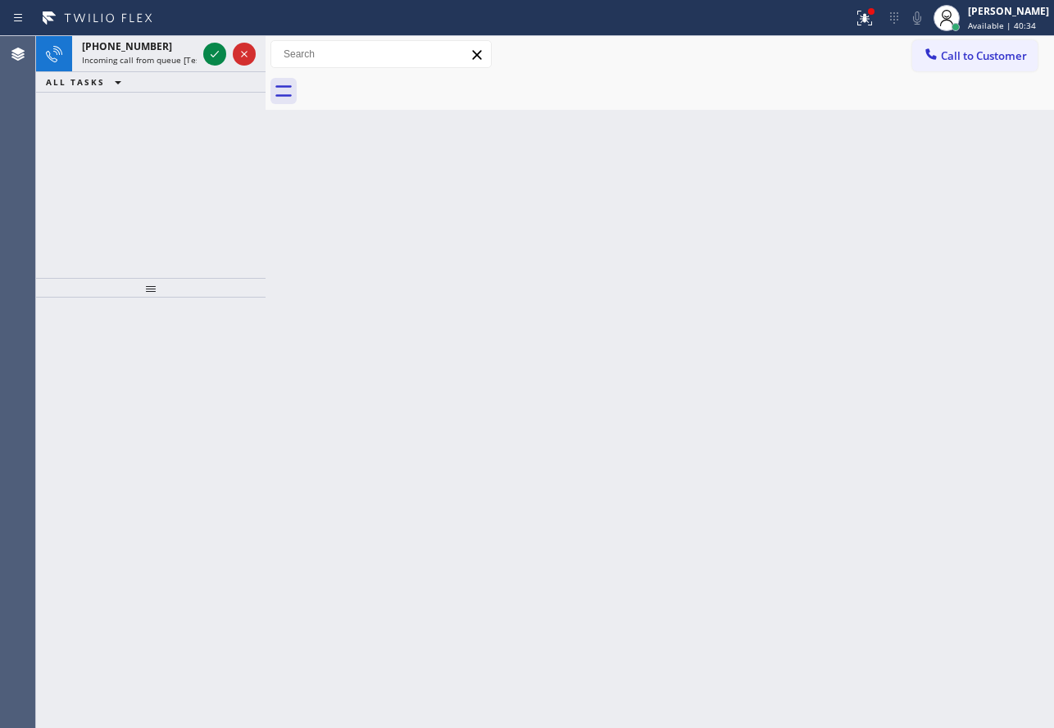
click at [211, 58] on icon at bounding box center [215, 54] width 20 height 20
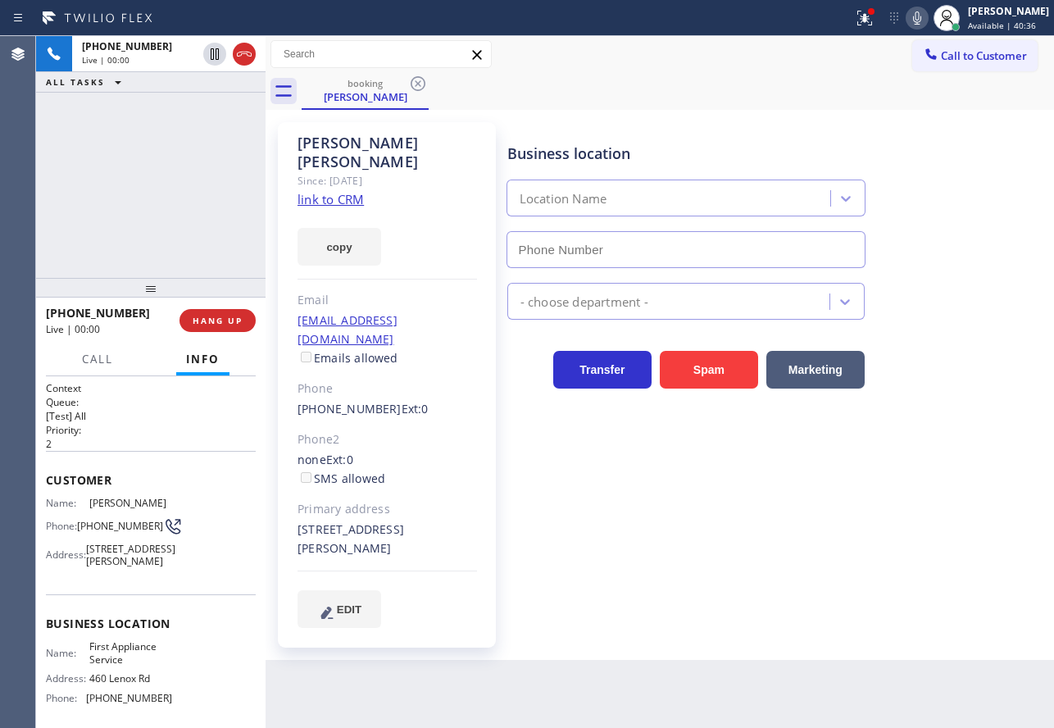
type input "[PHONE_NUMBER]"
click at [339, 191] on link "link to CRM" at bounding box center [330, 199] width 66 height 16
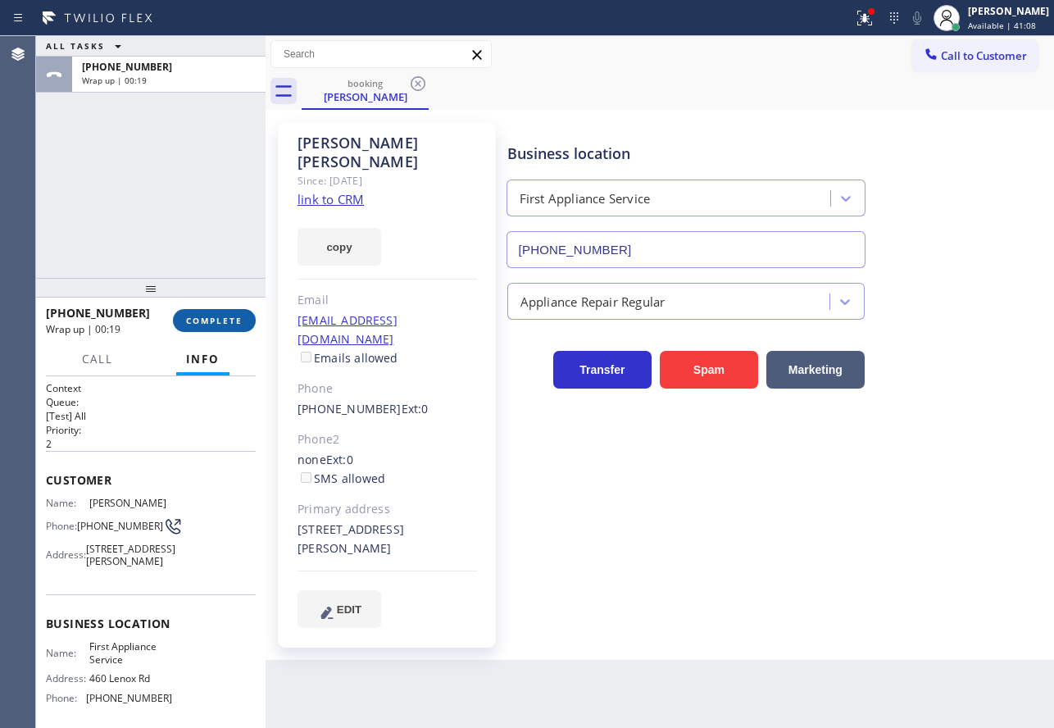
click at [225, 315] on span "COMPLETE" at bounding box center [214, 320] width 57 height 11
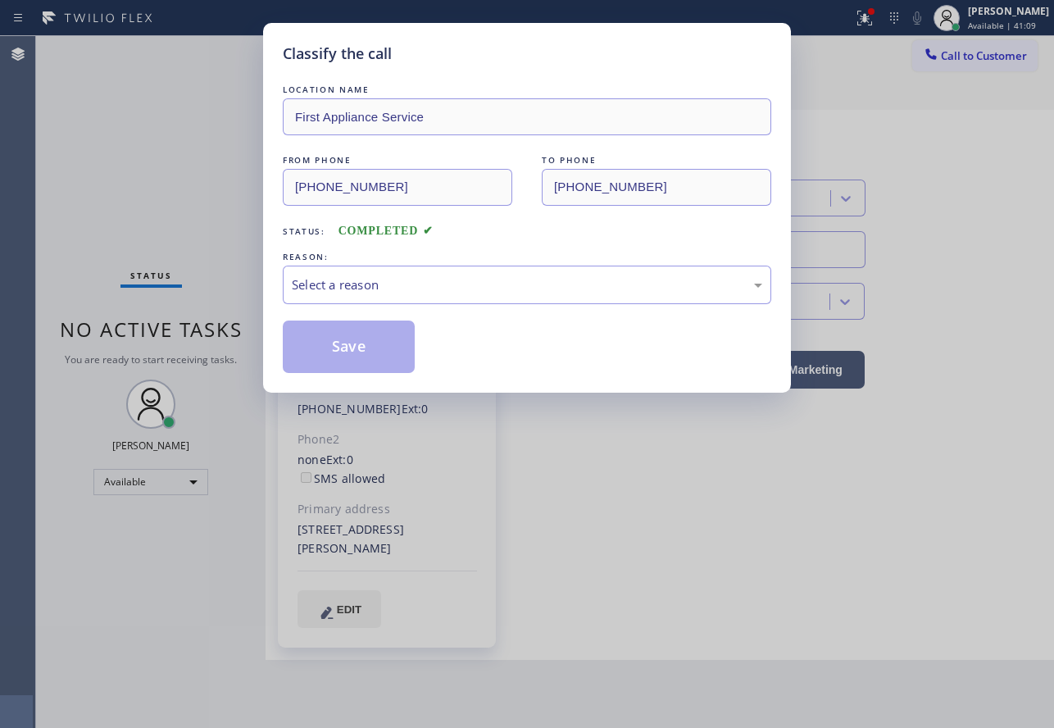
click at [470, 261] on div "REASON:" at bounding box center [527, 256] width 488 height 17
click at [447, 311] on div "LOCATION NAME First Appliance Service FROM PHONE [PHONE_NUMBER] TO PHONE [PHONE…" at bounding box center [527, 227] width 488 height 292
click at [449, 298] on div "Select a reason" at bounding box center [527, 285] width 488 height 39
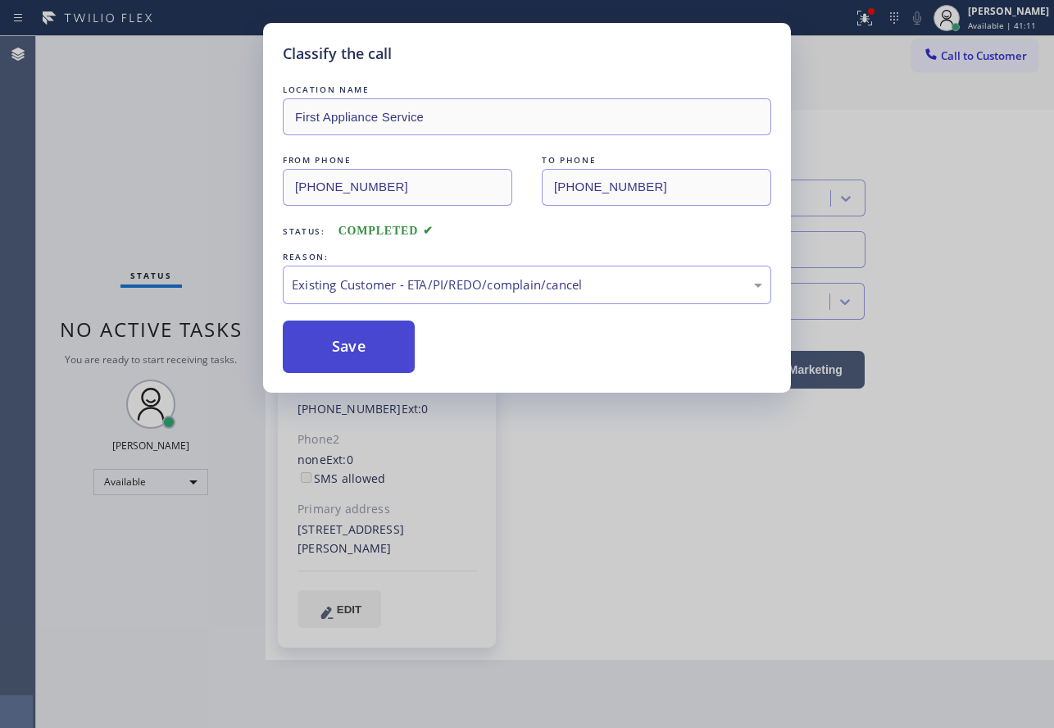
click at [351, 332] on button "Save" at bounding box center [349, 346] width 132 height 52
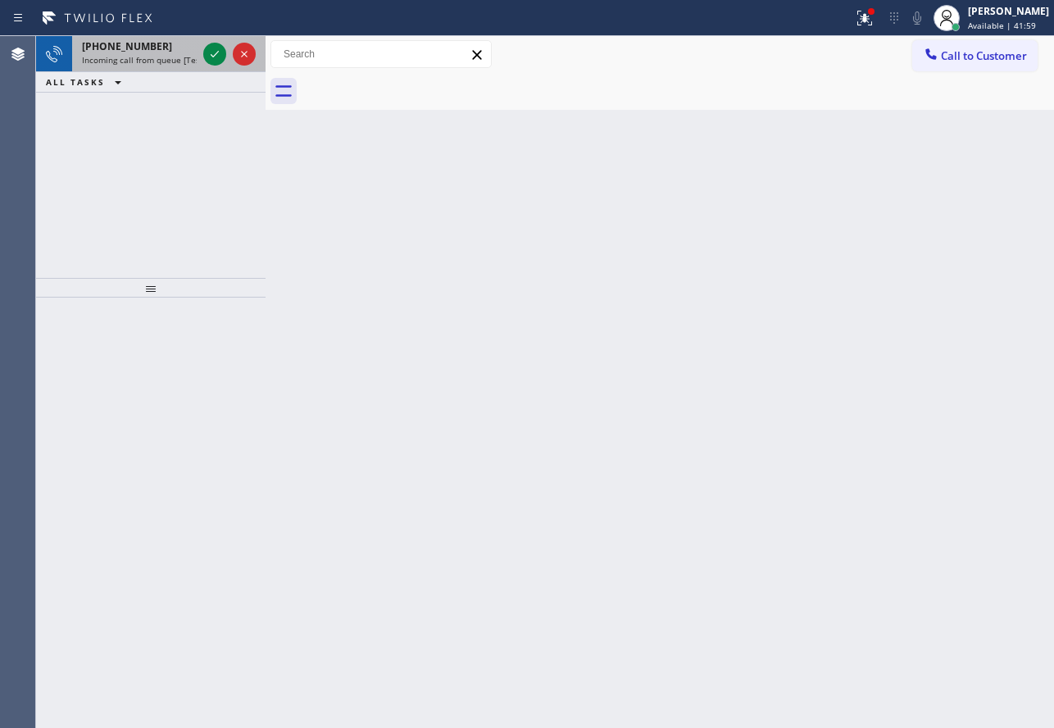
click at [158, 61] on span "Incoming call from queue [Test] All" at bounding box center [150, 59] width 136 height 11
click at [212, 57] on icon at bounding box center [215, 54] width 20 height 20
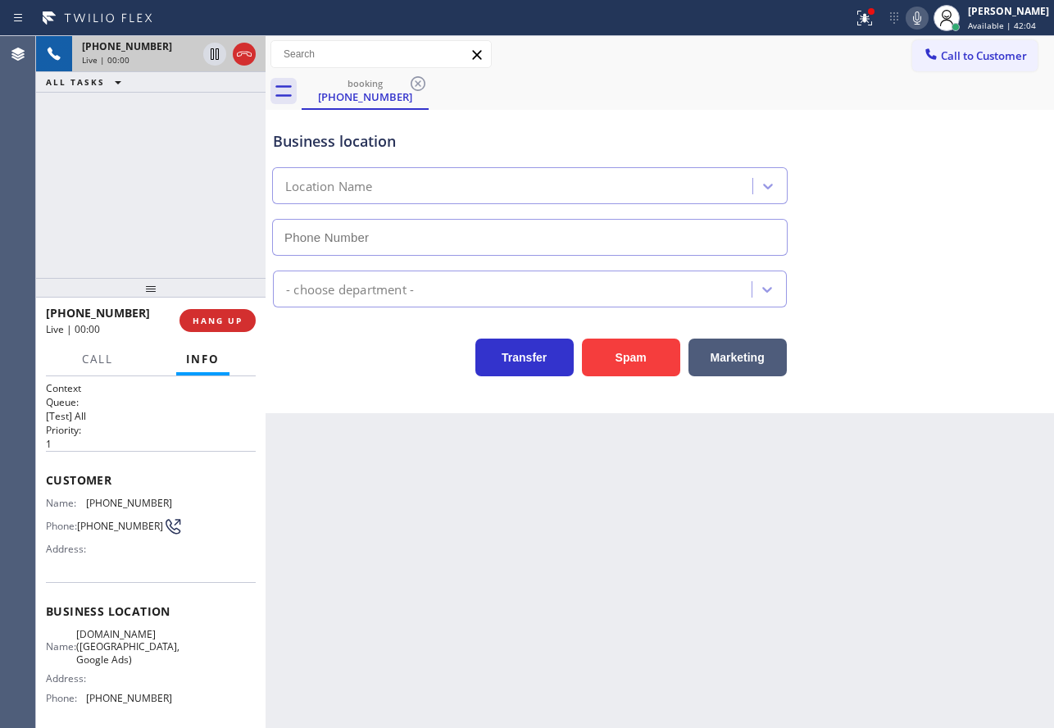
type input "[PHONE_NUMBER]"
click at [927, 16] on icon at bounding box center [917, 18] width 20 height 20
click at [923, 16] on rect at bounding box center [916, 16] width 11 height 11
click at [927, 16] on icon at bounding box center [917, 18] width 20 height 20
click at [83, 359] on span "Call" at bounding box center [97, 359] width 31 height 15
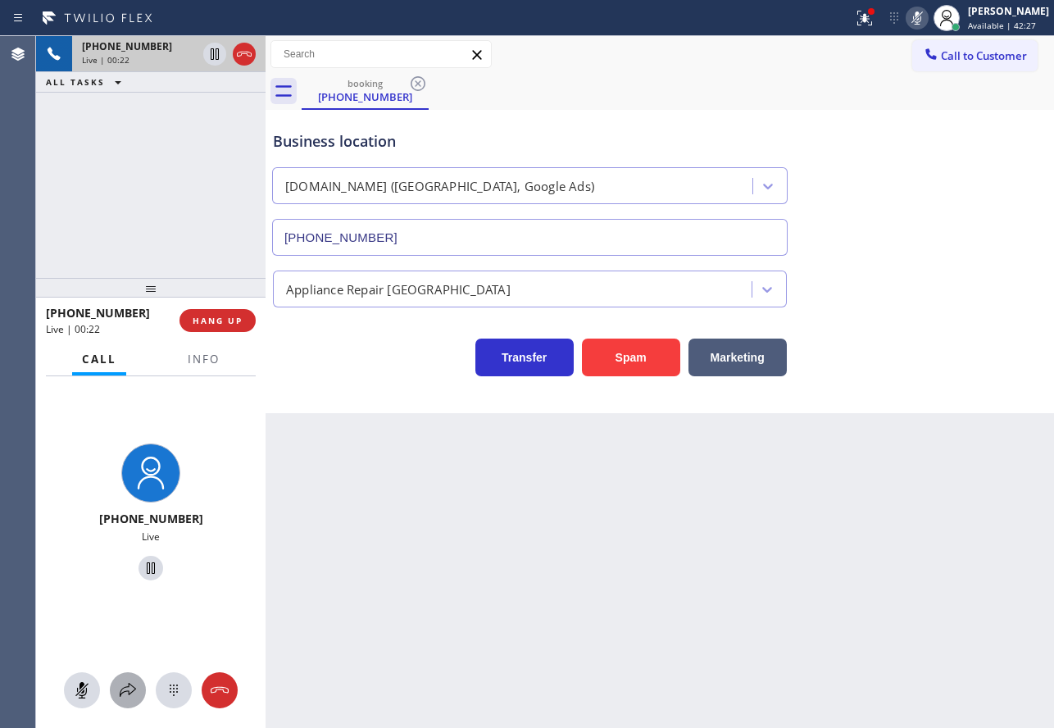
click at [129, 692] on icon at bounding box center [128, 690] width 16 height 14
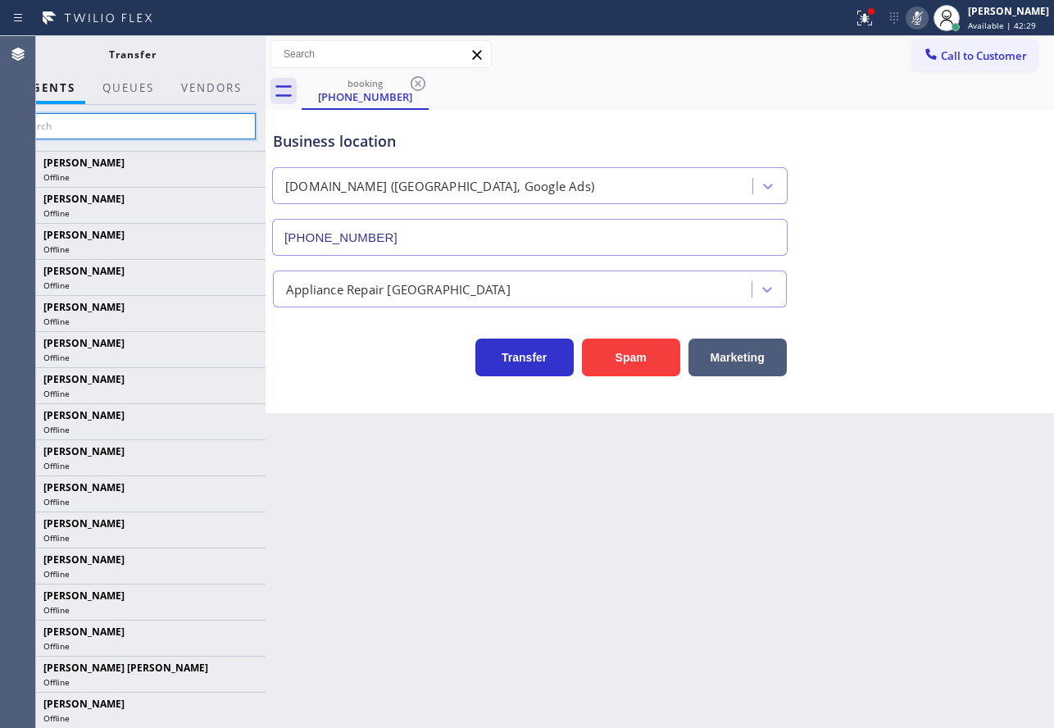
click at [192, 127] on input "text" at bounding box center [132, 126] width 247 height 26
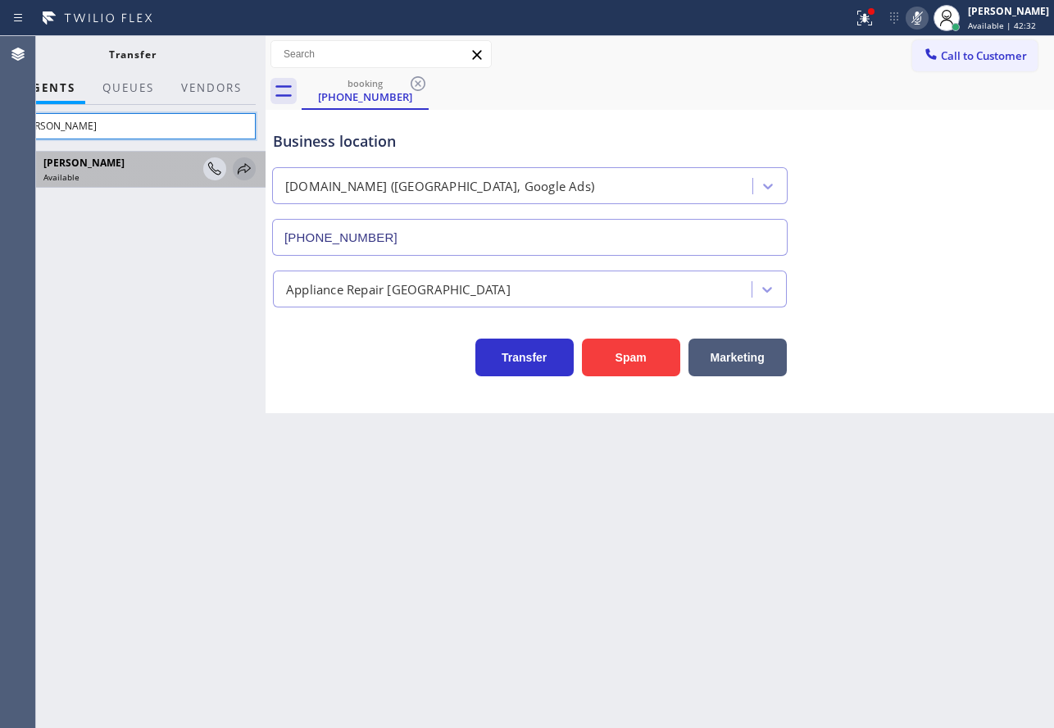
type input "[PERSON_NAME]"
click at [247, 169] on icon at bounding box center [244, 169] width 20 height 20
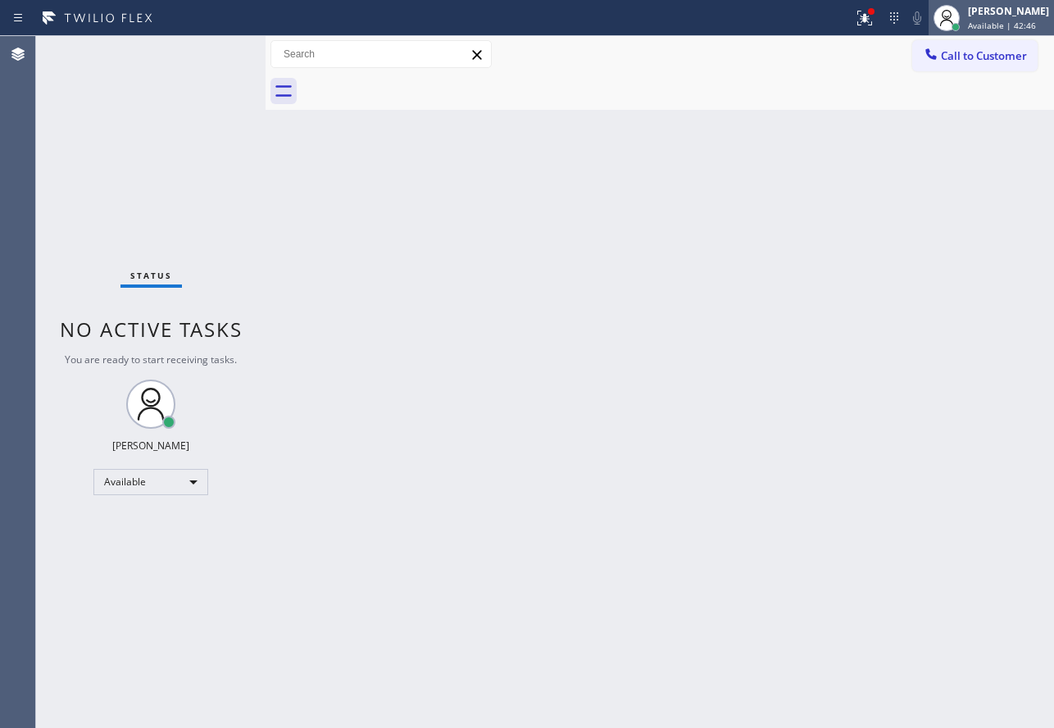
click at [1006, 29] on span "Available | 42:46" at bounding box center [1002, 25] width 68 height 11
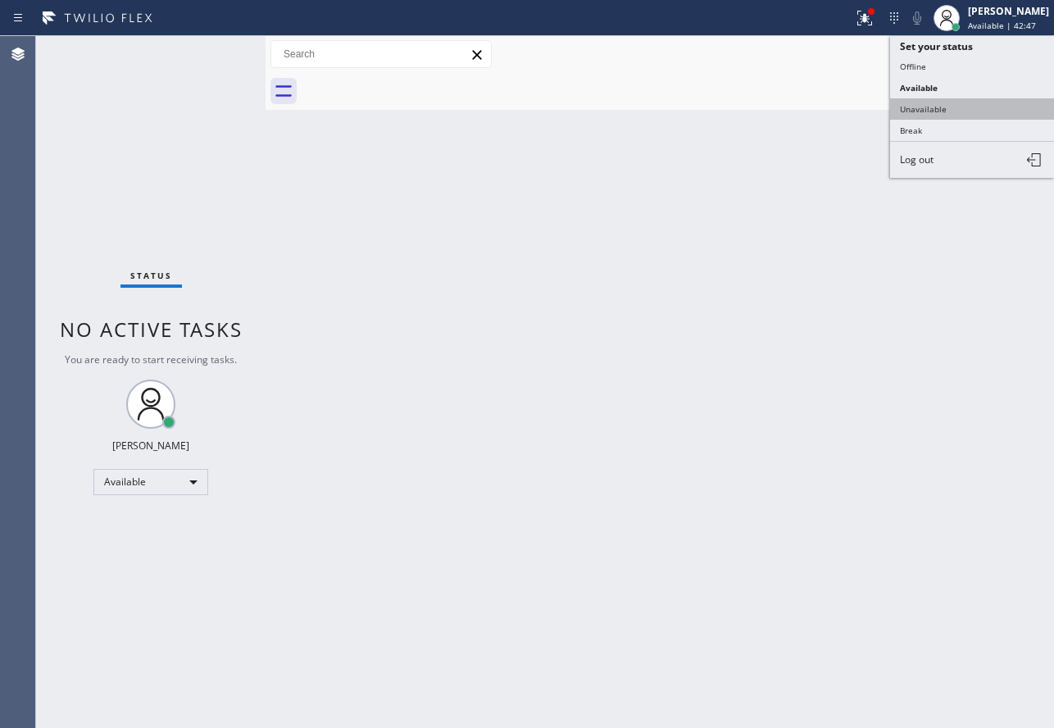
click at [945, 102] on button "Unavailable" at bounding box center [972, 108] width 164 height 21
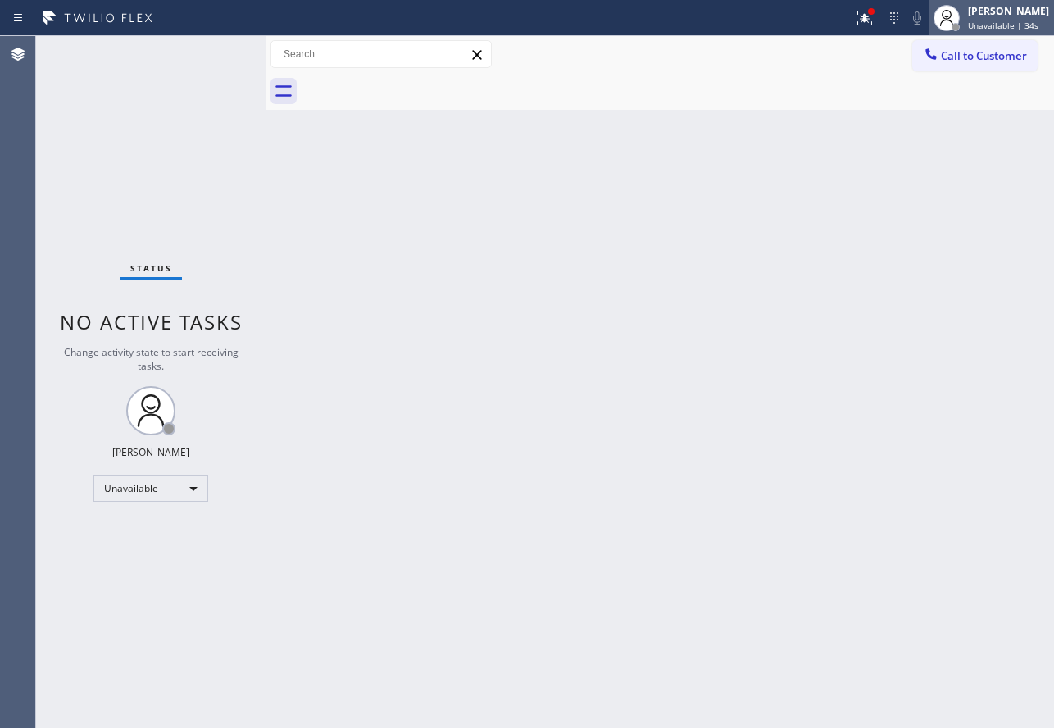
click at [999, 14] on div "[PERSON_NAME]" at bounding box center [1008, 11] width 81 height 14
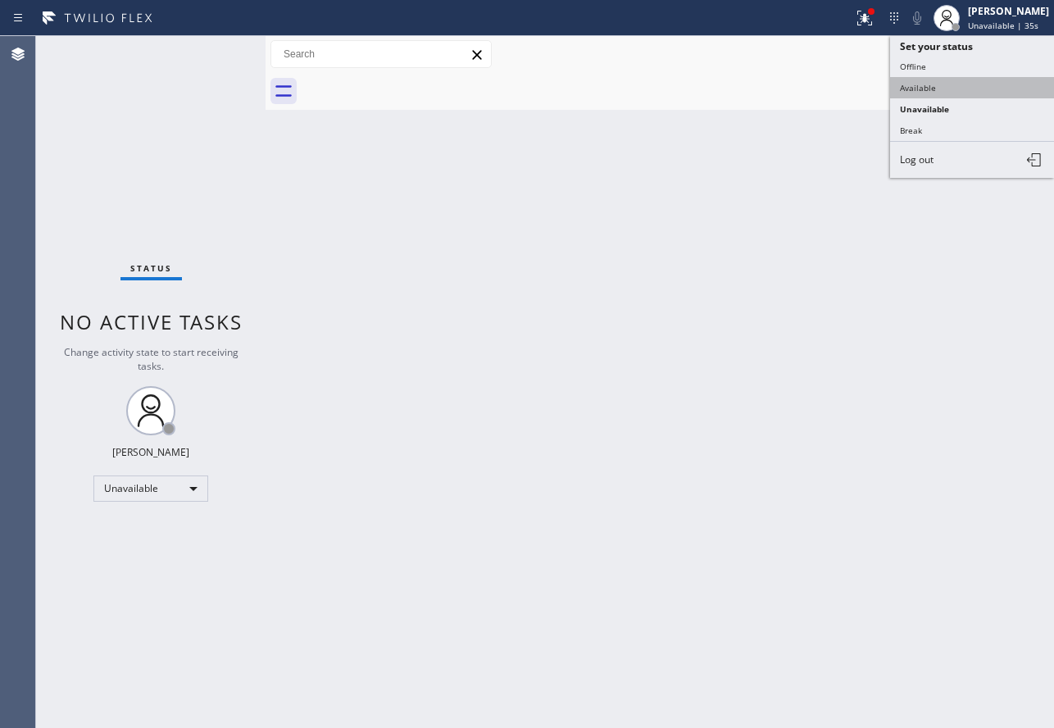
click at [939, 82] on button "Available" at bounding box center [972, 87] width 164 height 21
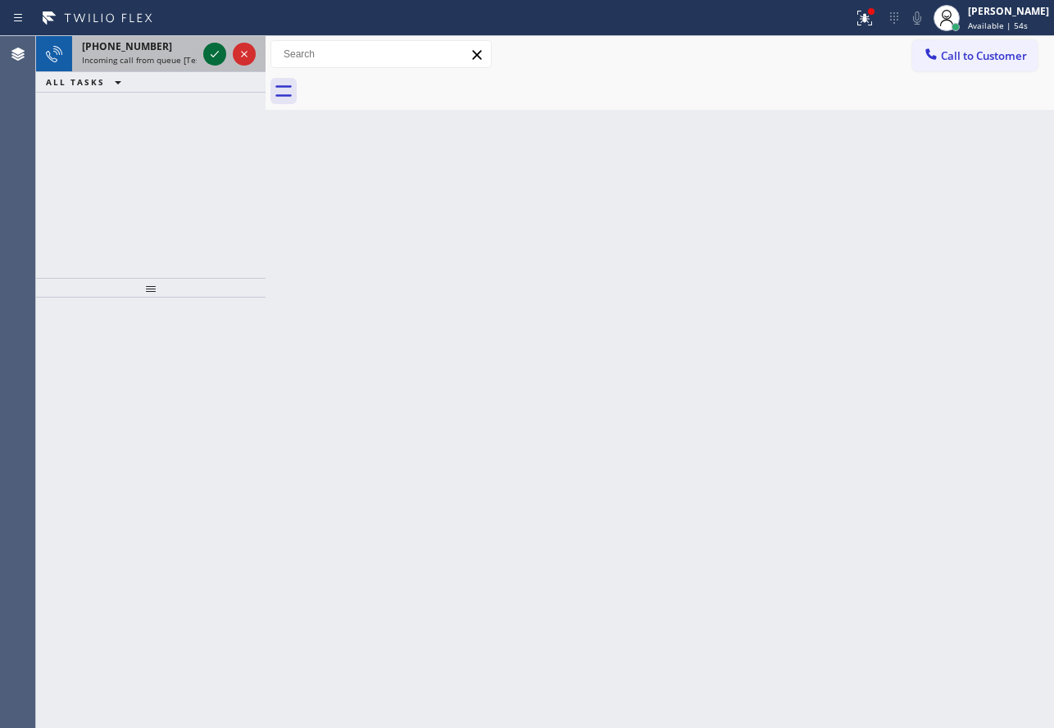
click at [210, 52] on icon at bounding box center [215, 54] width 20 height 20
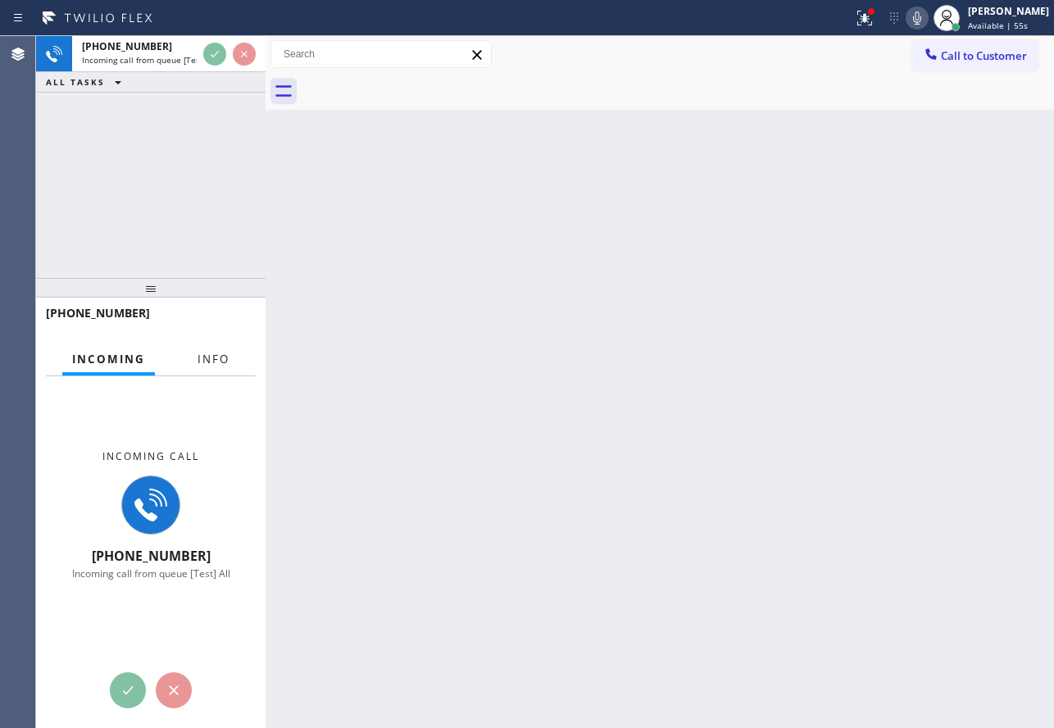
click at [218, 361] on span "Info" at bounding box center [213, 359] width 32 height 15
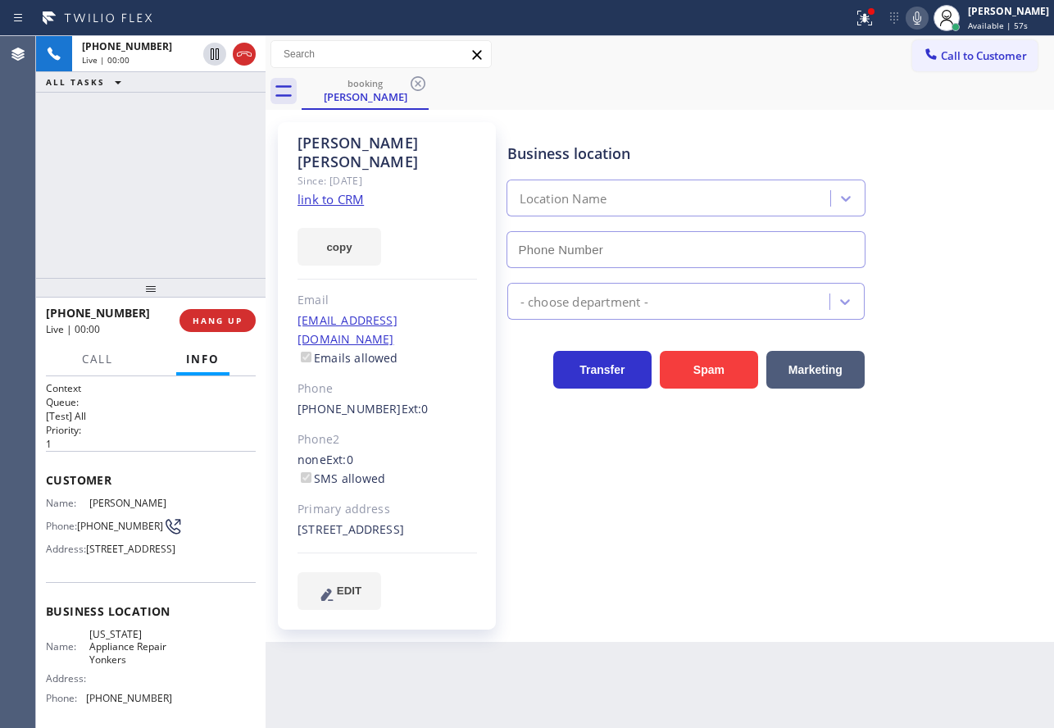
type input "[PHONE_NUMBER]"
click at [344, 191] on link "link to CRM" at bounding box center [330, 199] width 66 height 16
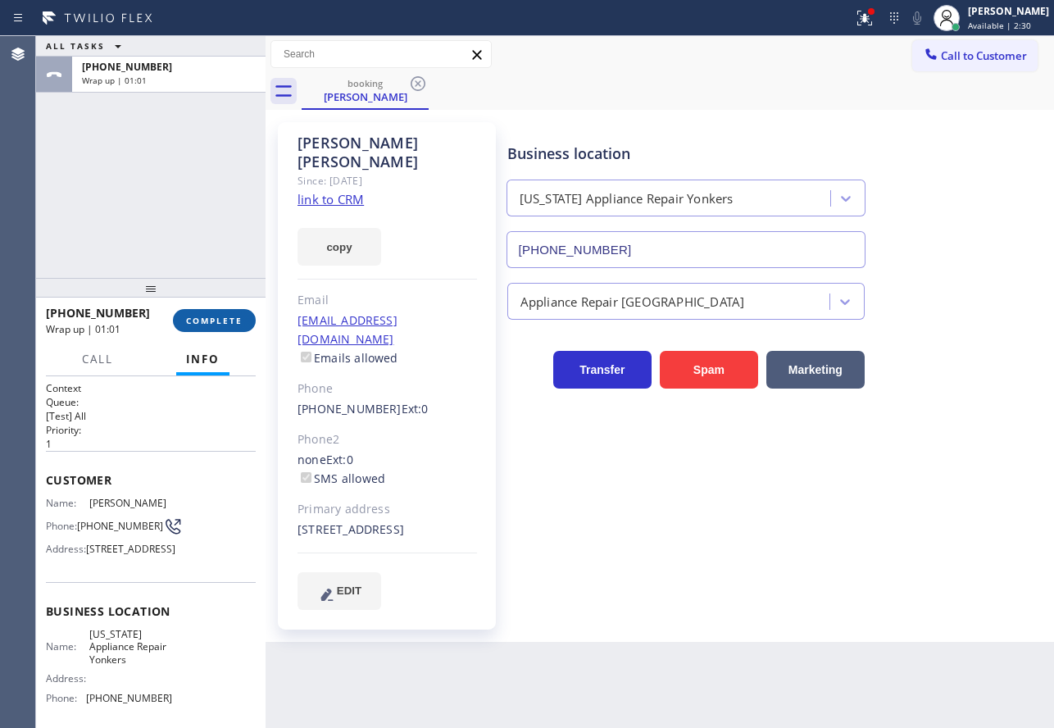
click at [230, 323] on span "COMPLETE" at bounding box center [214, 320] width 57 height 11
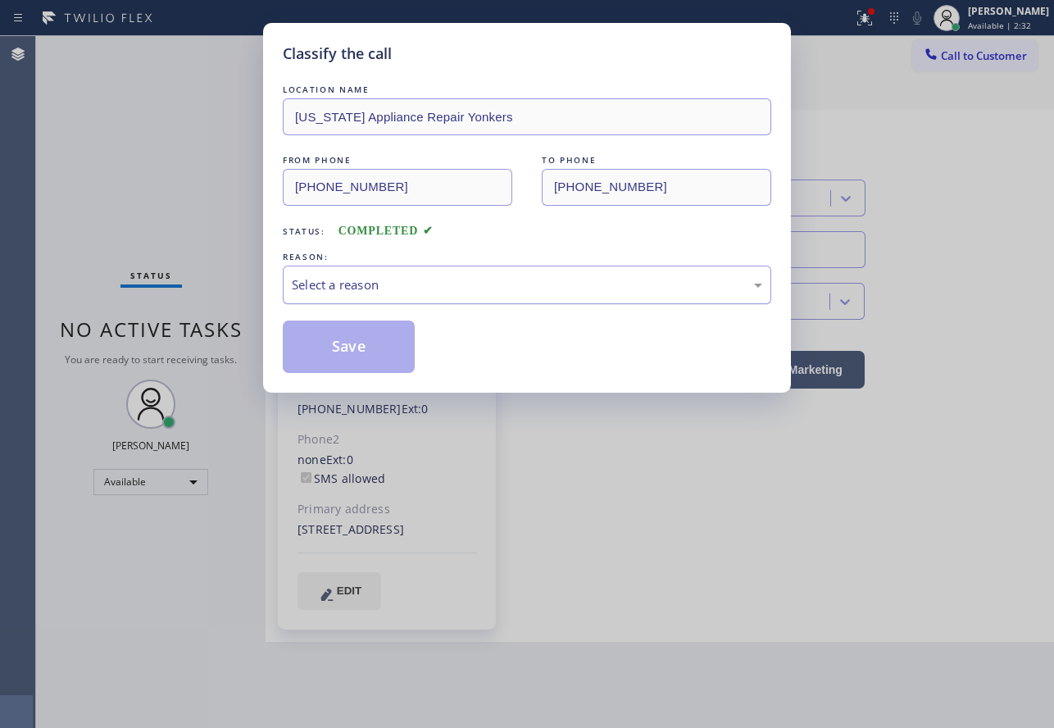
click at [360, 283] on div "Select a reason" at bounding box center [527, 284] width 470 height 19
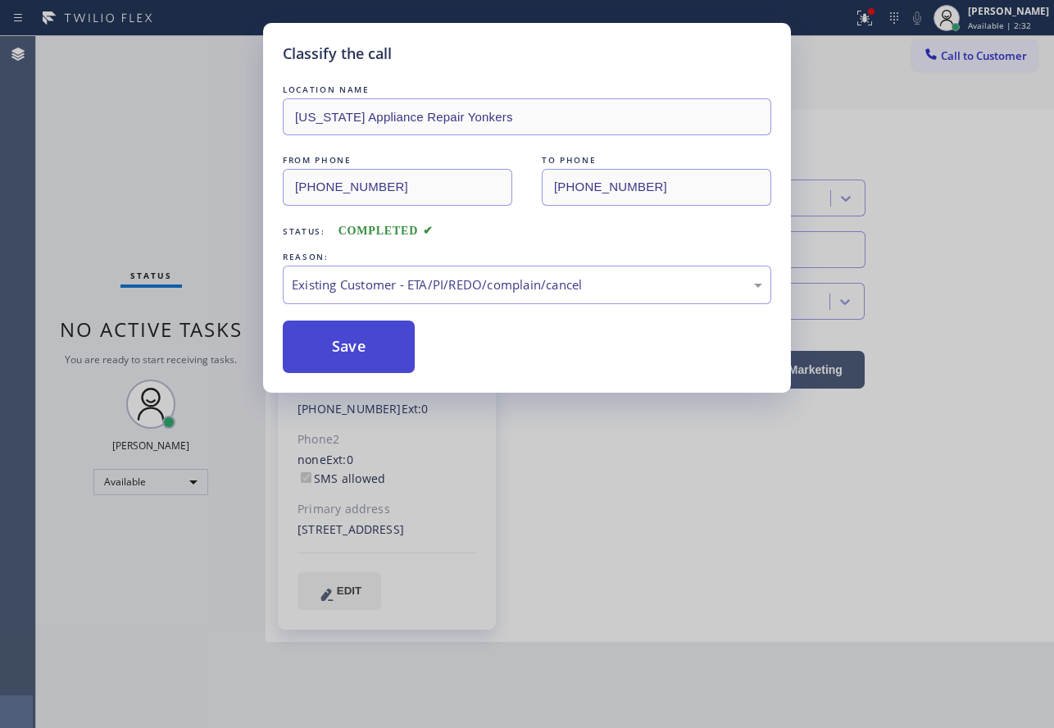
click at [371, 332] on button "Save" at bounding box center [349, 346] width 132 height 52
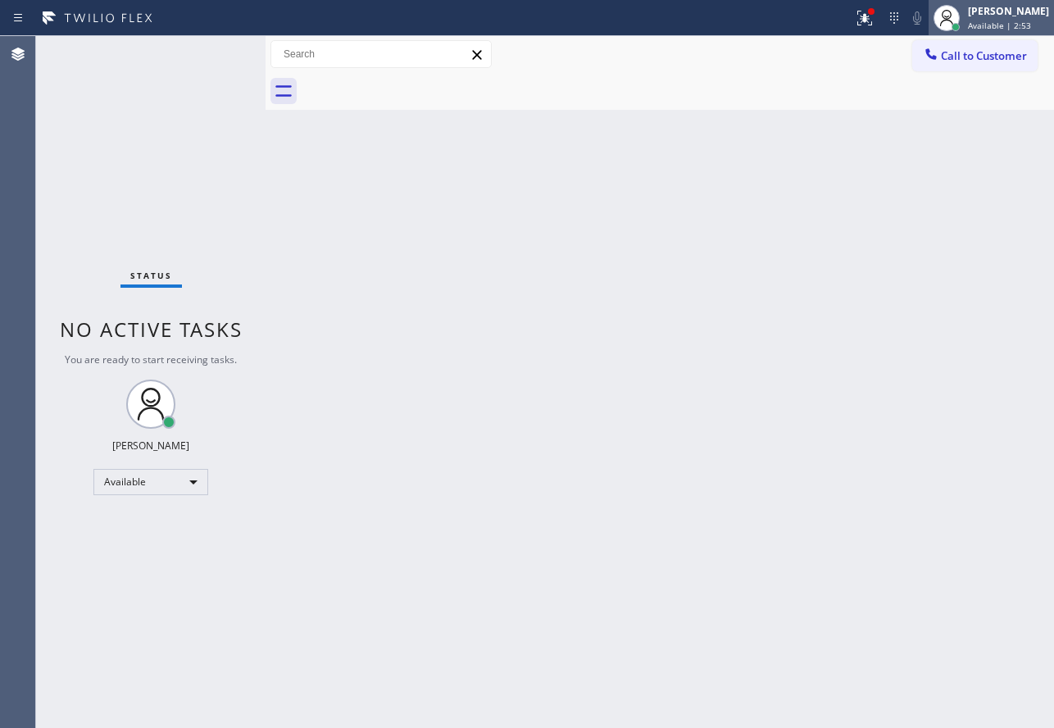
click at [998, 12] on div "[PERSON_NAME]" at bounding box center [1008, 11] width 81 height 14
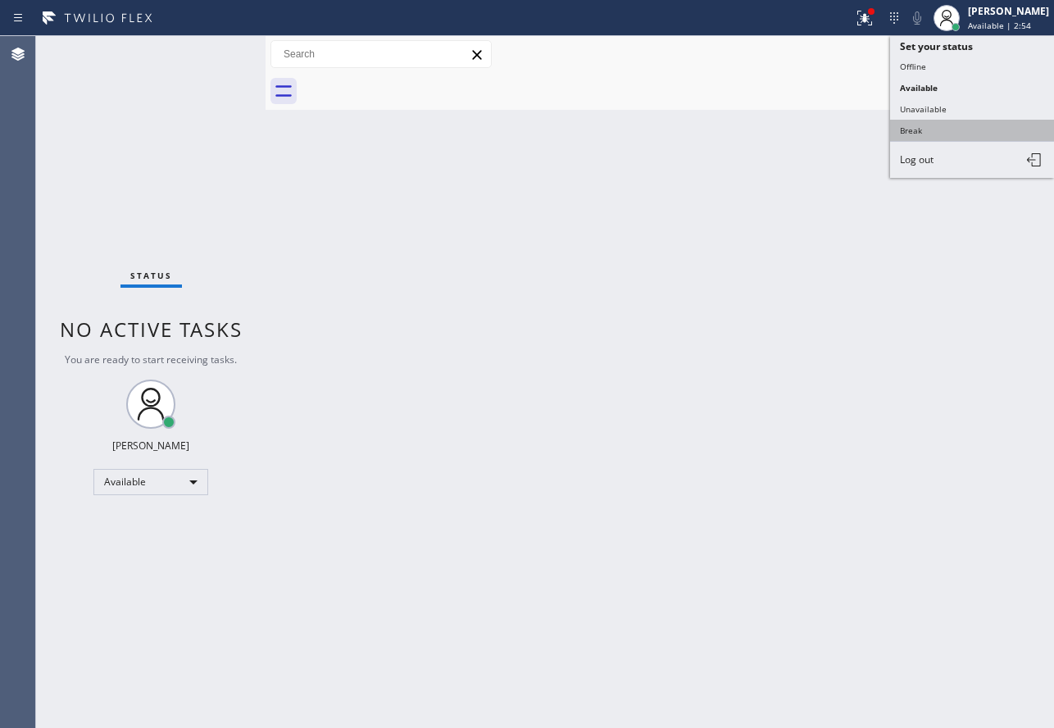
click at [910, 126] on button "Break" at bounding box center [972, 130] width 164 height 21
